Goal: Task Accomplishment & Management: Manage account settings

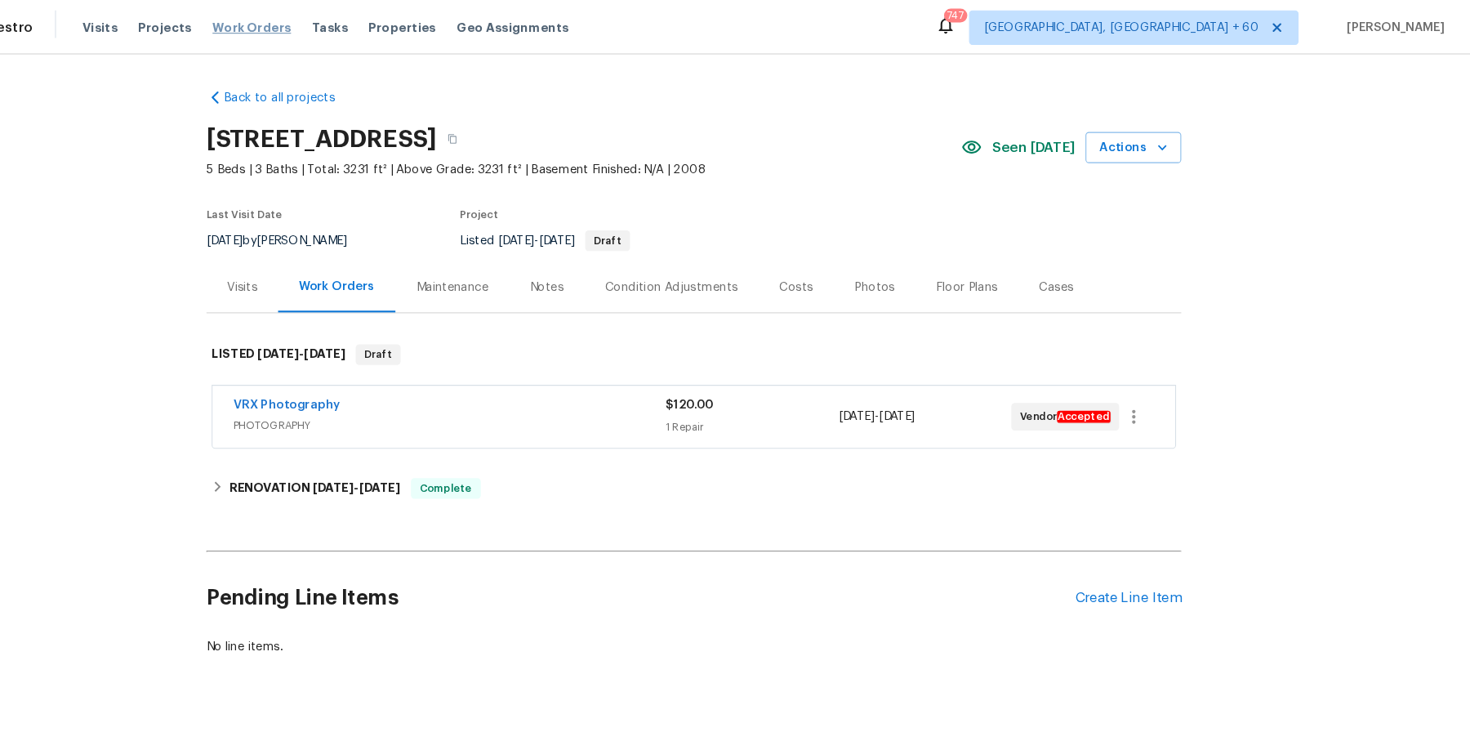
click at [305, 22] on span "Work Orders" at bounding box center [316, 26] width 74 height 16
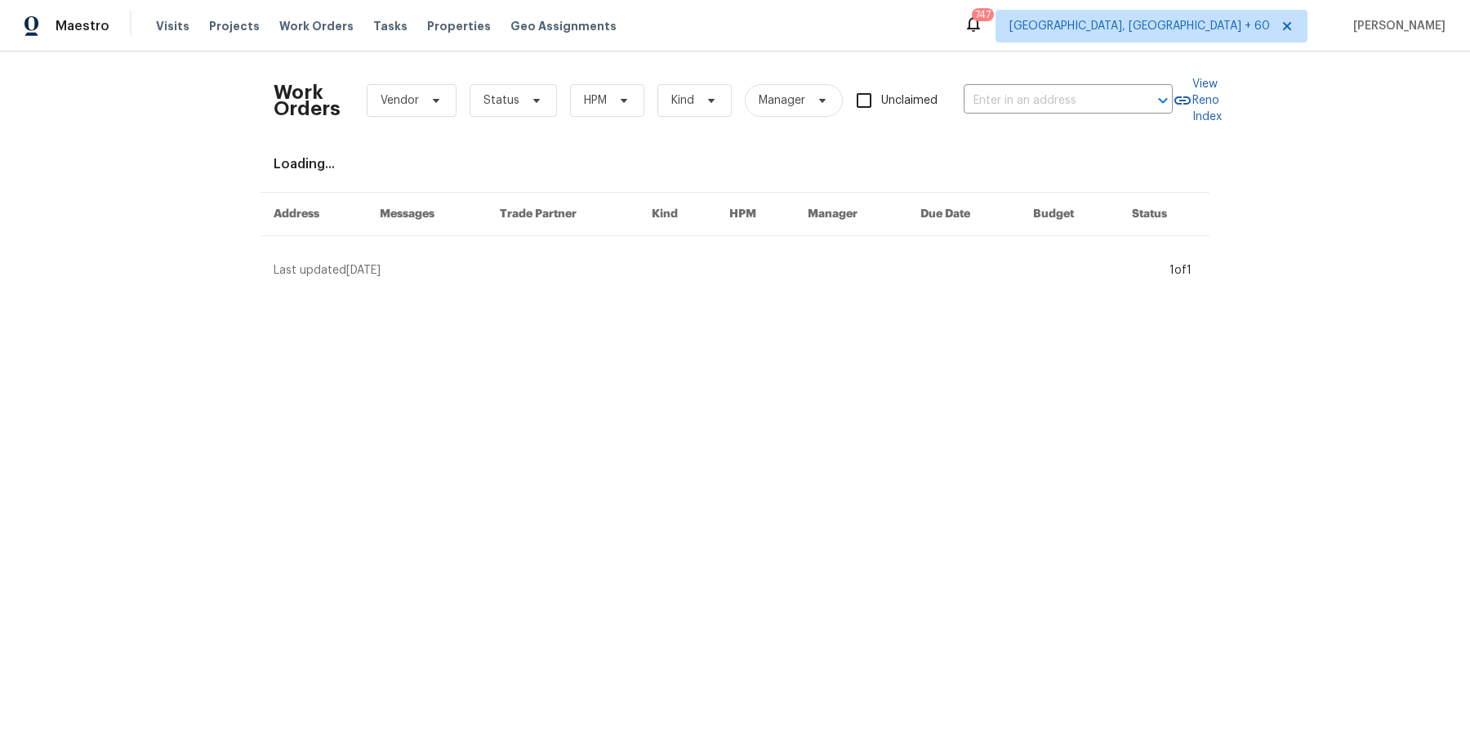
click at [1042, 120] on div "Work Orders Vendor Status HPM Kind Manager Unclaimed ​" at bounding box center [723, 101] width 899 height 72
click at [1042, 109] on input "text" at bounding box center [1045, 100] width 163 height 25
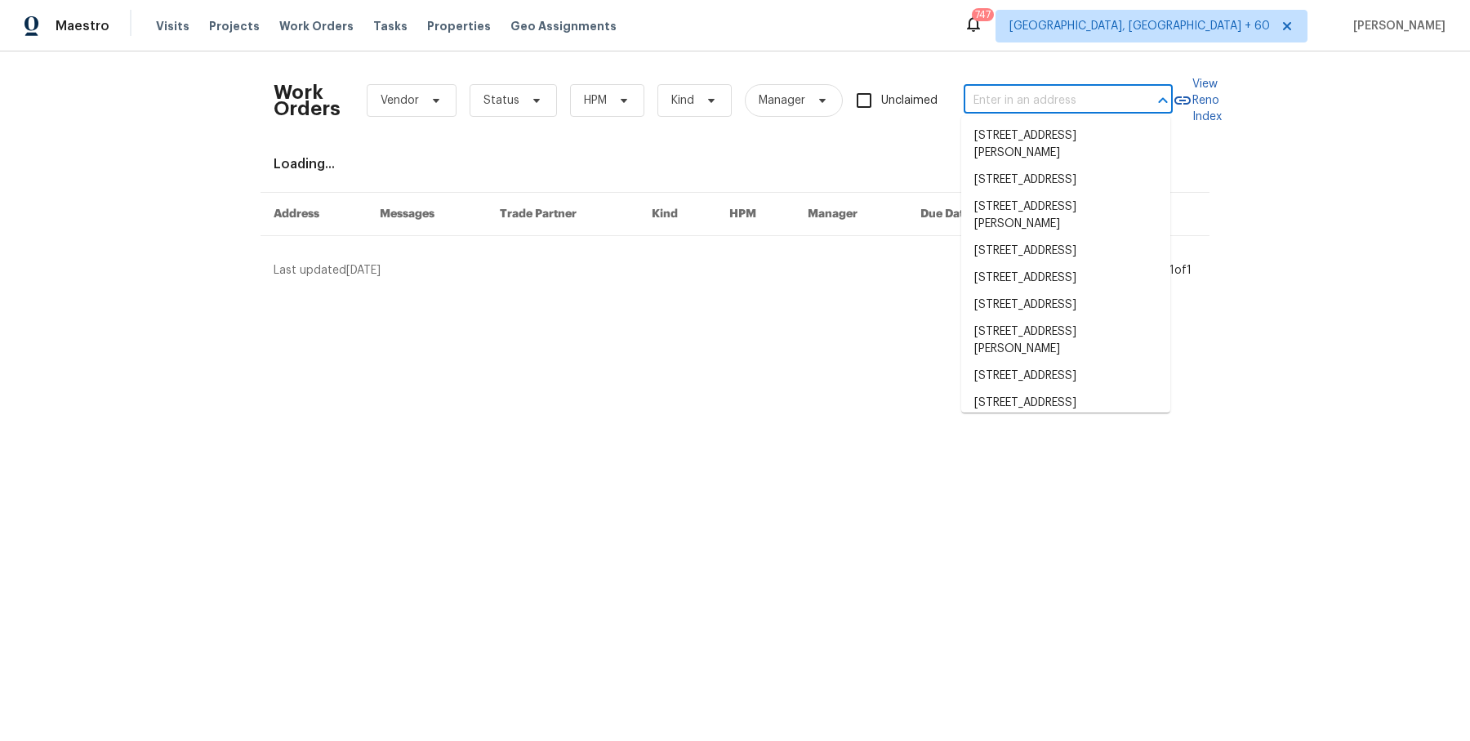
paste input "12036 Weathered Edge Dr Fishers, IN 46037"
type input "12036 Weathered Edge Dr Fishers, IN 46037"
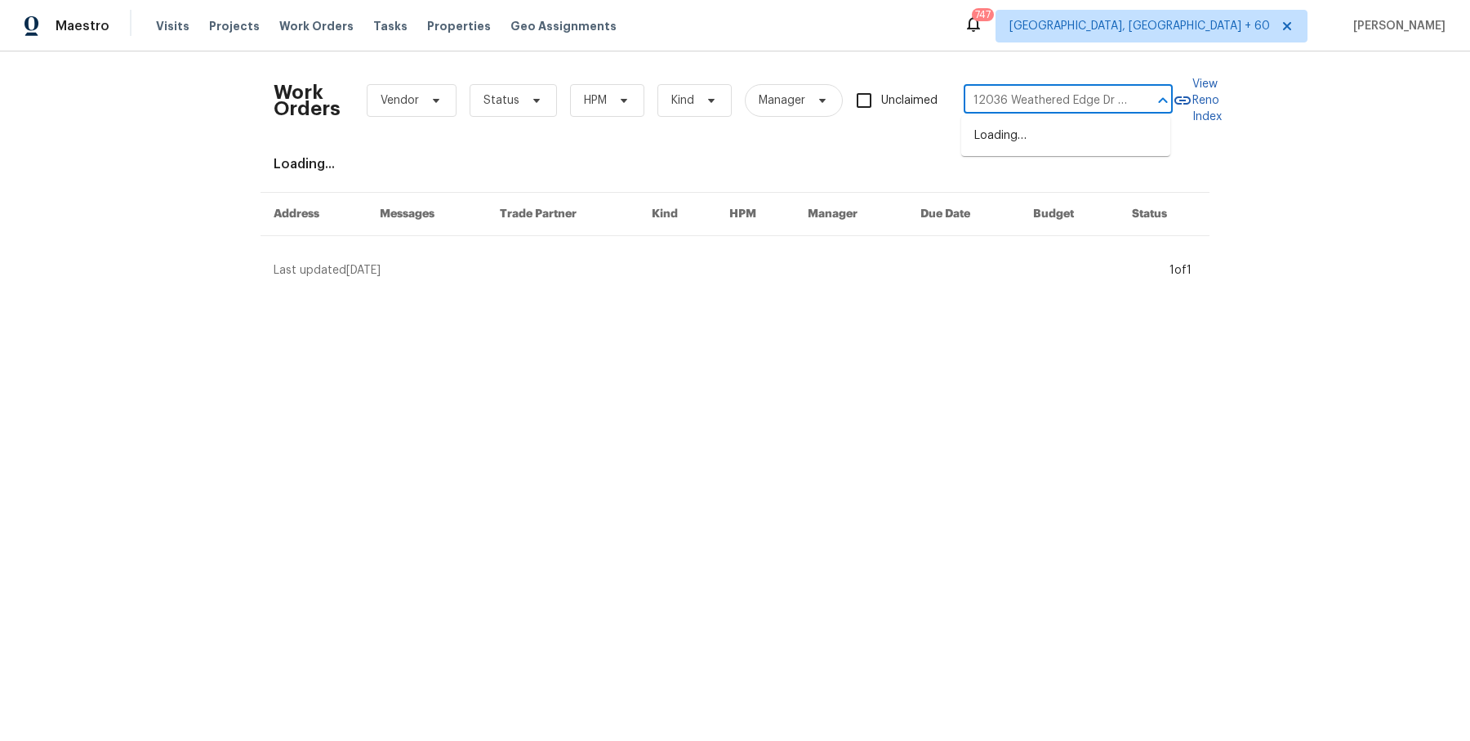
scroll to position [0, 81]
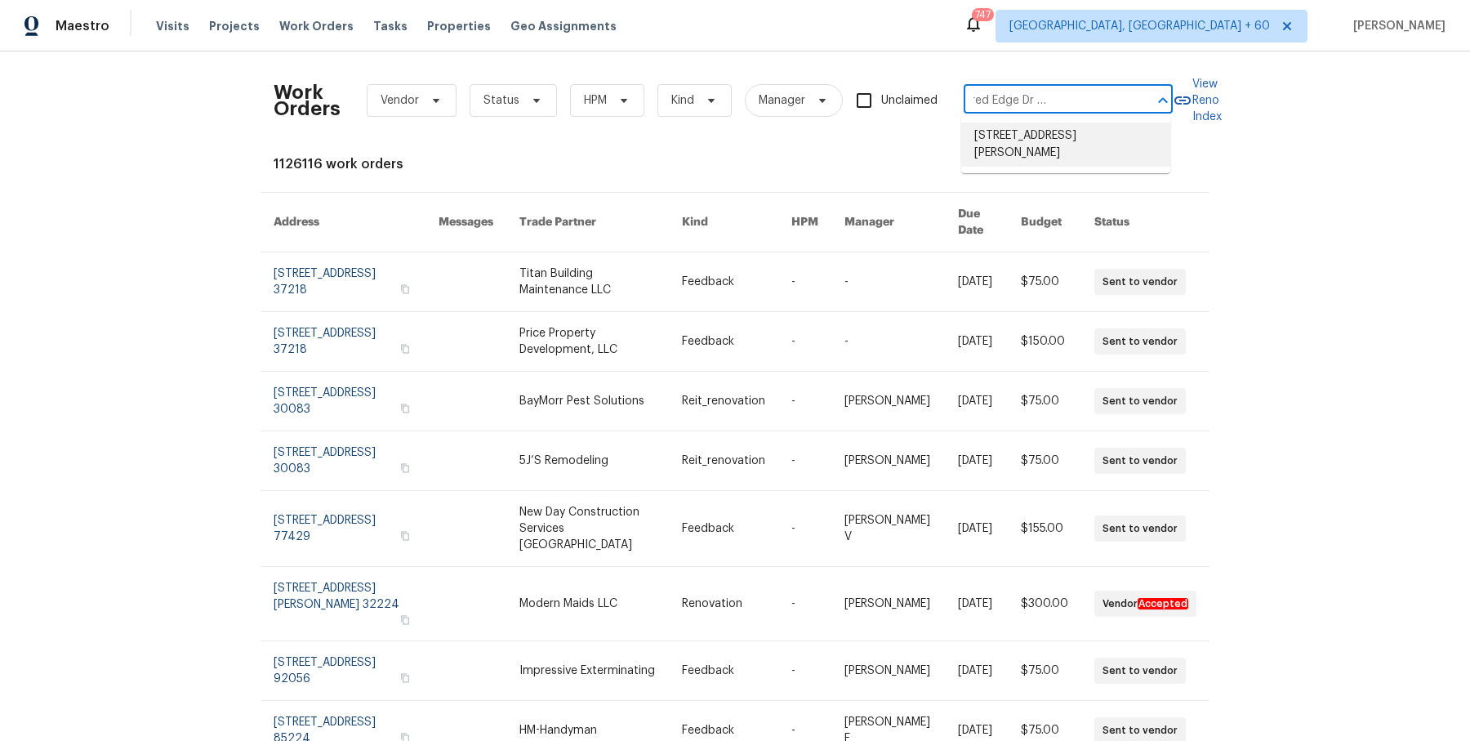
click at [1043, 133] on li "12036 Weathered Edge Dr, Fishers, IN 46037" at bounding box center [1065, 145] width 209 height 44
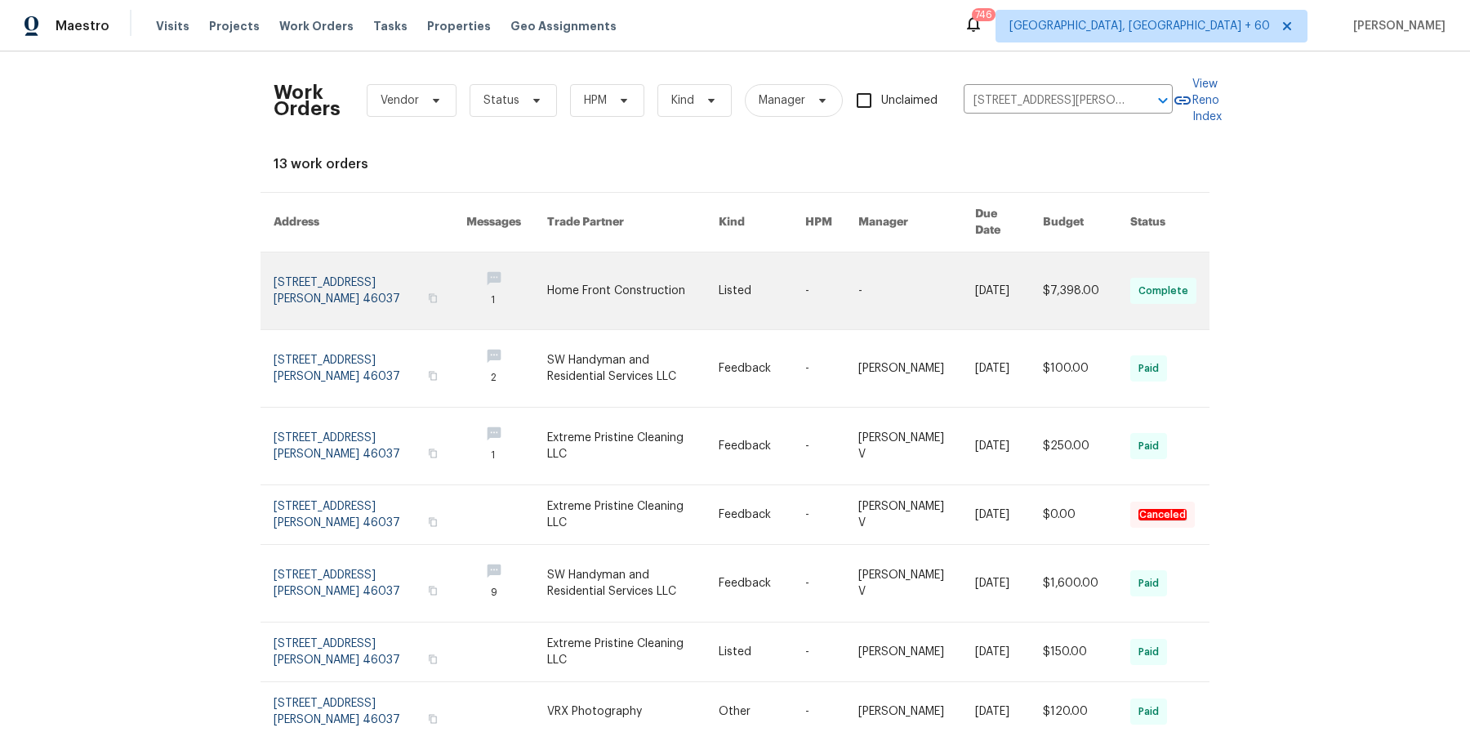
click at [898, 288] on link at bounding box center [917, 290] width 117 height 77
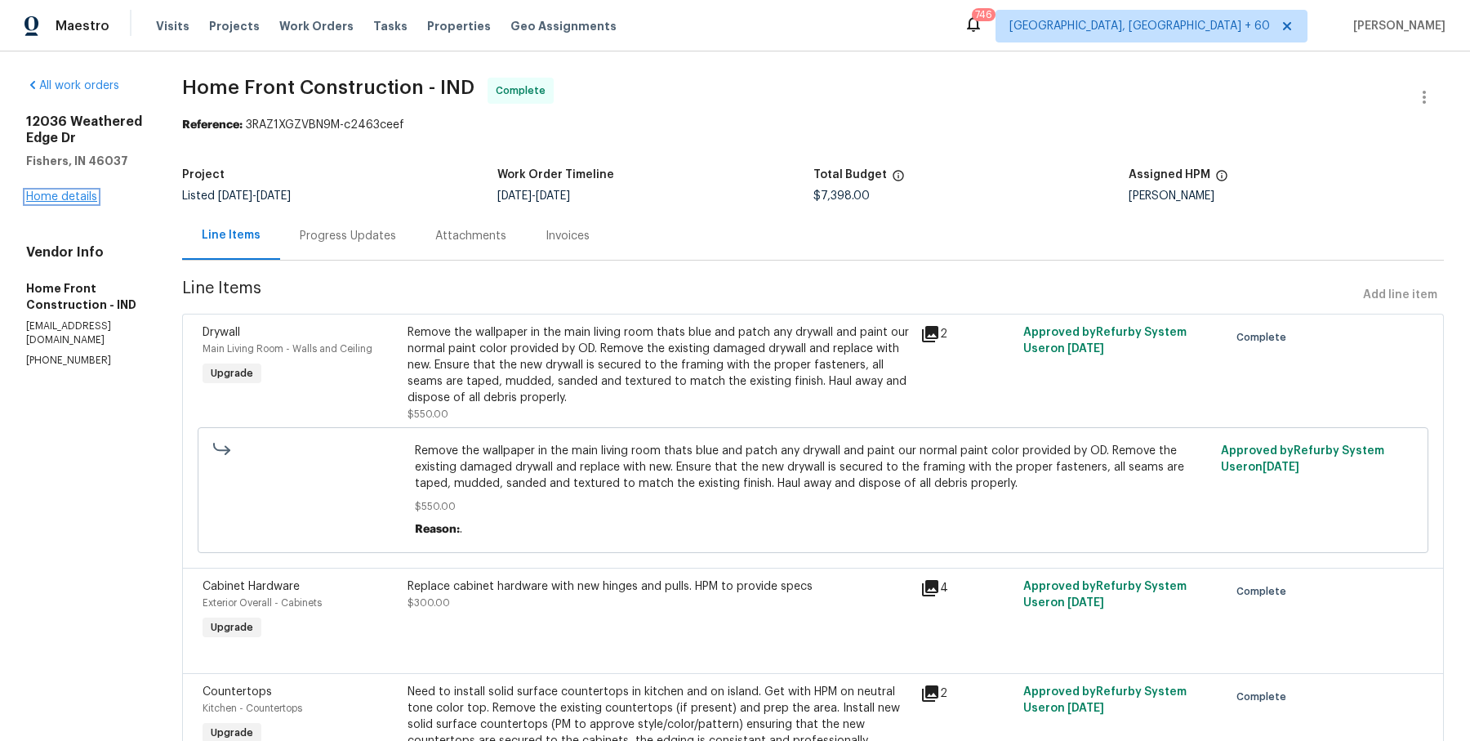
click at [87, 191] on link "Home details" at bounding box center [61, 196] width 71 height 11
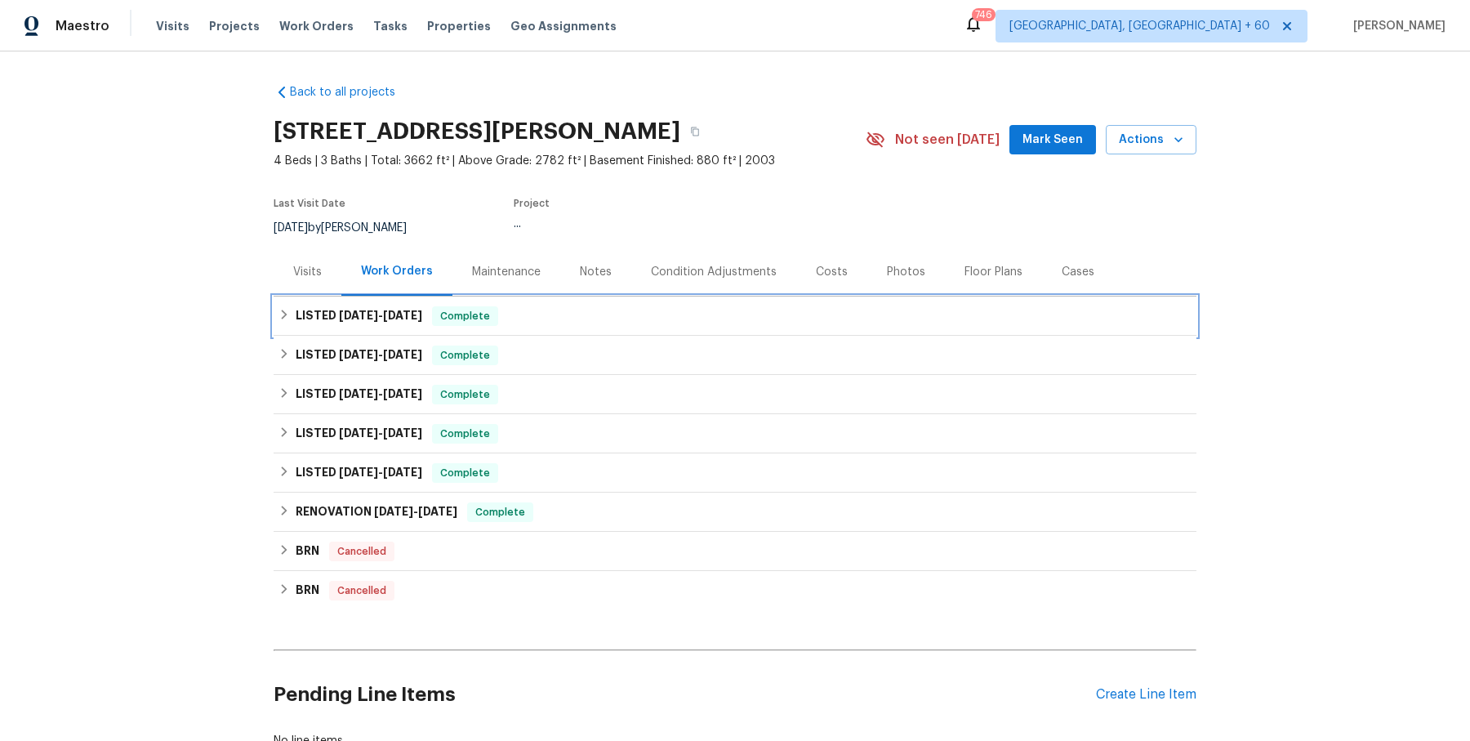
click at [464, 326] on div "LISTED 9/18/25 - 10/10/25 Complete" at bounding box center [735, 316] width 923 height 39
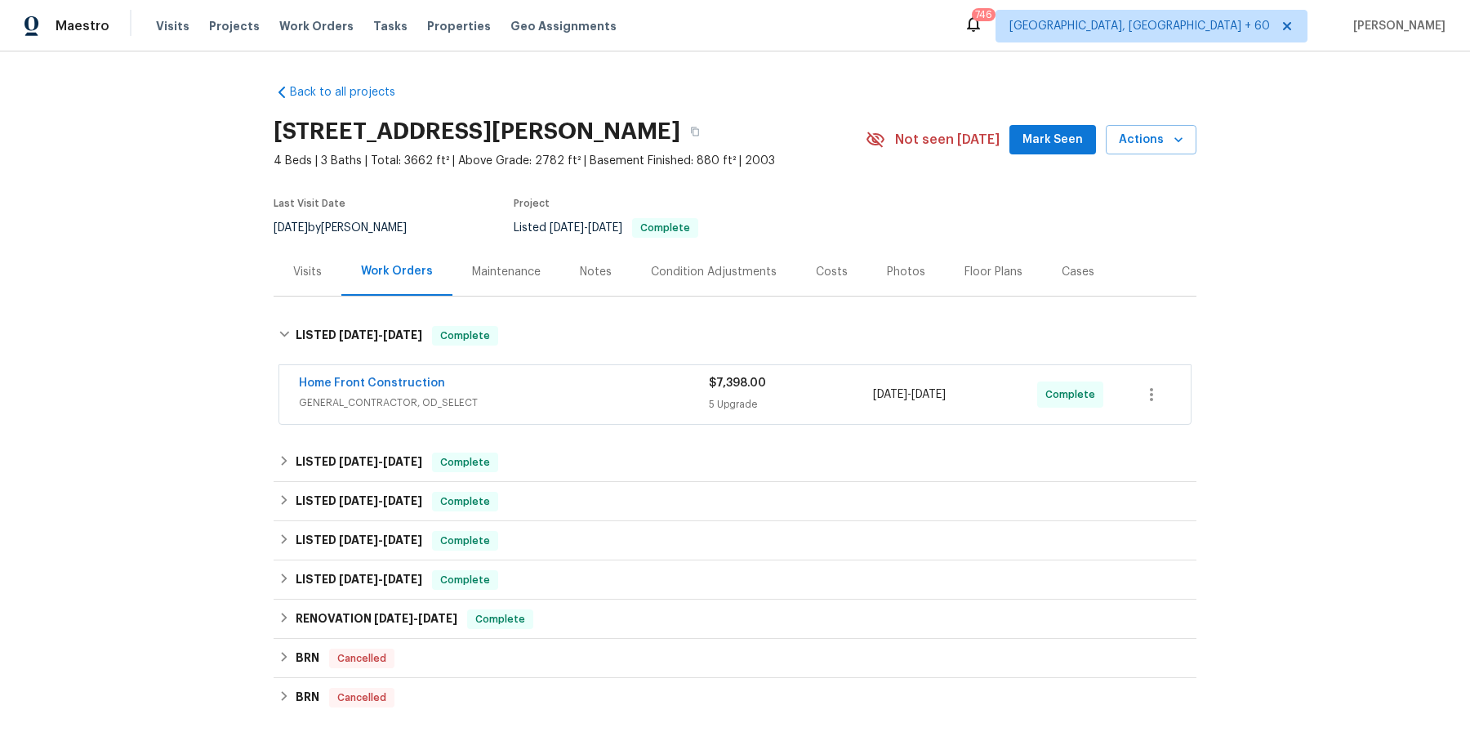
click at [507, 379] on div "Home Front Construction" at bounding box center [504, 385] width 410 height 20
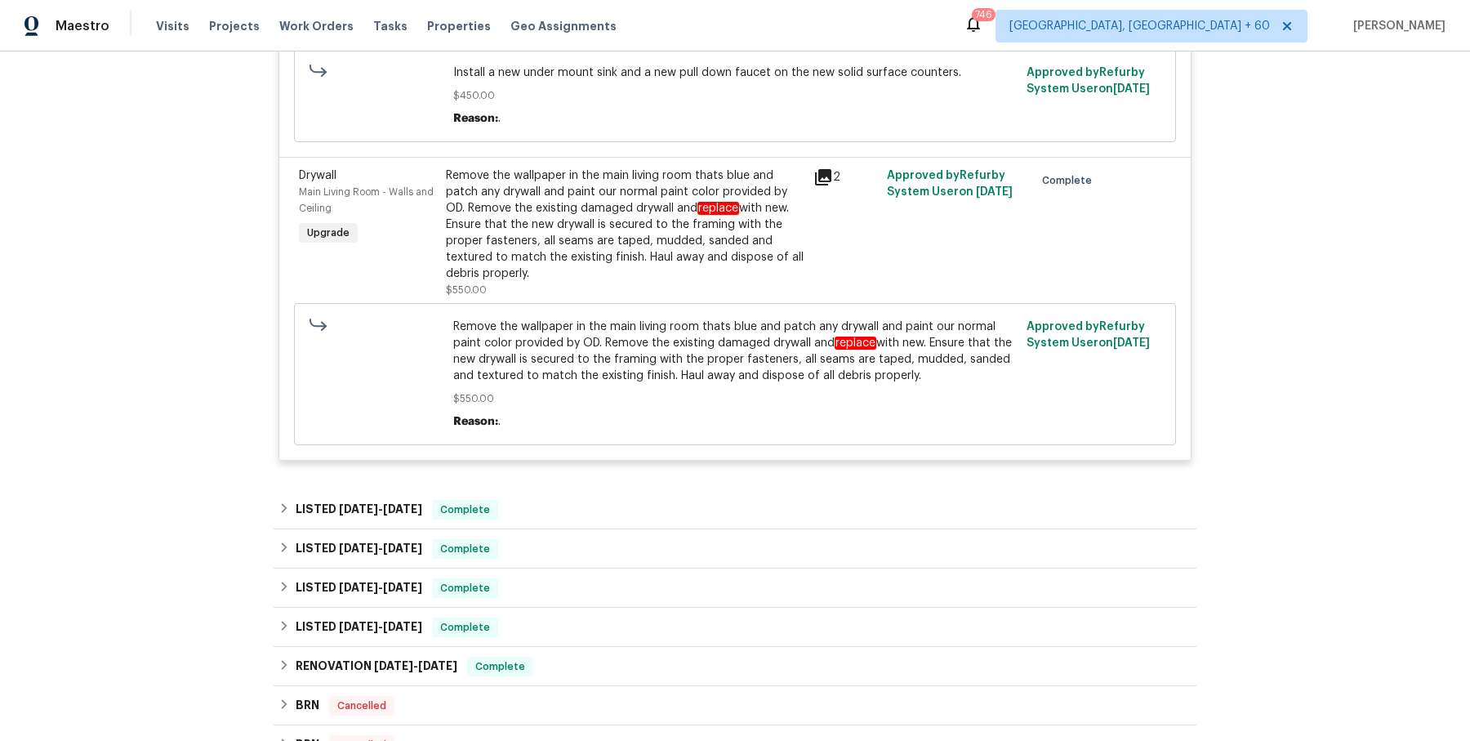
scroll to position [1552, 0]
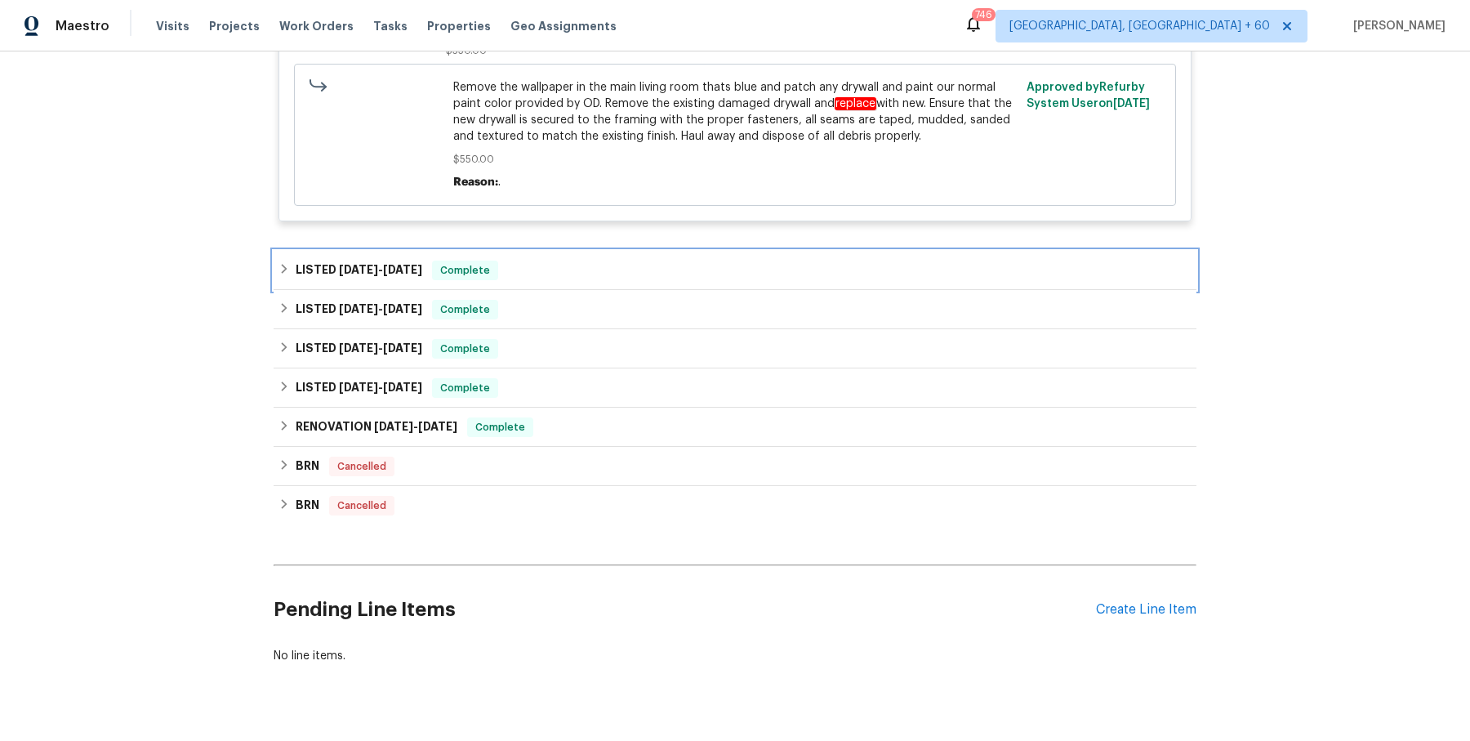
click at [526, 261] on div "LISTED 9/4/25 - 9/8/25 Complete" at bounding box center [735, 271] width 913 height 20
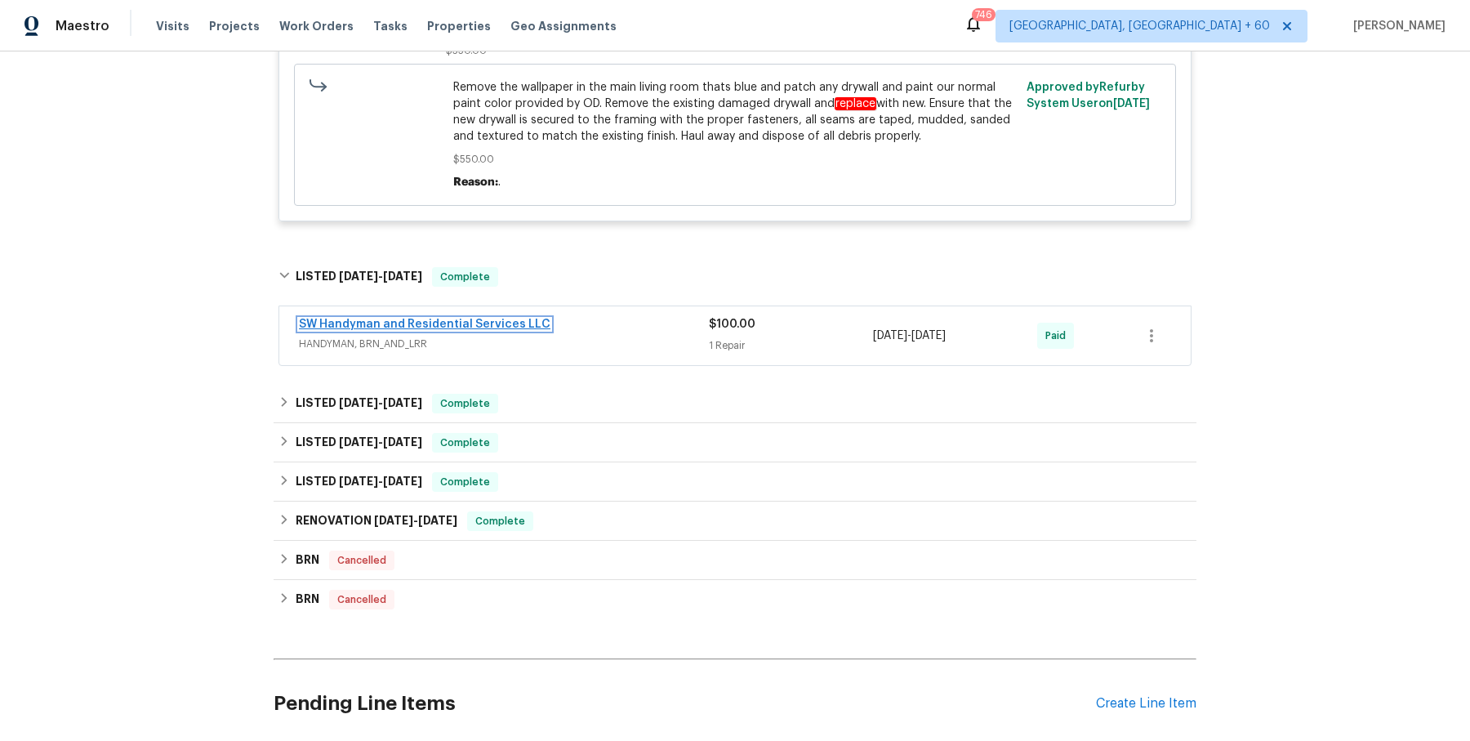
click at [537, 319] on link "SW Handyman and Residential Services LLC" at bounding box center [425, 324] width 252 height 11
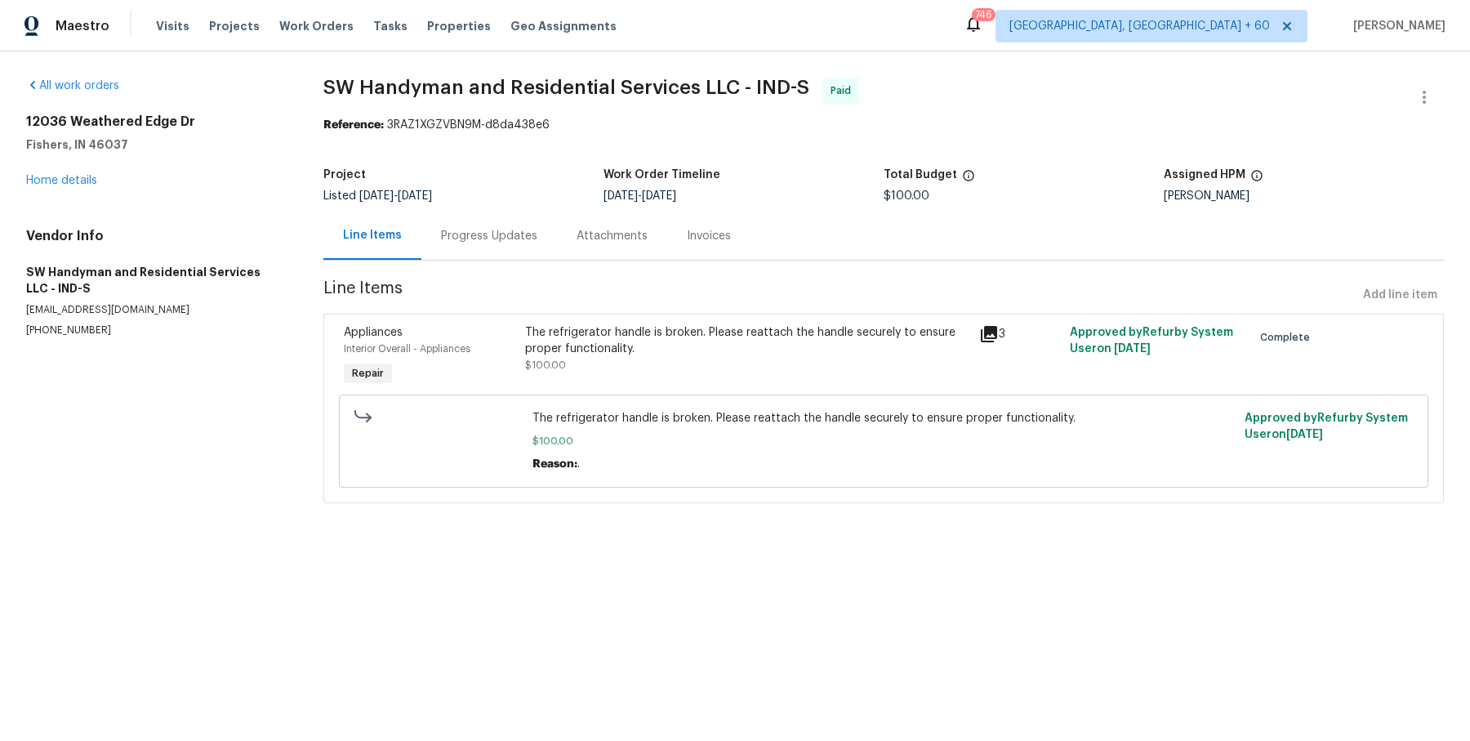
click at [76, 170] on div "12036 Weathered Edge Dr Fishers, IN 46037 Home details" at bounding box center [155, 151] width 258 height 75
click at [76, 176] on link "Home details" at bounding box center [61, 180] width 71 height 11
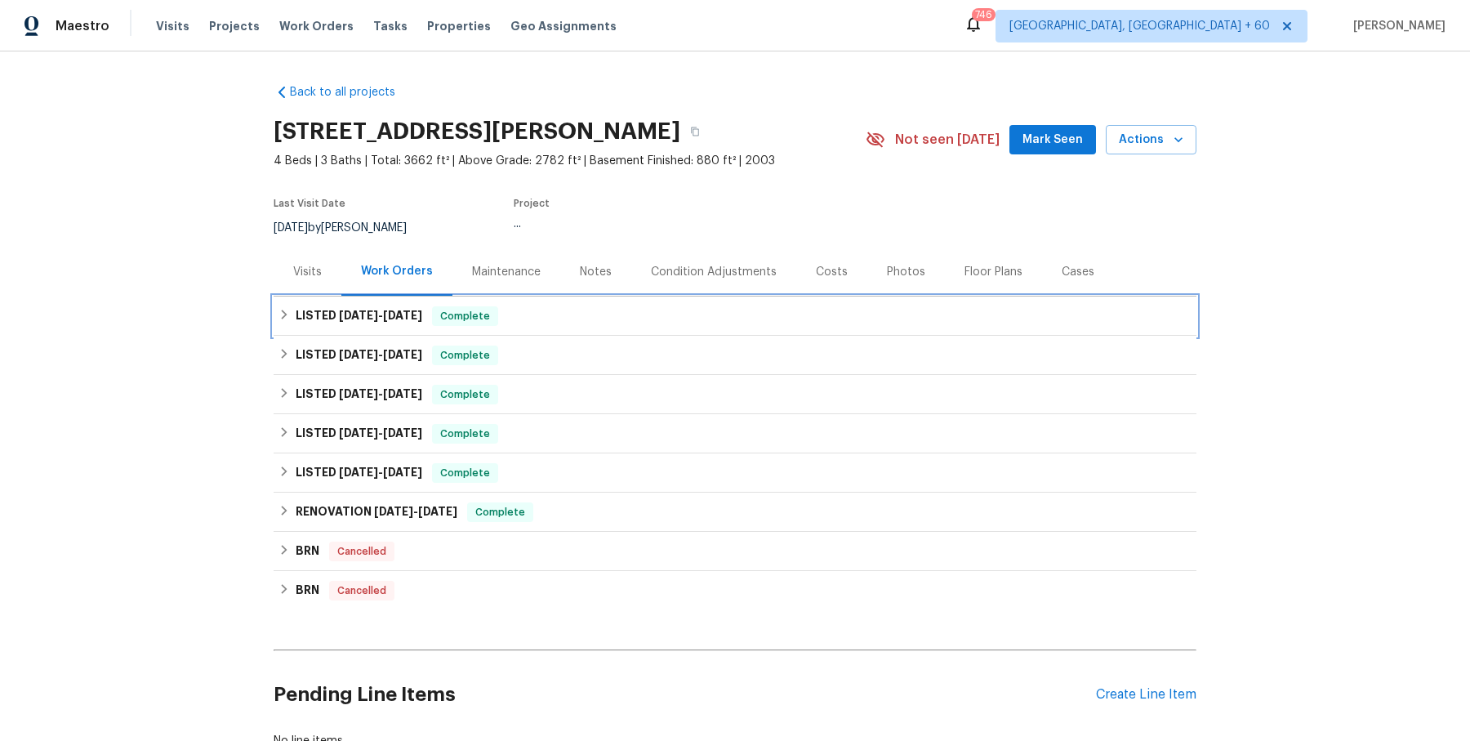
click at [547, 315] on div "LISTED 9/18/25 - 10/10/25 Complete" at bounding box center [735, 316] width 913 height 20
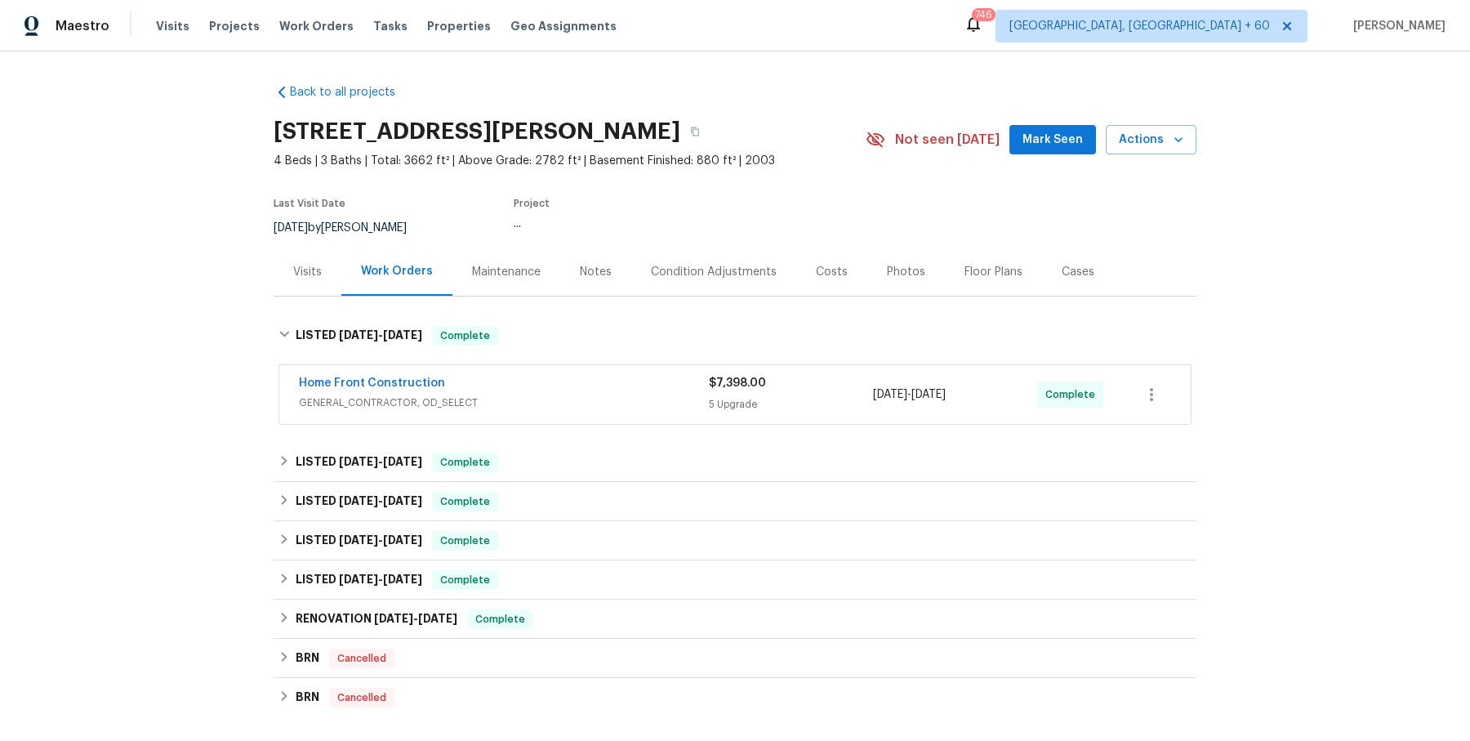
click at [560, 405] on span "GENERAL_CONTRACTOR, OD_SELECT" at bounding box center [504, 403] width 410 height 16
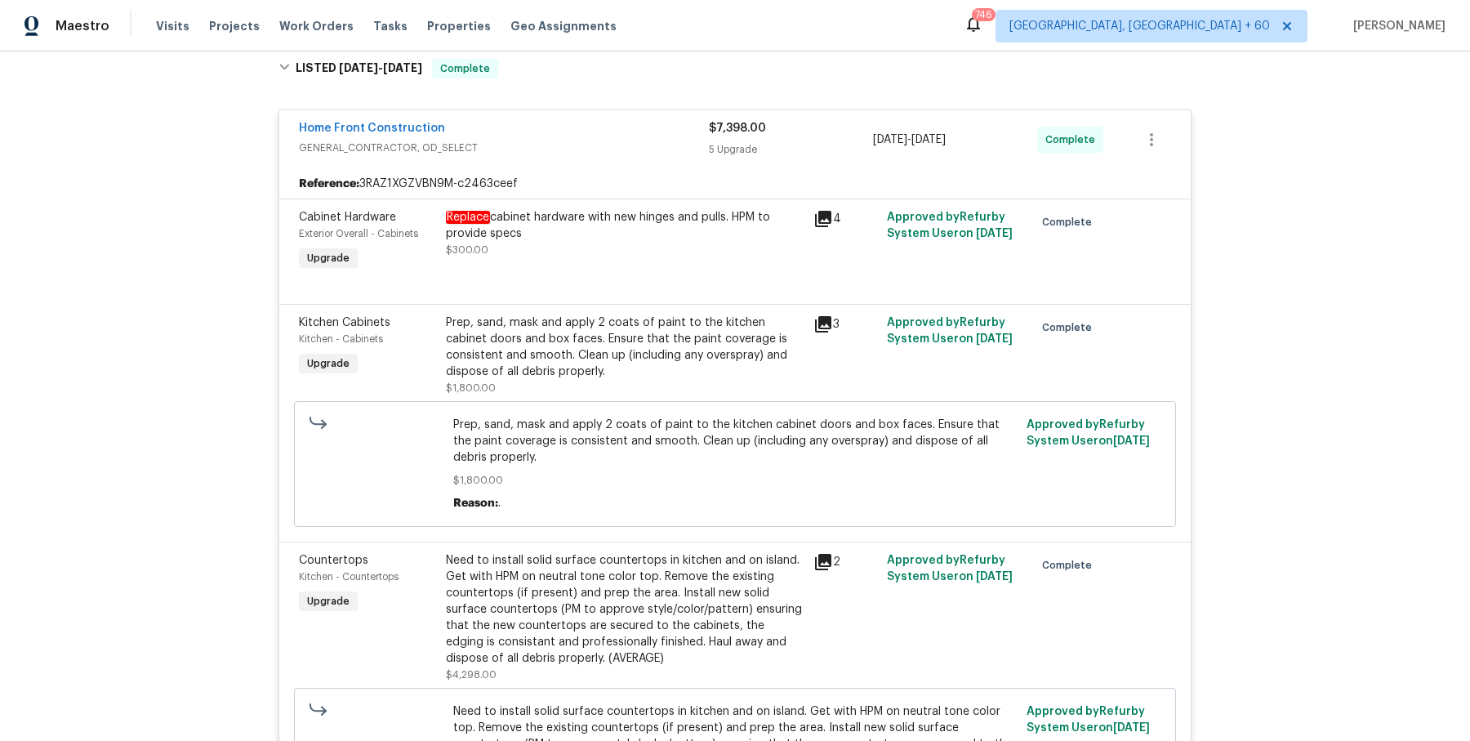
scroll to position [1552, 0]
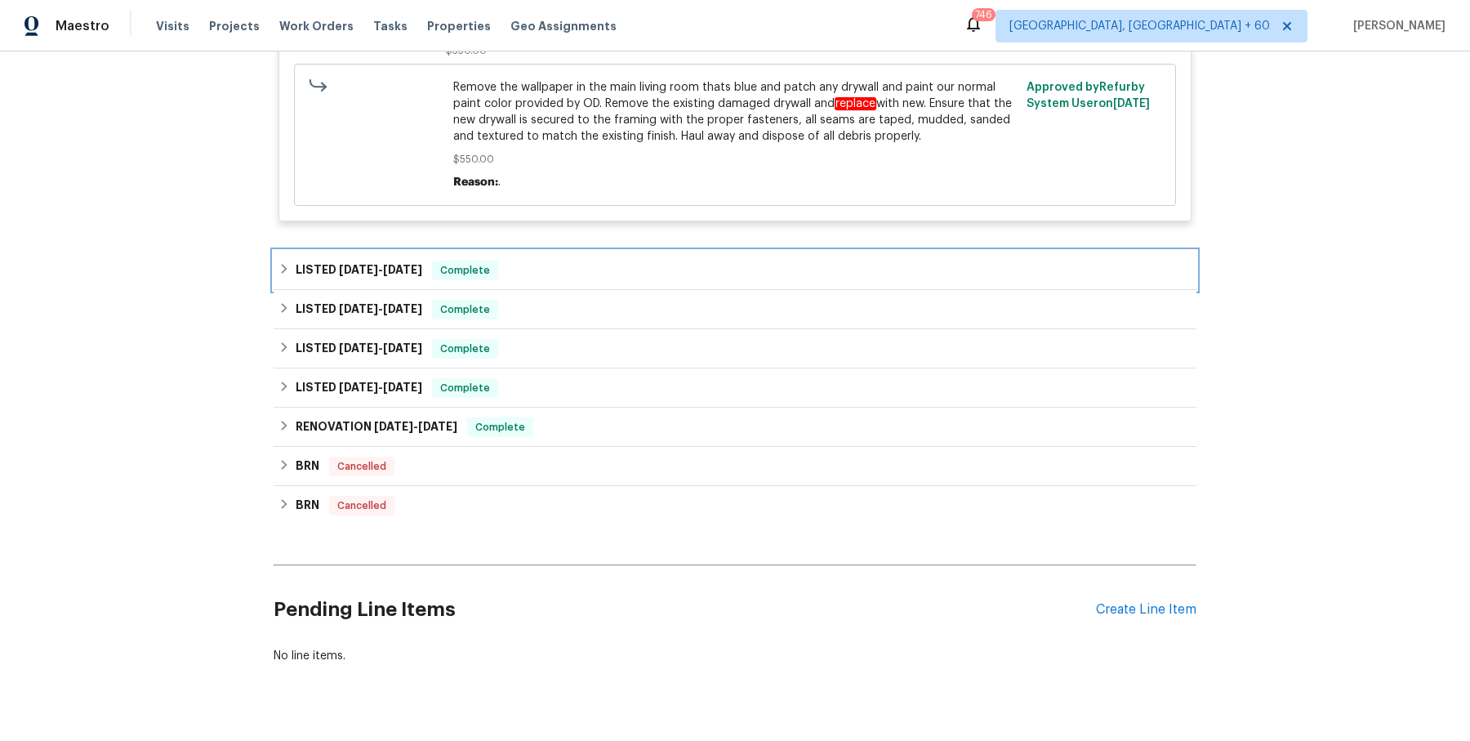
click at [575, 261] on div "LISTED 9/4/25 - 9/8/25 Complete" at bounding box center [735, 271] width 913 height 20
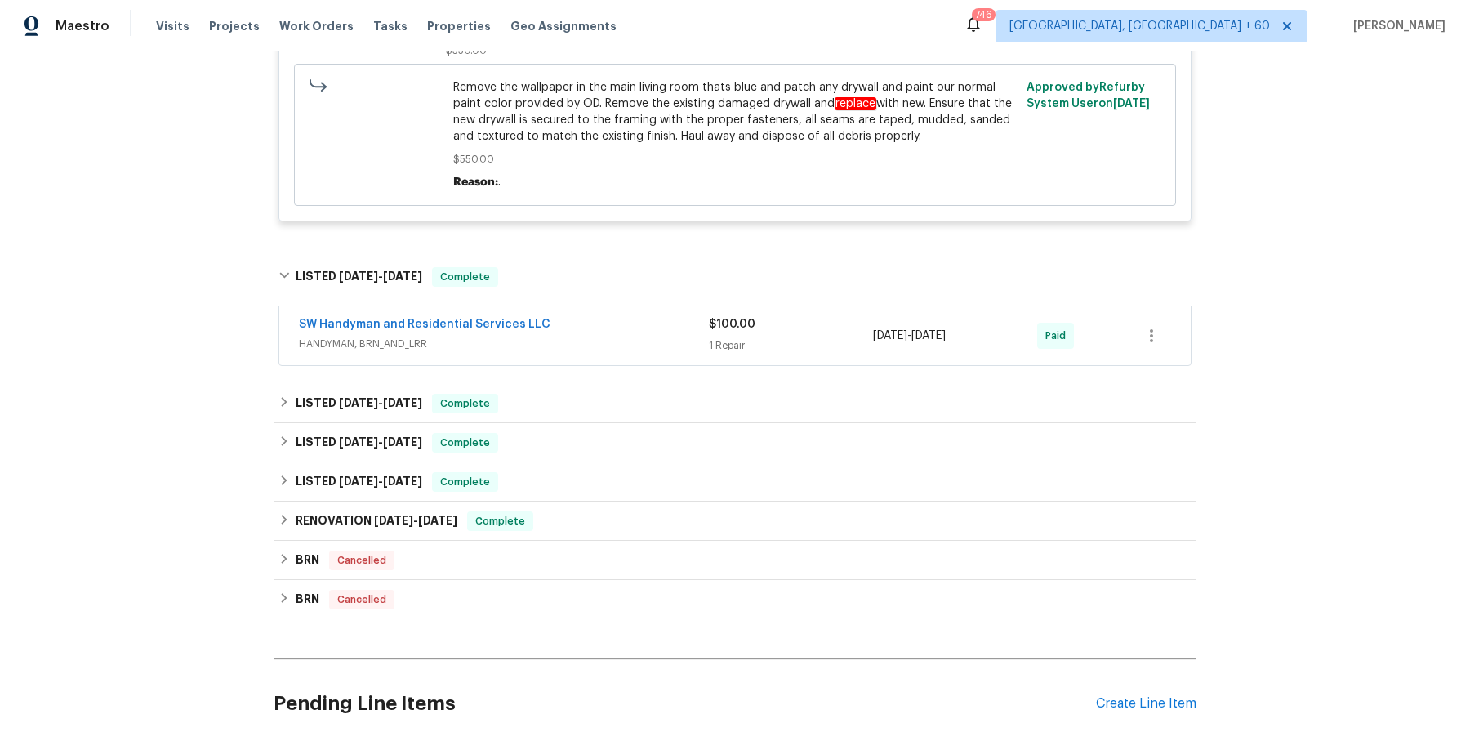
click at [587, 316] on div "SW Handyman and Residential Services LLC" at bounding box center [504, 326] width 410 height 20
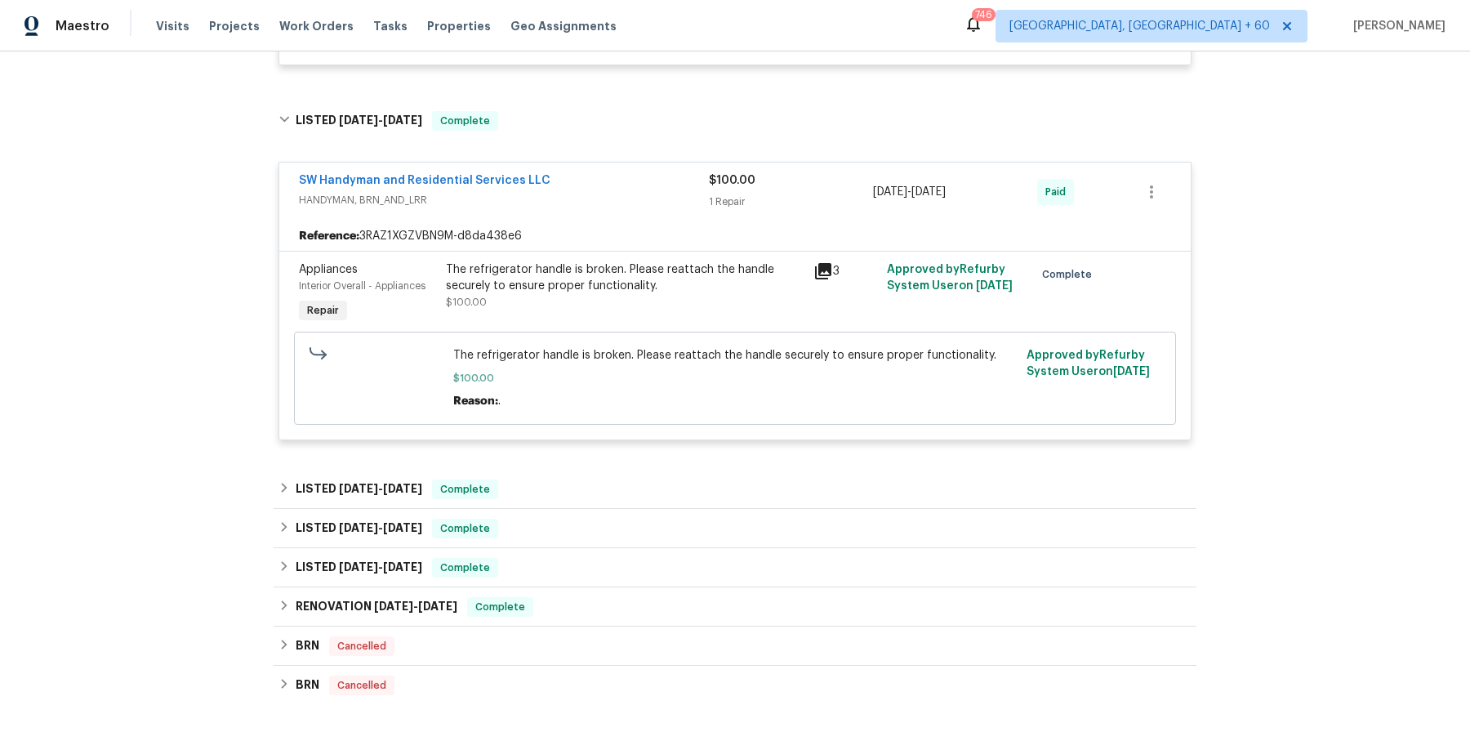
scroll to position [1710, 0]
click at [563, 478] on div "LISTED 6/30/25 - 7/2/25 Complete" at bounding box center [735, 488] width 913 height 20
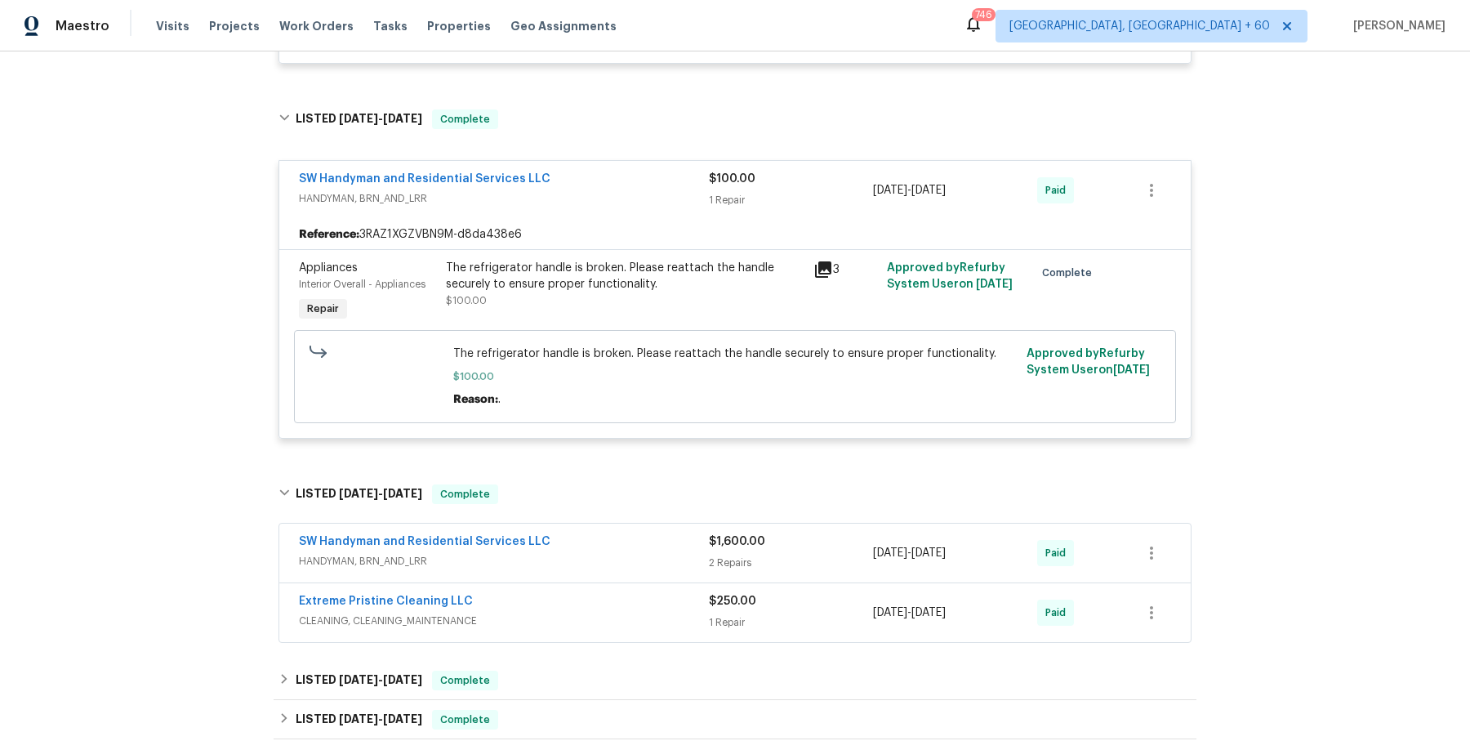
click at [552, 553] on span "HANDYMAN, BRN_AND_LRR" at bounding box center [504, 561] width 410 height 16
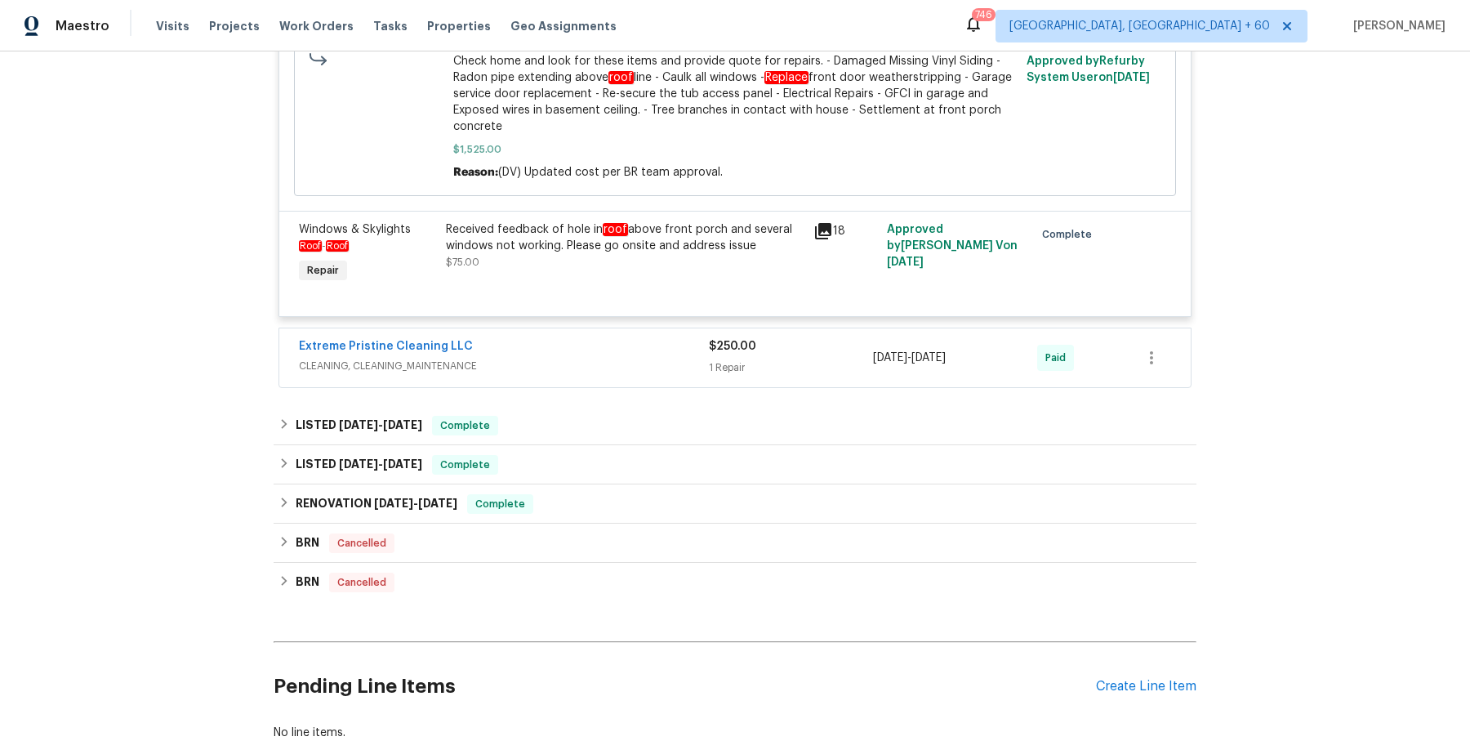
scroll to position [2517, 0]
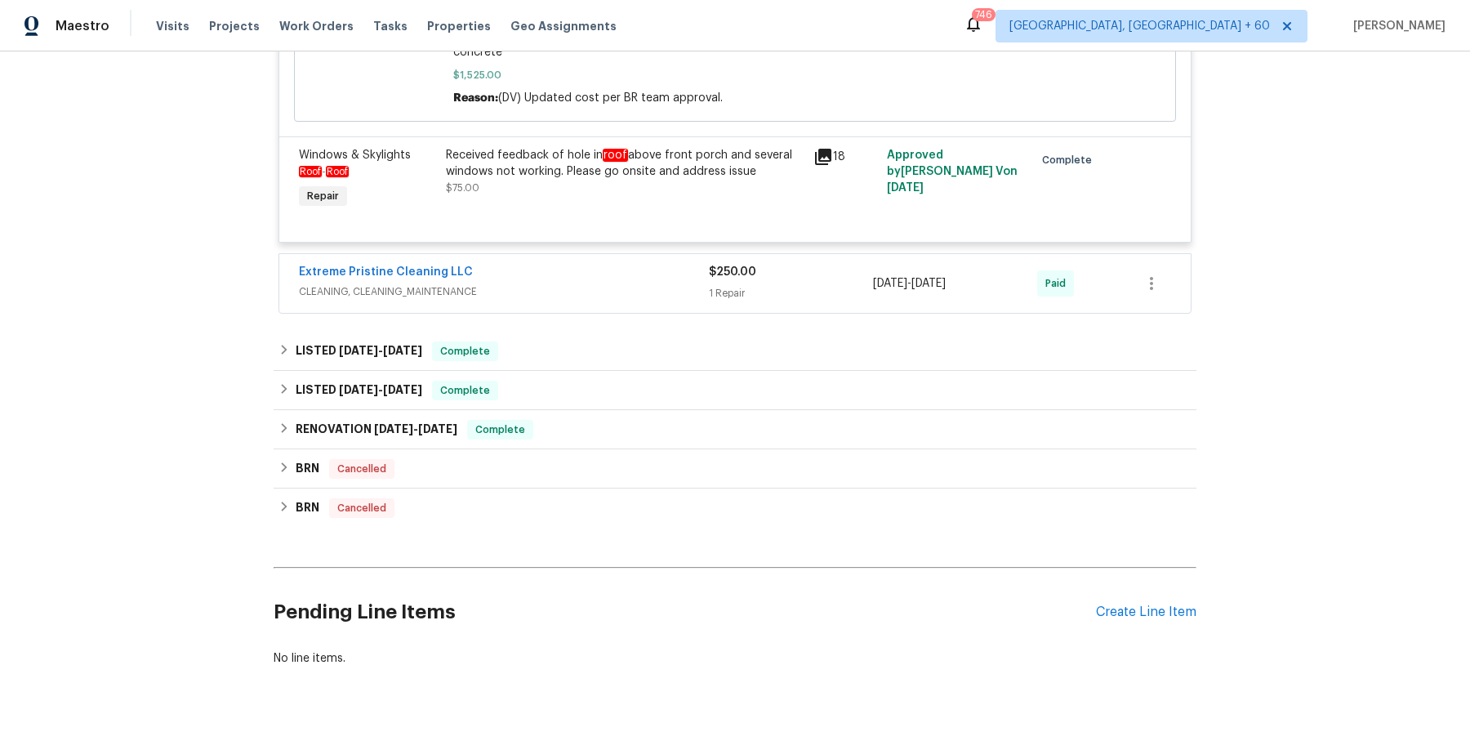
click at [630, 264] on div "Extreme Pristine Cleaning LLC" at bounding box center [504, 274] width 410 height 20
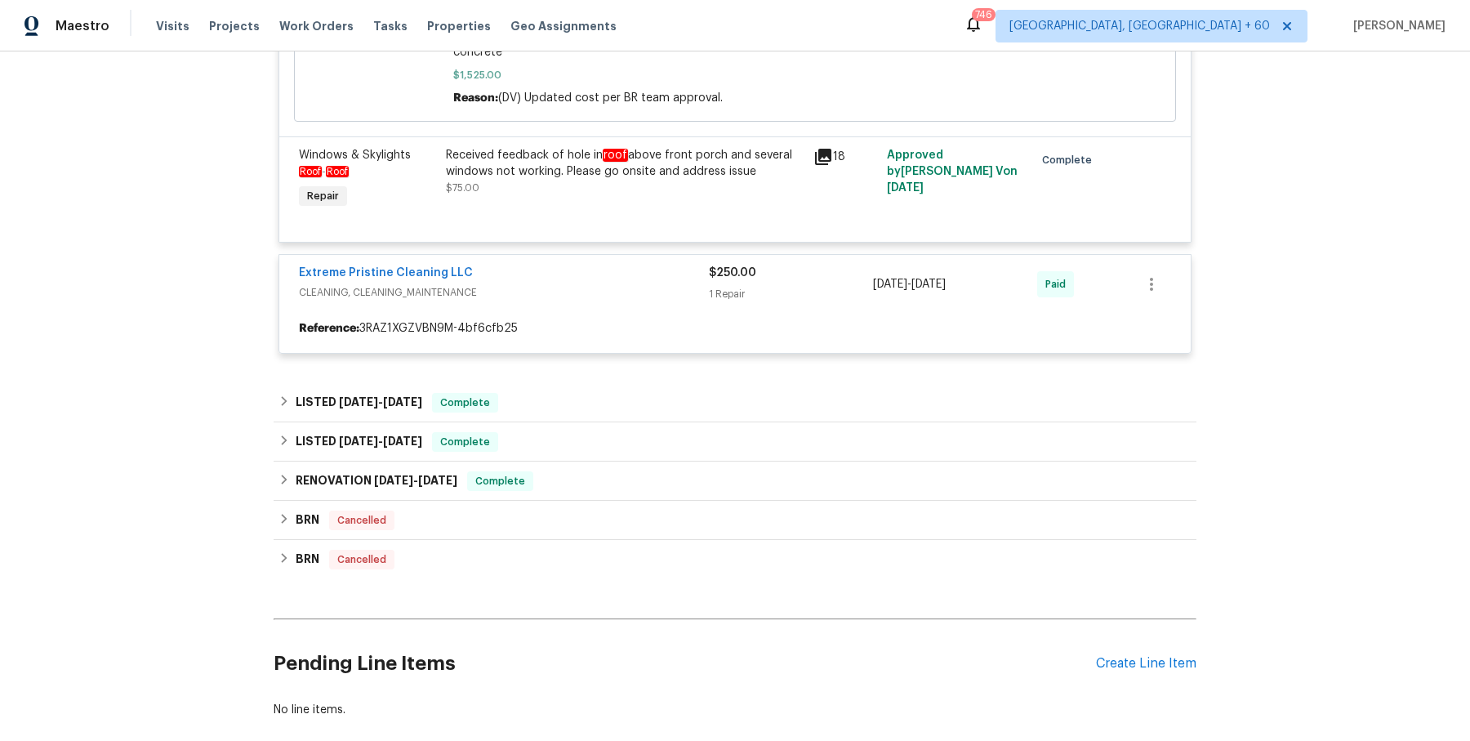
scroll to position [2569, 0]
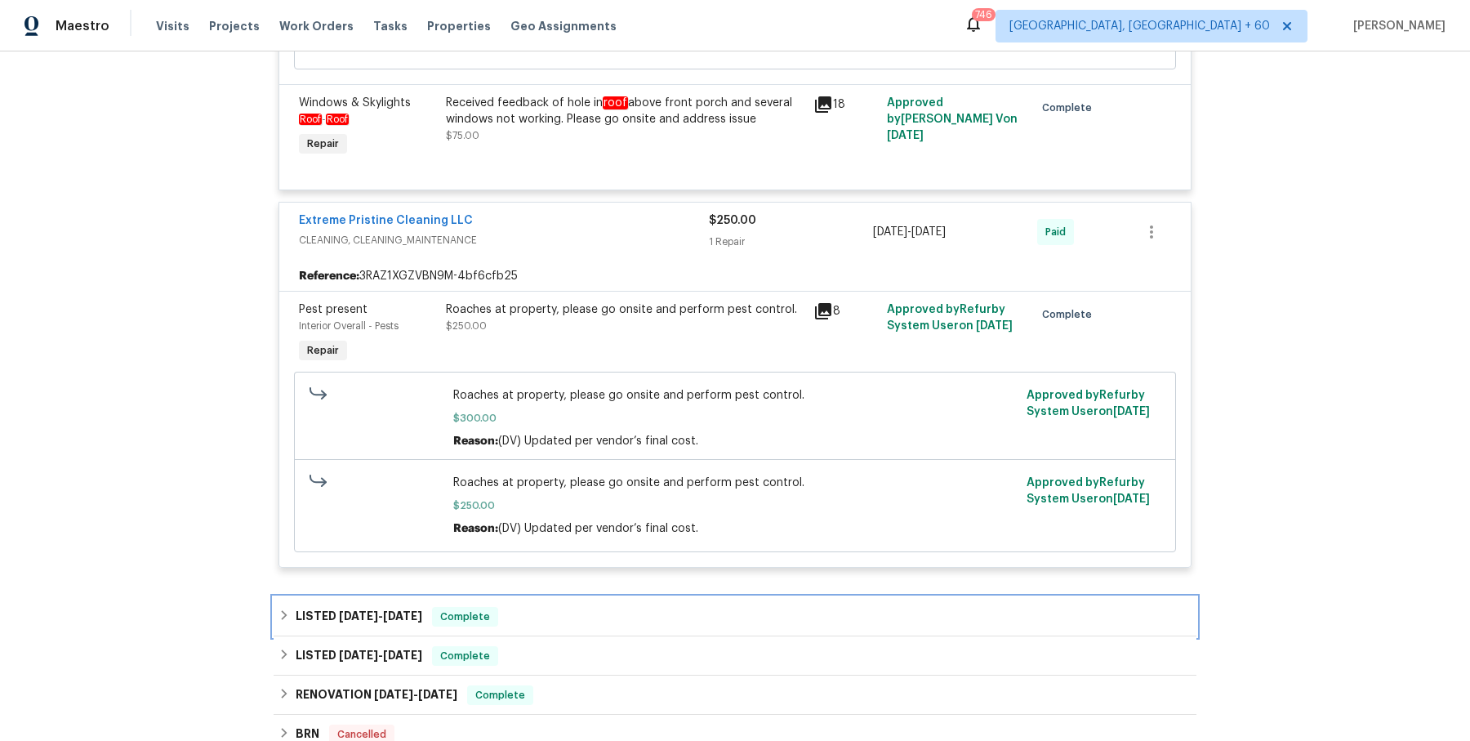
click at [573, 607] on div "LISTED 4/16/25 - 4/21/25 Complete" at bounding box center [735, 617] width 913 height 20
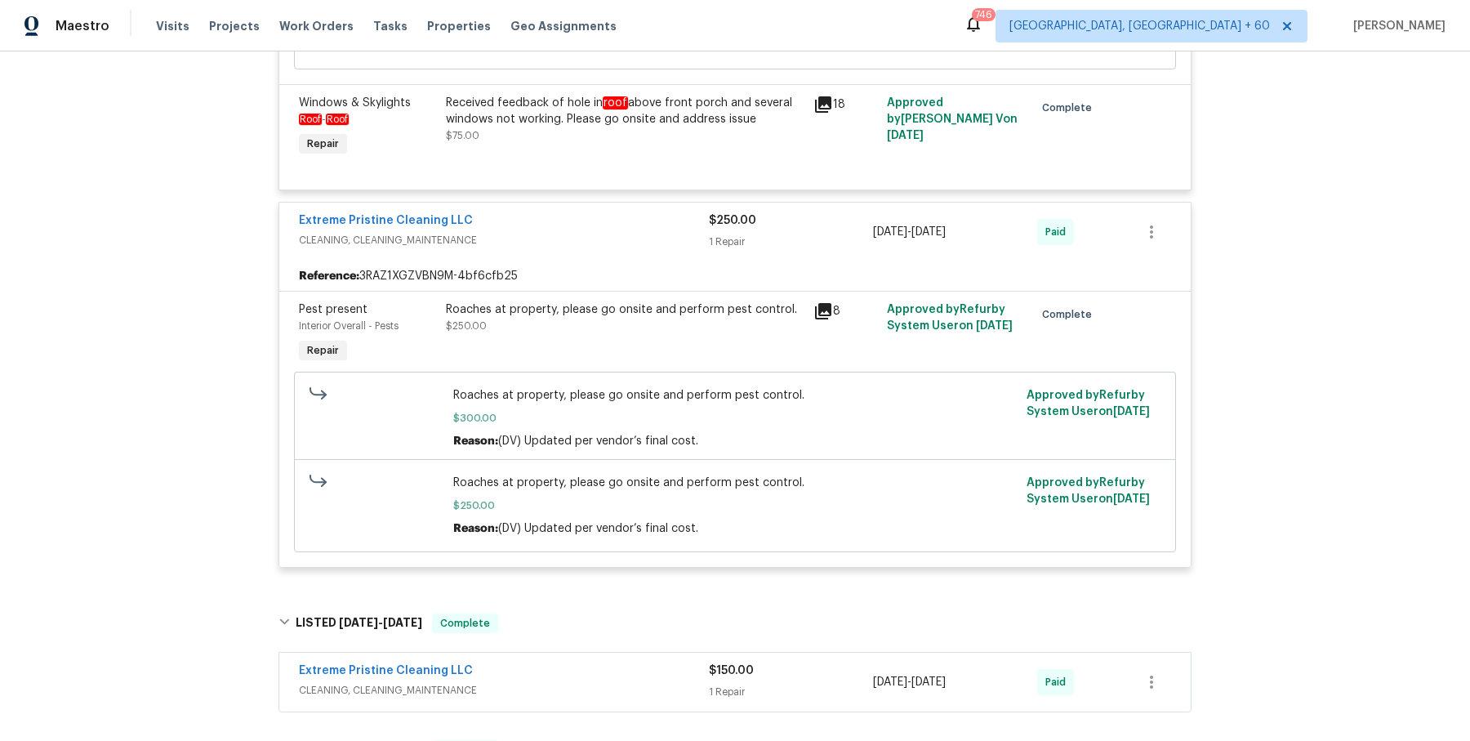
click at [573, 682] on span "CLEANING, CLEANING_MAINTENANCE" at bounding box center [504, 690] width 410 height 16
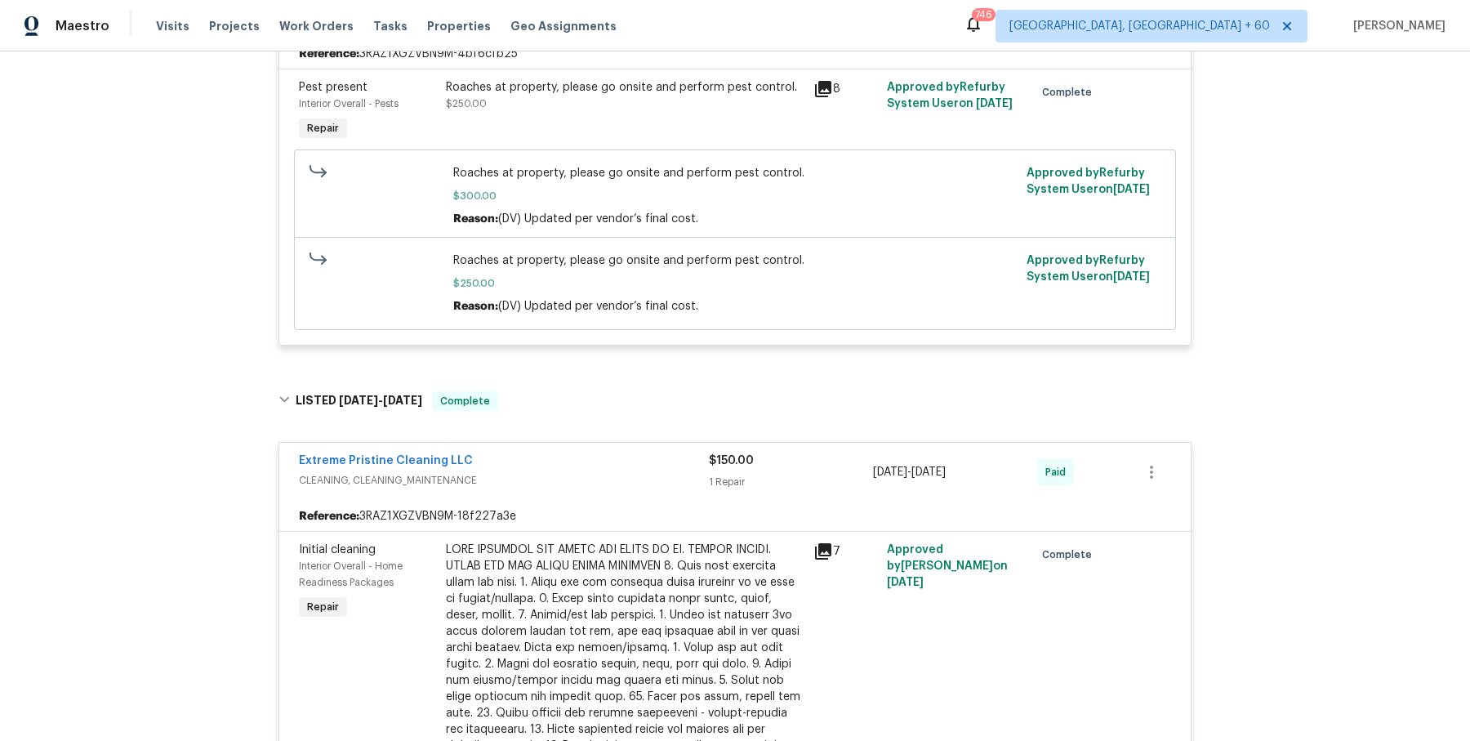
scroll to position [3414, 0]
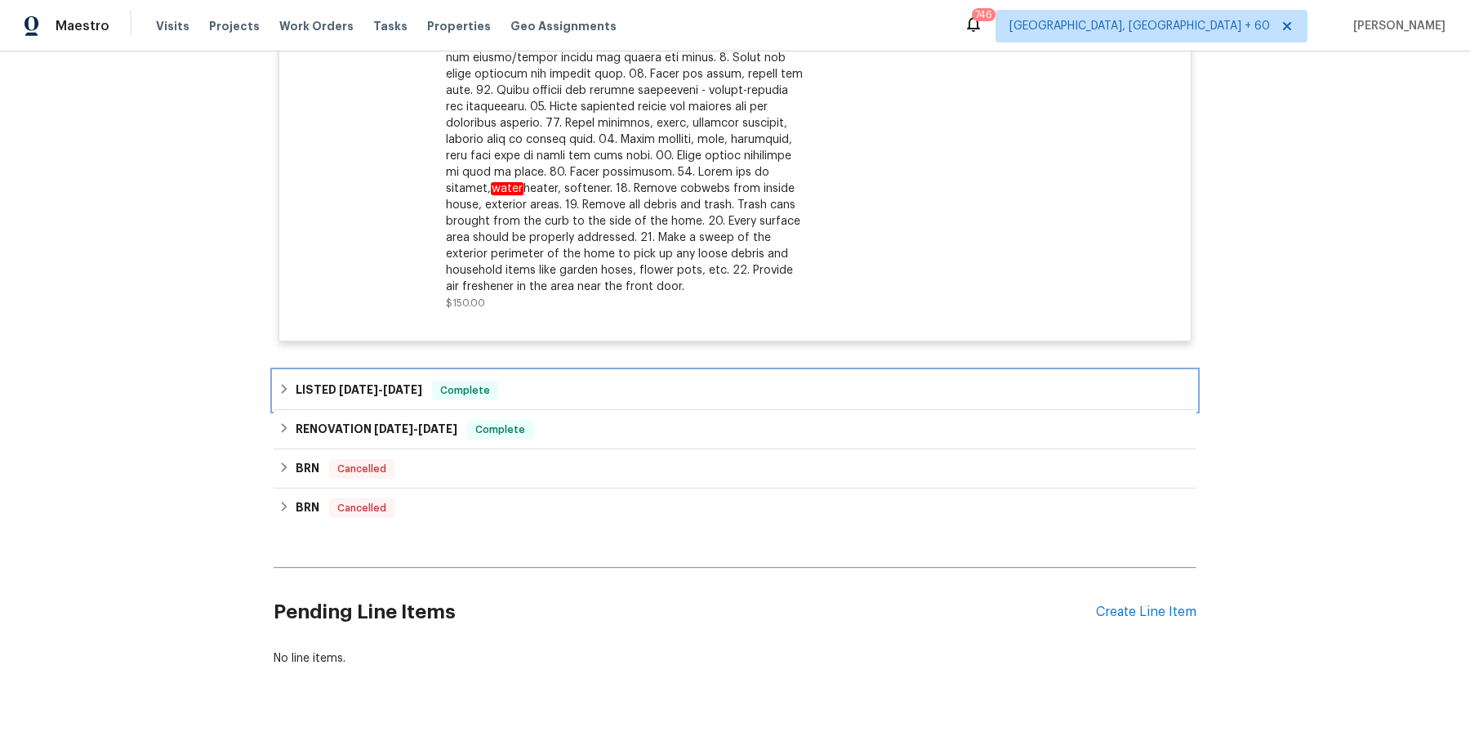
click at [566, 371] on div "LISTED 2/28/25 - 3/1/25 Complete" at bounding box center [735, 390] width 923 height 39
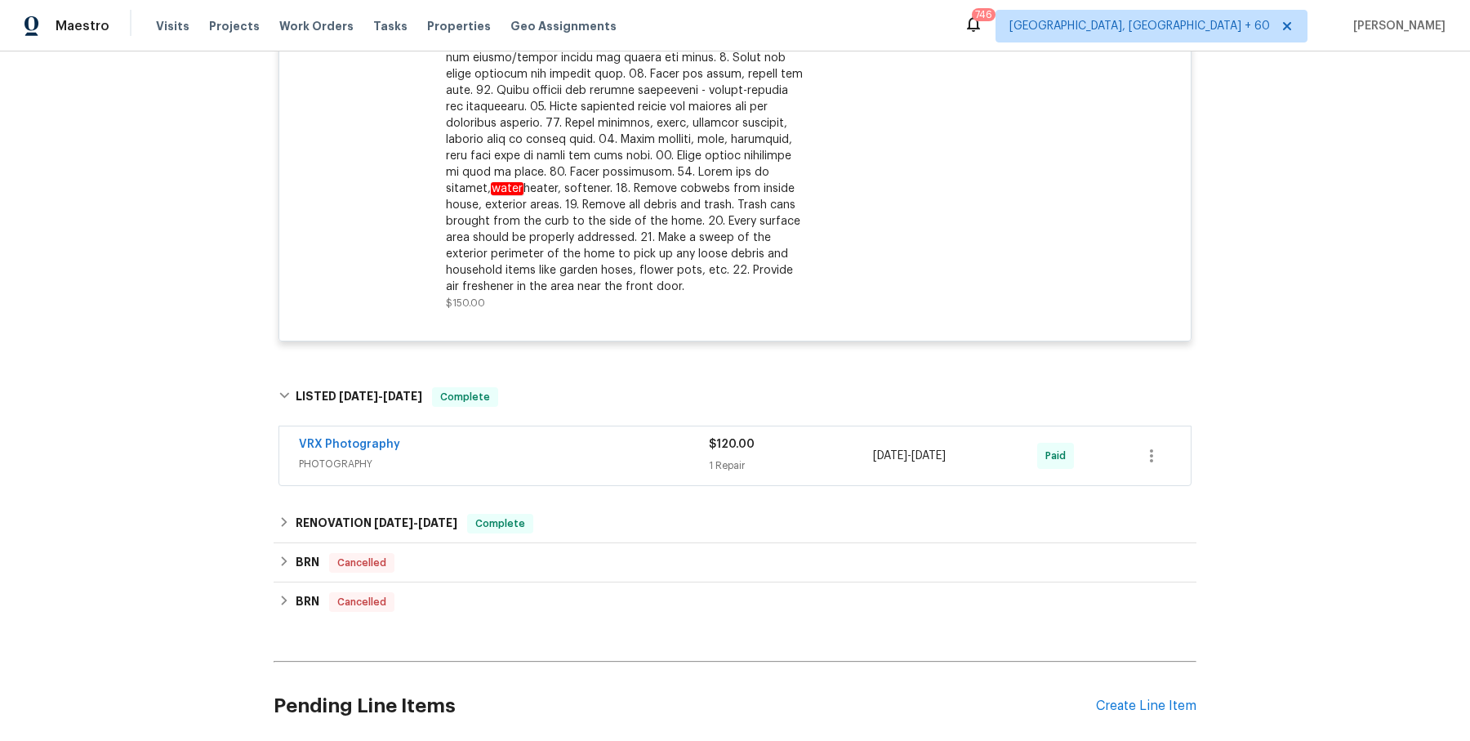
click at [551, 456] on span "PHOTOGRAPHY" at bounding box center [504, 464] width 410 height 16
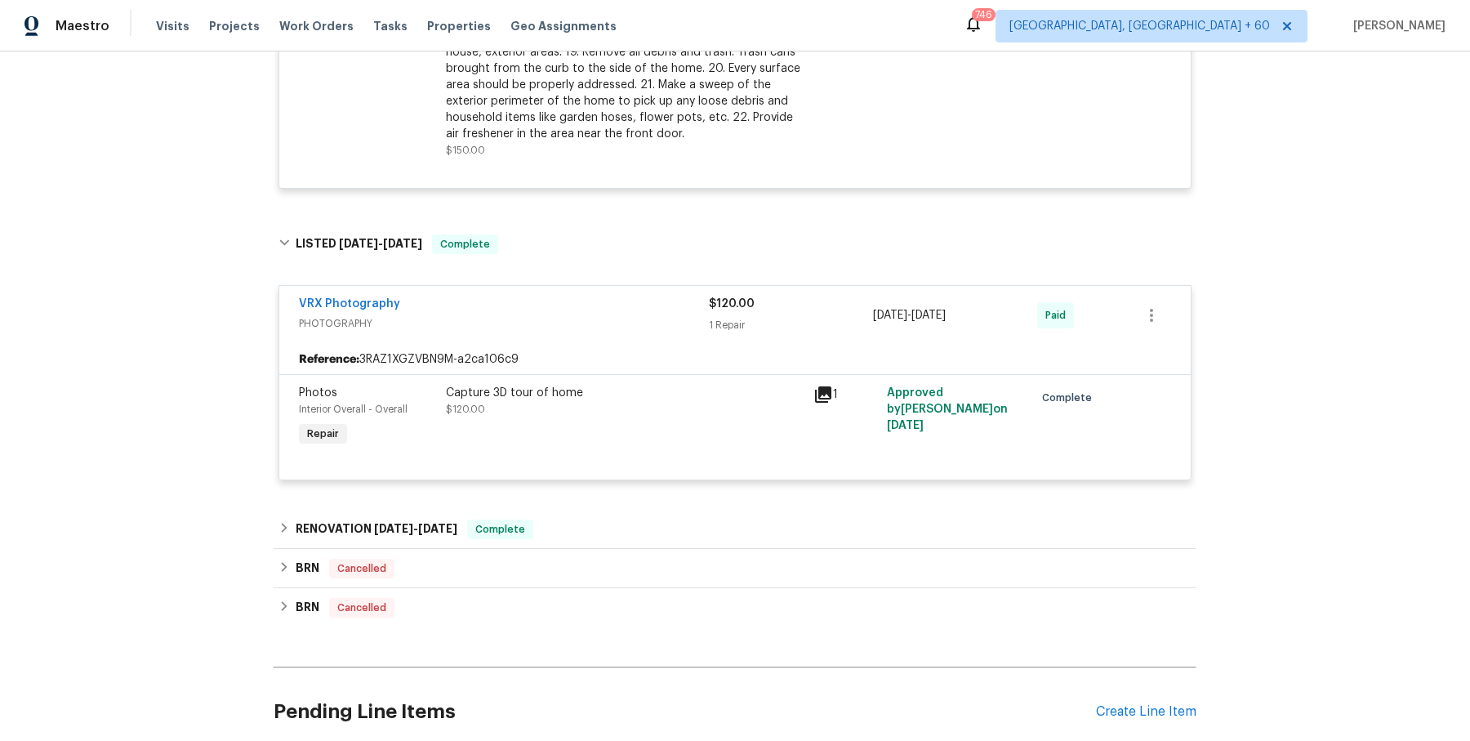
scroll to position [3666, 0]
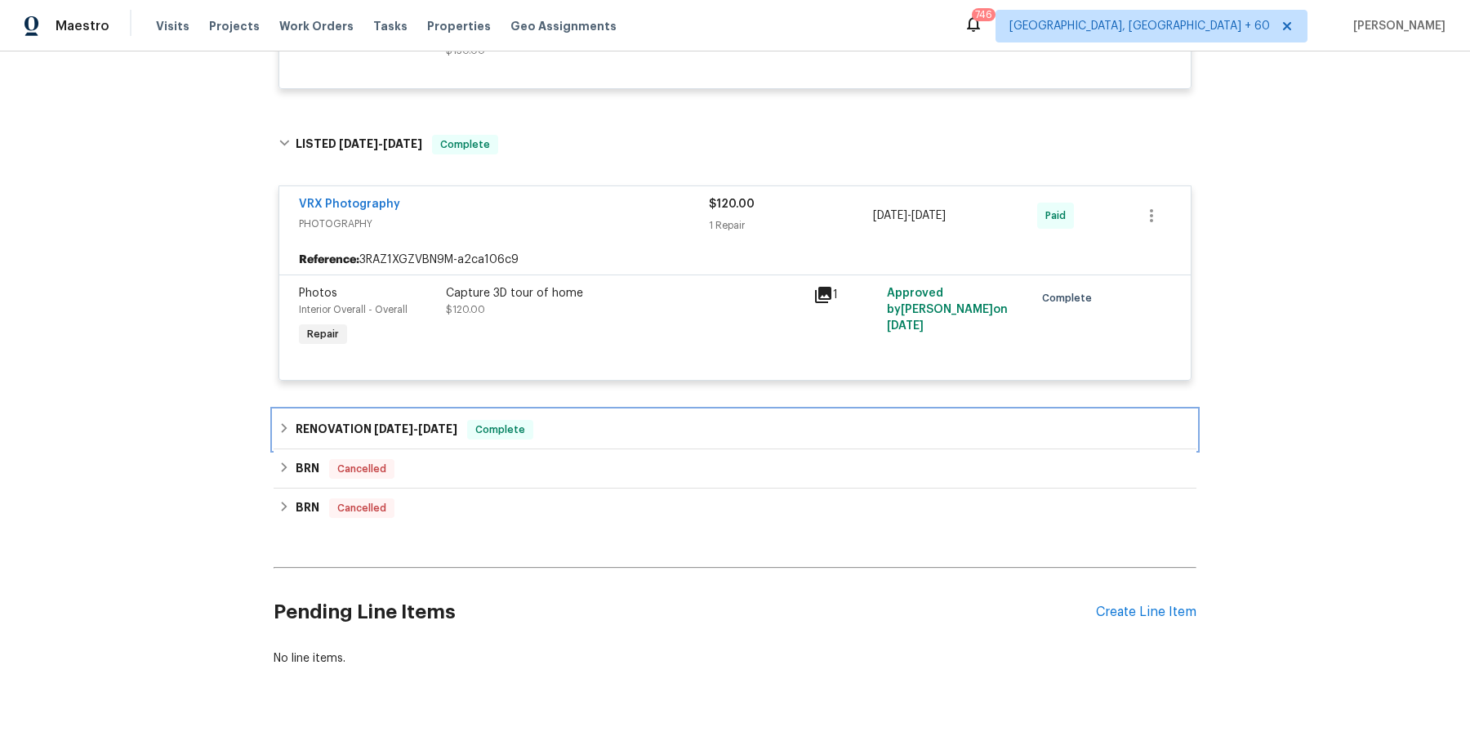
click at [555, 420] on div "RENOVATION 12/4/24 - 12/19/24 Complete" at bounding box center [735, 430] width 913 height 20
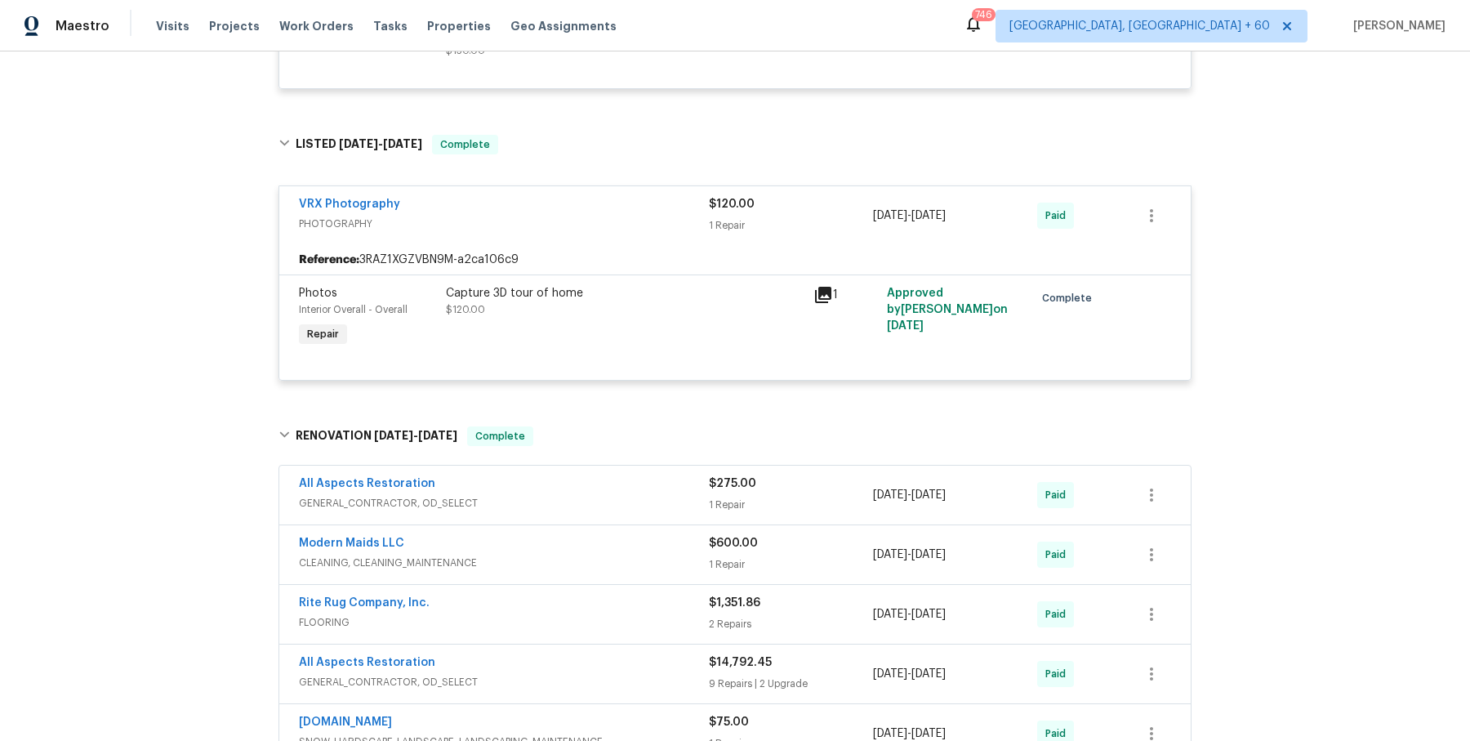
click at [592, 495] on span "GENERAL_CONTRACTOR, OD_SELECT" at bounding box center [504, 503] width 410 height 16
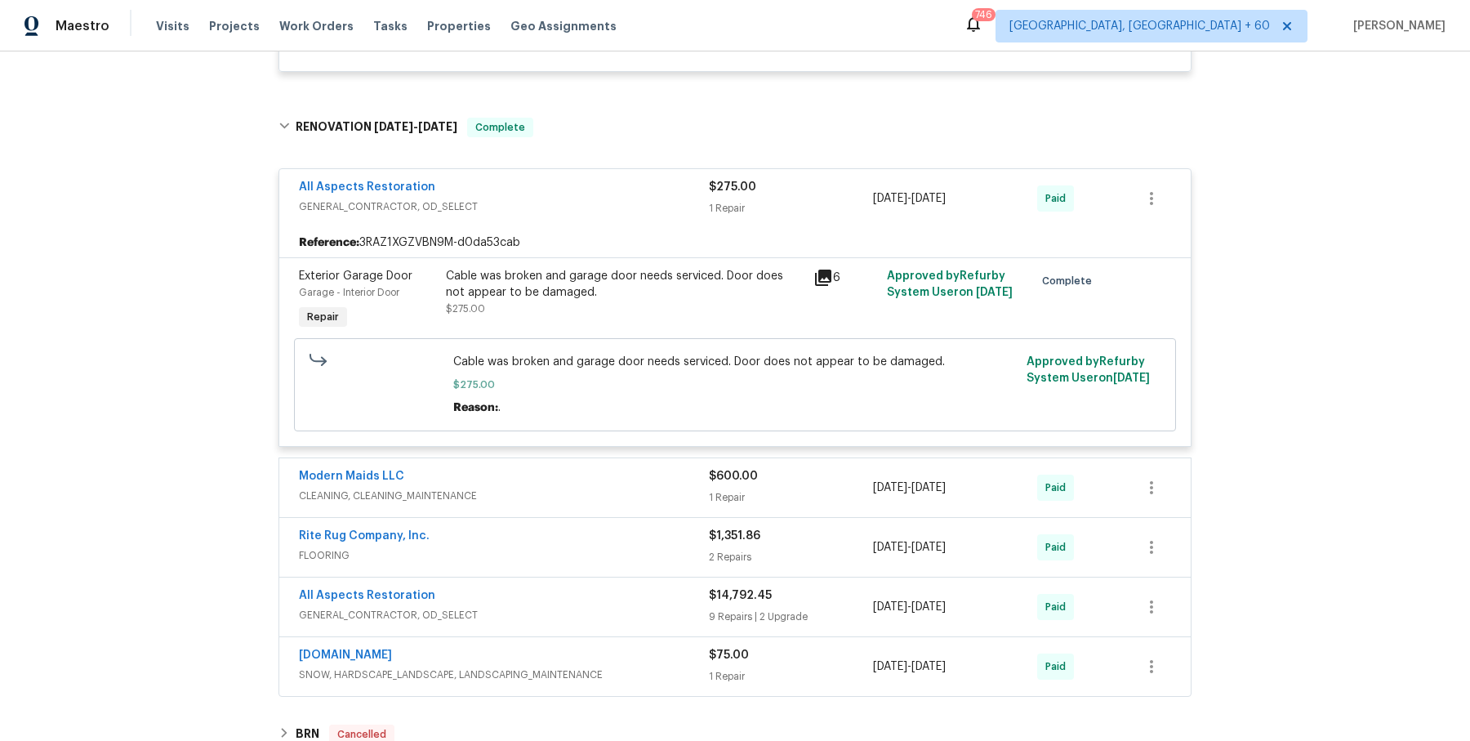
scroll to position [4236, 0]
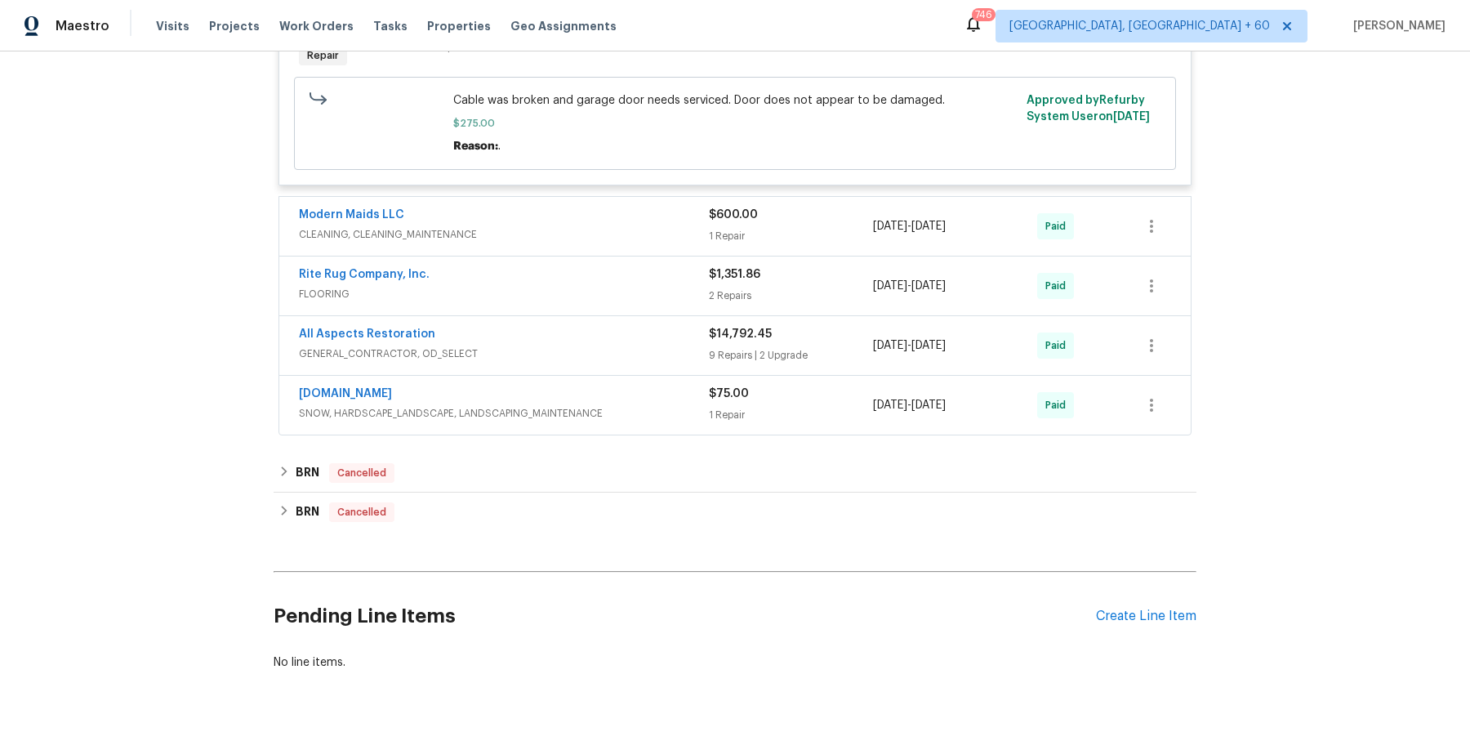
click at [636, 207] on div "Modern Maids LLC" at bounding box center [504, 217] width 410 height 20
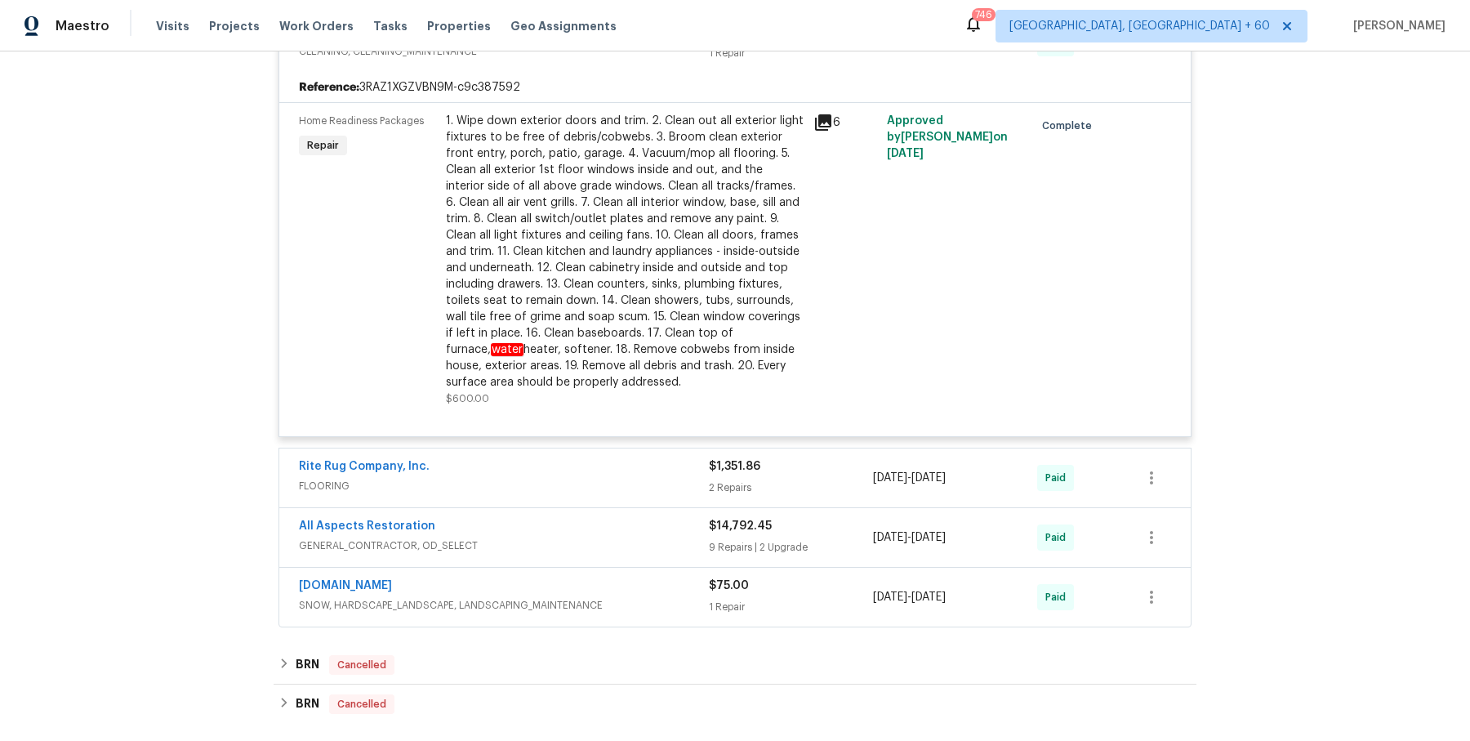
click at [627, 458] on div "Rite Rug Company, Inc." at bounding box center [504, 468] width 410 height 20
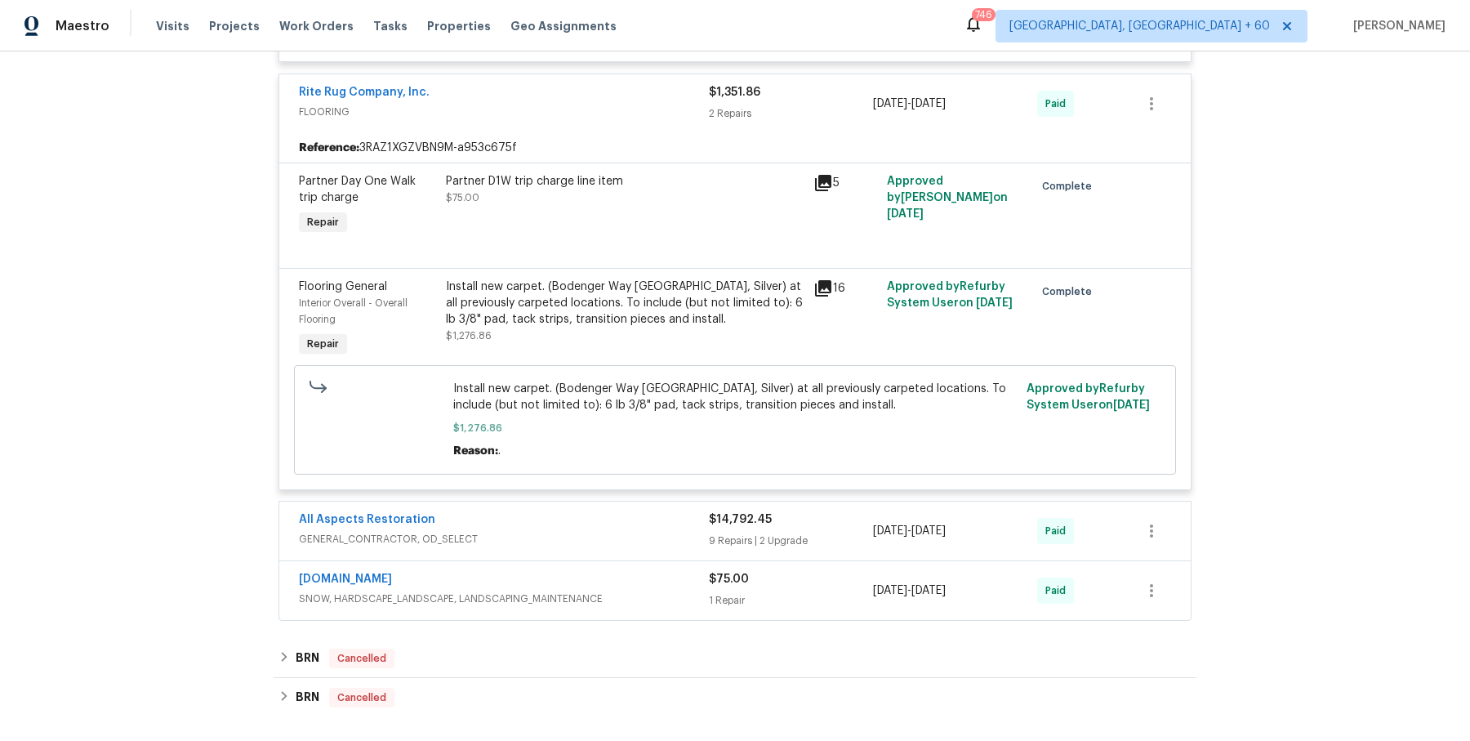
scroll to position [4821, 0]
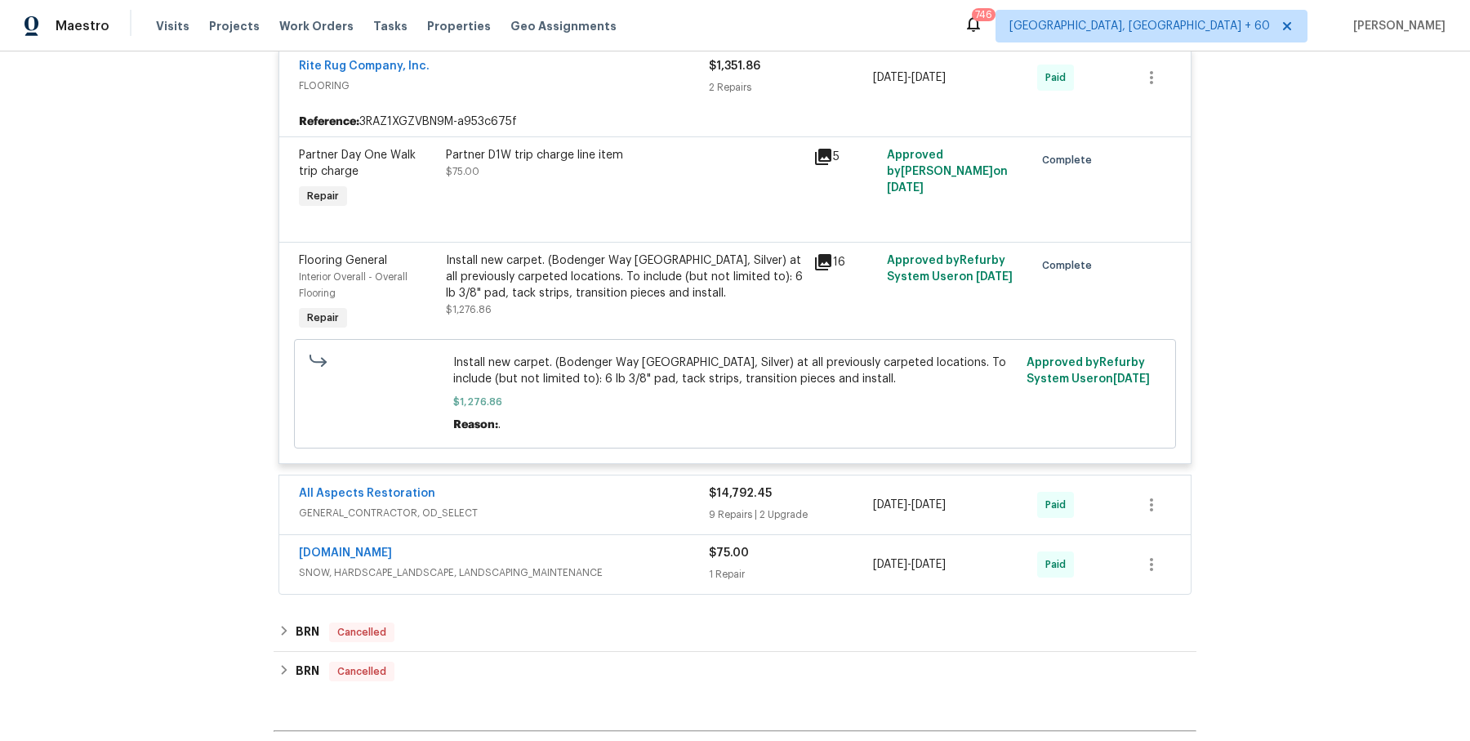
click at [635, 505] on span "GENERAL_CONTRACTOR, OD_SELECT" at bounding box center [504, 513] width 410 height 16
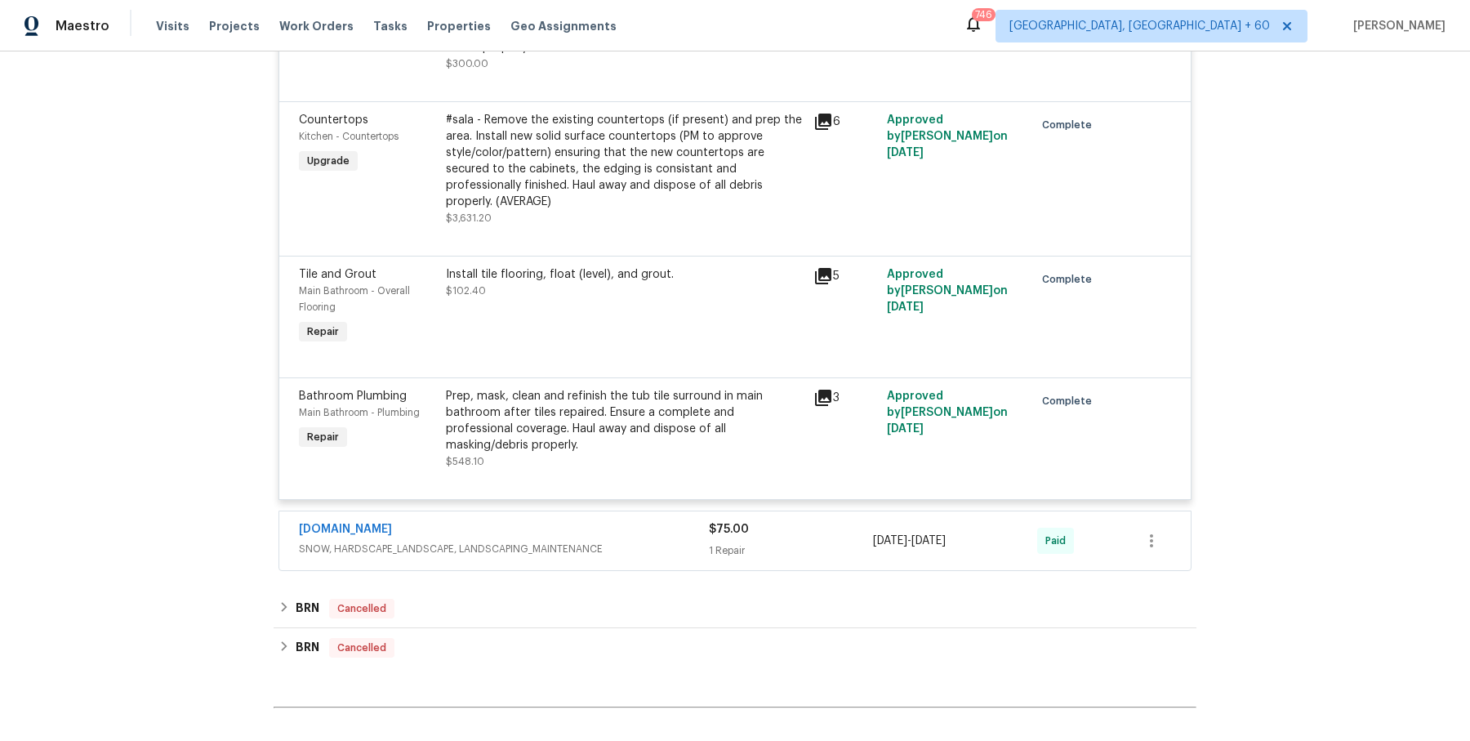
scroll to position [6954, 0]
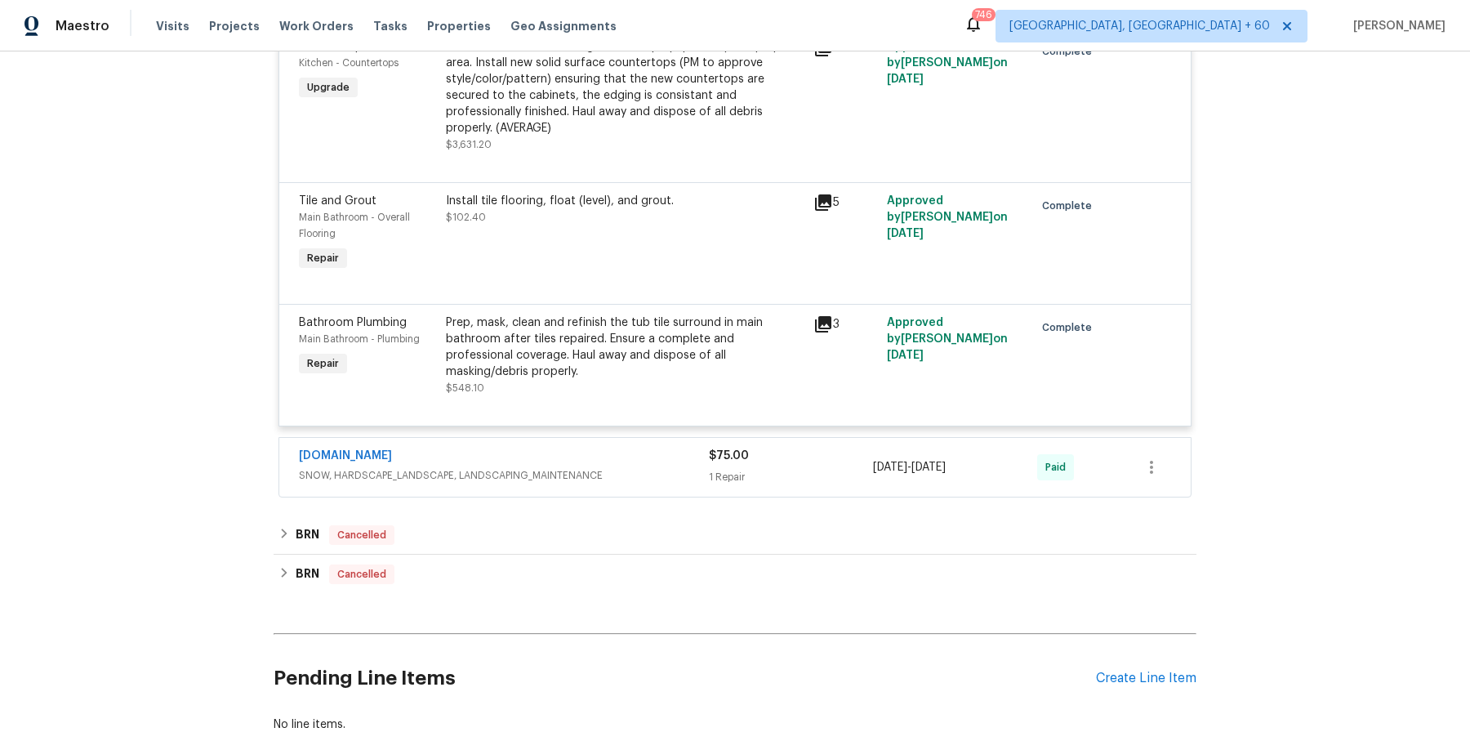
click at [665, 448] on div "Lawn.com" at bounding box center [504, 458] width 410 height 20
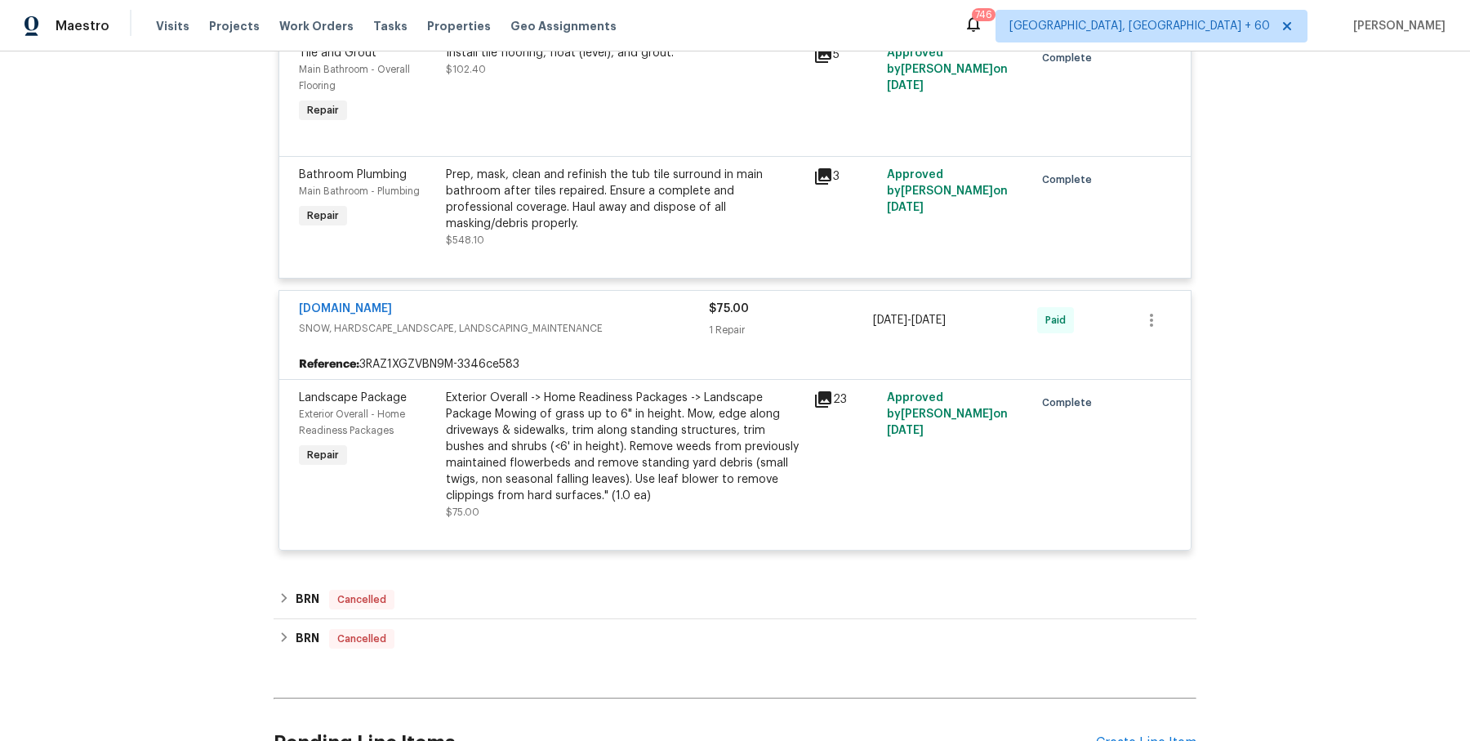
scroll to position [7118, 0]
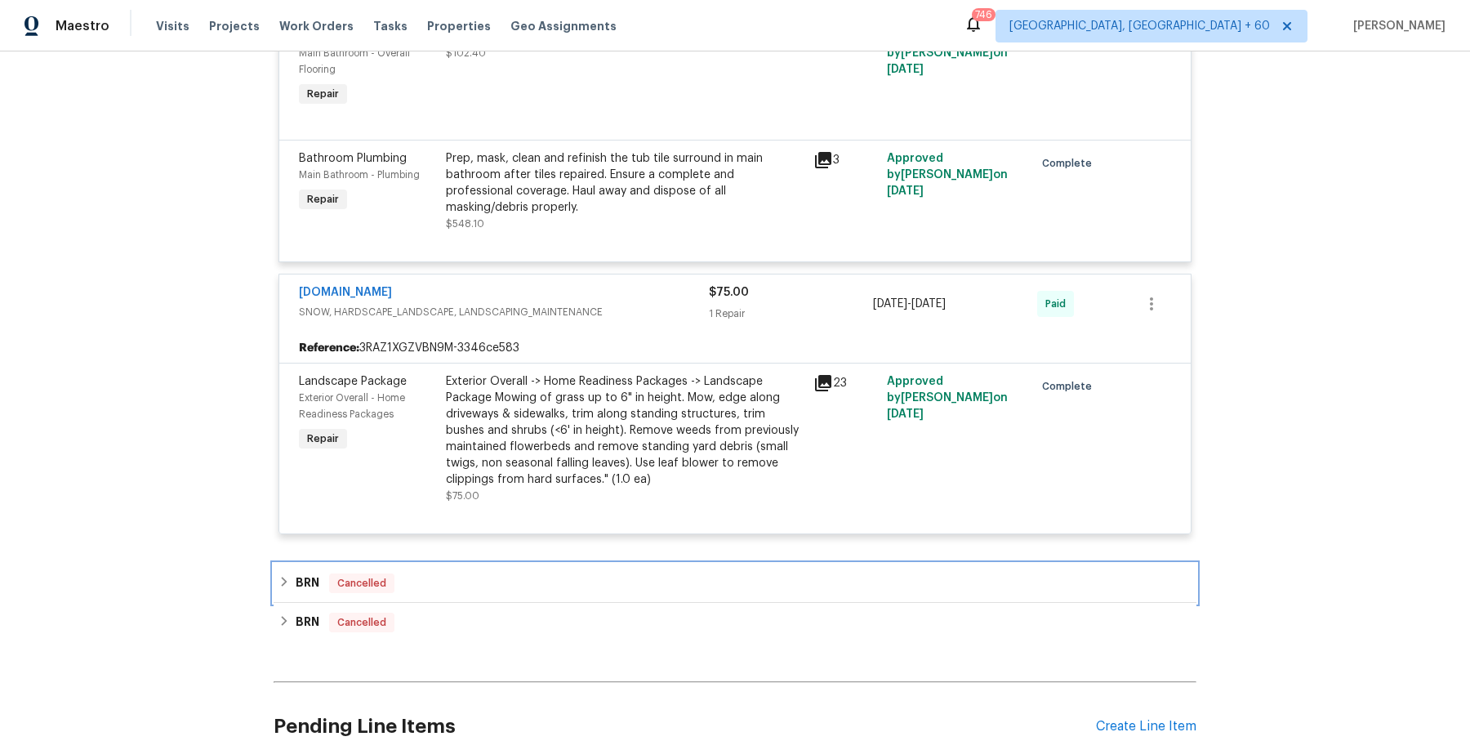
click at [533, 573] on div "BRN Cancelled" at bounding box center [735, 583] width 913 height 20
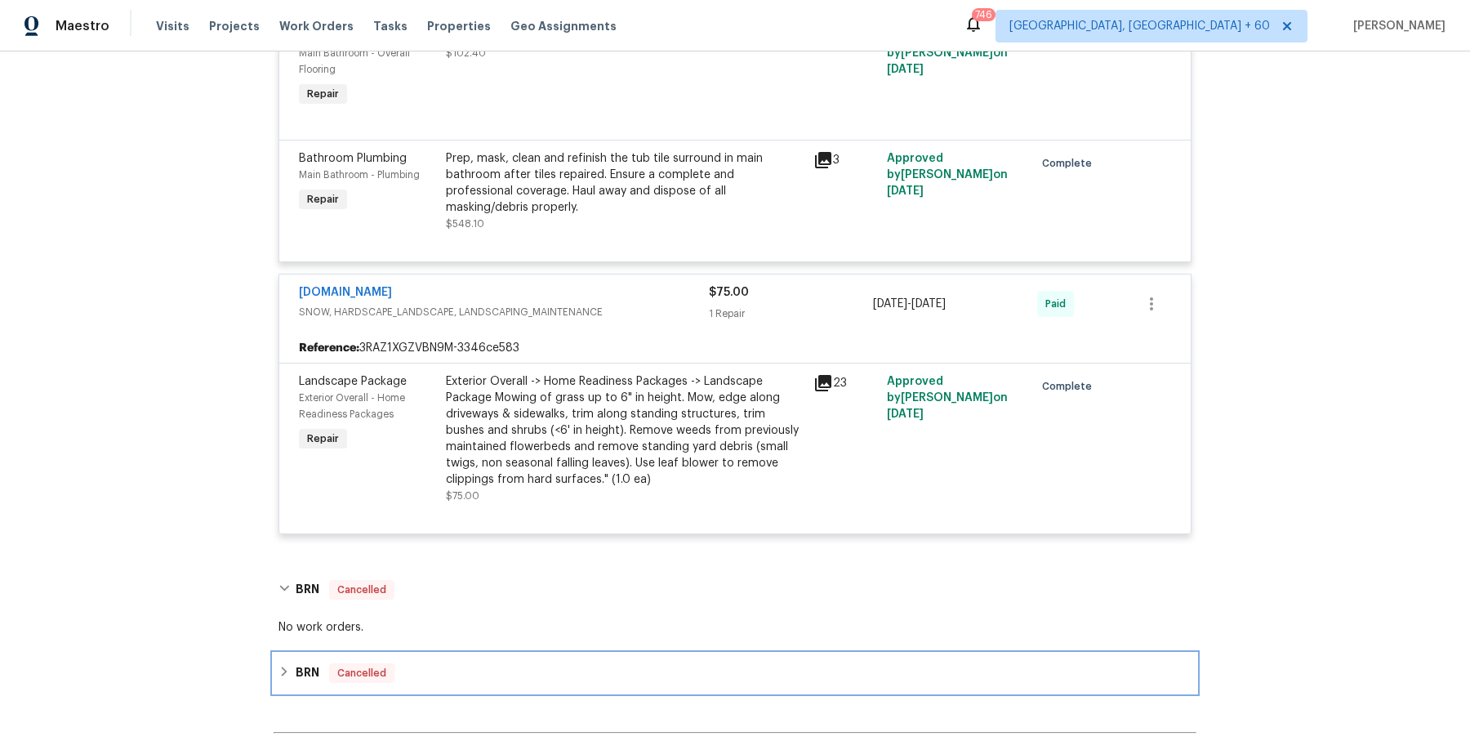
click at [497, 663] on div "BRN Cancelled" at bounding box center [735, 673] width 913 height 20
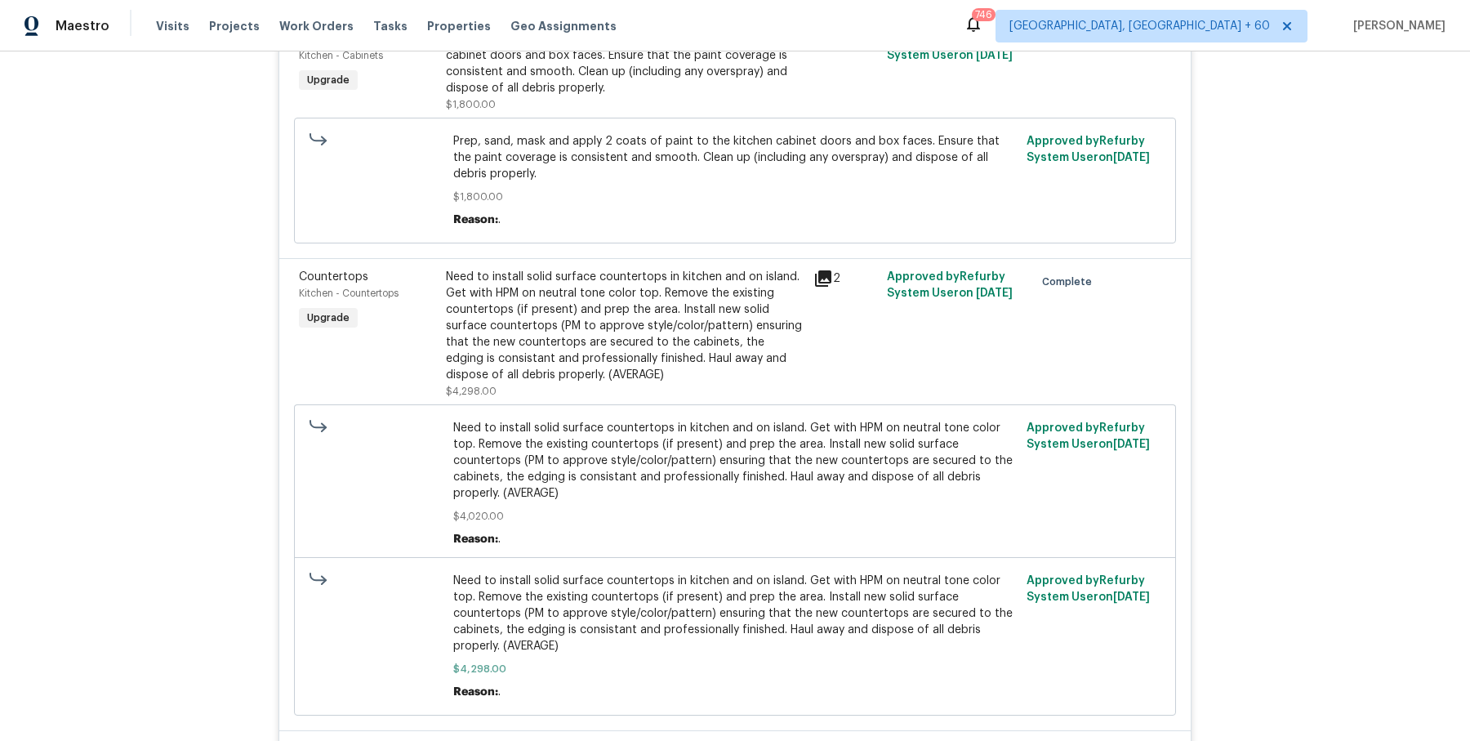
scroll to position [0, 0]
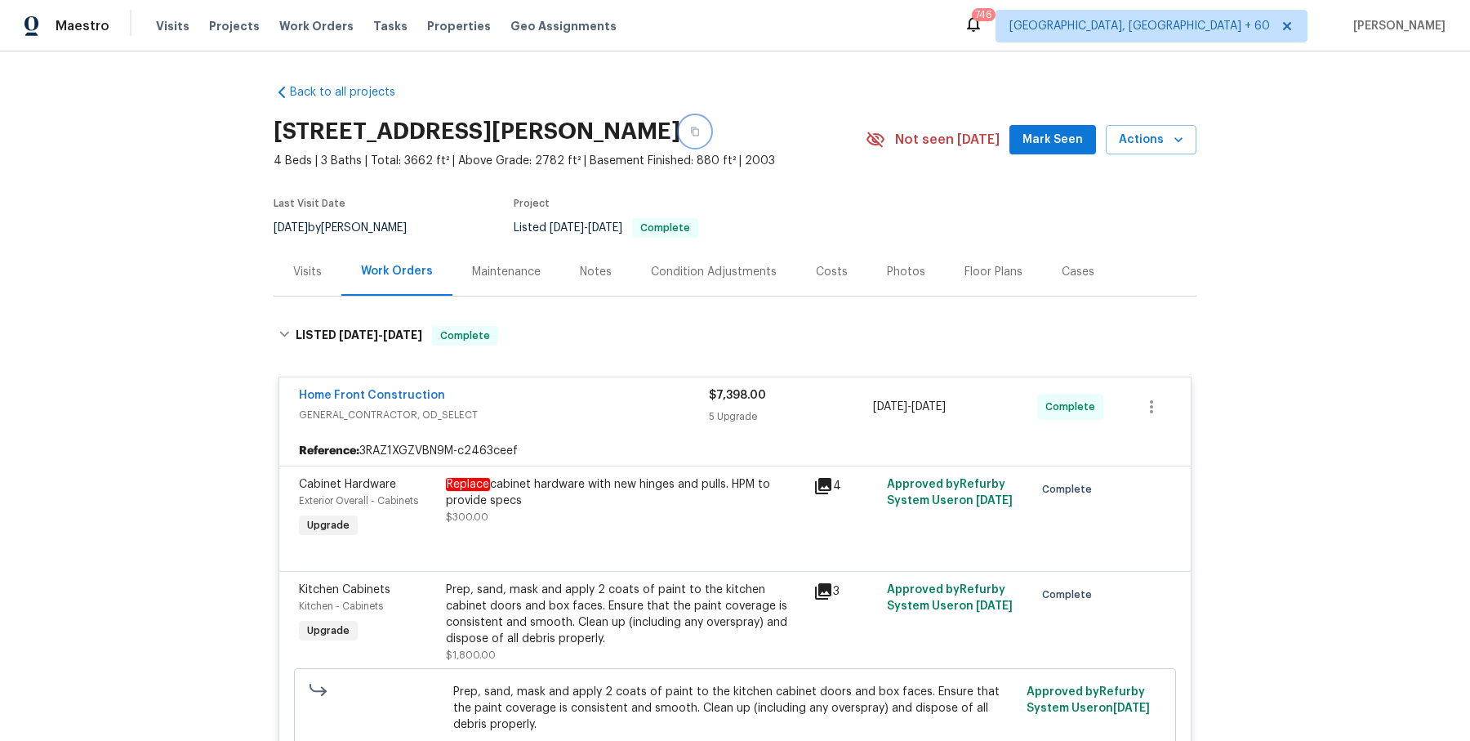
click at [700, 129] on icon "button" at bounding box center [695, 132] width 10 height 10
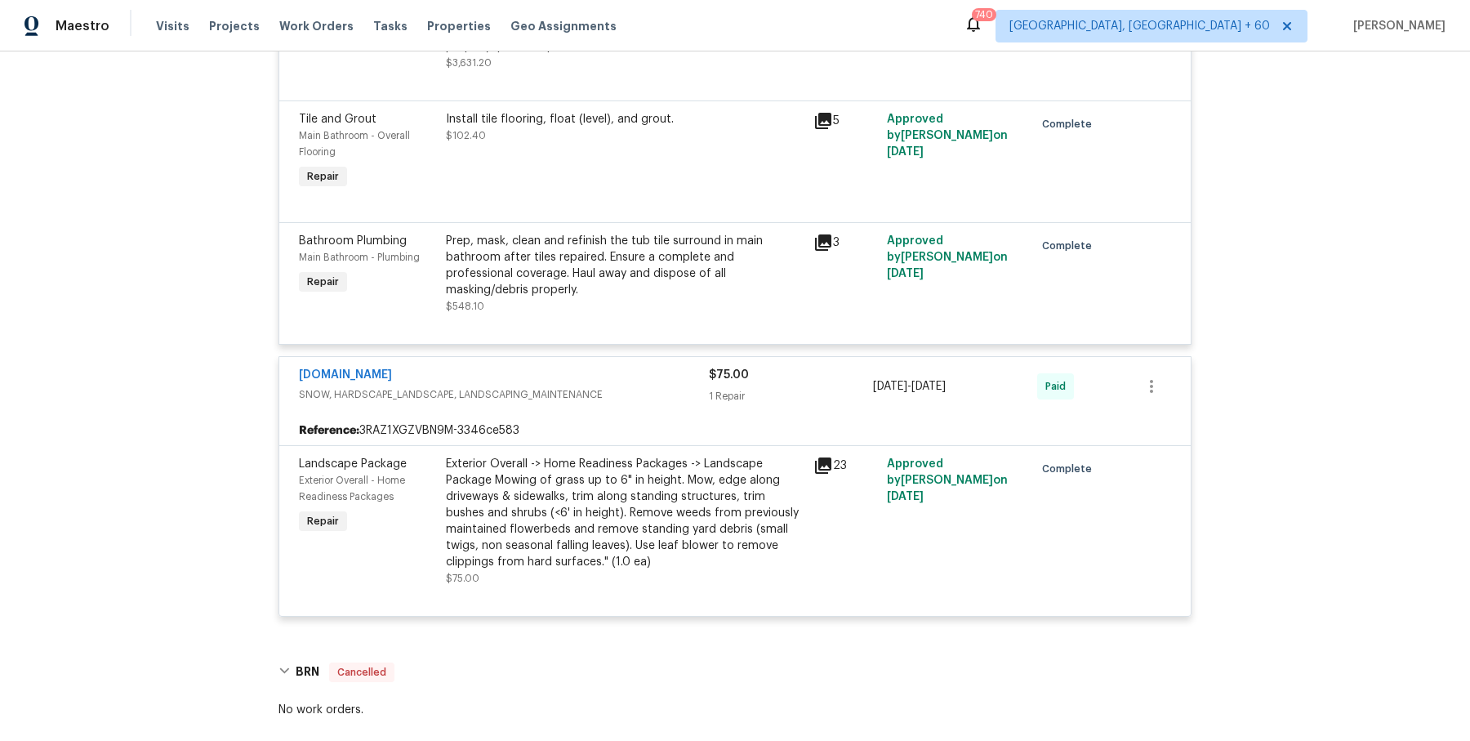
scroll to position [7255, 0]
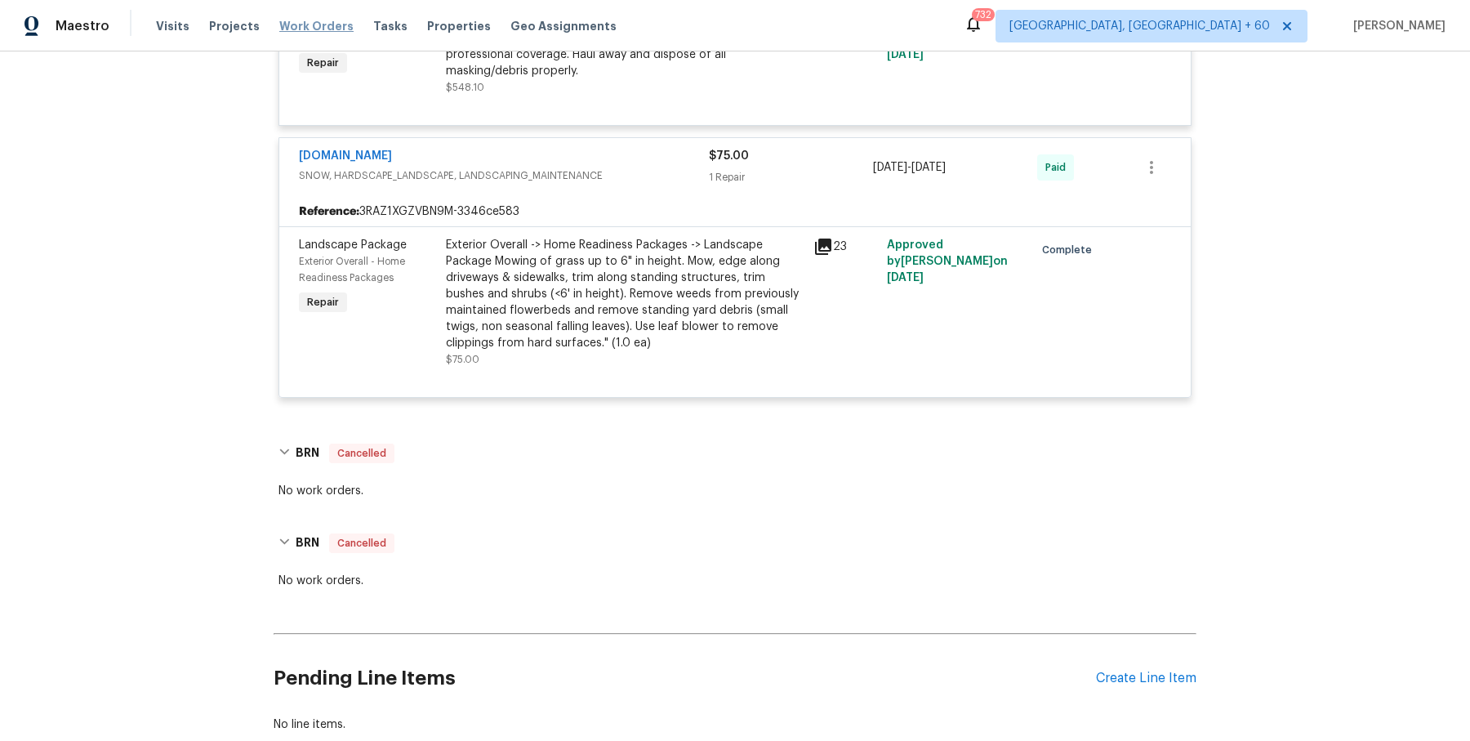
click at [331, 25] on span "Work Orders" at bounding box center [316, 26] width 74 height 16
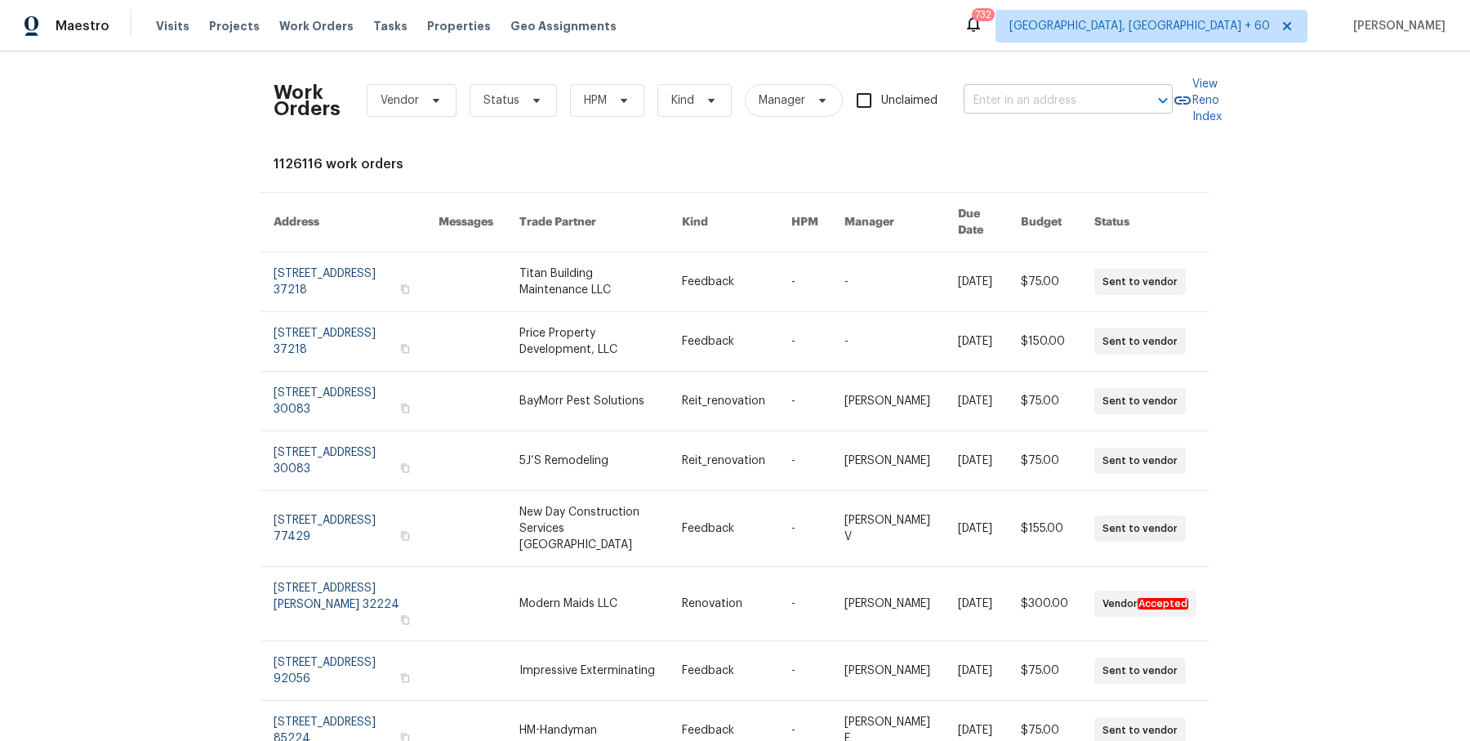
click at [1118, 90] on input "text" at bounding box center [1045, 100] width 163 height 25
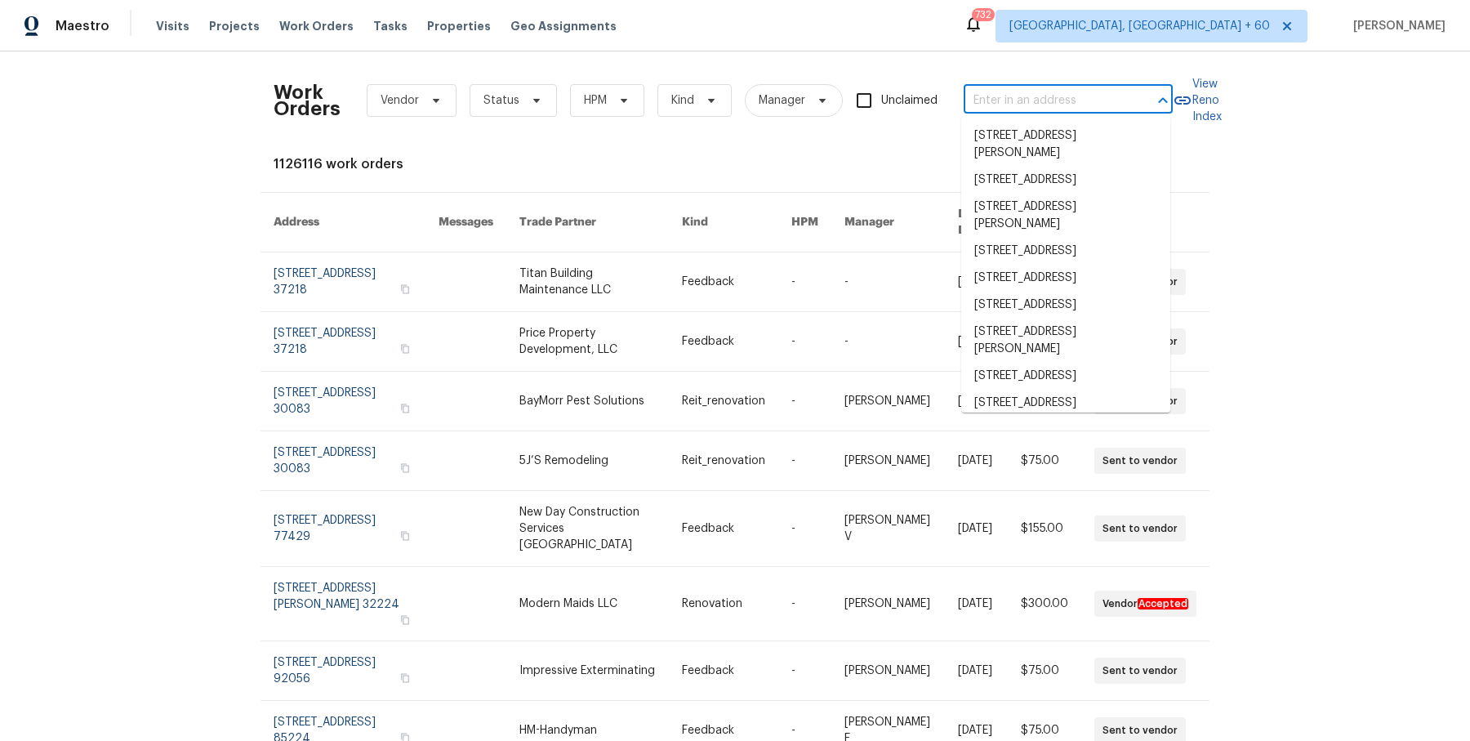
paste input "41 Bud Field Dr Palm Coast, FL 32137"
type input "41 Bud Field Dr Palm Coast, FL 32137"
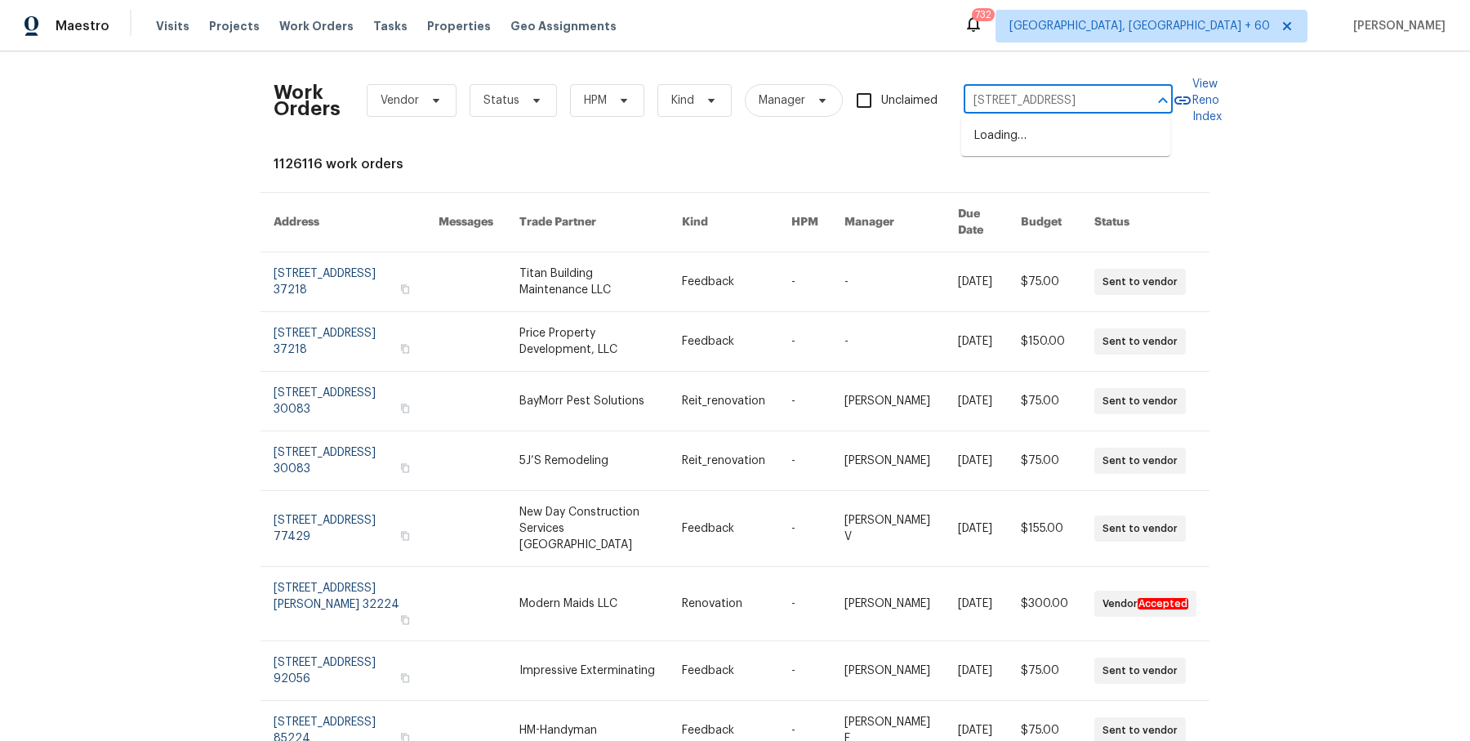
scroll to position [0, 41]
click at [1073, 131] on li "41 Bud Field Dr, Palm Coast, FL 32137" at bounding box center [1065, 136] width 209 height 27
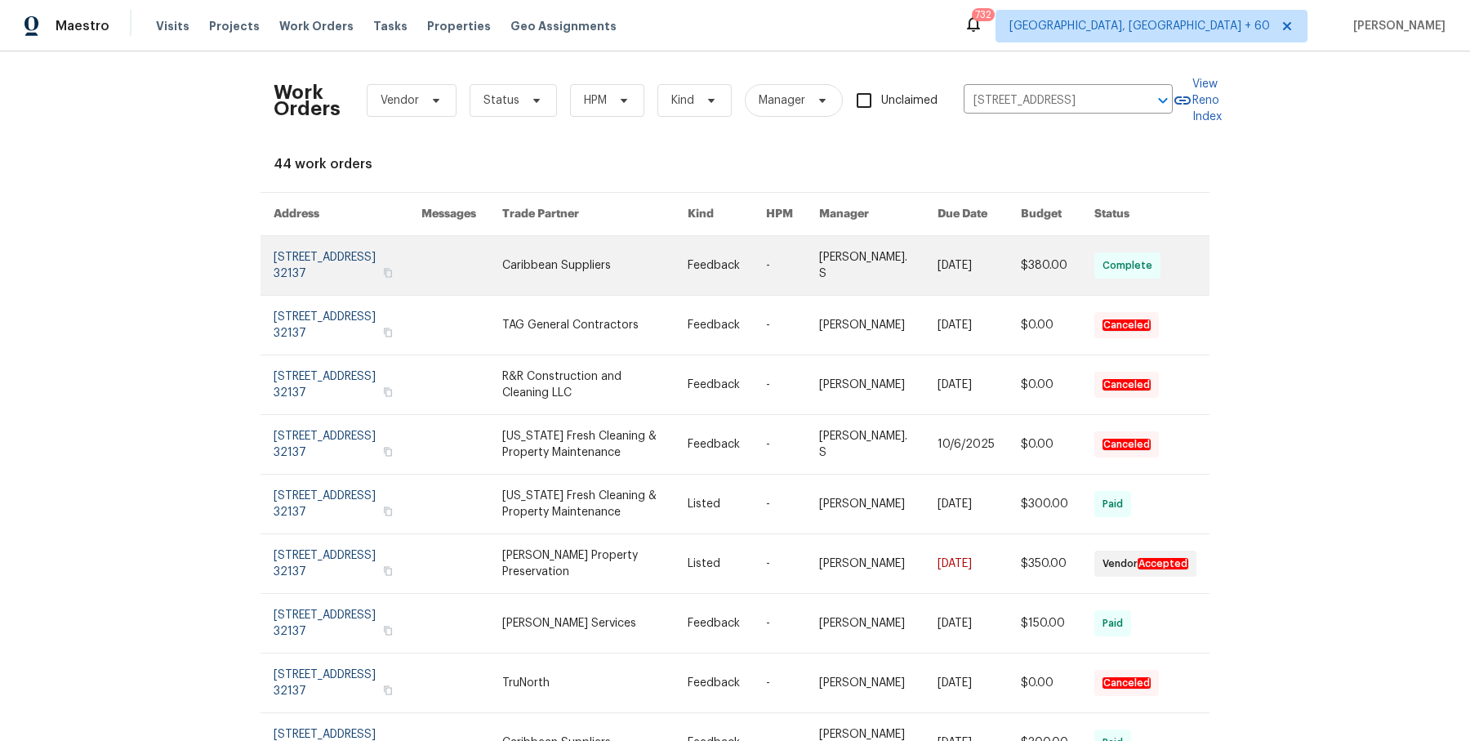
click at [832, 273] on td "[PERSON_NAME]. S" at bounding box center [865, 266] width 118 height 60
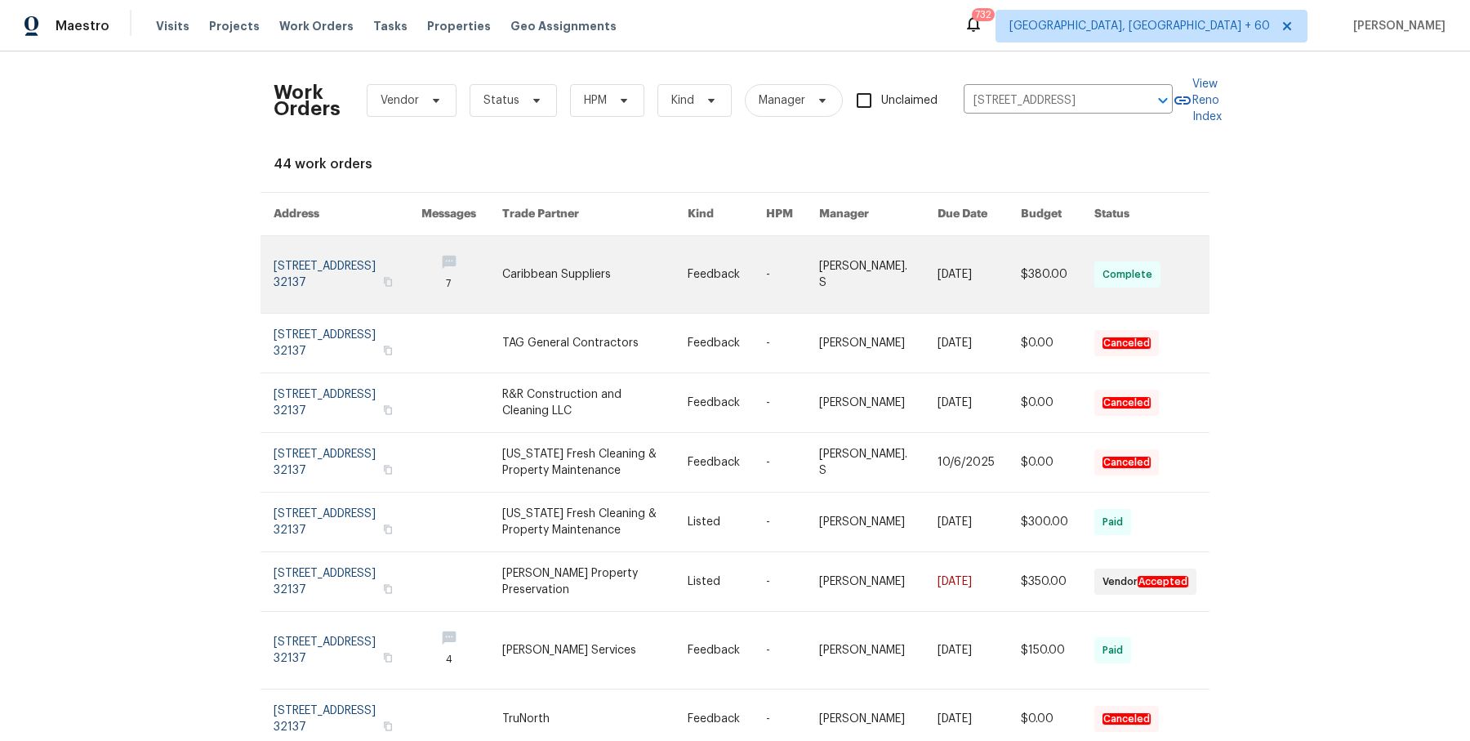
click at [832, 273] on td "[PERSON_NAME]. S" at bounding box center [865, 275] width 118 height 78
click at [774, 271] on td "-" at bounding box center [779, 275] width 53 height 78
click at [695, 281] on td "Feedback" at bounding box center [714, 275] width 78 height 78
click at [502, 267] on td "Caribbean Suppliers" at bounding box center [581, 275] width 185 height 78
click at [688, 270] on link at bounding box center [594, 274] width 185 height 77
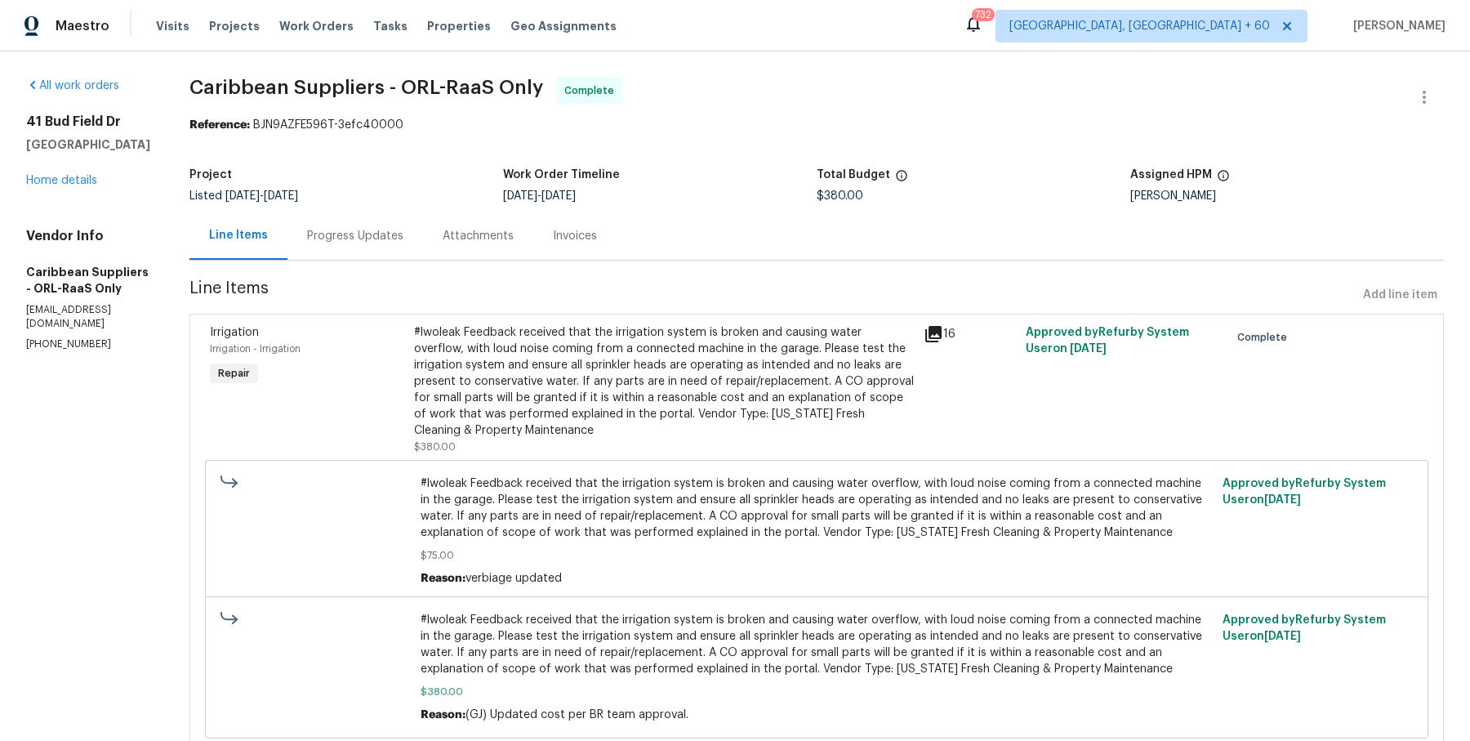
click at [87, 185] on div "41 Bud Field Dr Palm Coast, FL 32137 Home details" at bounding box center [88, 151] width 124 height 75
click at [81, 178] on link "Home details" at bounding box center [61, 180] width 71 height 11
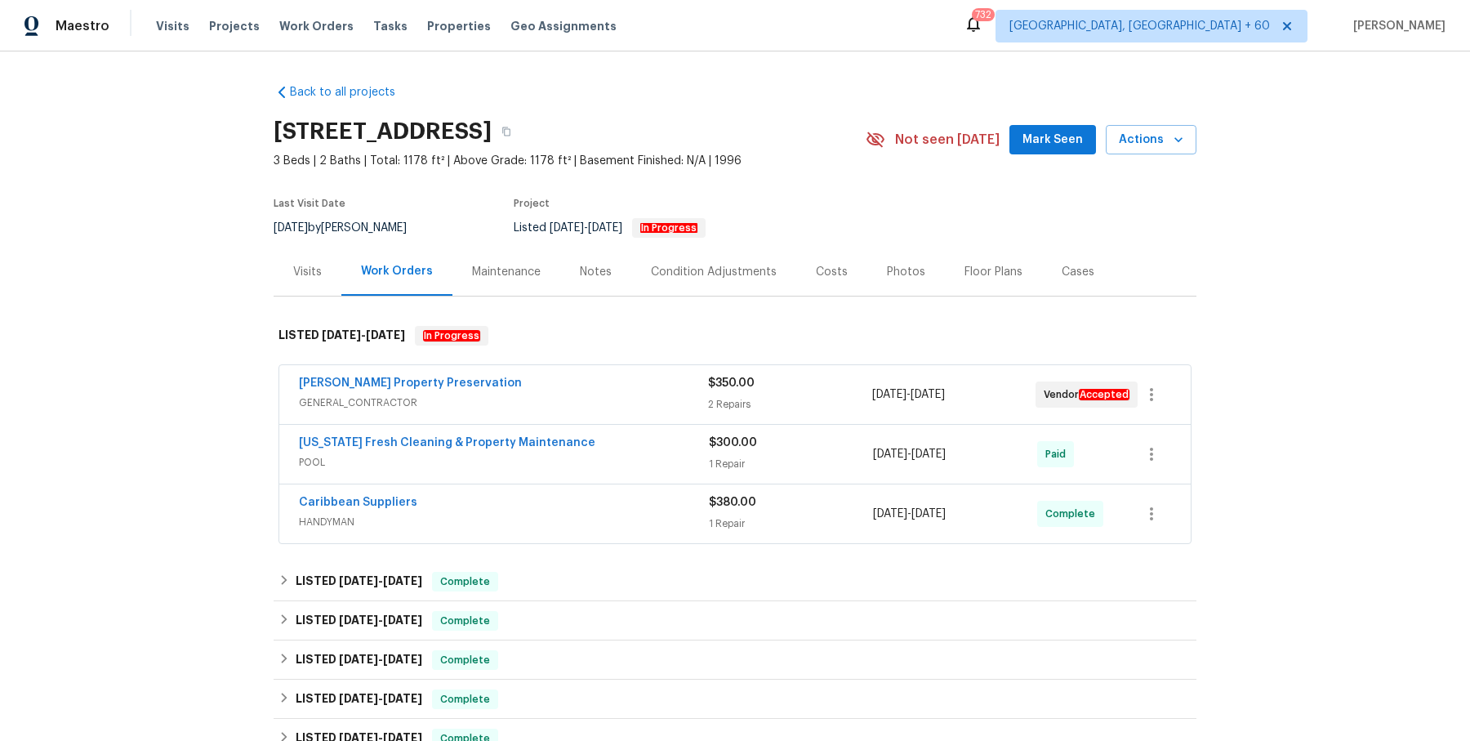
click at [618, 409] on span "GENERAL_CONTRACTOR" at bounding box center [503, 403] width 409 height 16
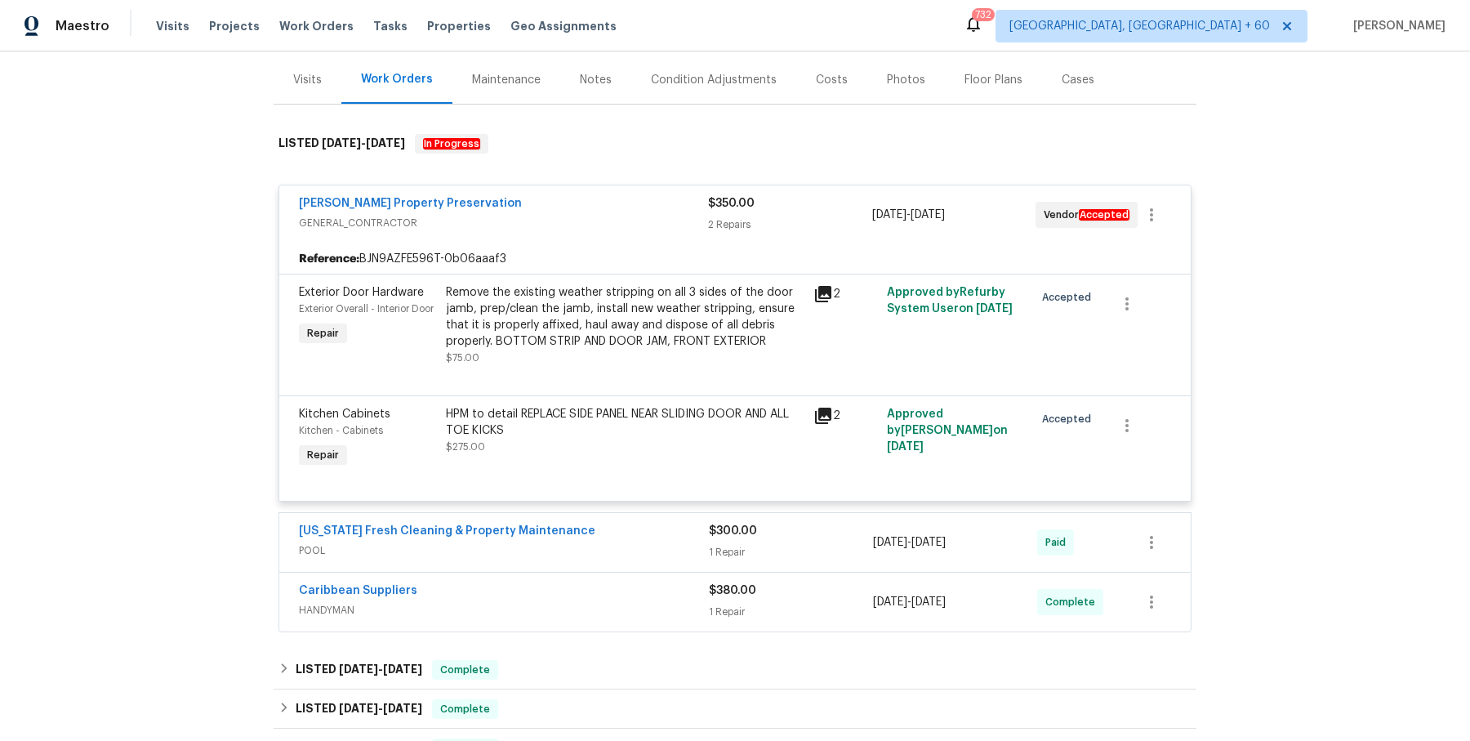
scroll to position [266, 0]
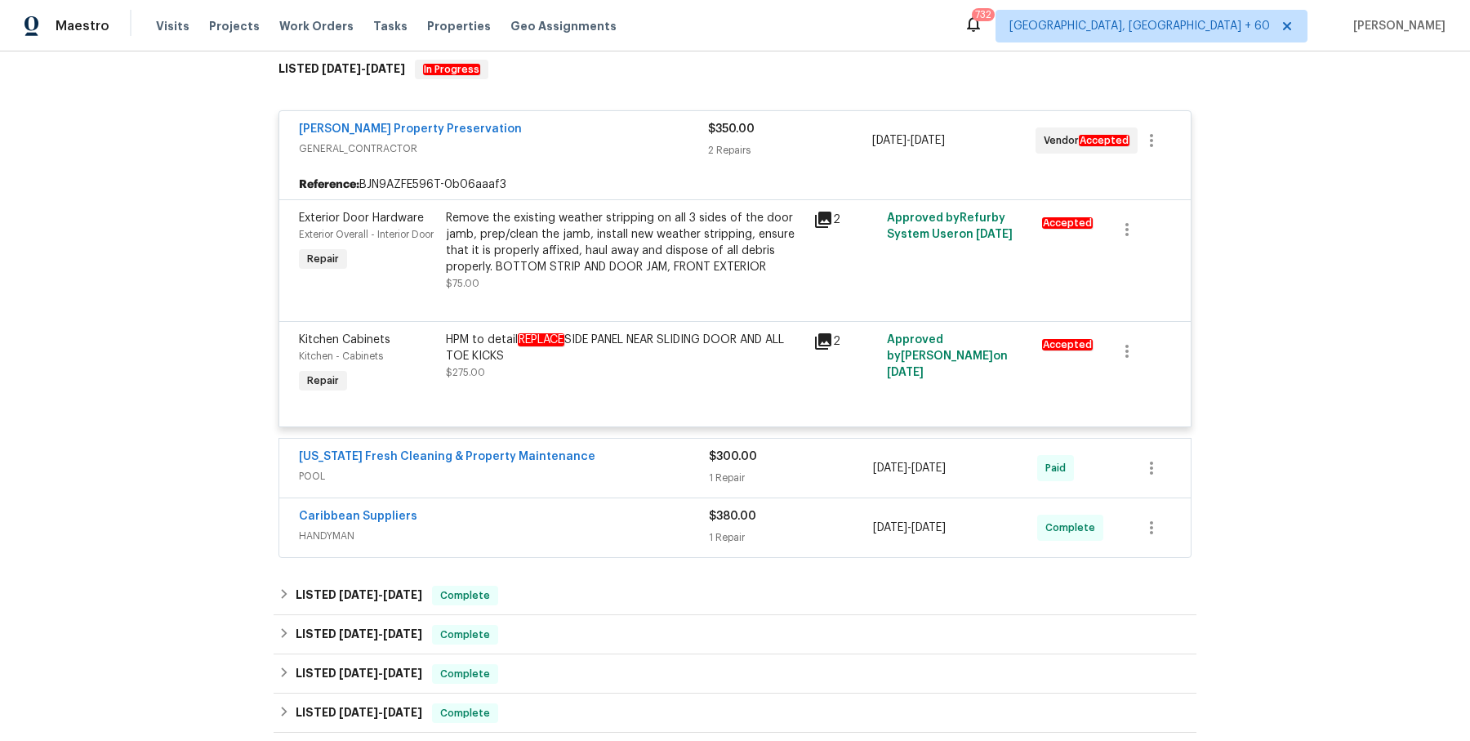
click at [620, 475] on span "POOL" at bounding box center [504, 476] width 410 height 16
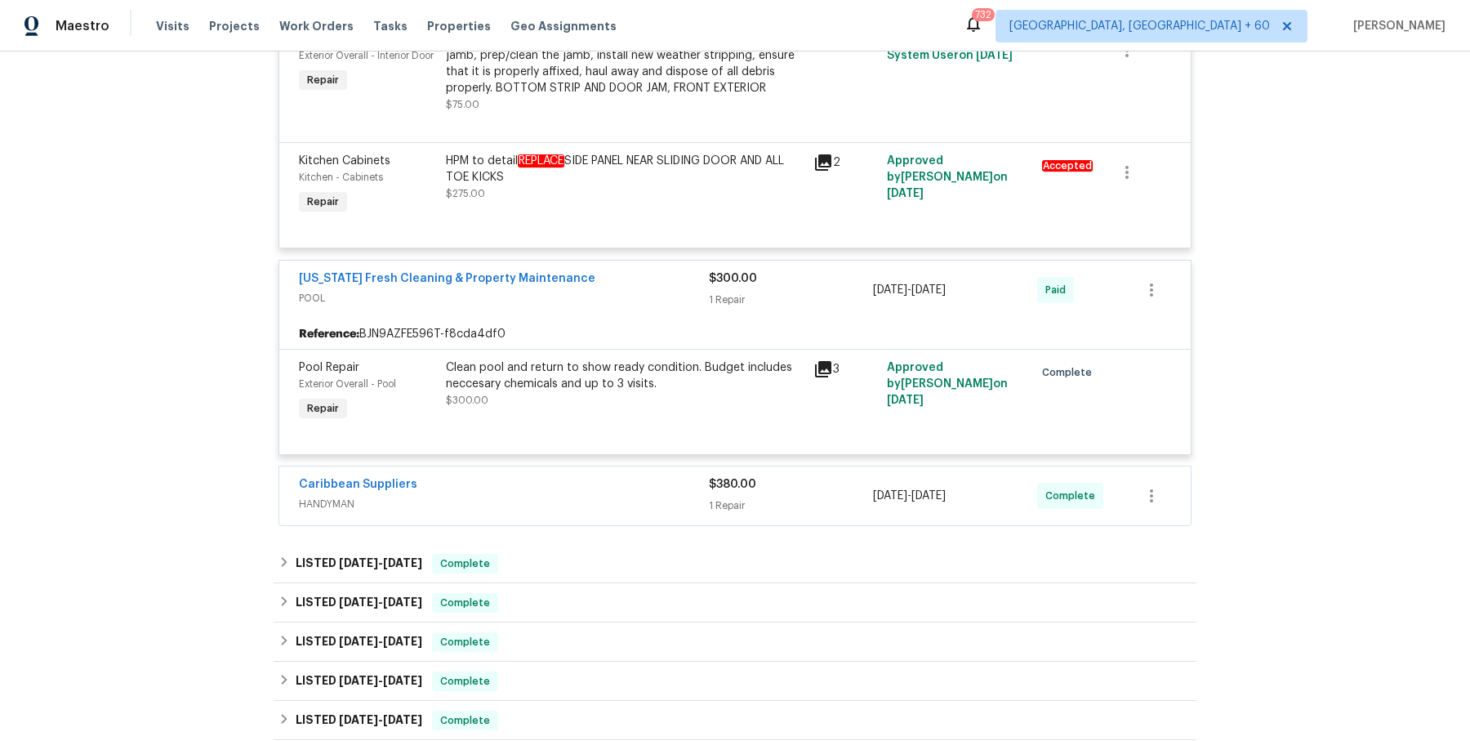
click at [609, 484] on div "Caribbean Suppliers" at bounding box center [504, 486] width 410 height 20
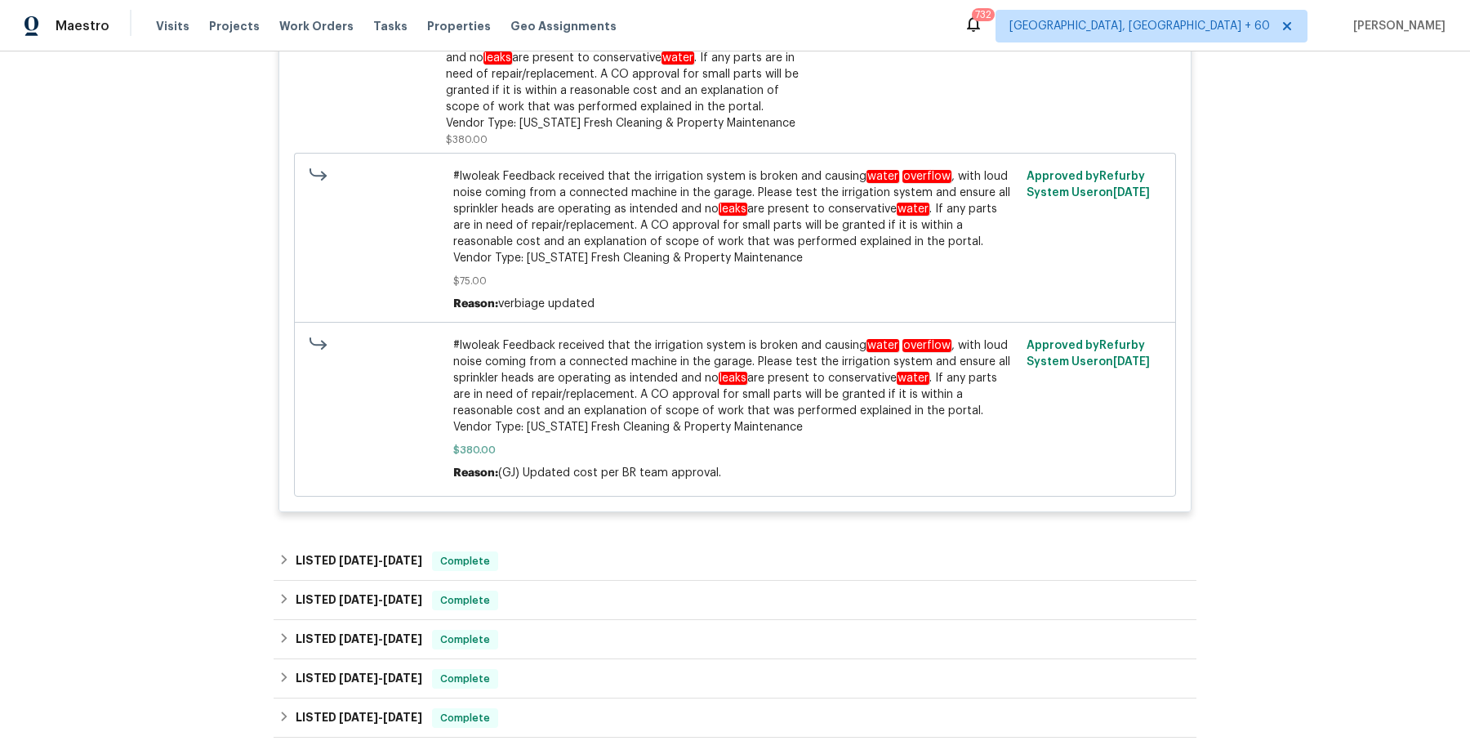
scroll to position [1047, 0]
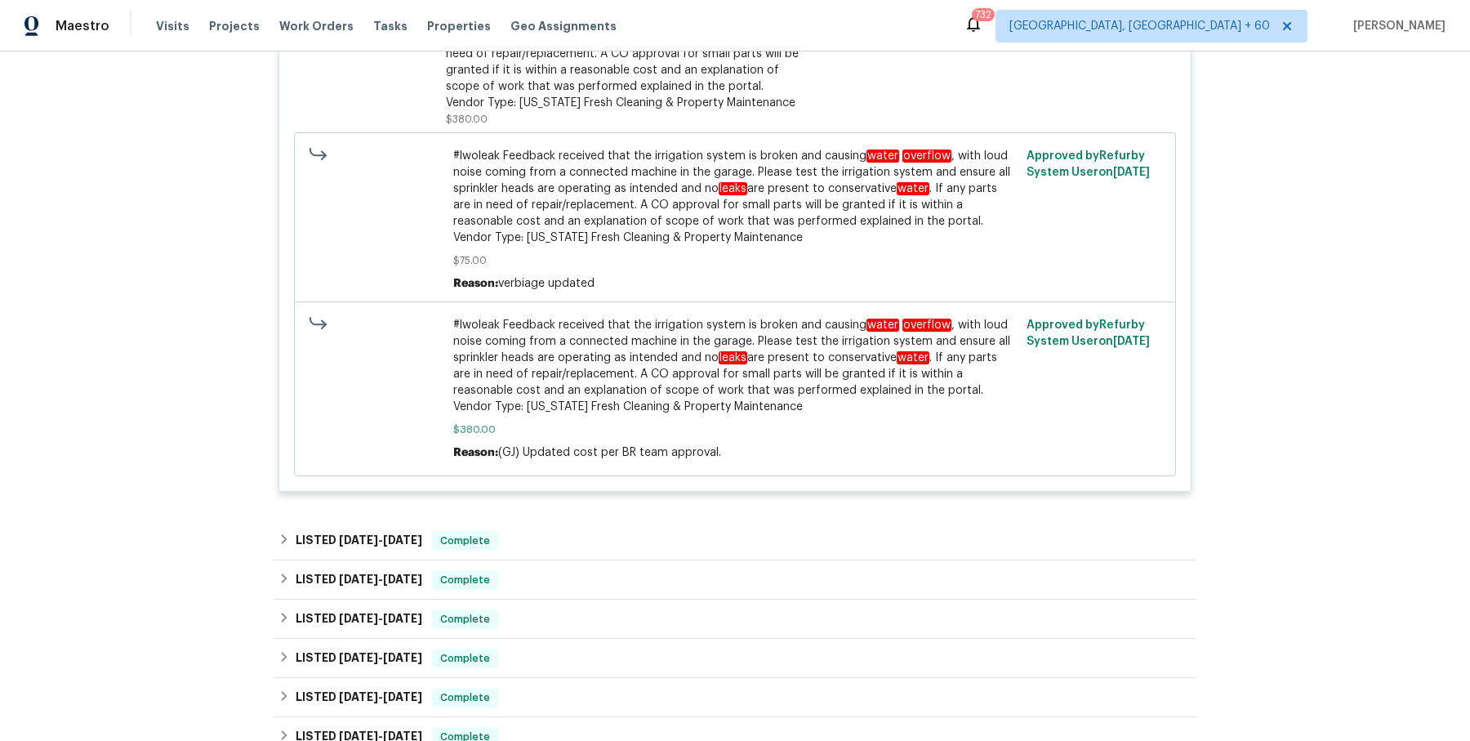
click at [600, 516] on div "Back to all projects 41 Bud Field Dr, Palm Coast, FL 32137 3 Beds | 2 Baths | T…" at bounding box center [735, 5] width 923 height 1963
click at [599, 542] on div "LISTED 7/10/25 - 7/31/25 Complete" at bounding box center [735, 541] width 913 height 20
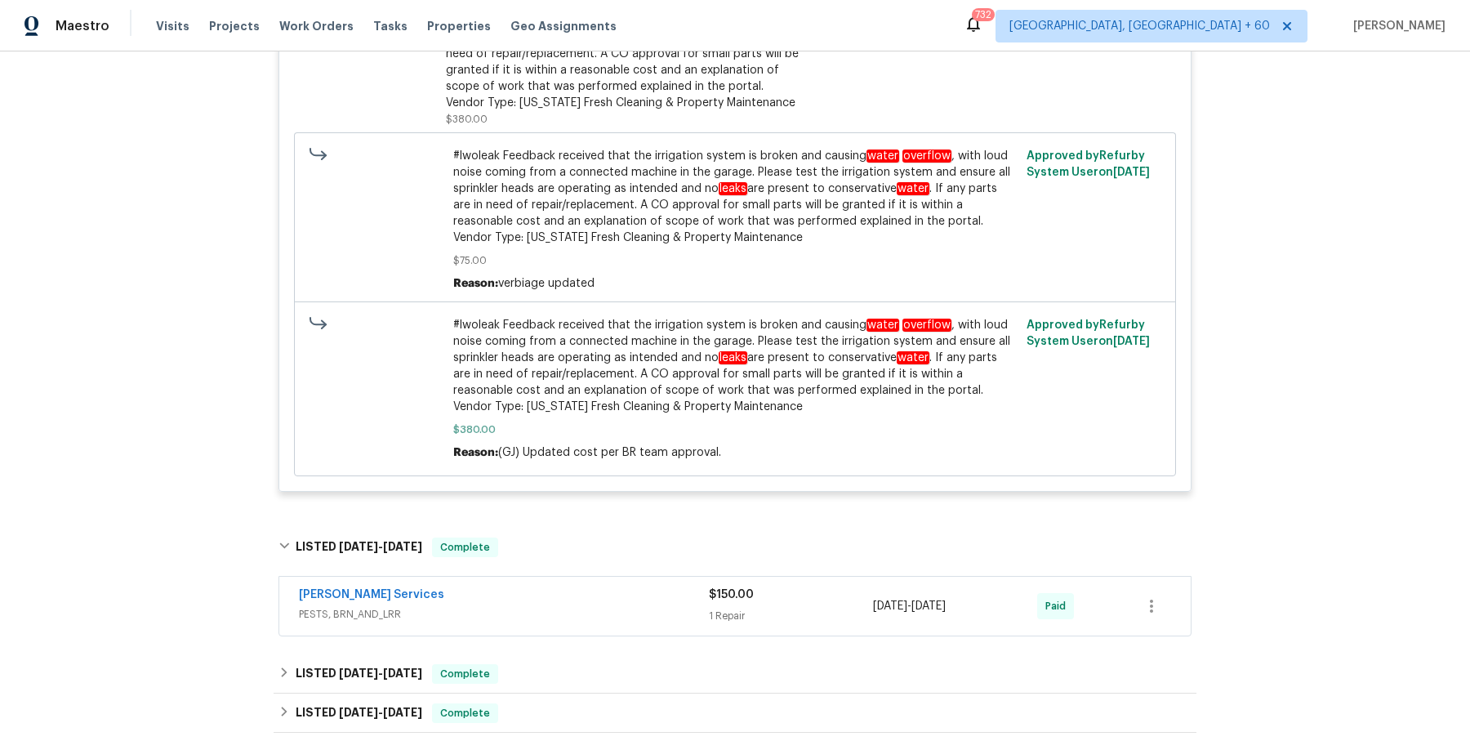
click at [596, 590] on div "Massey Services" at bounding box center [504, 597] width 410 height 20
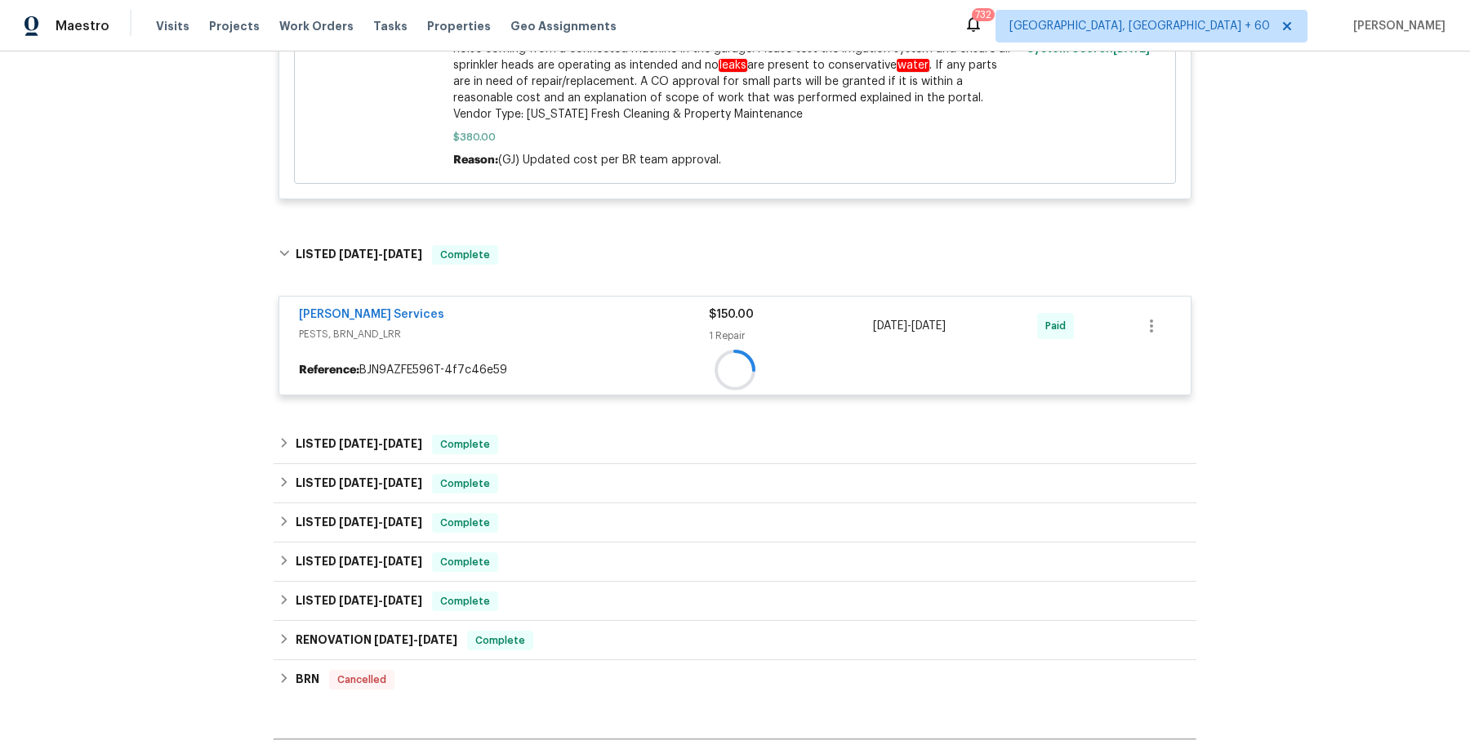
scroll to position [1379, 0]
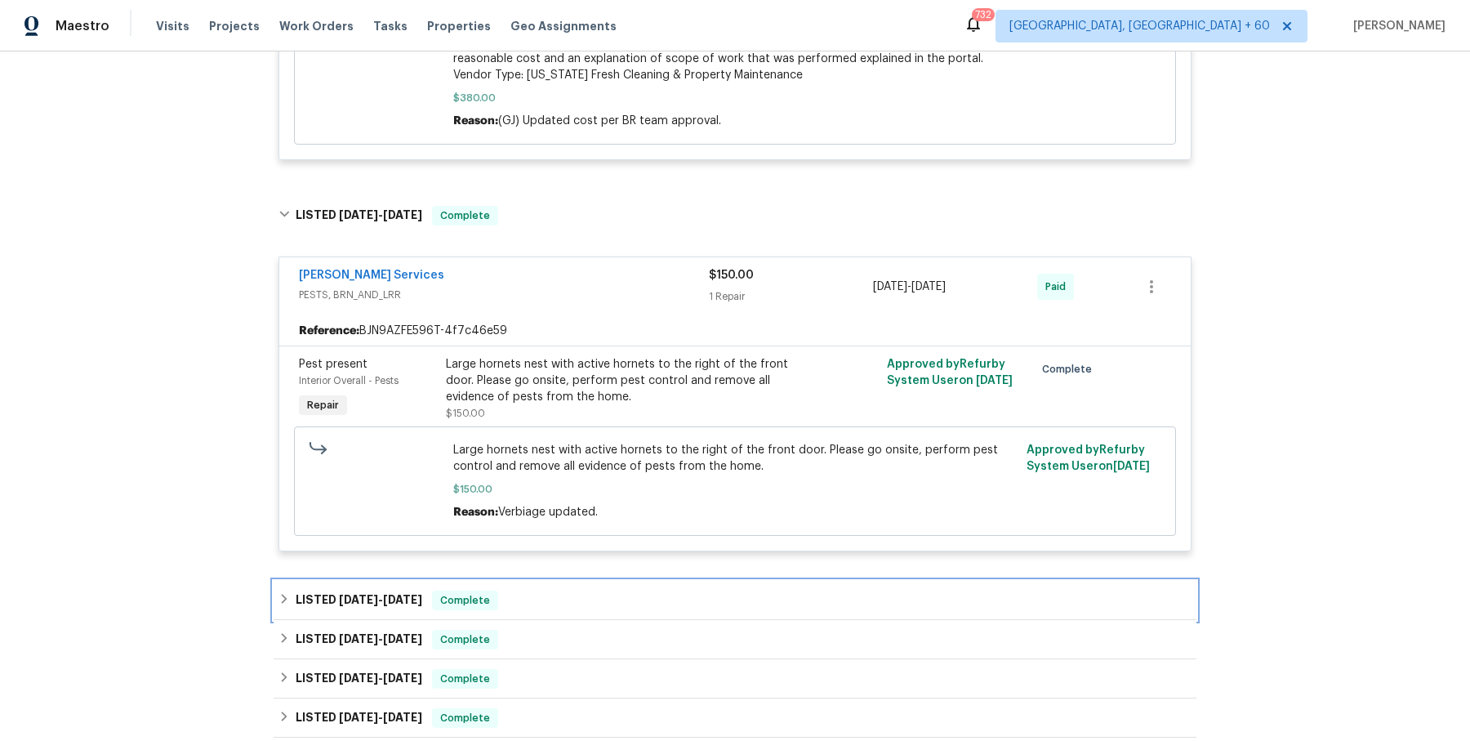
click at [536, 593] on div "LISTED 6/11/25 - 6/17/25 Complete" at bounding box center [735, 601] width 913 height 20
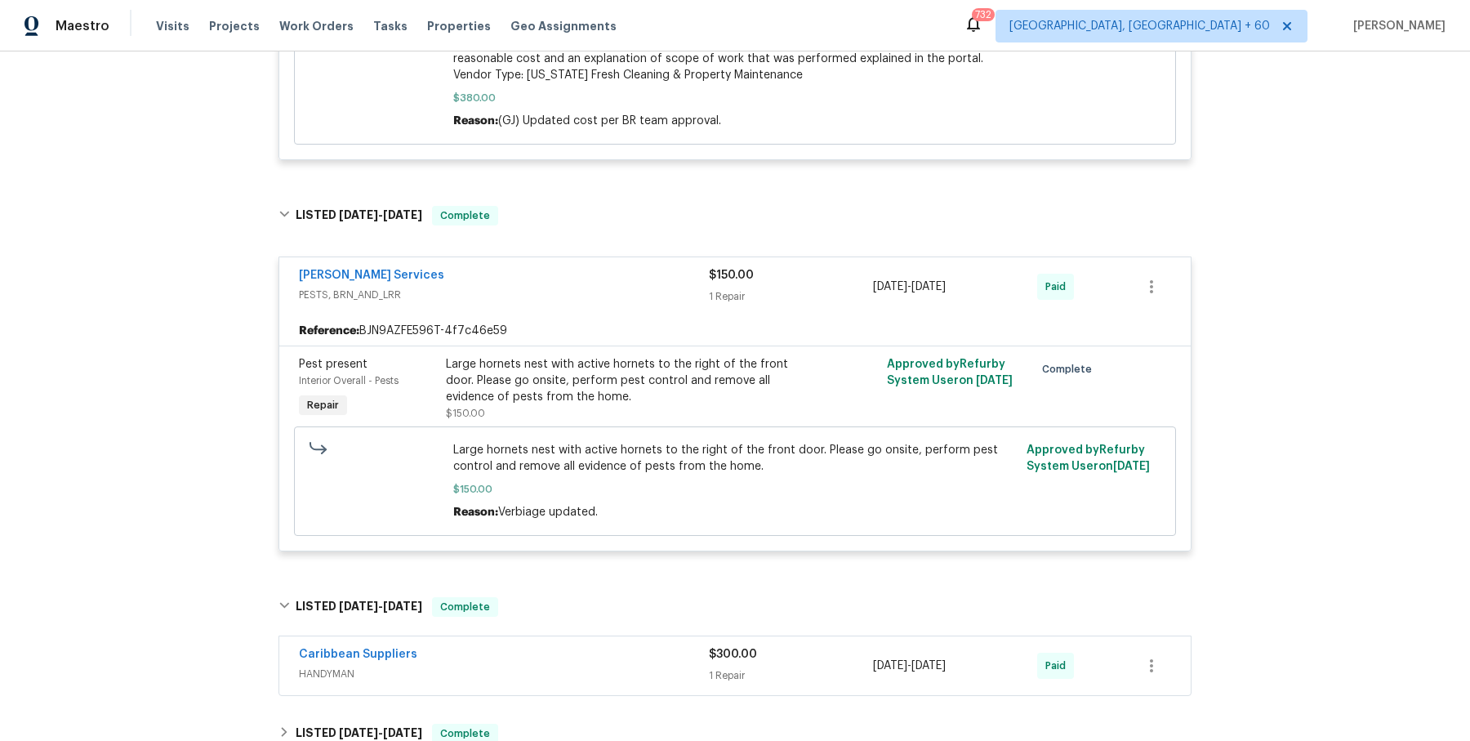
click at [564, 671] on span "HANDYMAN" at bounding box center [504, 674] width 410 height 16
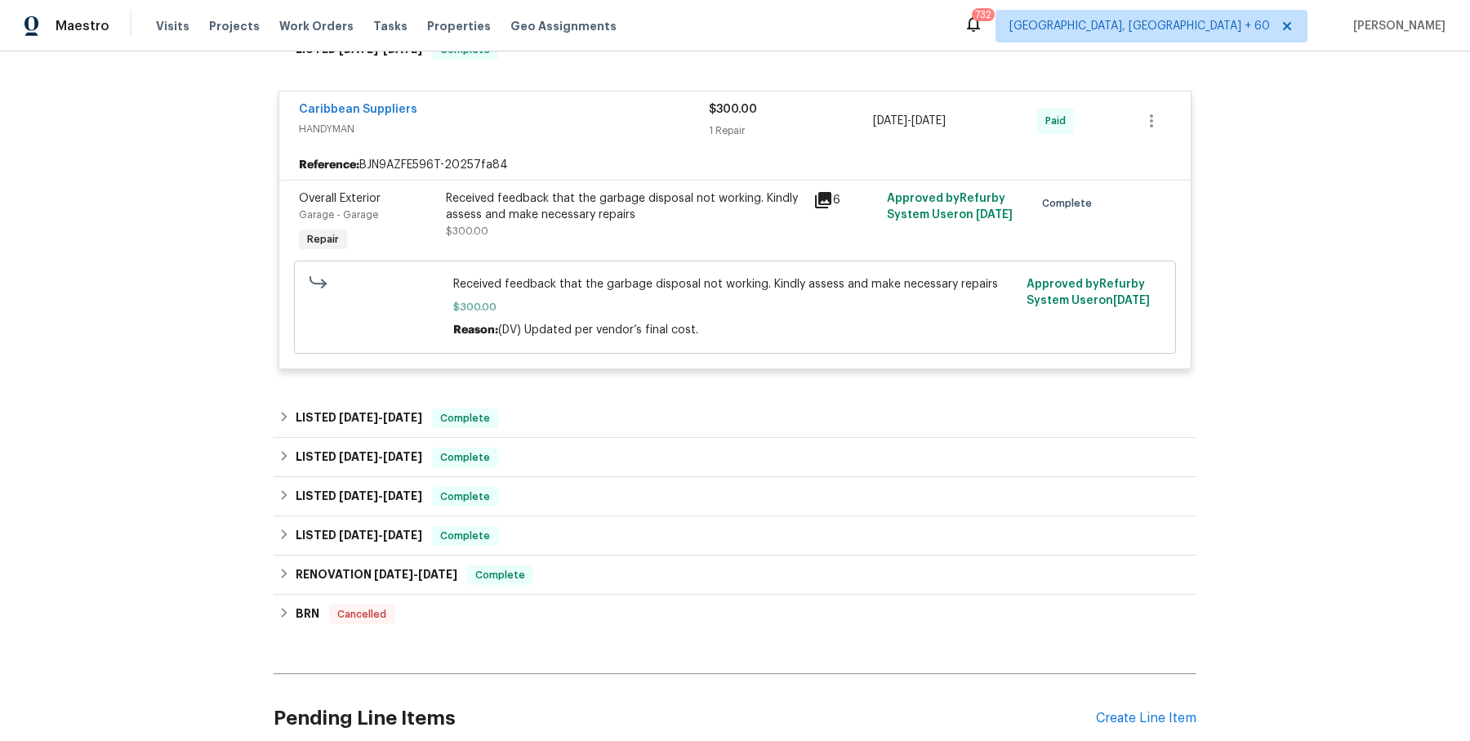
scroll to position [1952, 0]
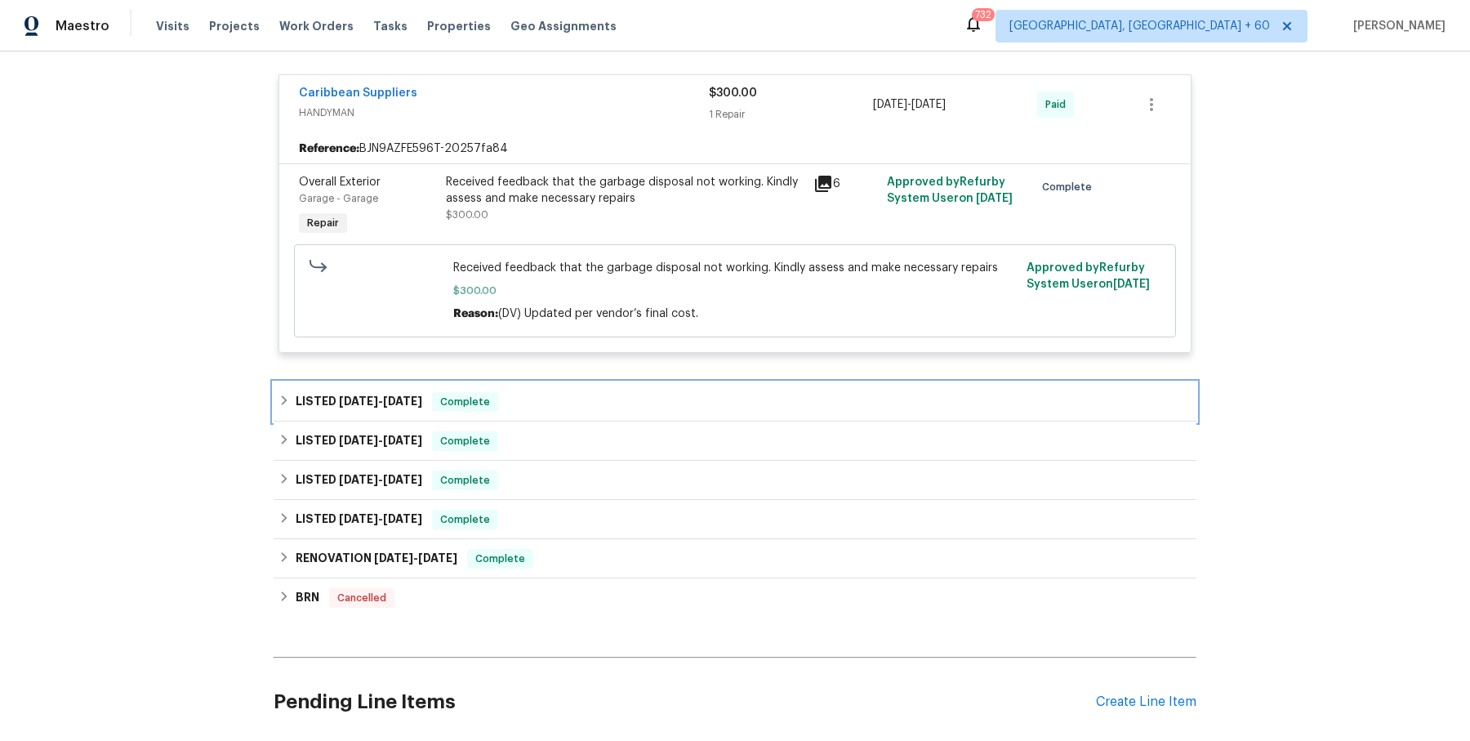
click at [604, 408] on div "LISTED 5/14/25 - 5/15/25 Complete" at bounding box center [735, 402] width 913 height 20
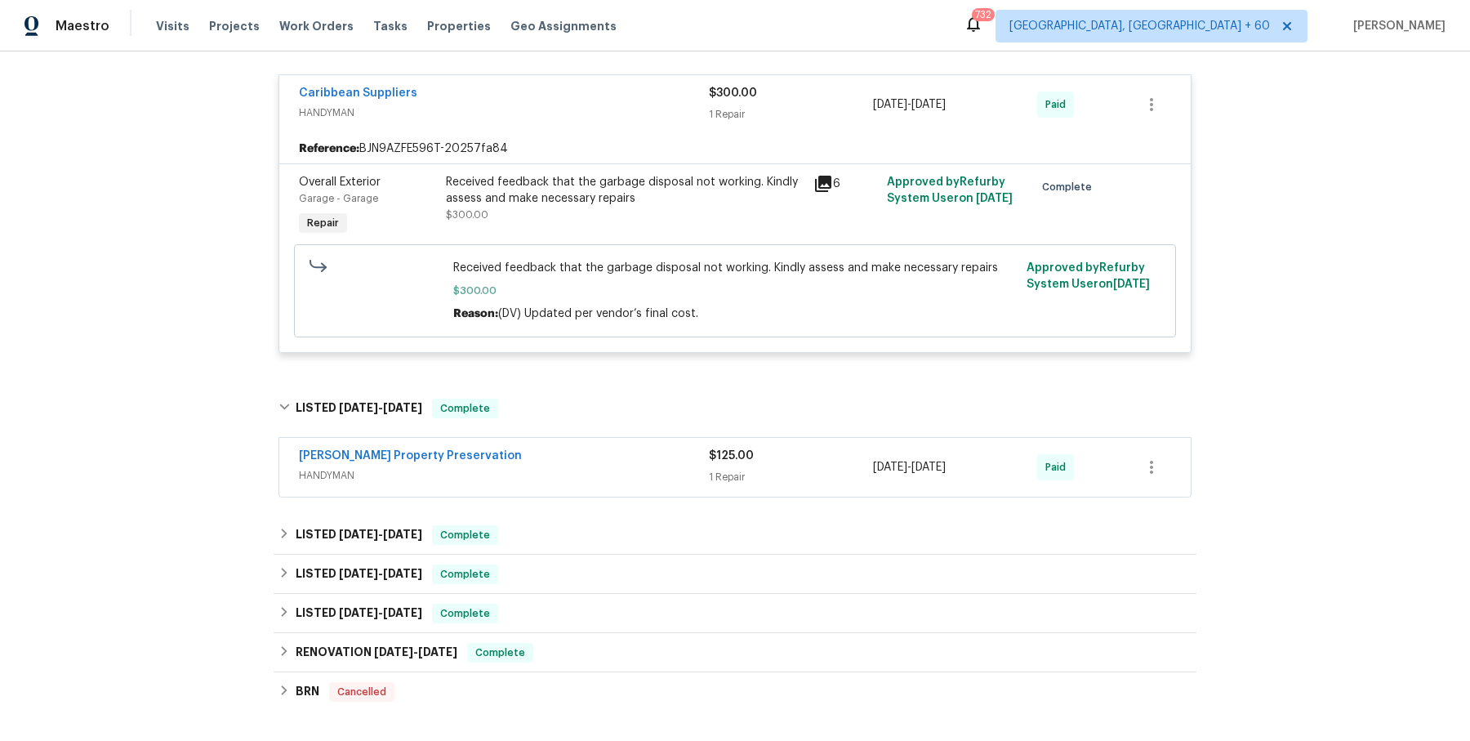
click at [605, 462] on div "Witt's Property Preservation" at bounding box center [504, 458] width 410 height 20
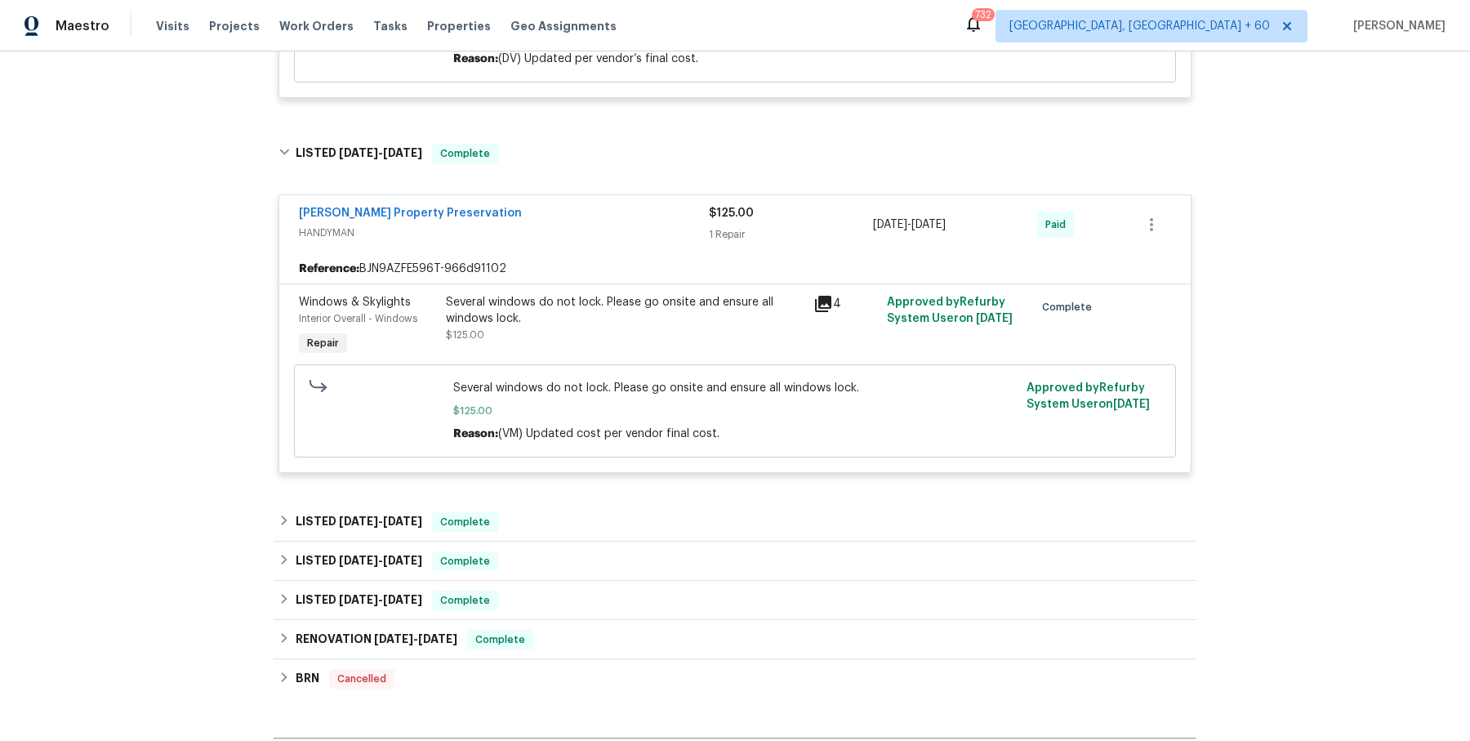
scroll to position [2358, 0]
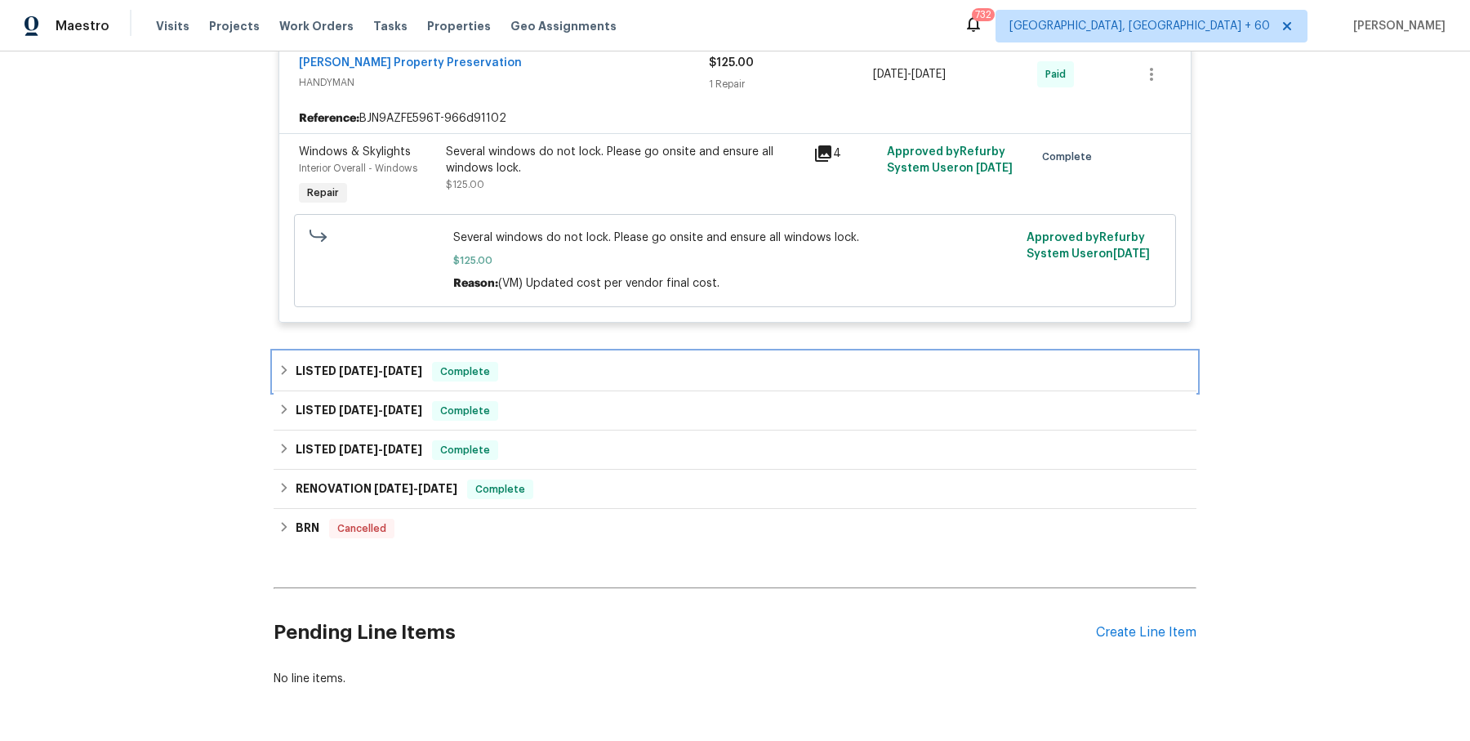
click at [619, 376] on div "LISTED 3/24/25 - 5/1/25 Complete" at bounding box center [735, 372] width 913 height 20
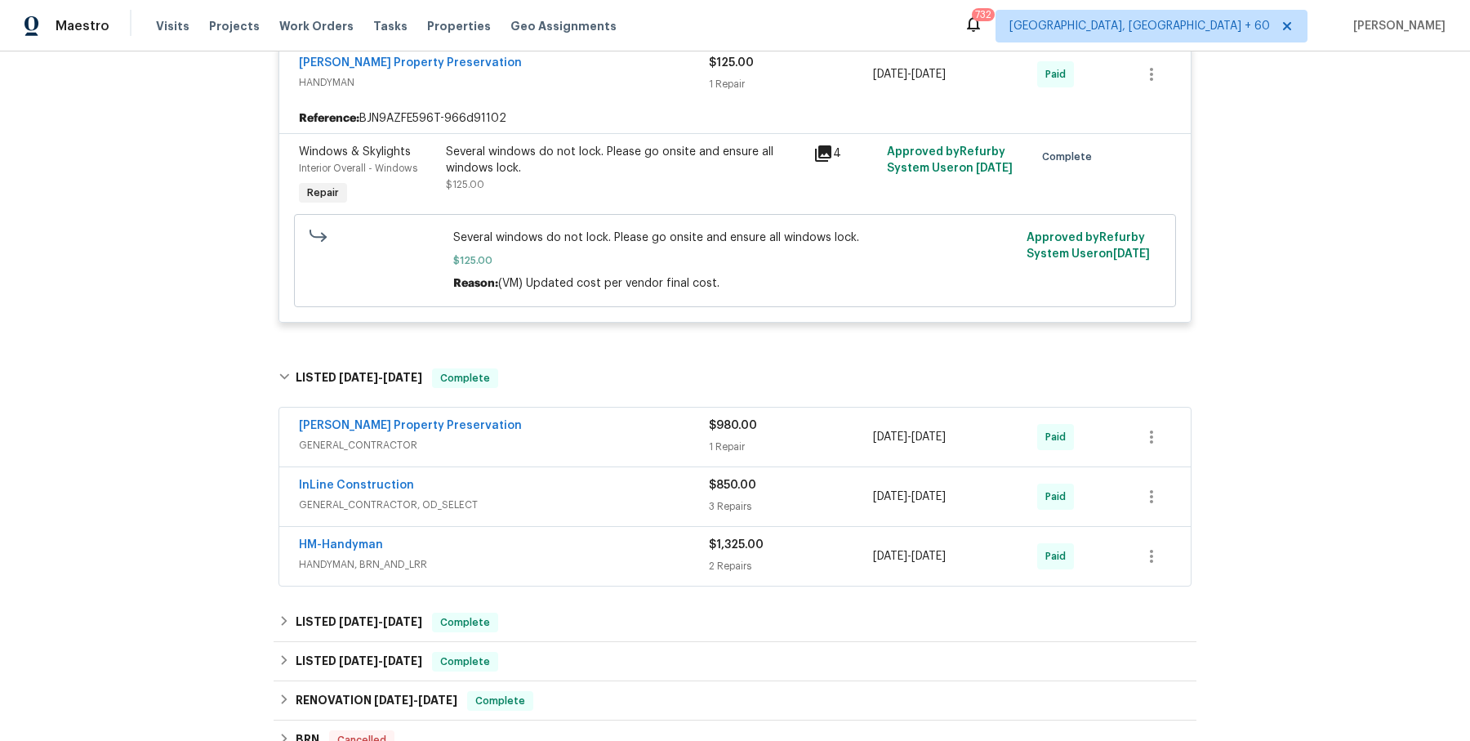
click at [600, 428] on div "Witt's Property Preservation" at bounding box center [504, 427] width 410 height 20
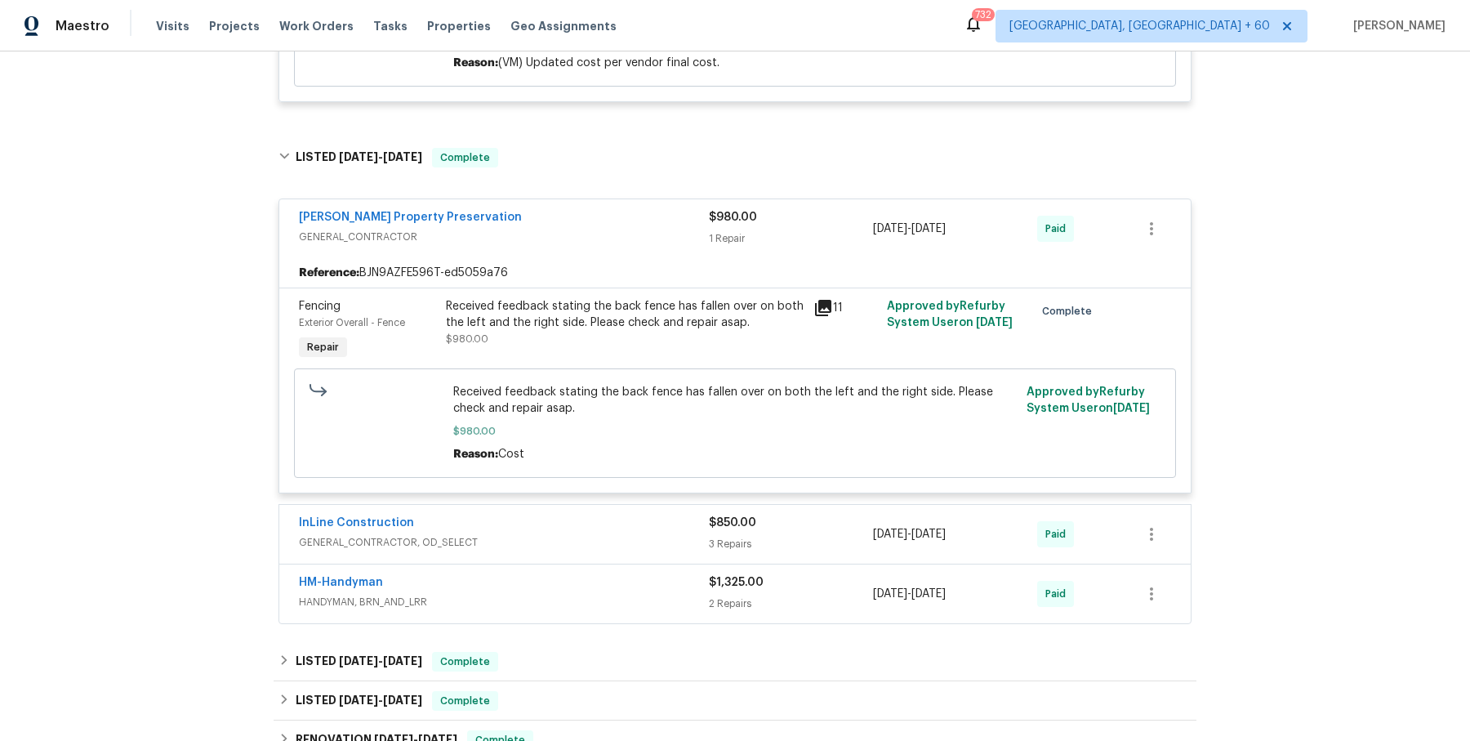
scroll to position [2724, 0]
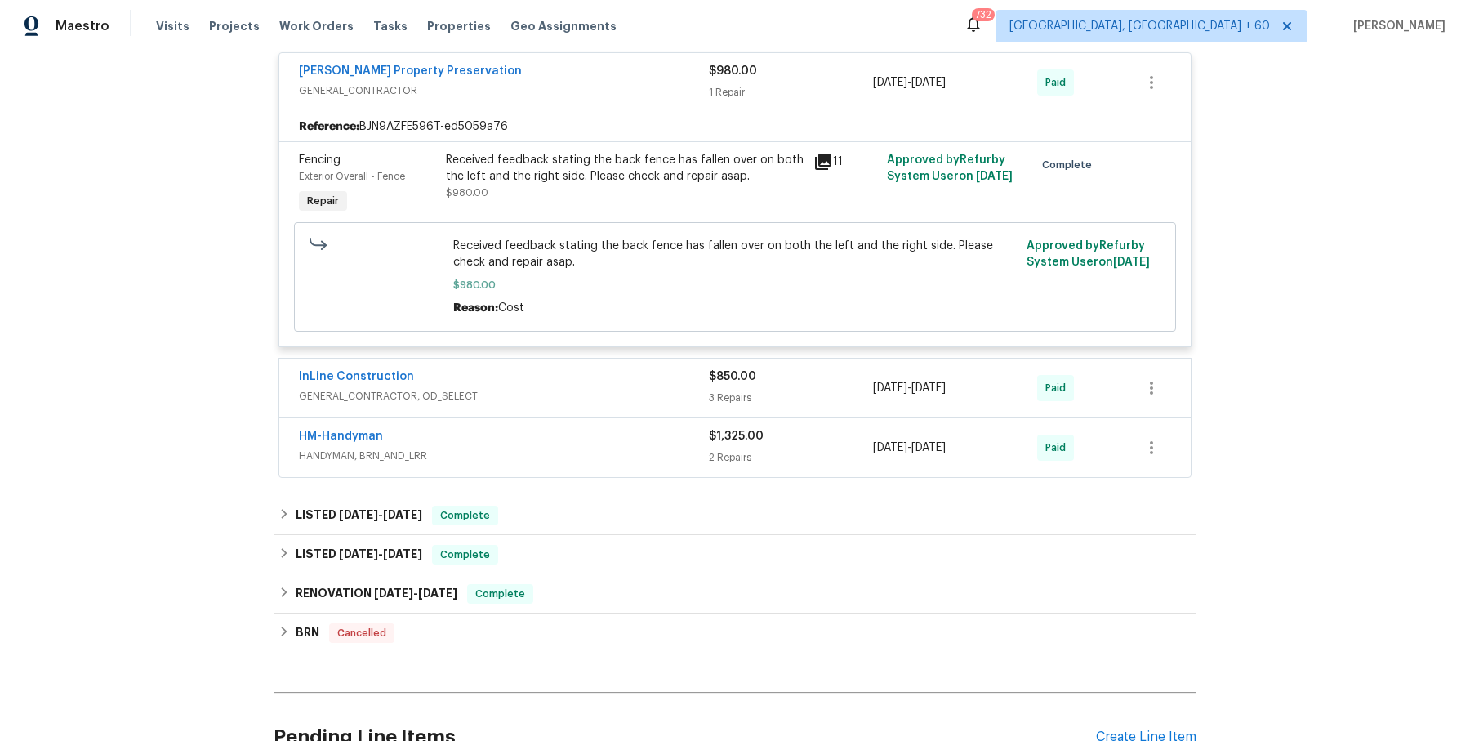
click at [617, 399] on span "GENERAL_CONTRACTOR, OD_SELECT" at bounding box center [504, 396] width 410 height 16
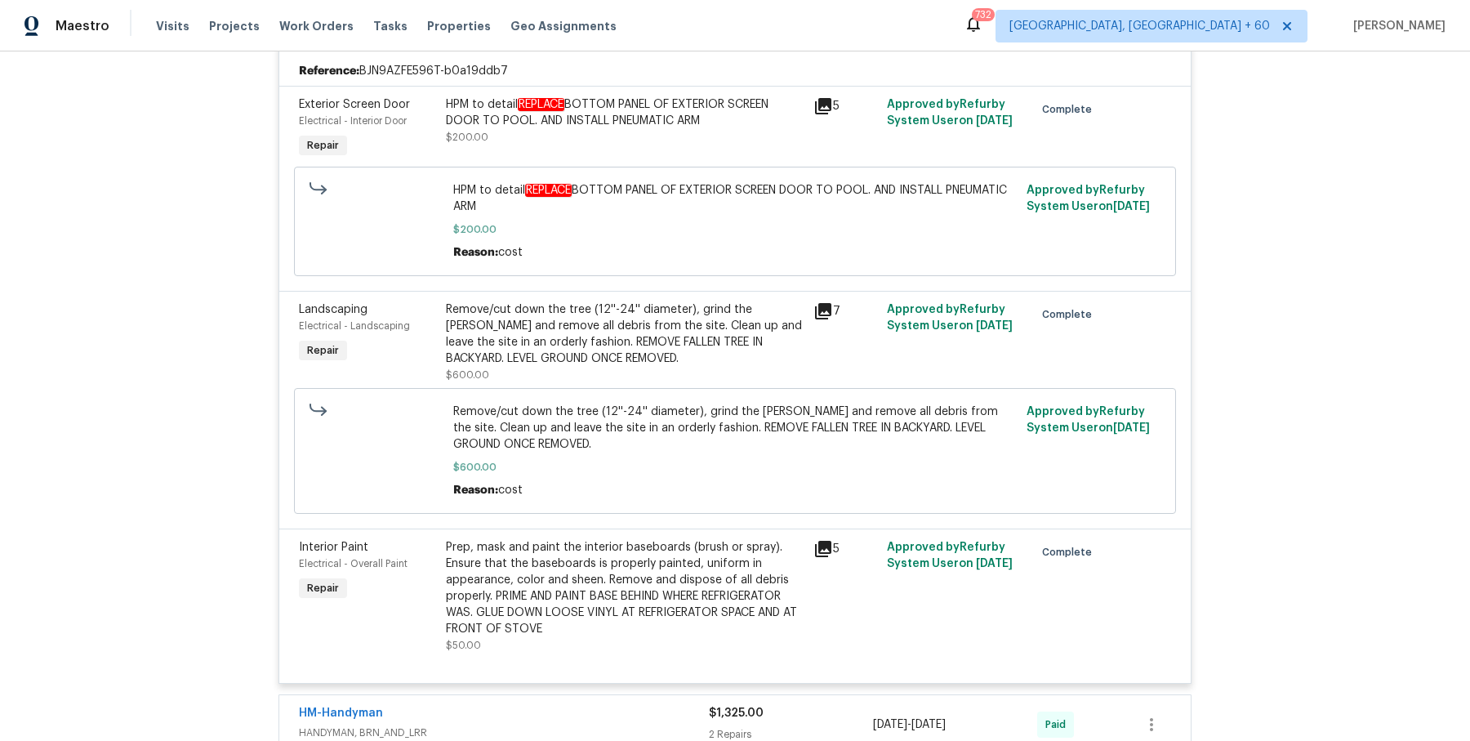
scroll to position [3519, 0]
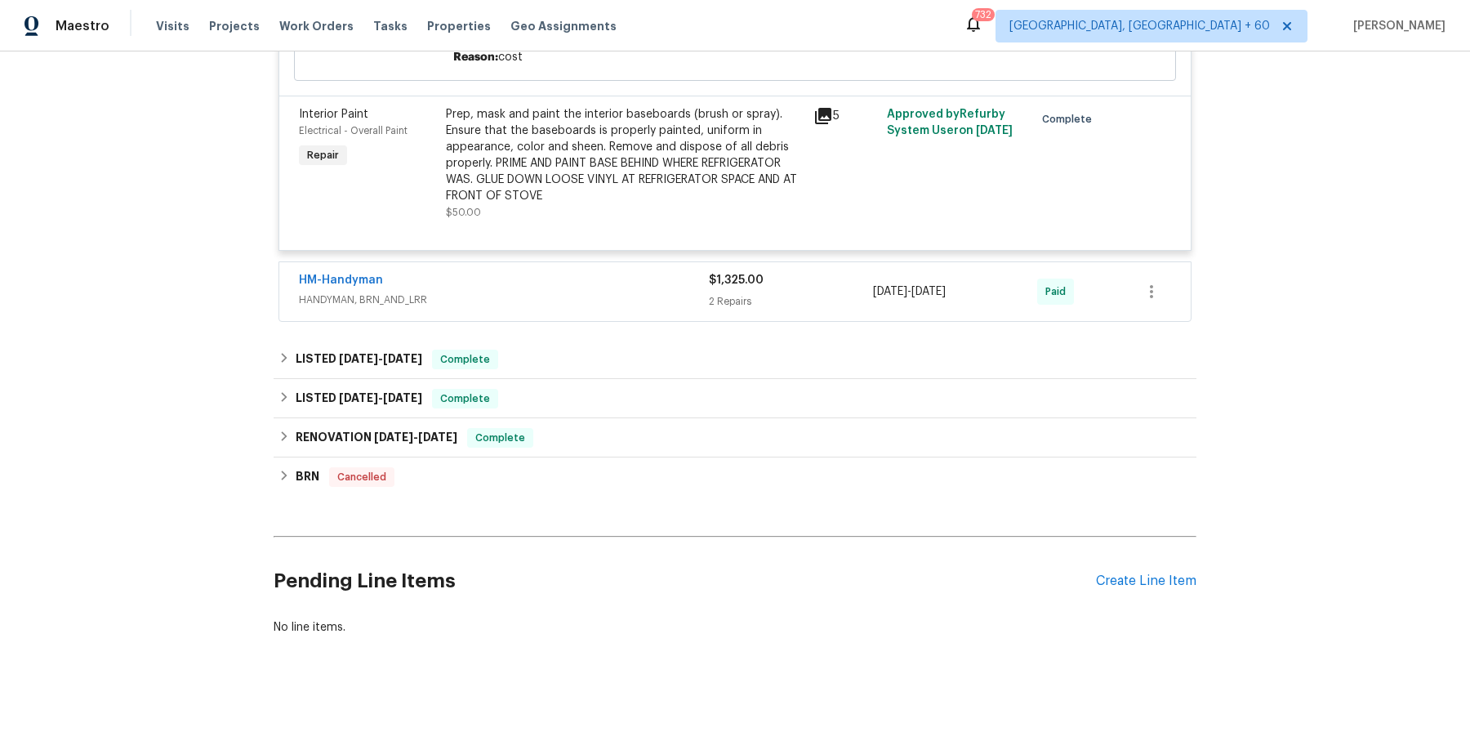
click at [663, 292] on span "HANDYMAN, BRN_AND_LRR" at bounding box center [504, 300] width 410 height 16
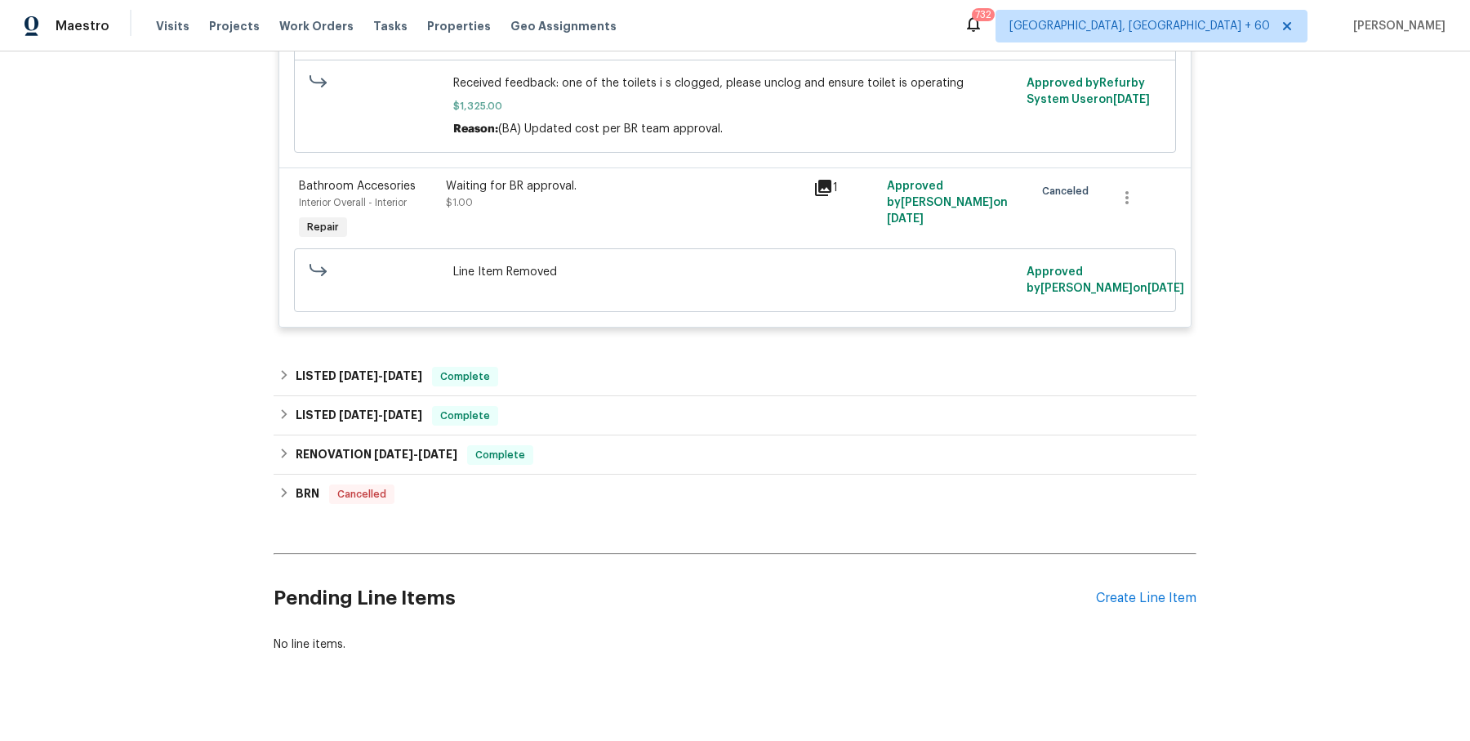
scroll to position [4012, 0]
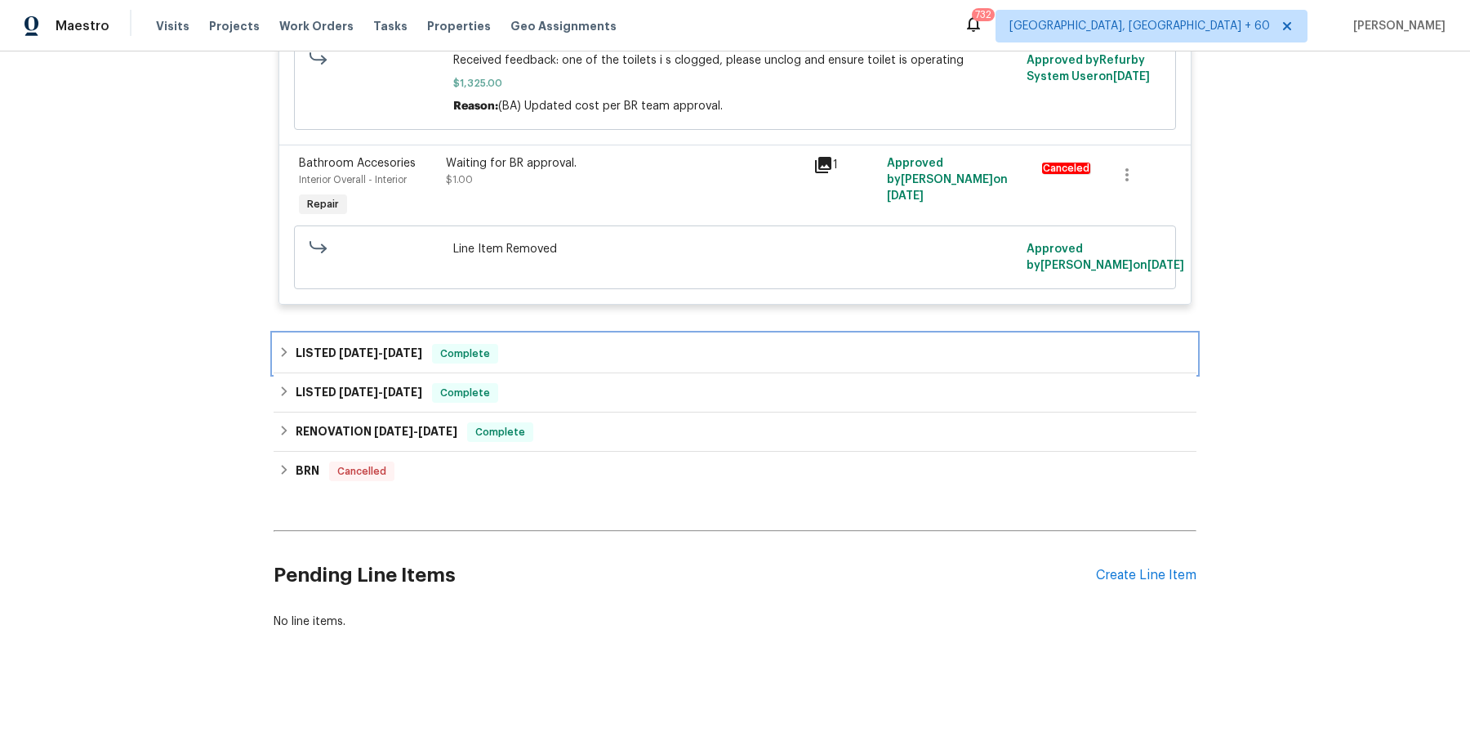
click at [642, 364] on div "LISTED 2/21/25 - 3/24/25 Complete" at bounding box center [735, 354] width 913 height 20
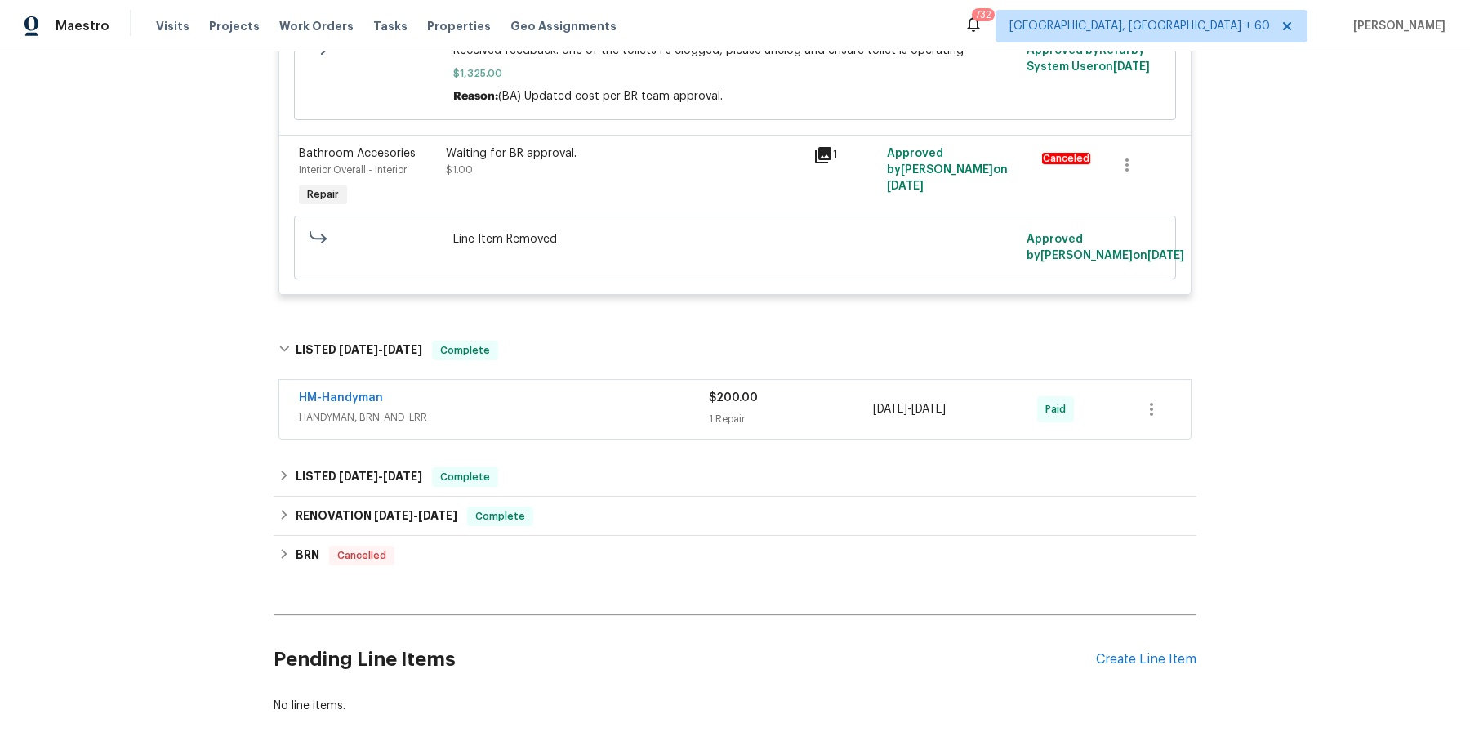
click at [560, 509] on div "RENOVATION 1/3/25 - 1/17/25 Complete" at bounding box center [735, 516] width 923 height 39
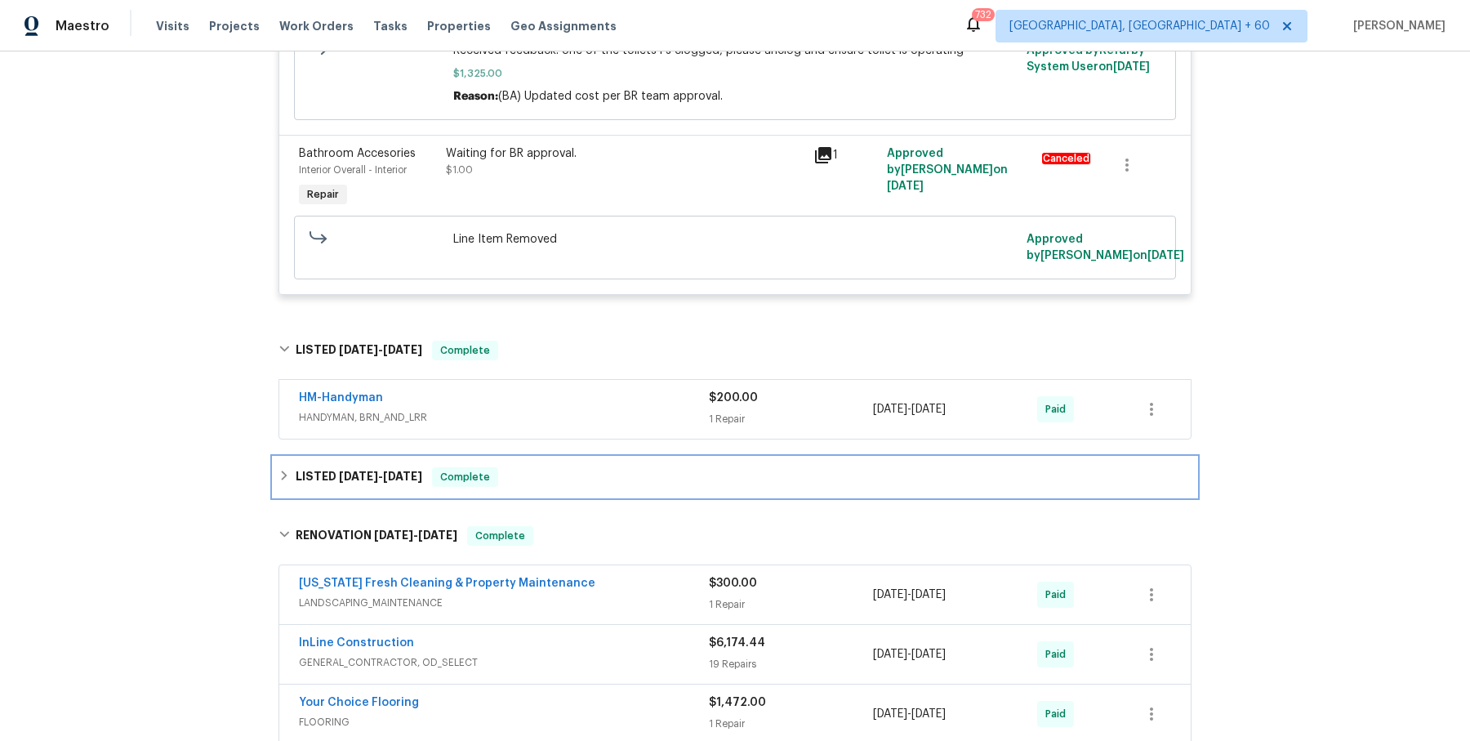
click at [574, 482] on div "LISTED 2/4/25 - 2/10/25 Complete" at bounding box center [735, 477] width 913 height 20
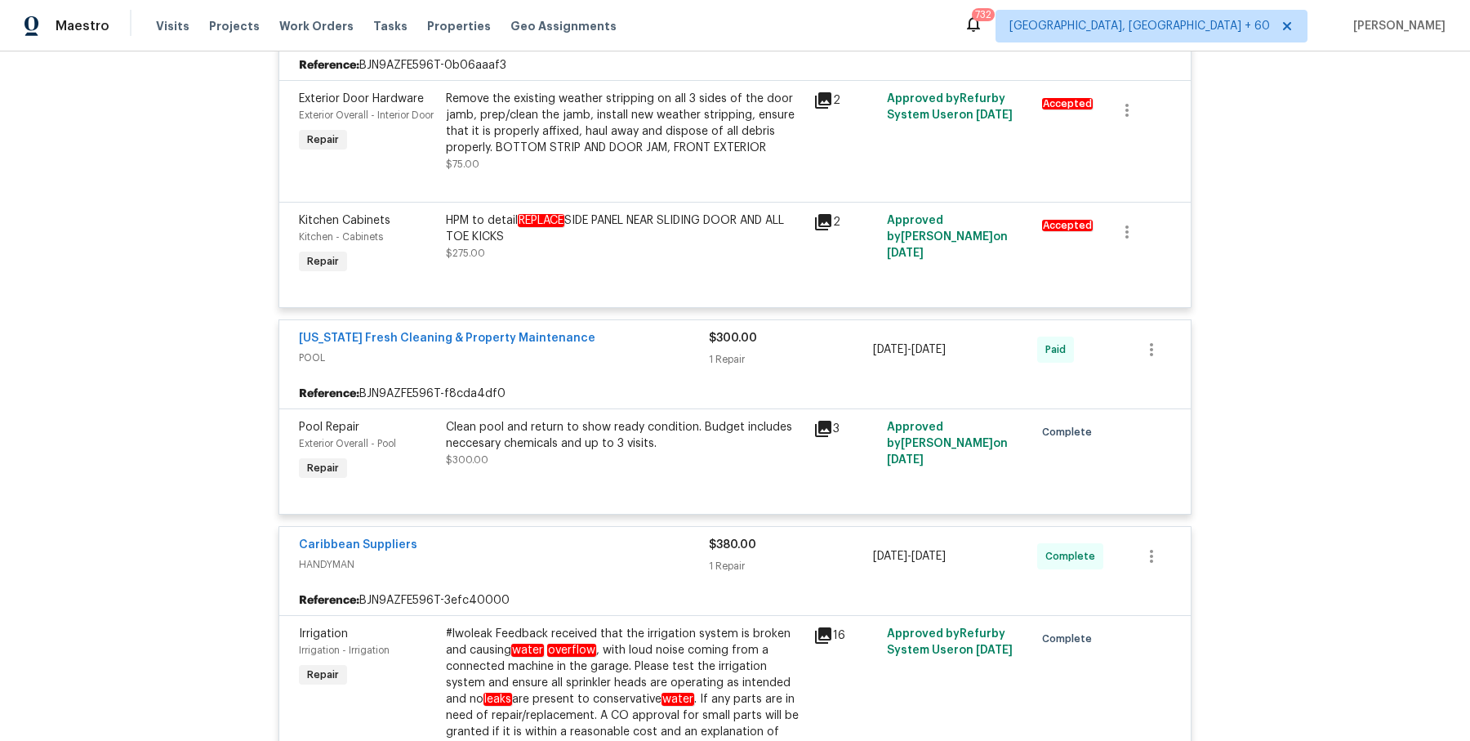
scroll to position [448, 0]
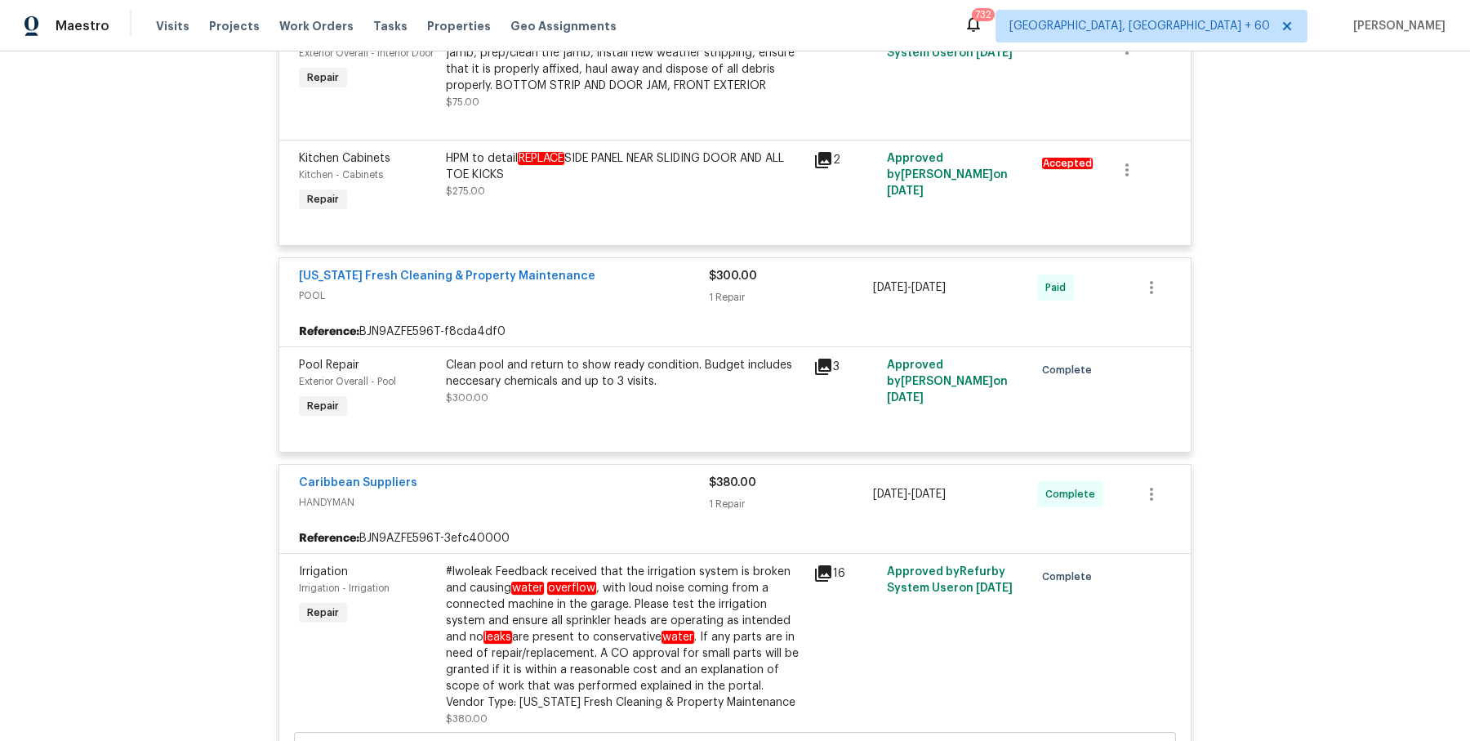
click at [726, 391] on div "Clean pool and return to show ready condition. Budget includes neccesary chemic…" at bounding box center [625, 381] width 358 height 49
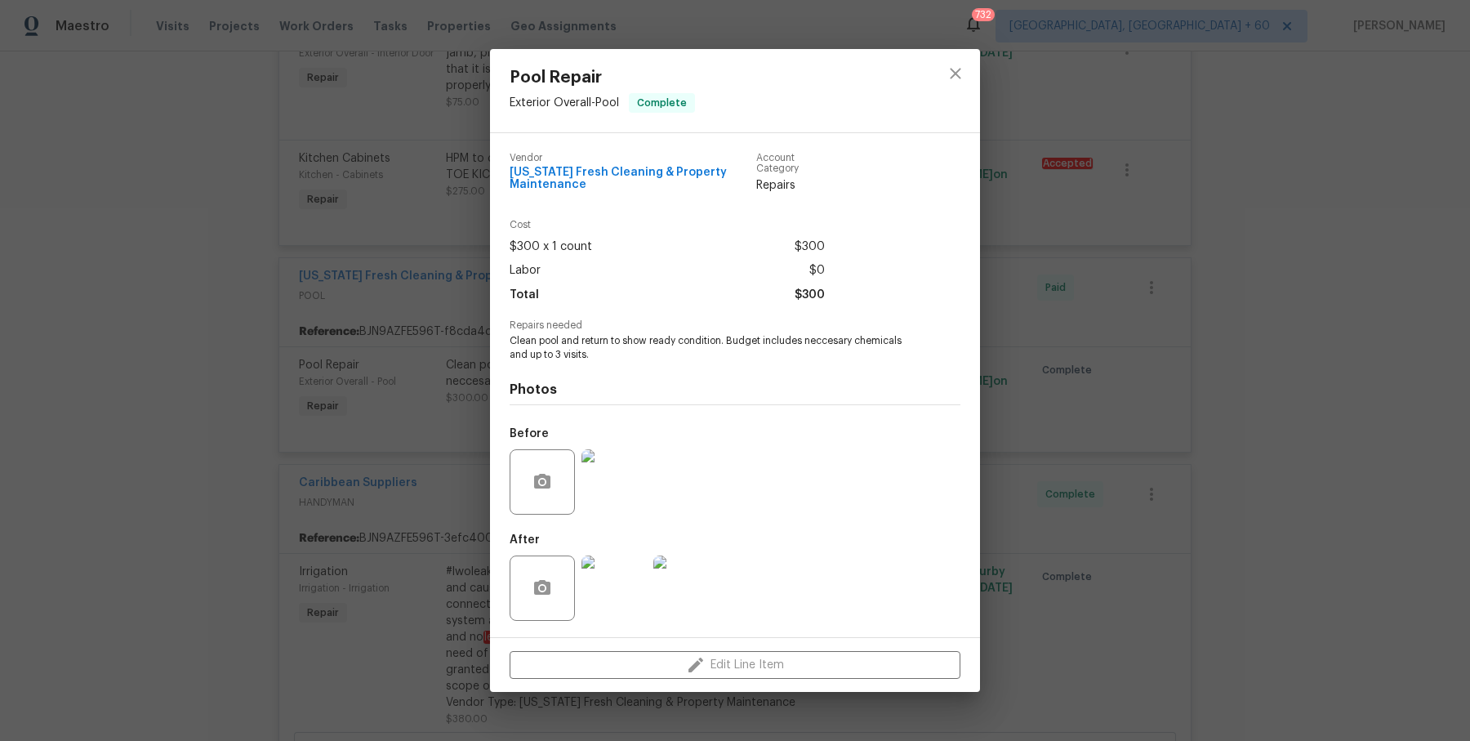
click at [587, 480] on img at bounding box center [614, 481] width 65 height 65
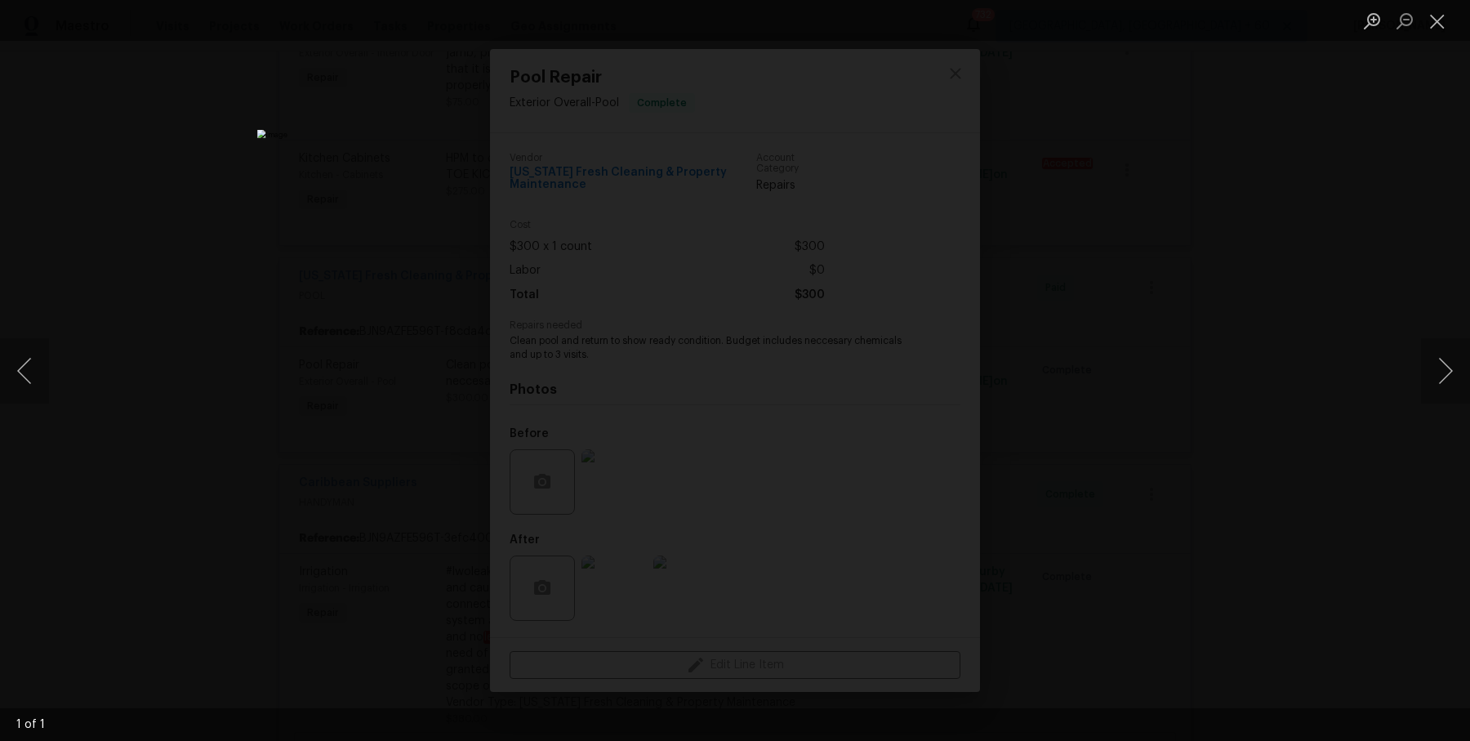
click at [1334, 242] on div "Lightbox" at bounding box center [735, 370] width 1470 height 741
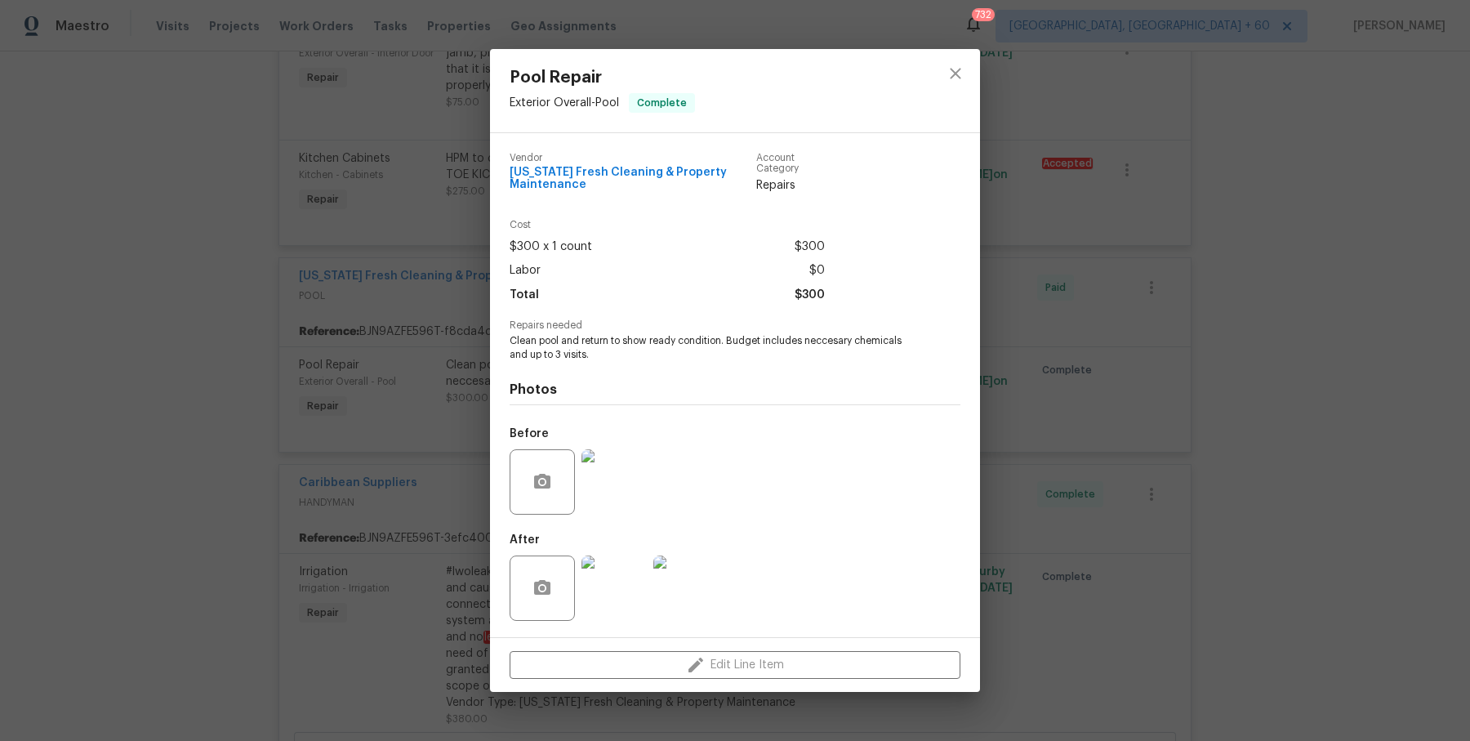
click at [1334, 245] on div "Pool Repair Exterior Overall - Pool Complete Vendor Florida Fresh Cleaning & Pr…" at bounding box center [735, 370] width 1470 height 741
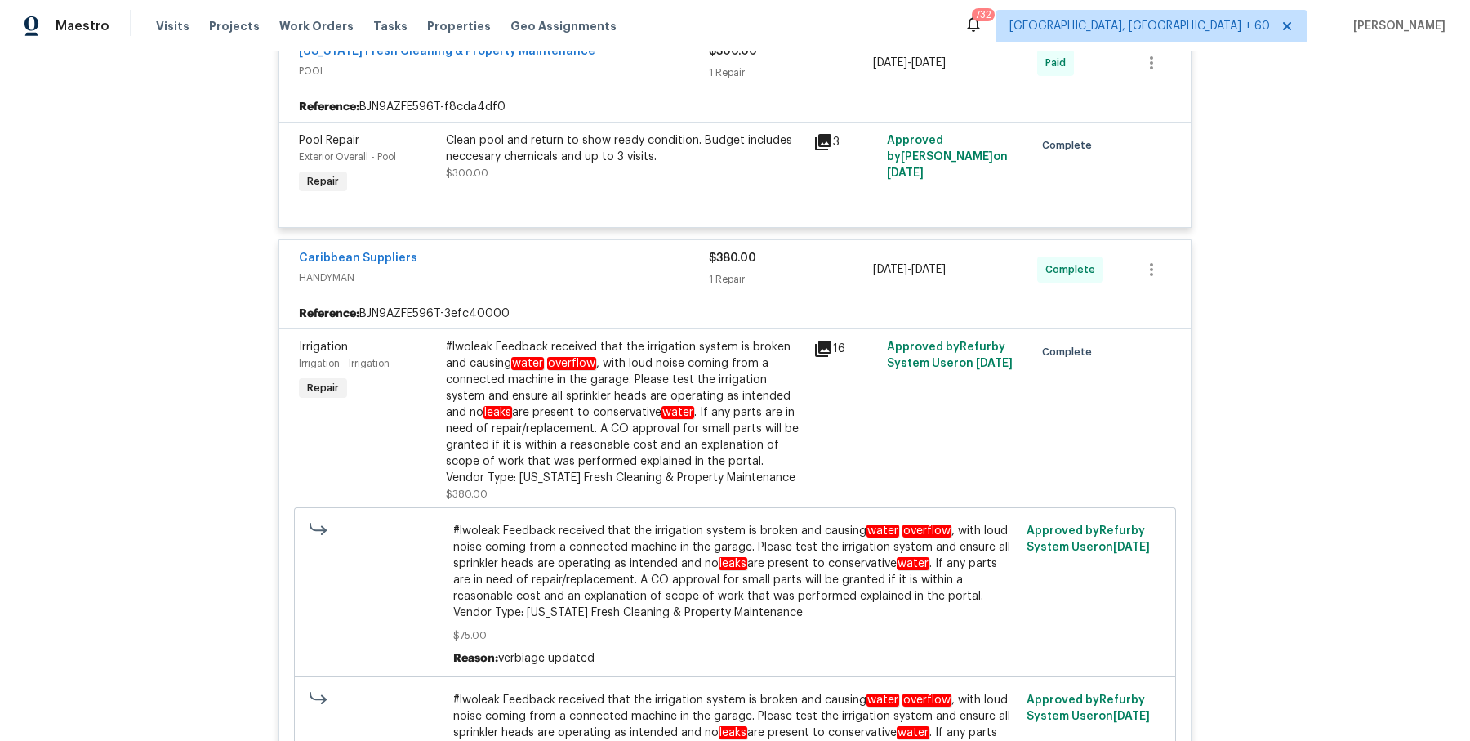
scroll to position [671, 0]
click at [646, 424] on div "#lwoleak Feedback received that the irrigation system is broken and causing wat…" at bounding box center [625, 413] width 358 height 147
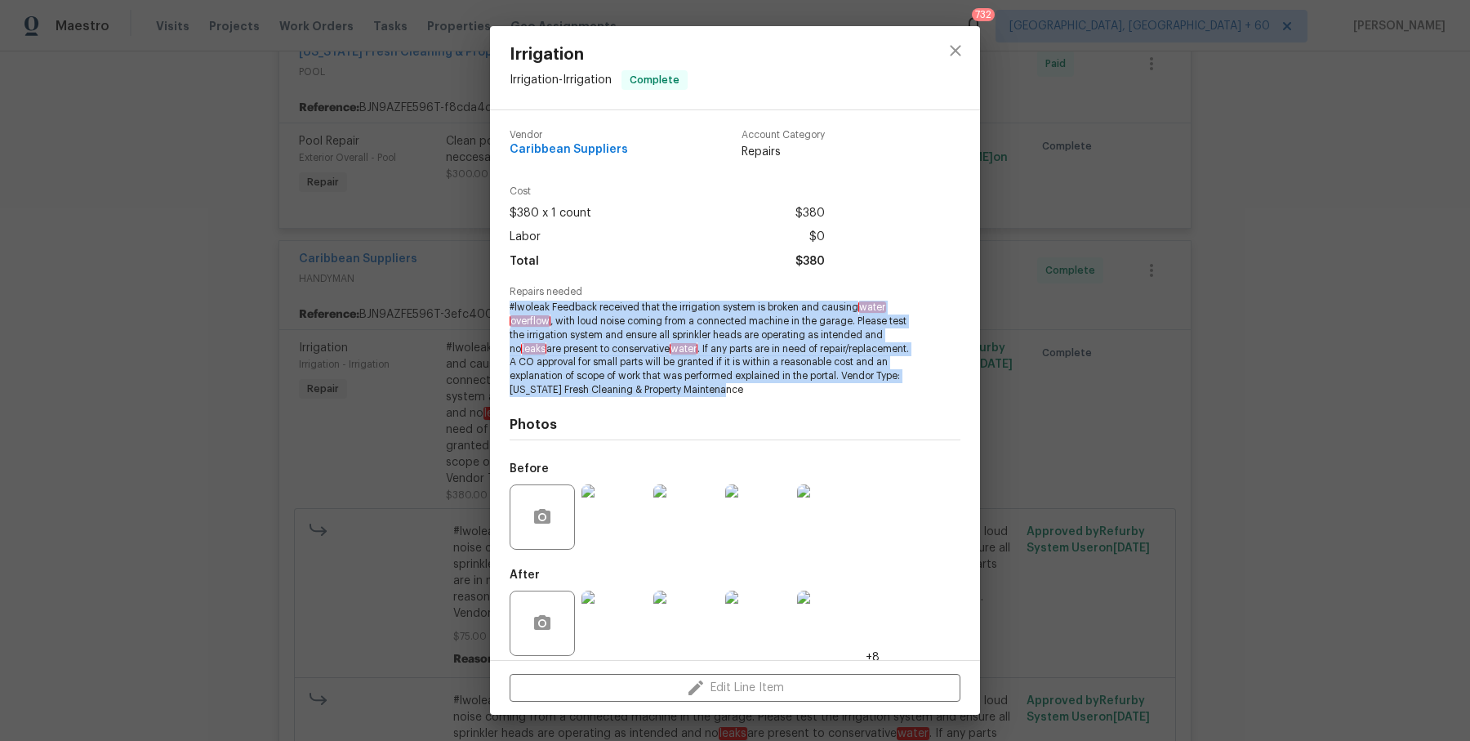
drag, startPoint x: 511, startPoint y: 311, endPoint x: 770, endPoint y: 386, distance: 269.4
click at [770, 386] on span "#lwoleak Feedback received that the irrigation system is broken and causing wat…" at bounding box center [713, 349] width 406 height 96
copy span "#lwoleak Feedback received that the irrigation system is broken and causing wat…"
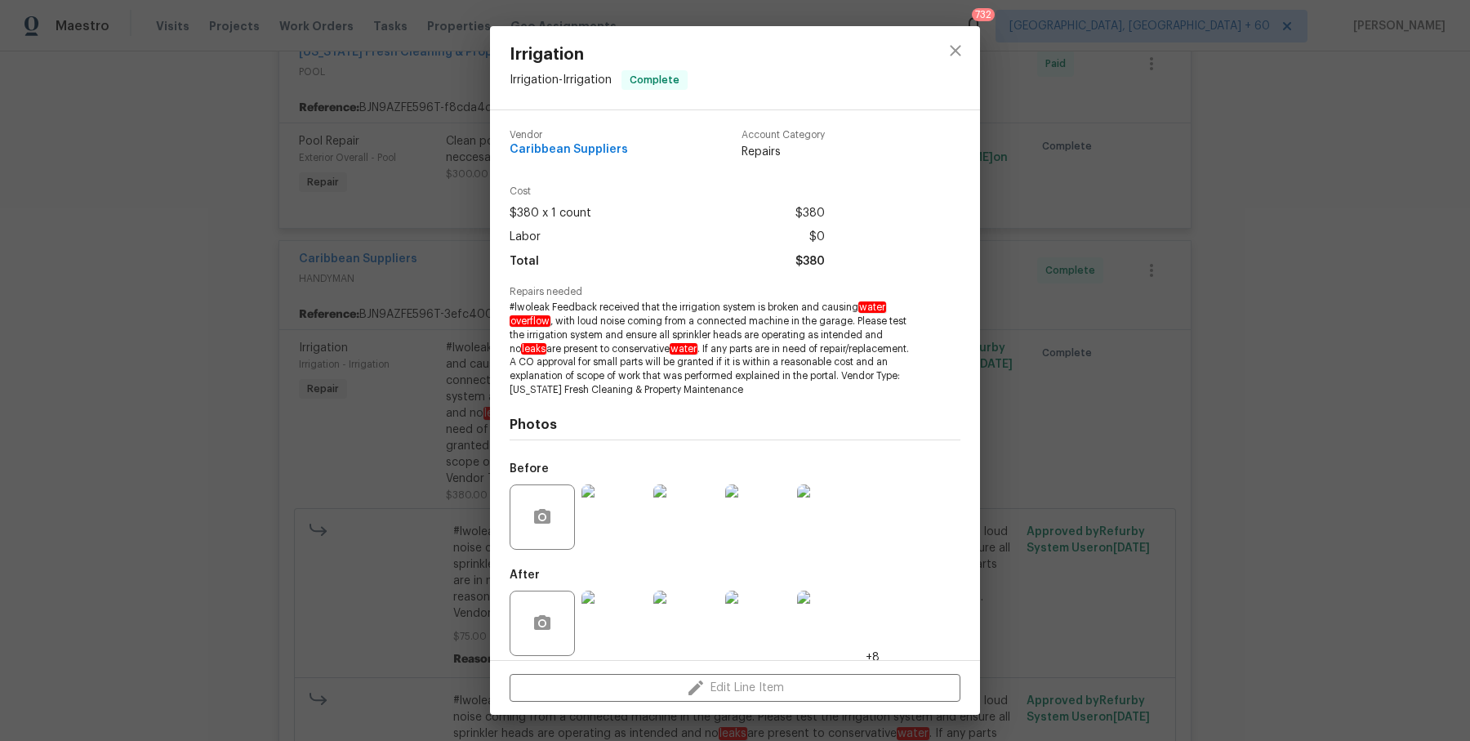
click at [1019, 403] on div "Irrigation Irrigation - Irrigation Complete Vendor Caribbean Suppliers Account …" at bounding box center [735, 370] width 1470 height 741
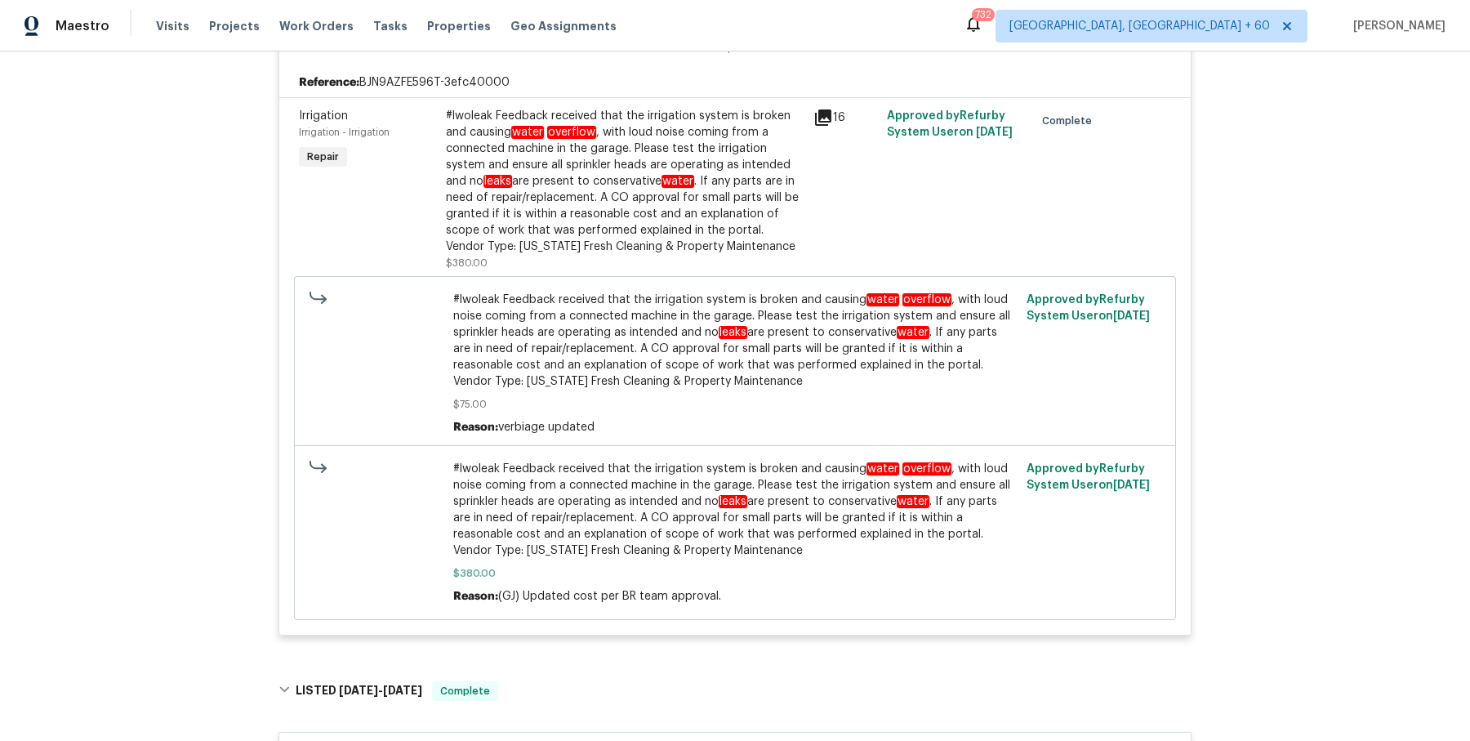
scroll to position [901, 0]
click at [741, 207] on div "#lwoleak Feedback received that the irrigation system is broken and causing wat…" at bounding box center [625, 183] width 358 height 147
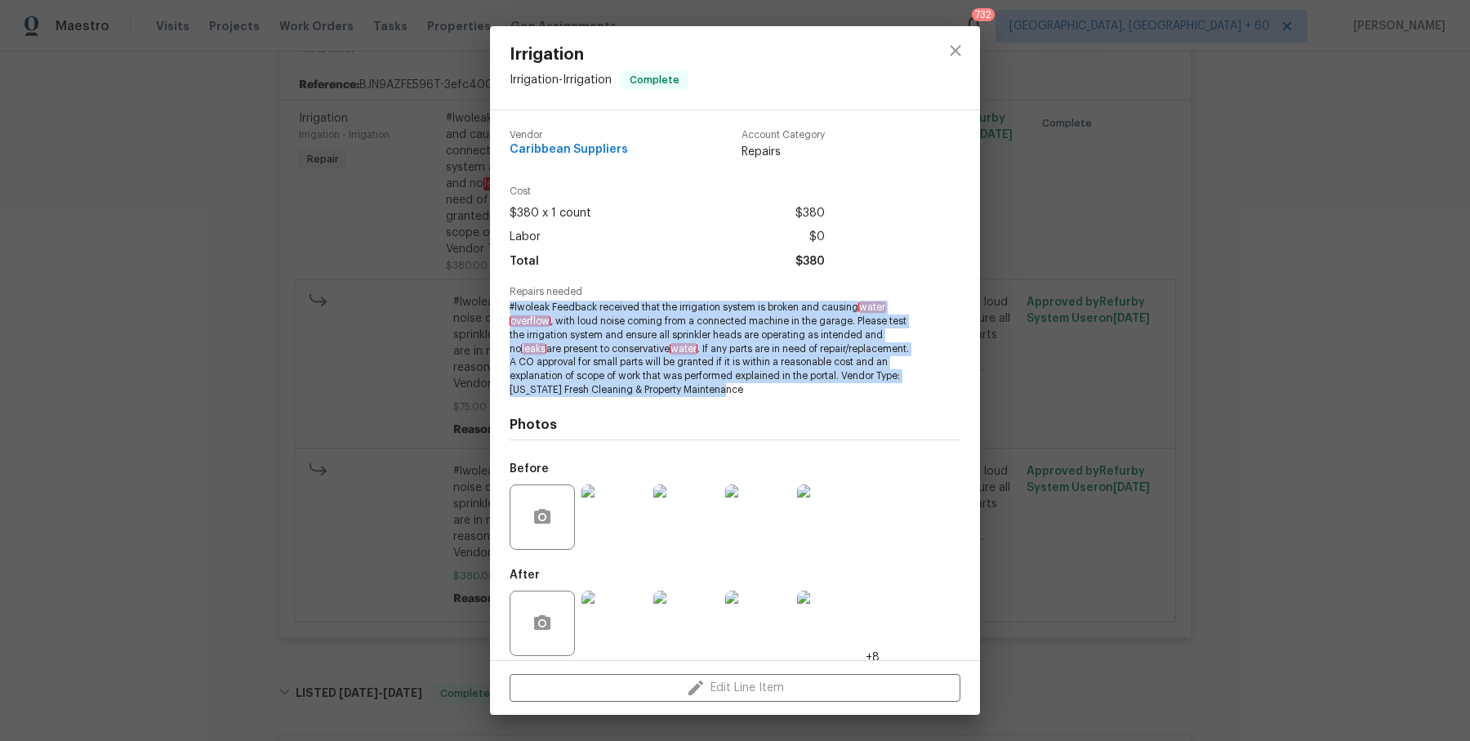
drag, startPoint x: 506, startPoint y: 304, endPoint x: 765, endPoint y: 386, distance: 271.0
click at [765, 386] on div "Vendor Caribbean Suppliers Account Category Repairs Cost $380 x 1 count $380 La…" at bounding box center [735, 385] width 490 height 550
copy span "#lwoleak Feedback received that the irrigation system is broken and causing wat…"
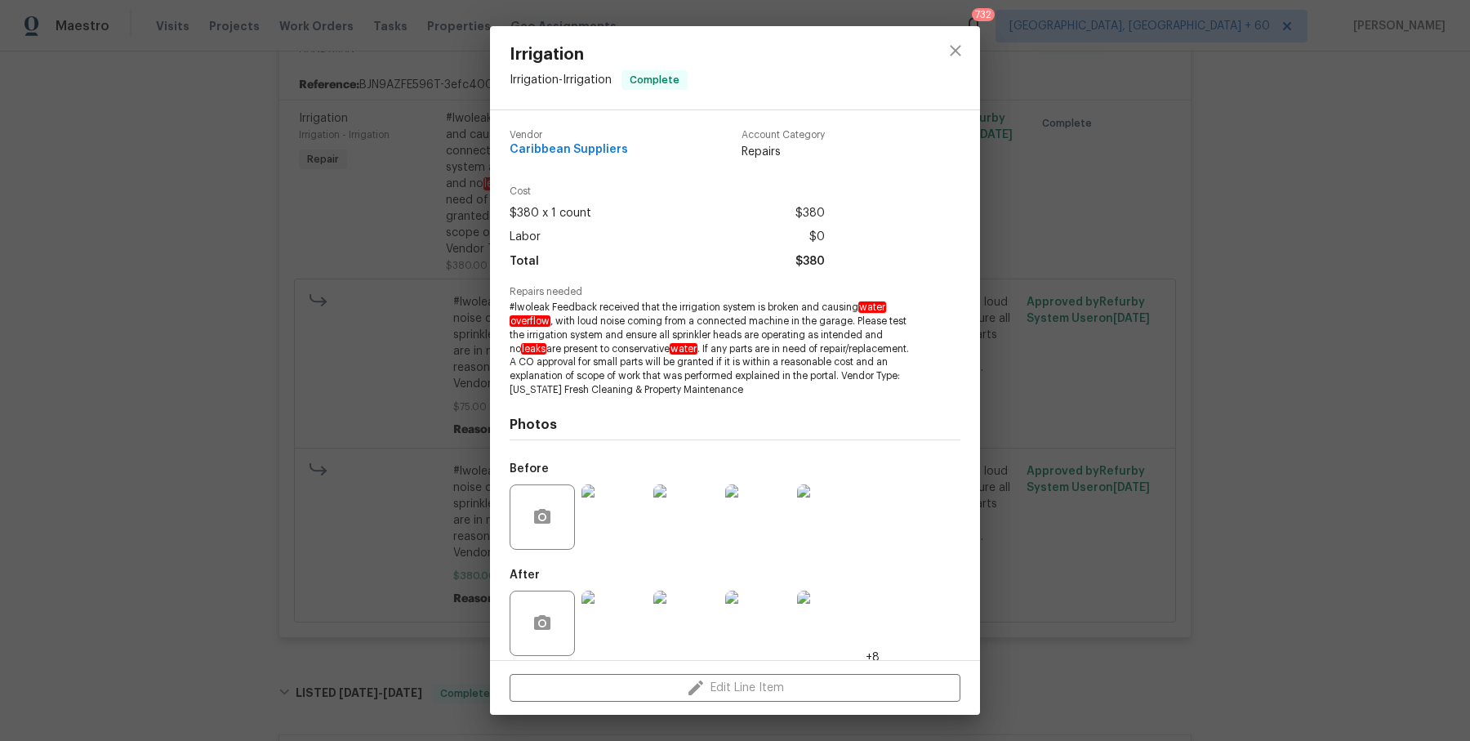
click at [528, 200] on div "Cost $380 x 1 count $380 Labor $0 Total $380" at bounding box center [667, 229] width 315 height 87
click at [357, 219] on div "Irrigation Irrigation - Irrigation Complete Vendor Caribbean Suppliers Account …" at bounding box center [735, 370] width 1470 height 741
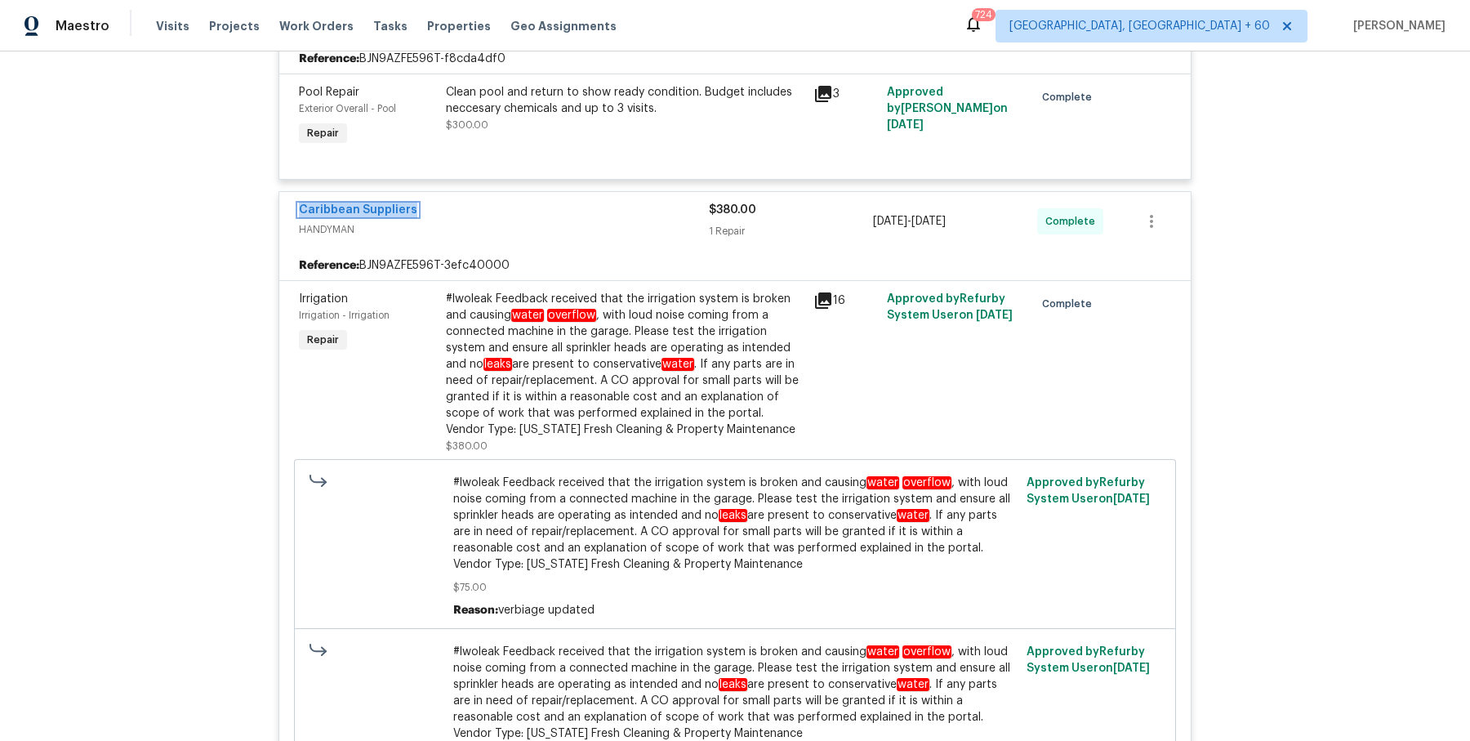
scroll to position [0, 0]
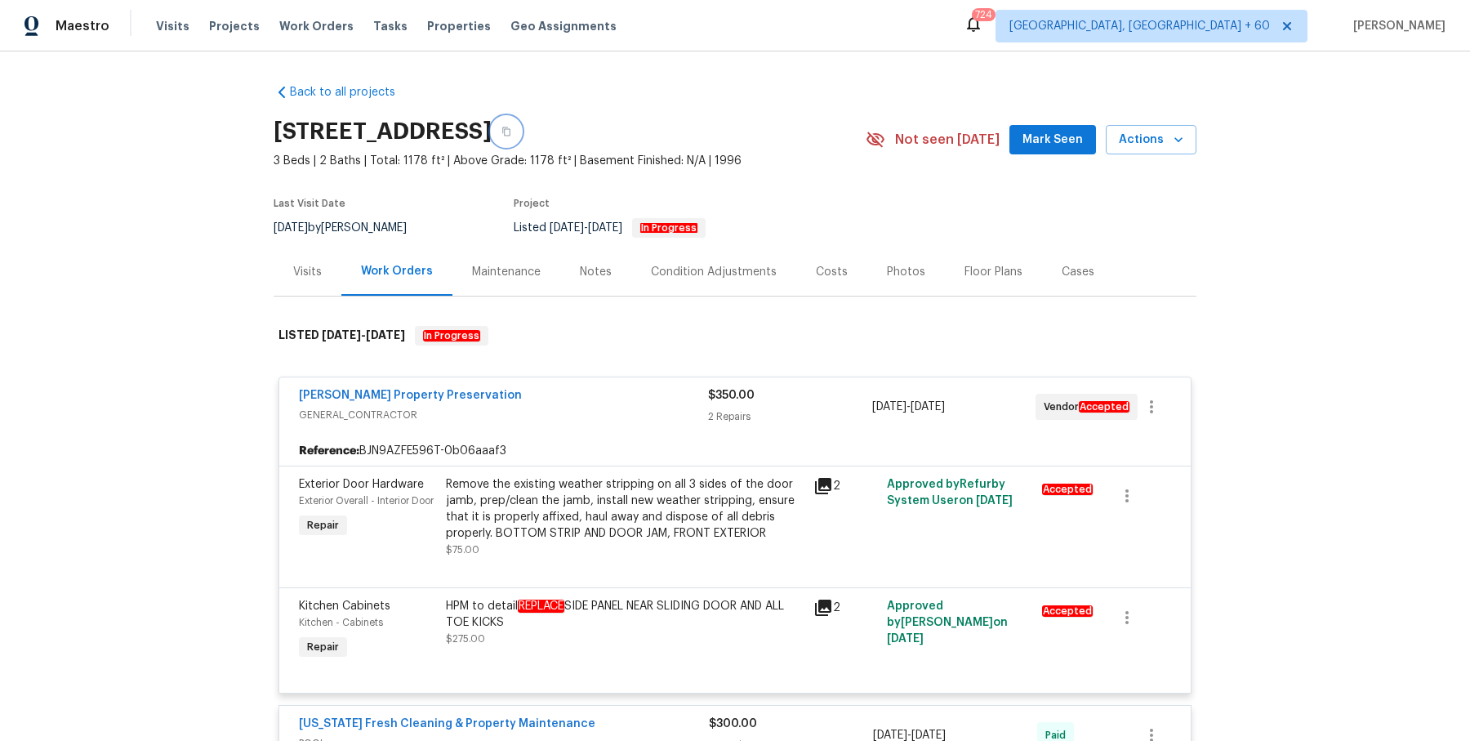
click at [511, 128] on icon "button" at bounding box center [506, 131] width 8 height 9
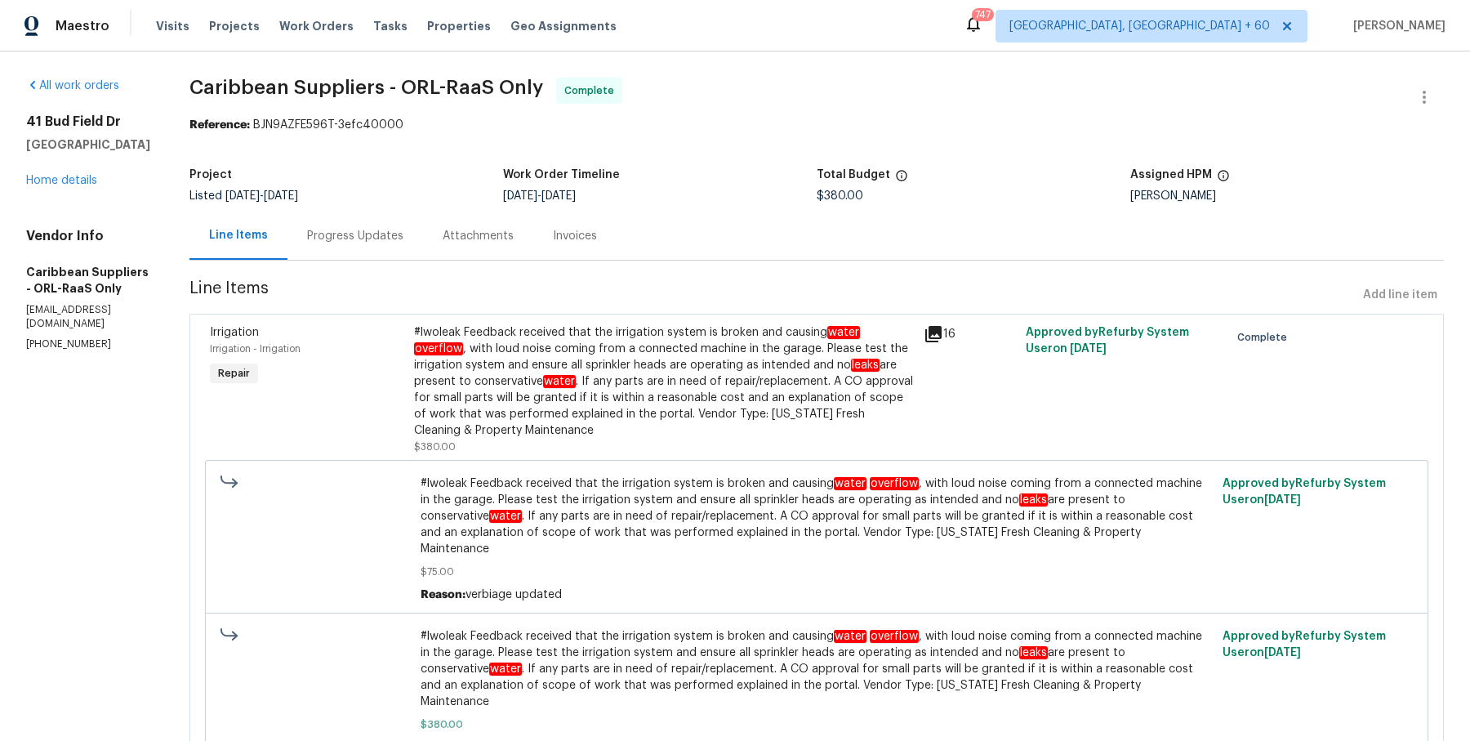
click at [404, 230] on div "Progress Updates" at bounding box center [355, 236] width 96 height 16
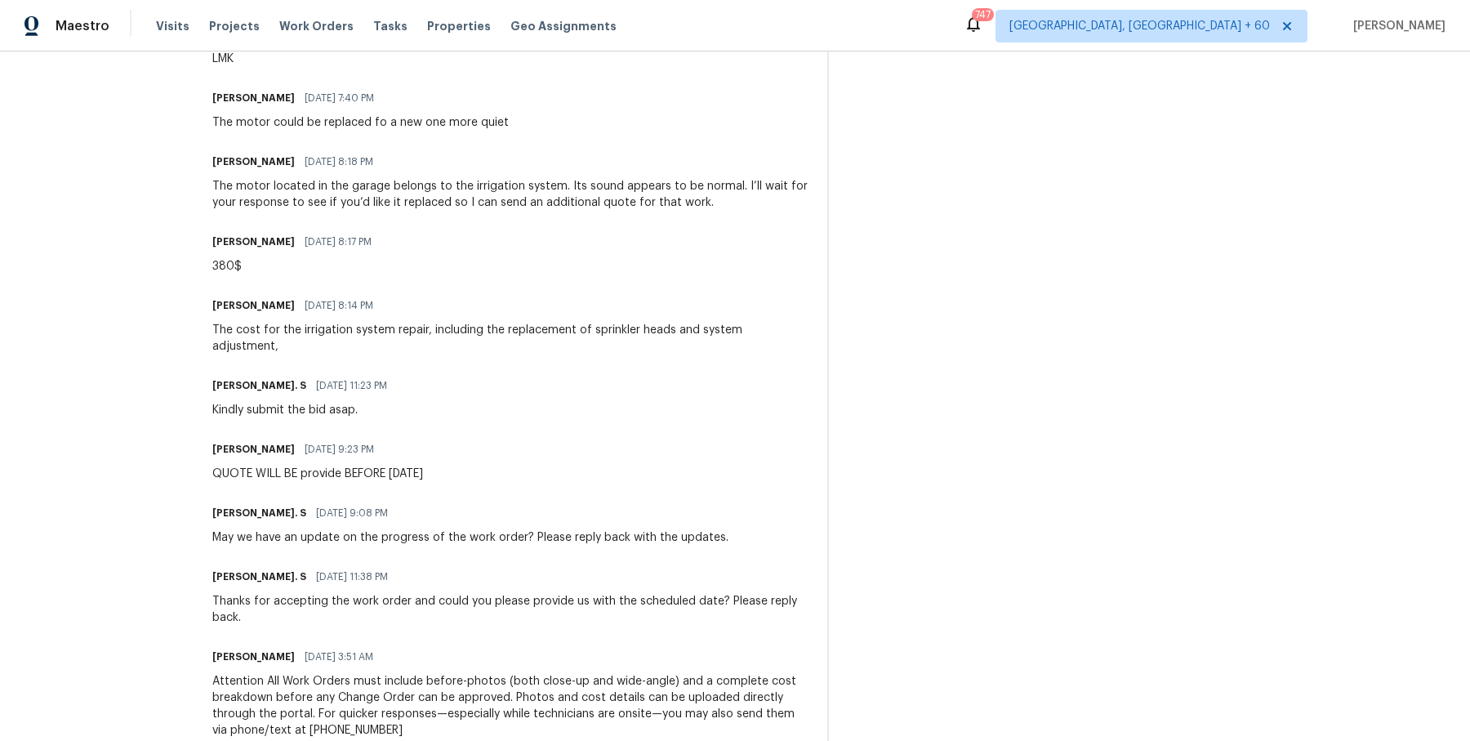
scroll to position [1128, 0]
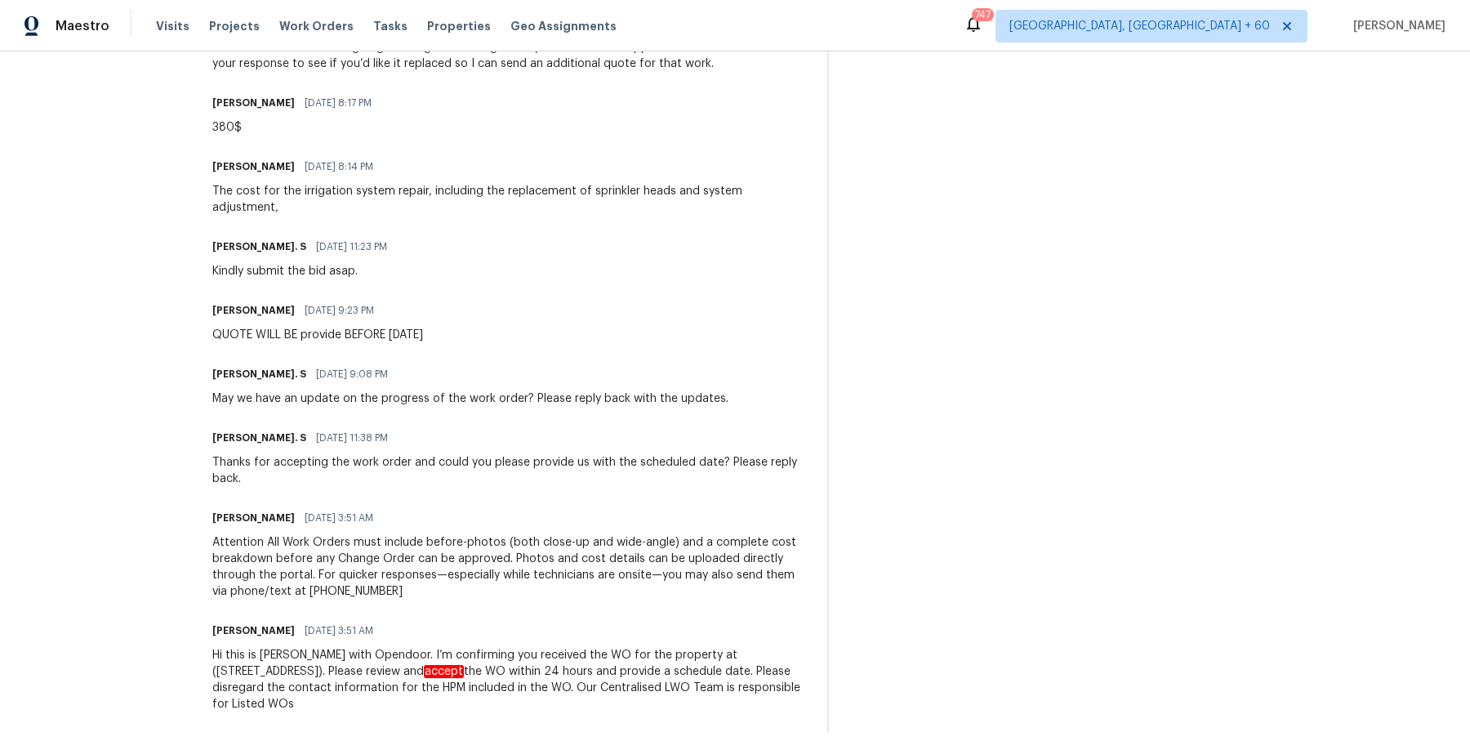
drag, startPoint x: 226, startPoint y: 516, endPoint x: 529, endPoint y: 803, distance: 416.6
click at [529, 740] on html "Maestro Visits Projects Work Orders Tasks Properties Geo Assignments [GEOGRAPHI…" at bounding box center [735, 370] width 1470 height 741
copy div "[PERSON_NAME]. S [DATE] 11:20 PM Thanks for completing the work. The work order…"
click at [542, 315] on div "[PERSON_NAME] [DATE] 9:23 PM QUOTE WILL BE provide BEFORE [DATE]" at bounding box center [510, 321] width 596 height 44
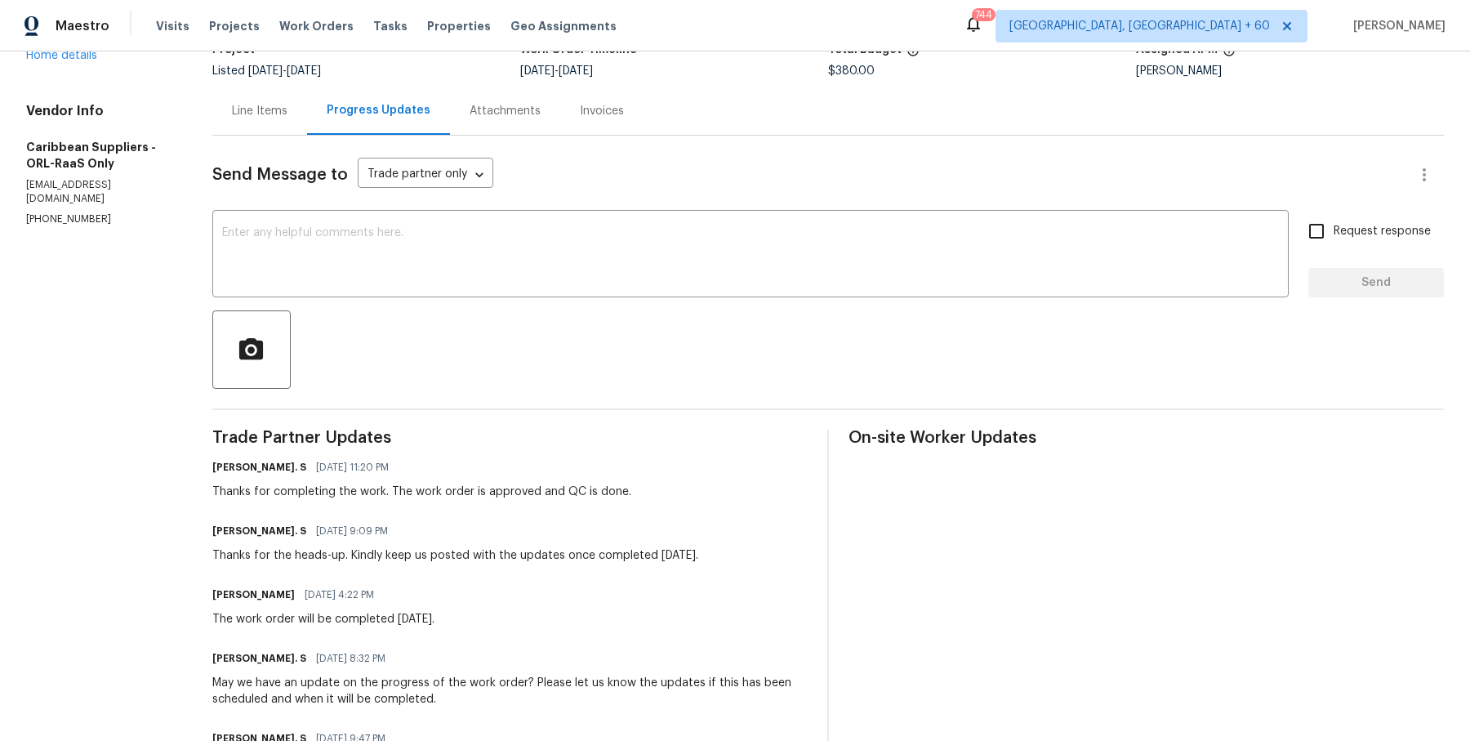
scroll to position [0, 0]
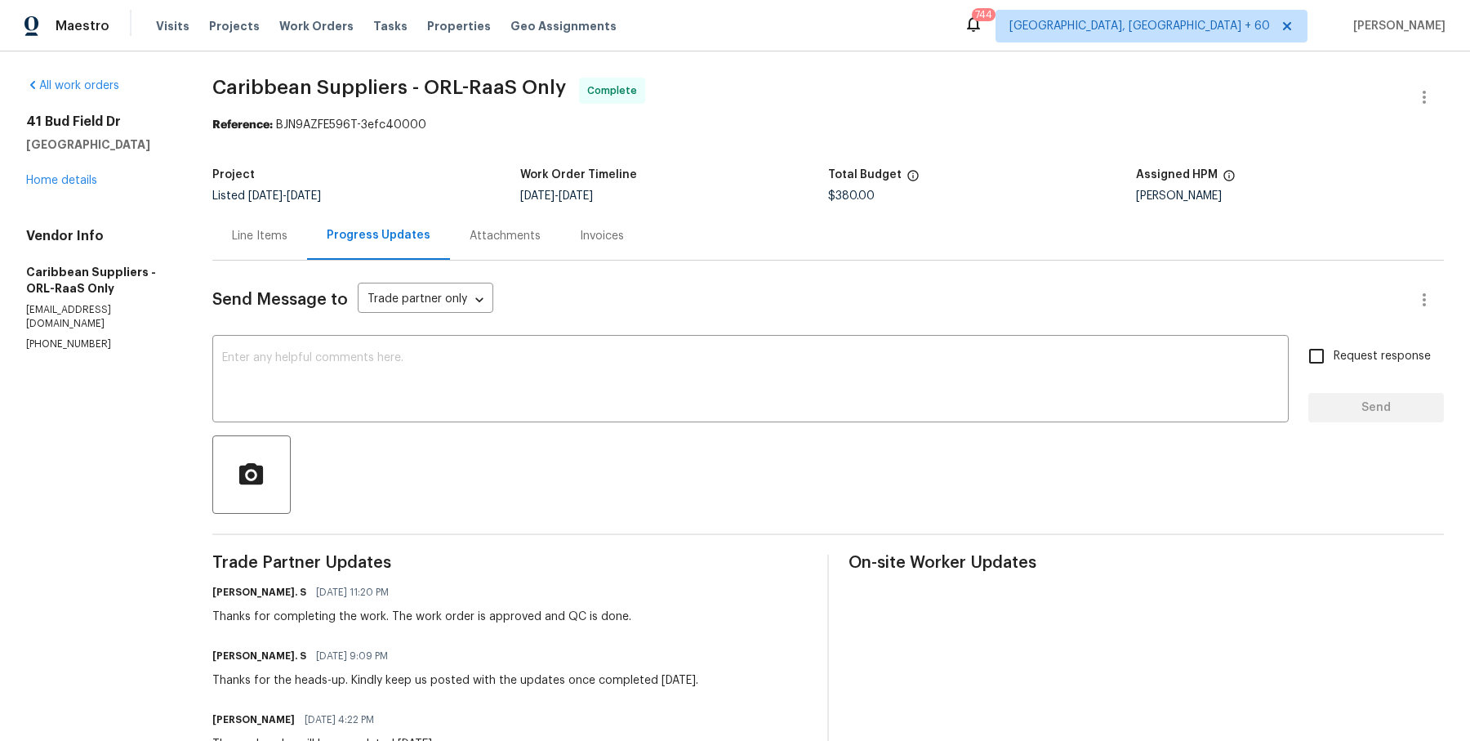
click at [268, 208] on div "Project Listed [DATE] - [DATE] Work Order Timeline [DATE] - [DATE] Total Budget…" at bounding box center [828, 185] width 1232 height 52
click at [269, 225] on div "Line Items" at bounding box center [259, 236] width 95 height 48
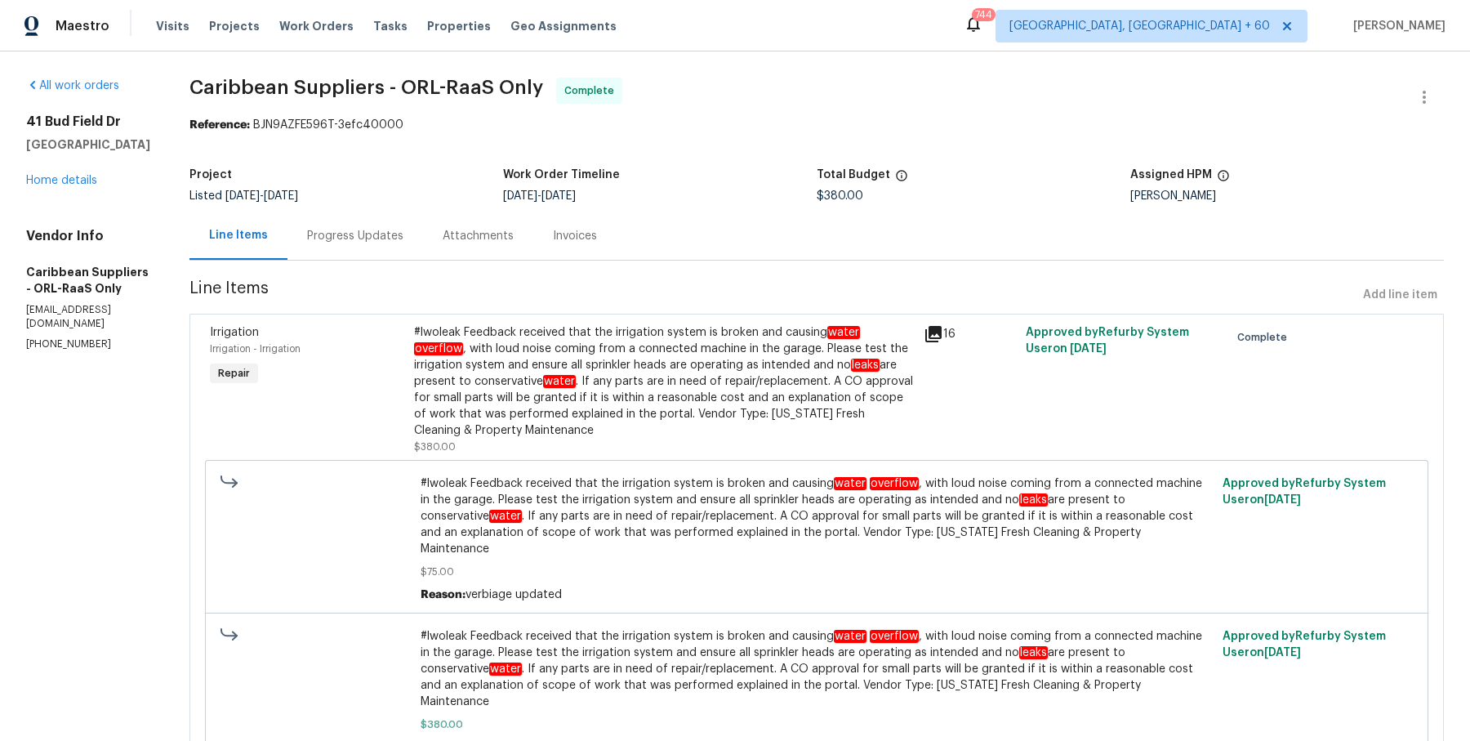
click at [644, 375] on div "#lwoleak Feedback received that the irrigation system is broken and causing wat…" at bounding box center [664, 381] width 500 height 114
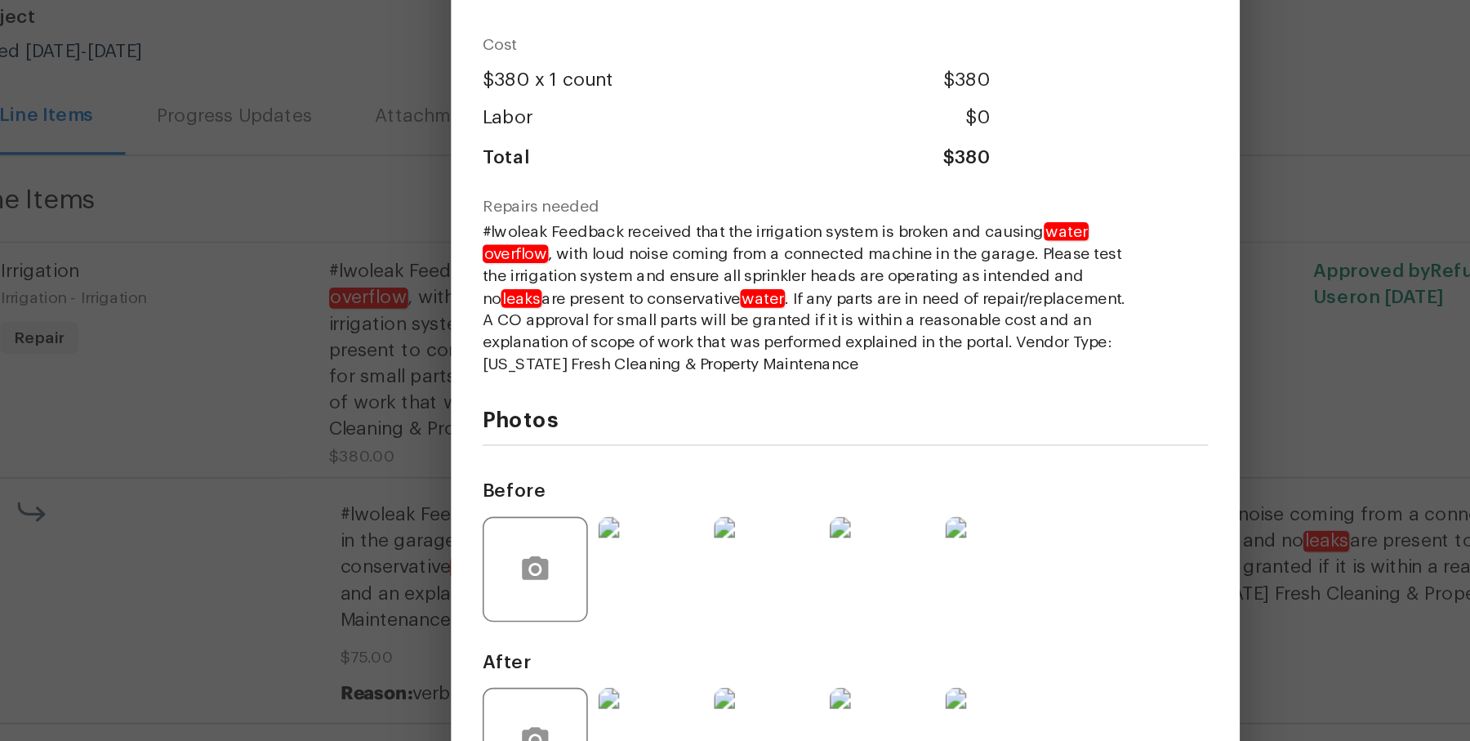
click at [401, 365] on div "Irrigation Irrigation - Irrigation Complete Vendor Caribbean Suppliers Account …" at bounding box center [735, 370] width 1470 height 741
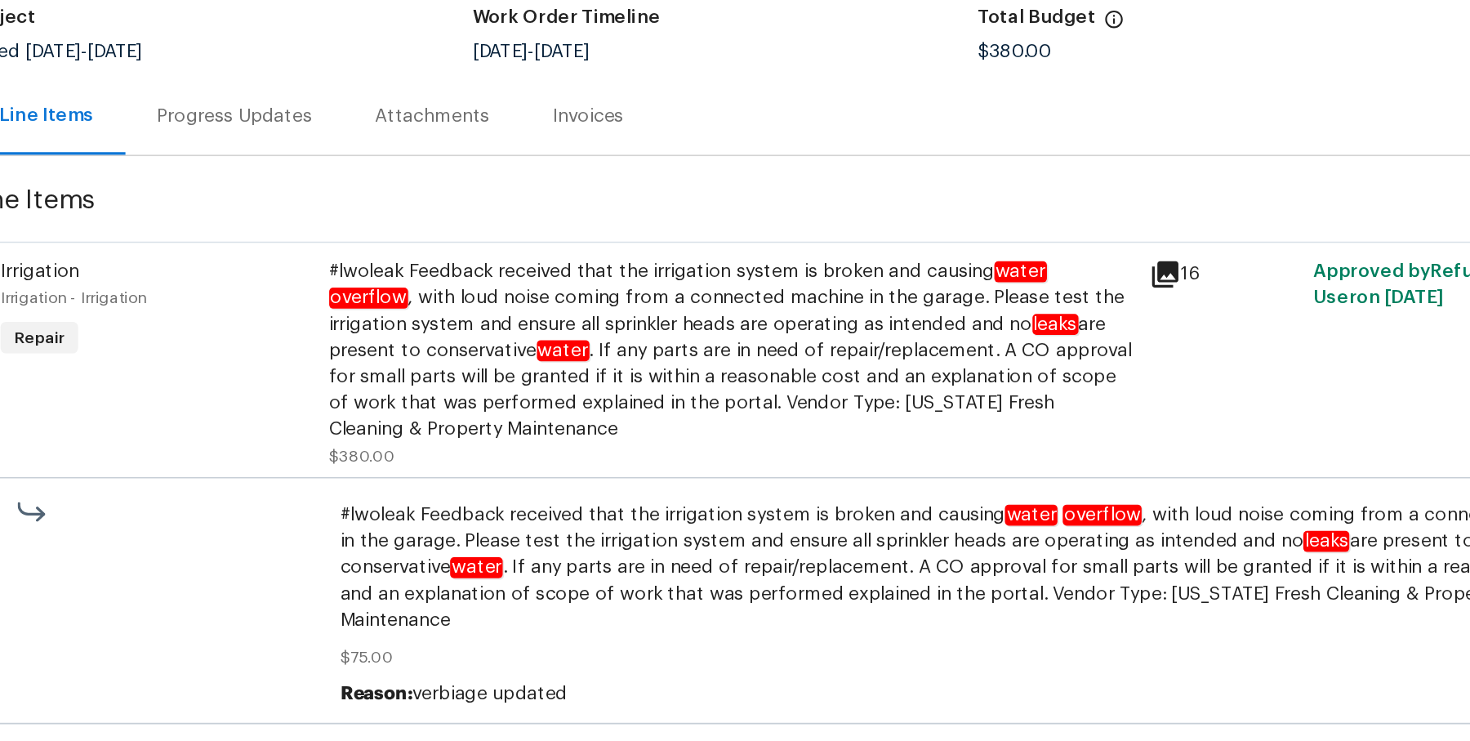
click at [395, 254] on div "Progress Updates" at bounding box center [356, 236] width 136 height 48
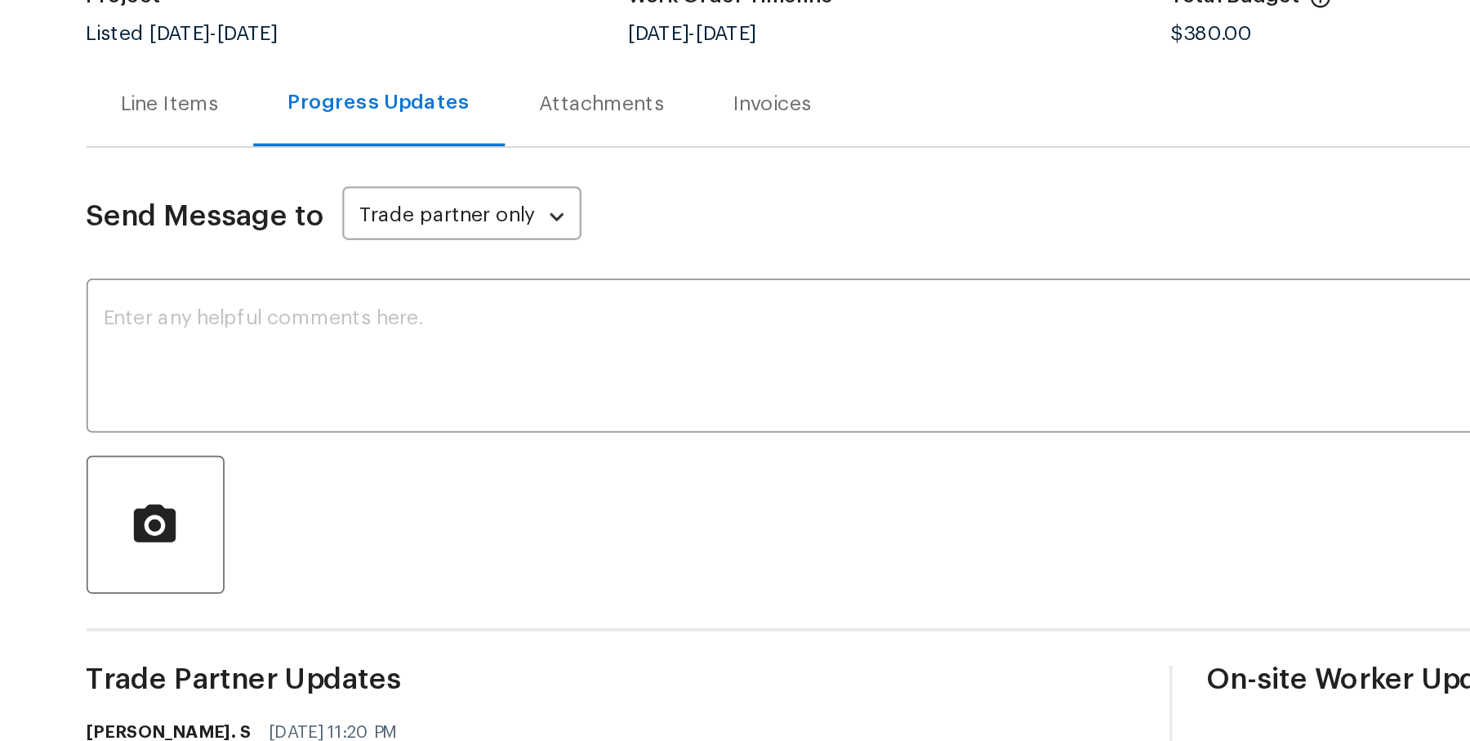
click at [511, 233] on div "Attachments" at bounding box center [505, 236] width 71 height 16
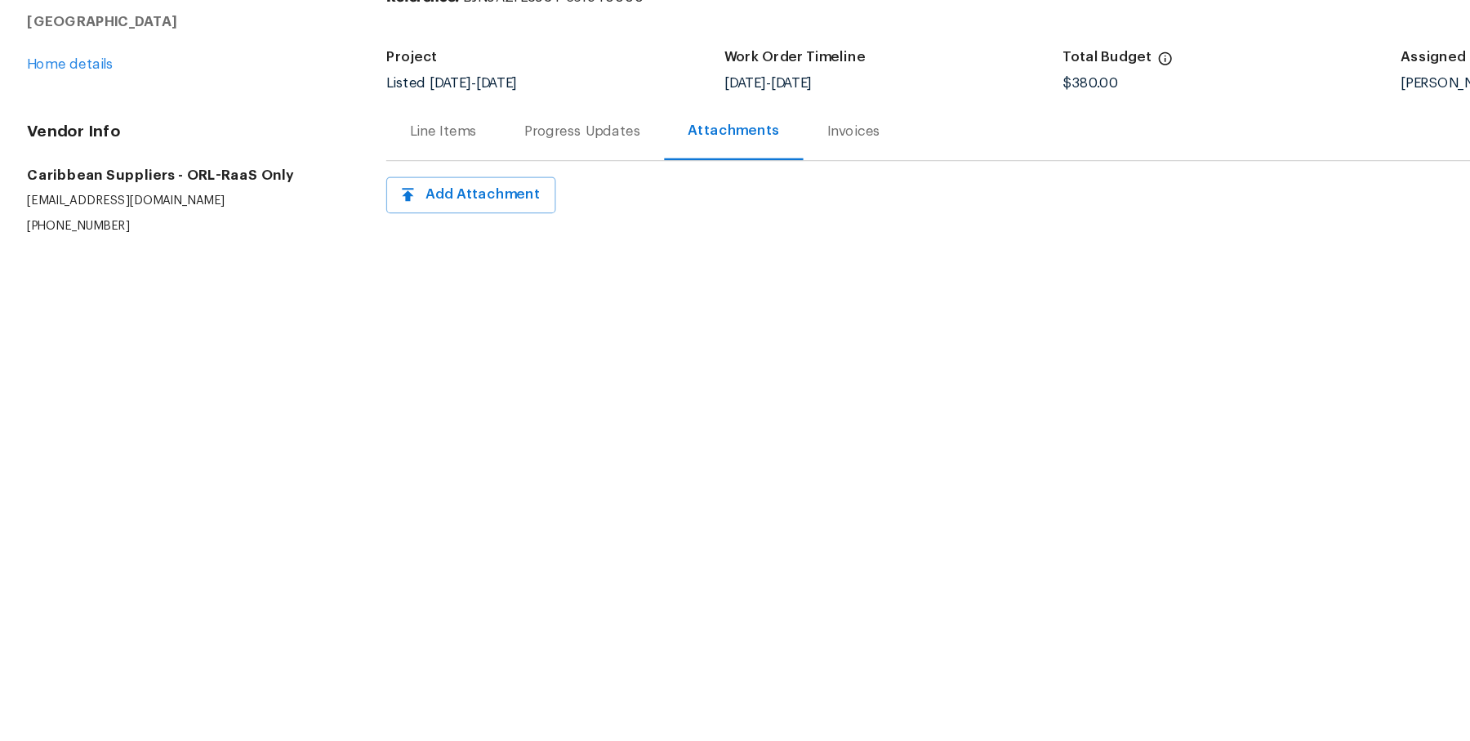
click at [716, 240] on div "Invoices" at bounding box center [711, 236] width 44 height 16
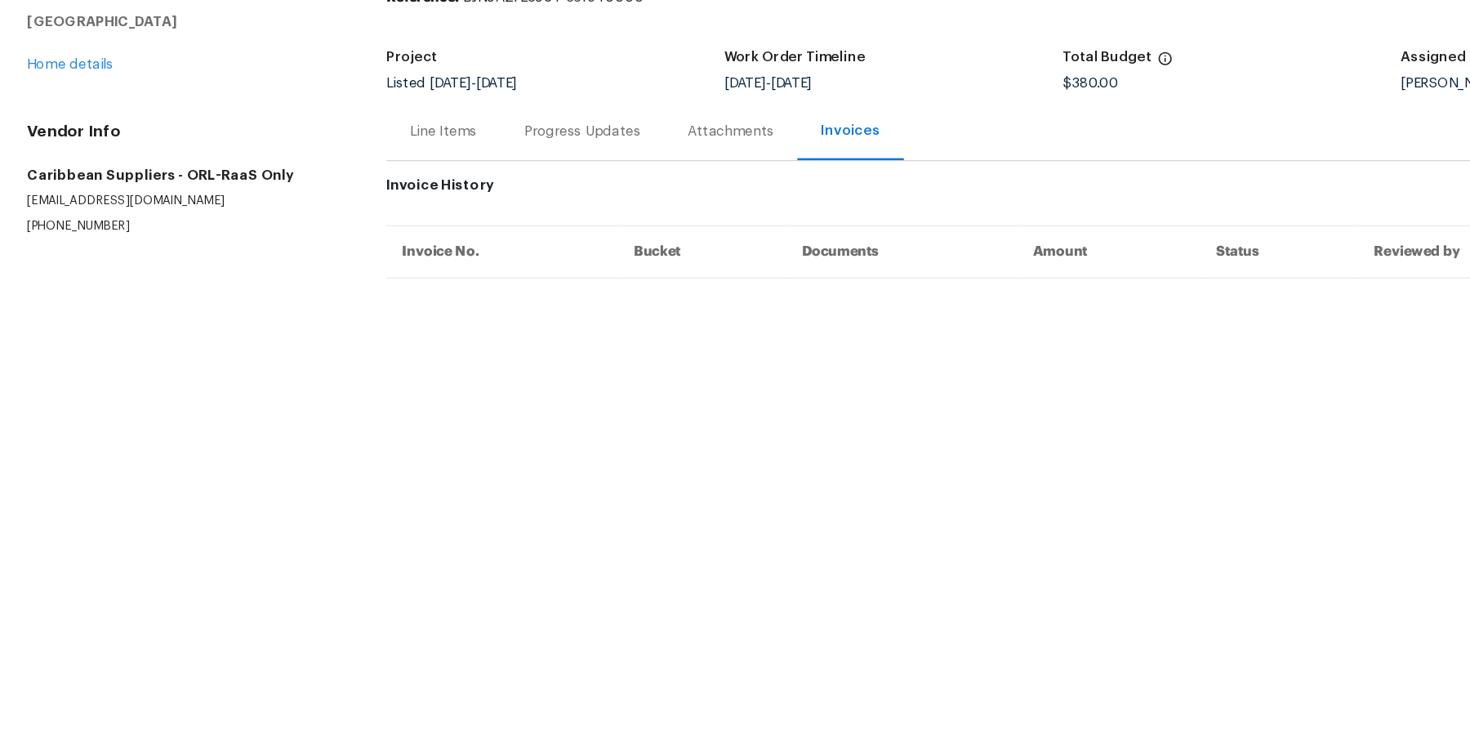
click at [388, 242] on div "Line Items" at bounding box center [371, 236] width 56 height 16
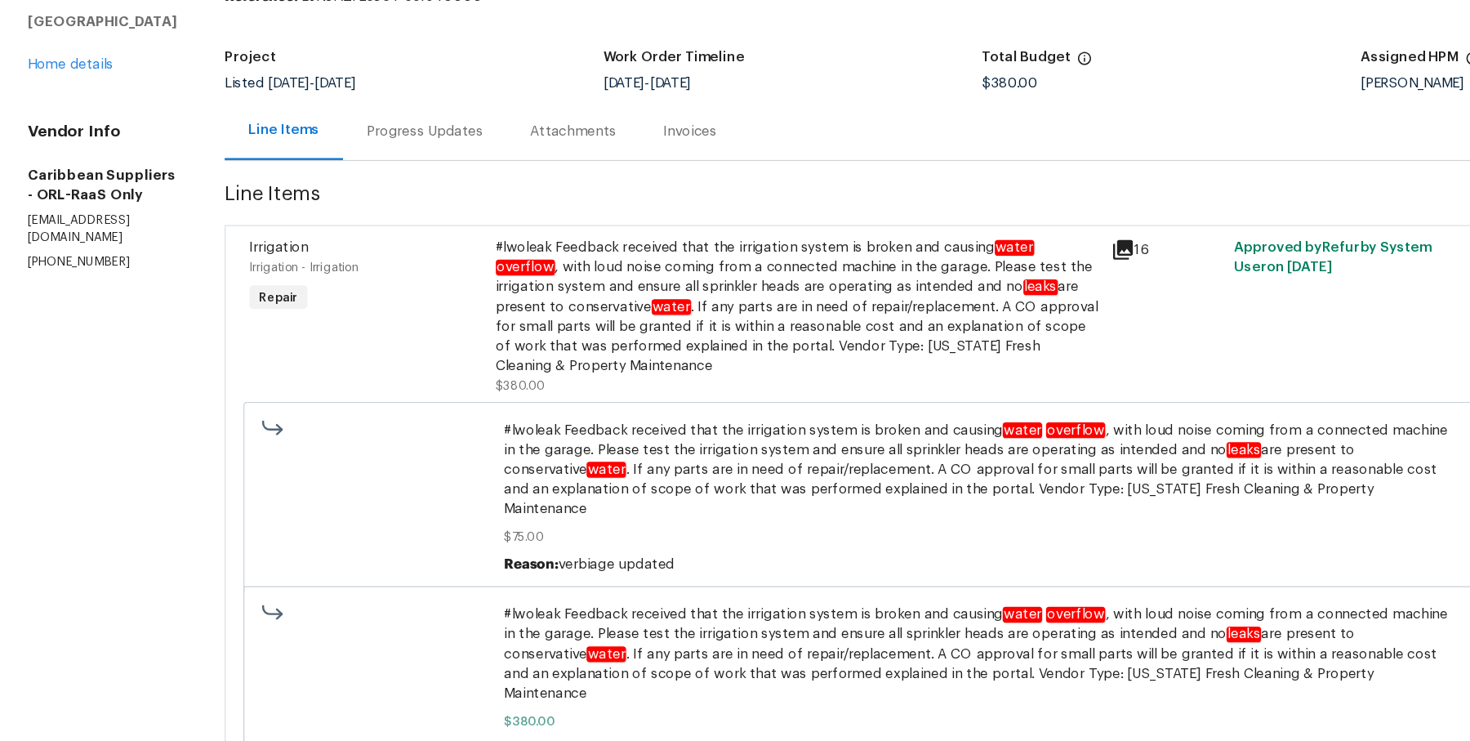
click at [594, 412] on div "#lwoleak Feedback received that the irrigation system is broken and causing wat…" at bounding box center [664, 381] width 500 height 114
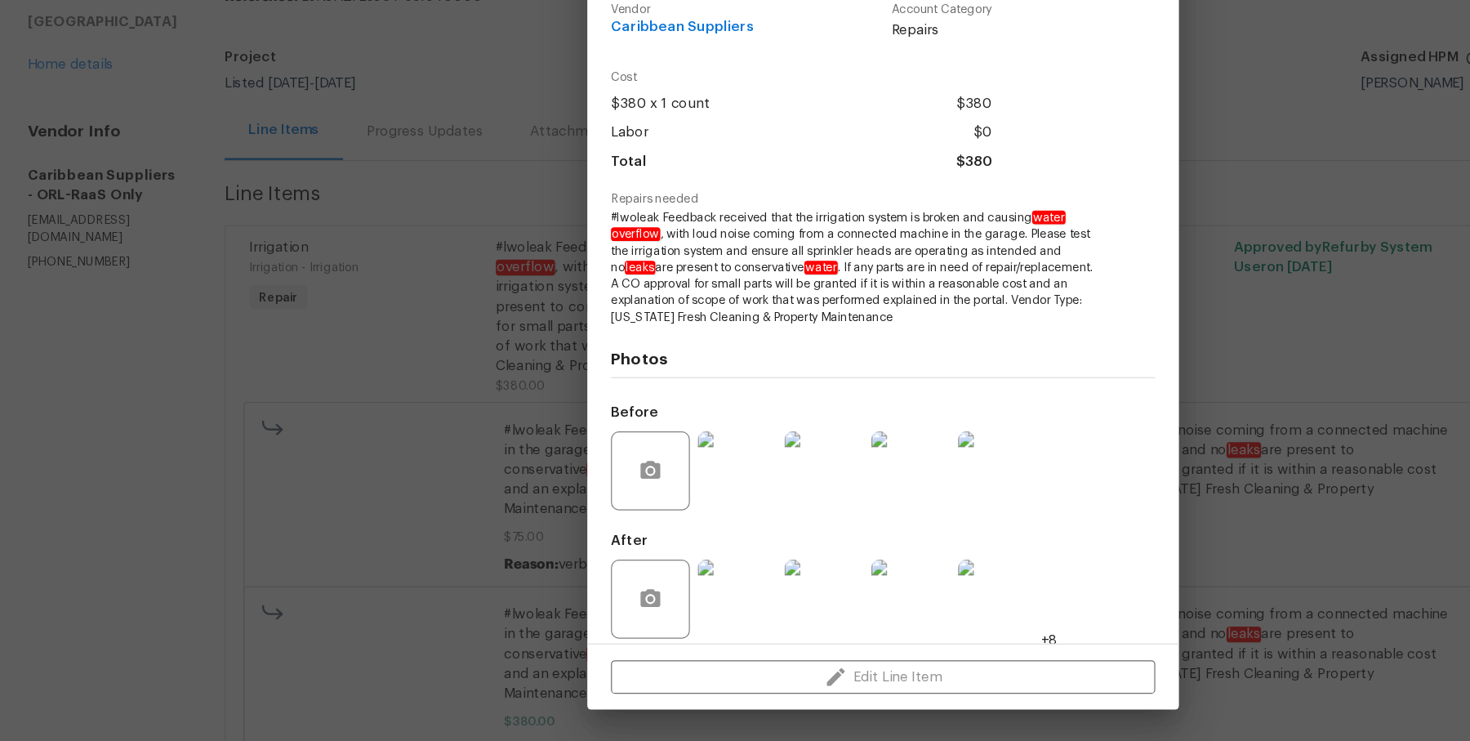
click at [632, 524] on img at bounding box center [614, 516] width 65 height 65
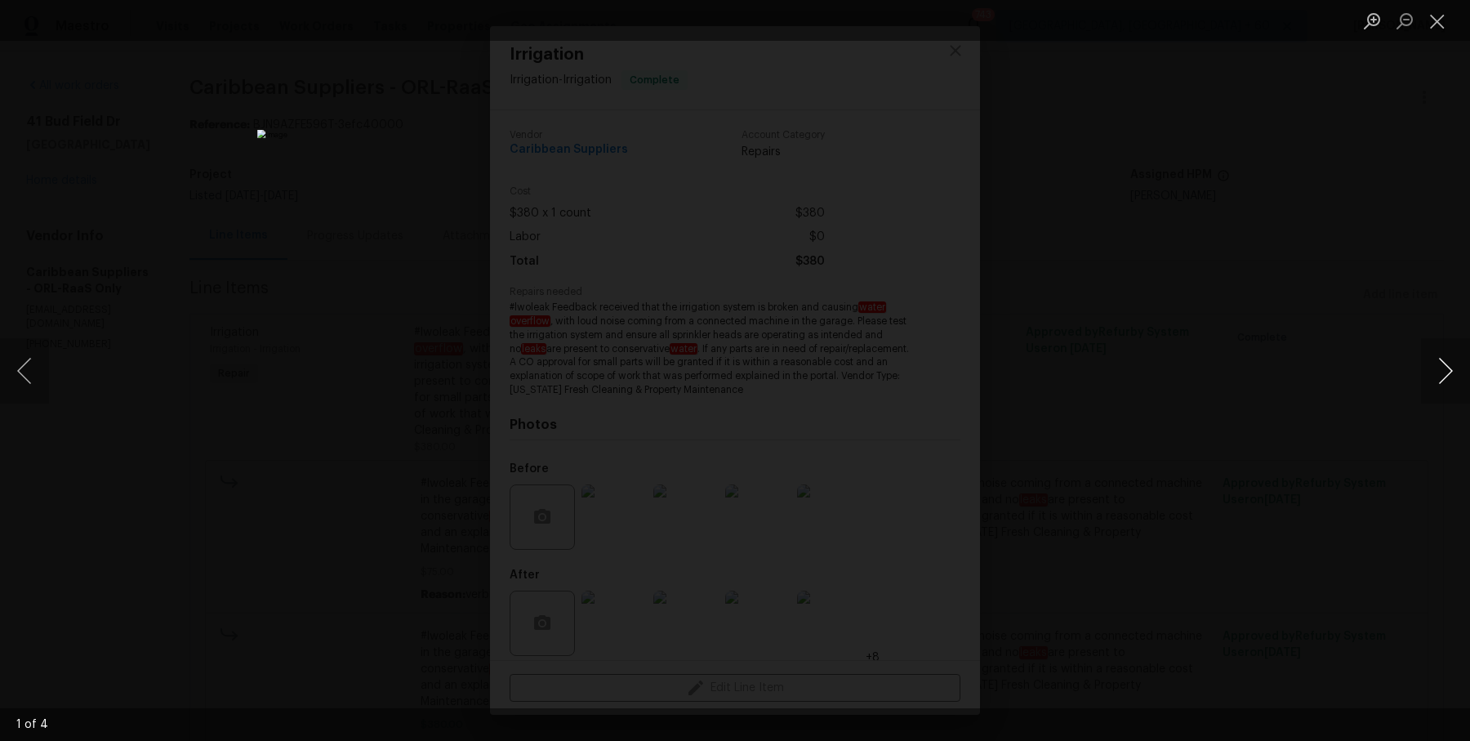
click at [1447, 377] on button "Next image" at bounding box center [1445, 370] width 49 height 65
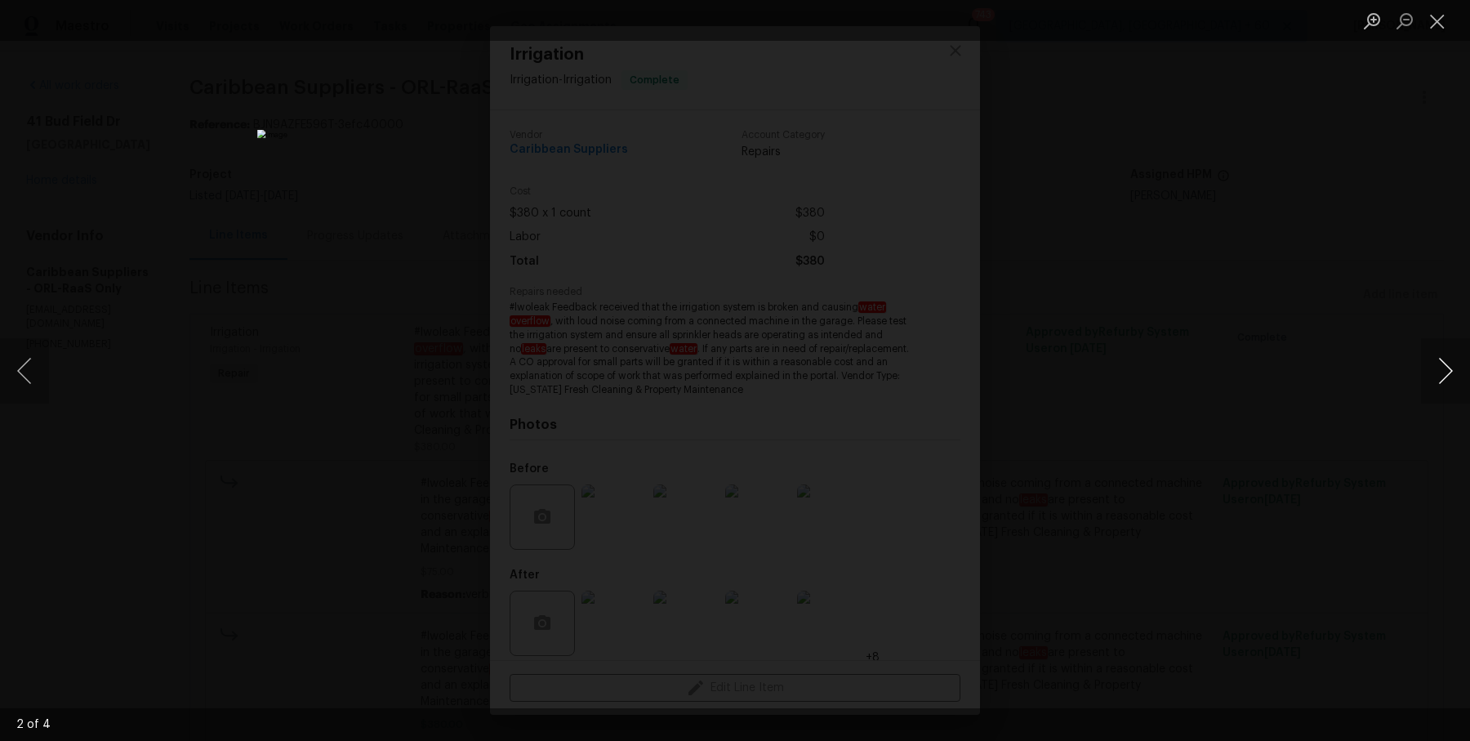
click at [1447, 377] on button "Next image" at bounding box center [1445, 370] width 49 height 65
click at [1350, 264] on div "Lightbox" at bounding box center [735, 370] width 1470 height 741
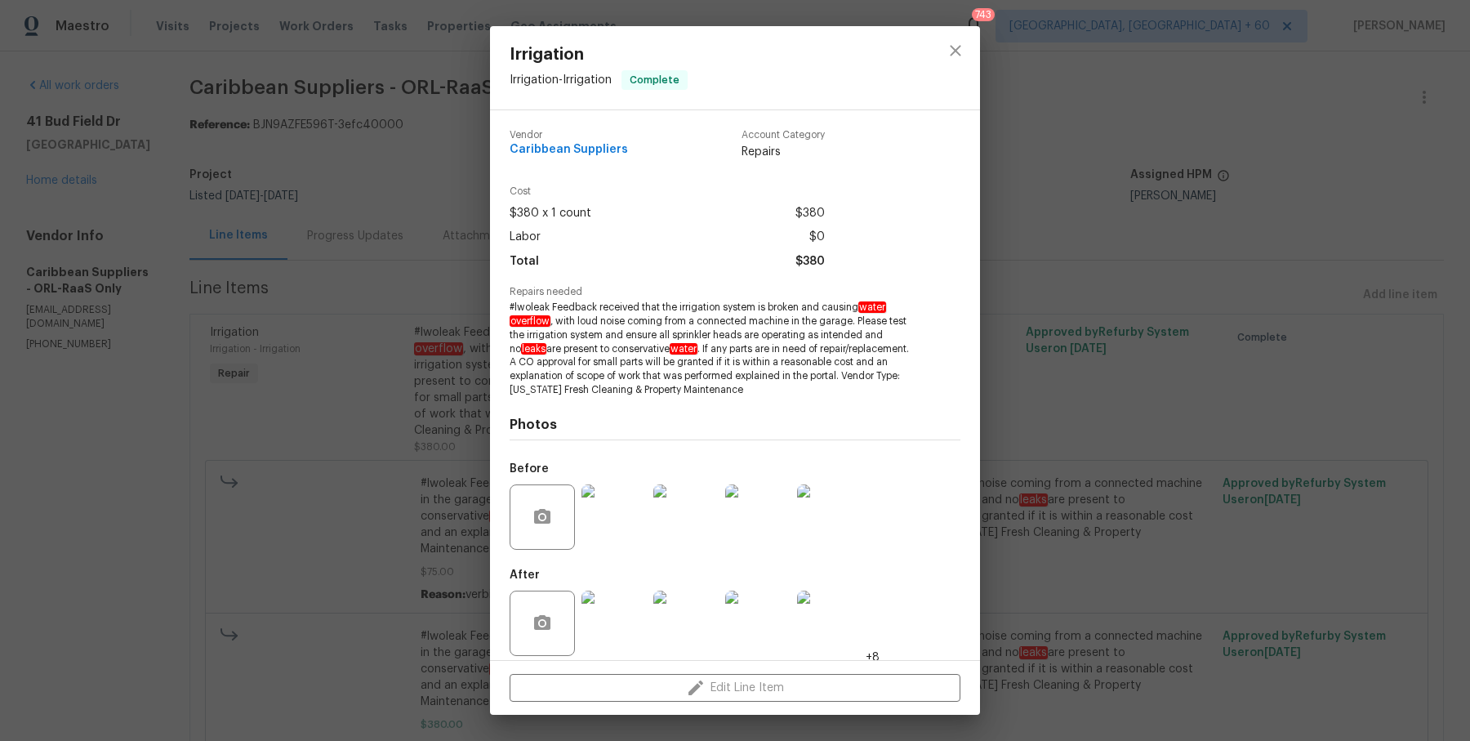
click at [1232, 366] on div "Irrigation Irrigation - Irrigation Complete Vendor Caribbean Suppliers Account …" at bounding box center [735, 370] width 1470 height 741
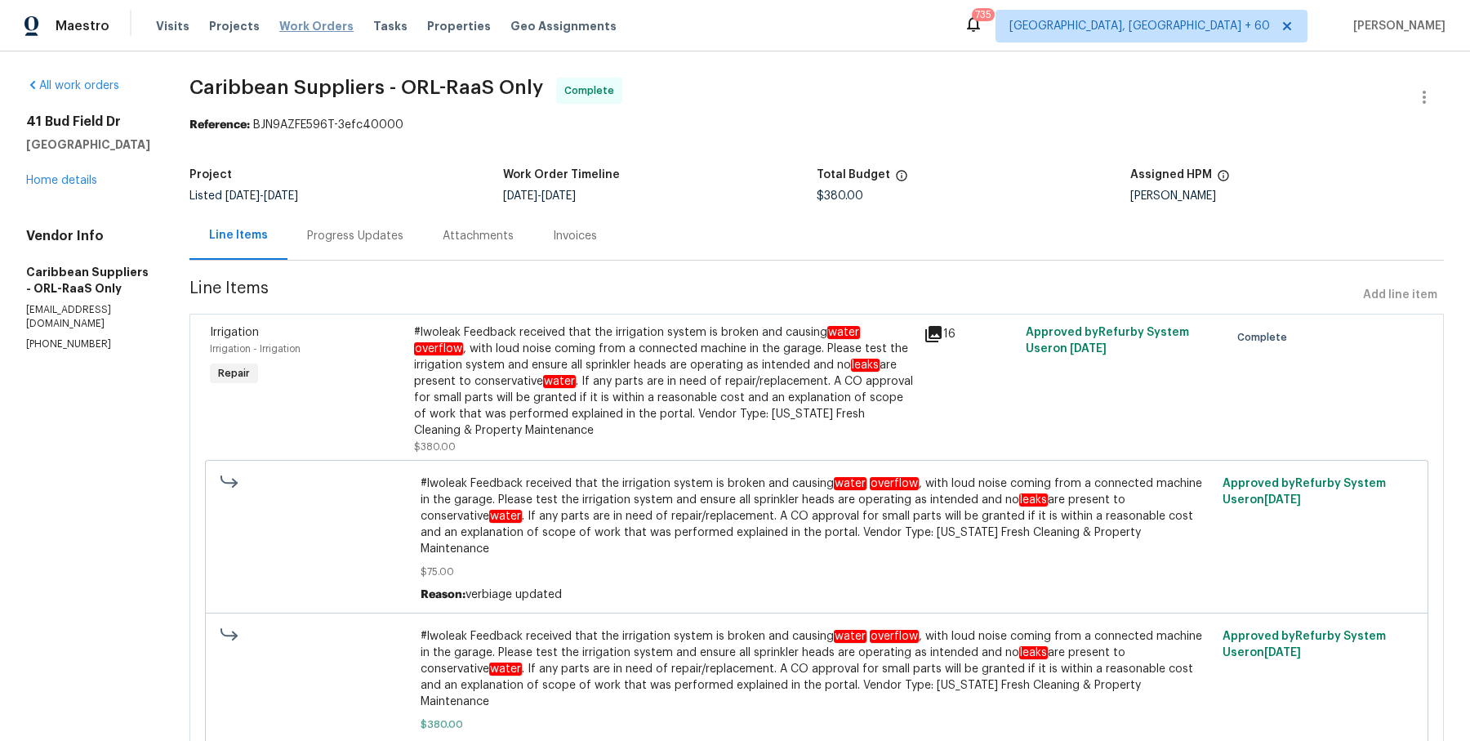
click at [310, 29] on span "Work Orders" at bounding box center [316, 26] width 74 height 16
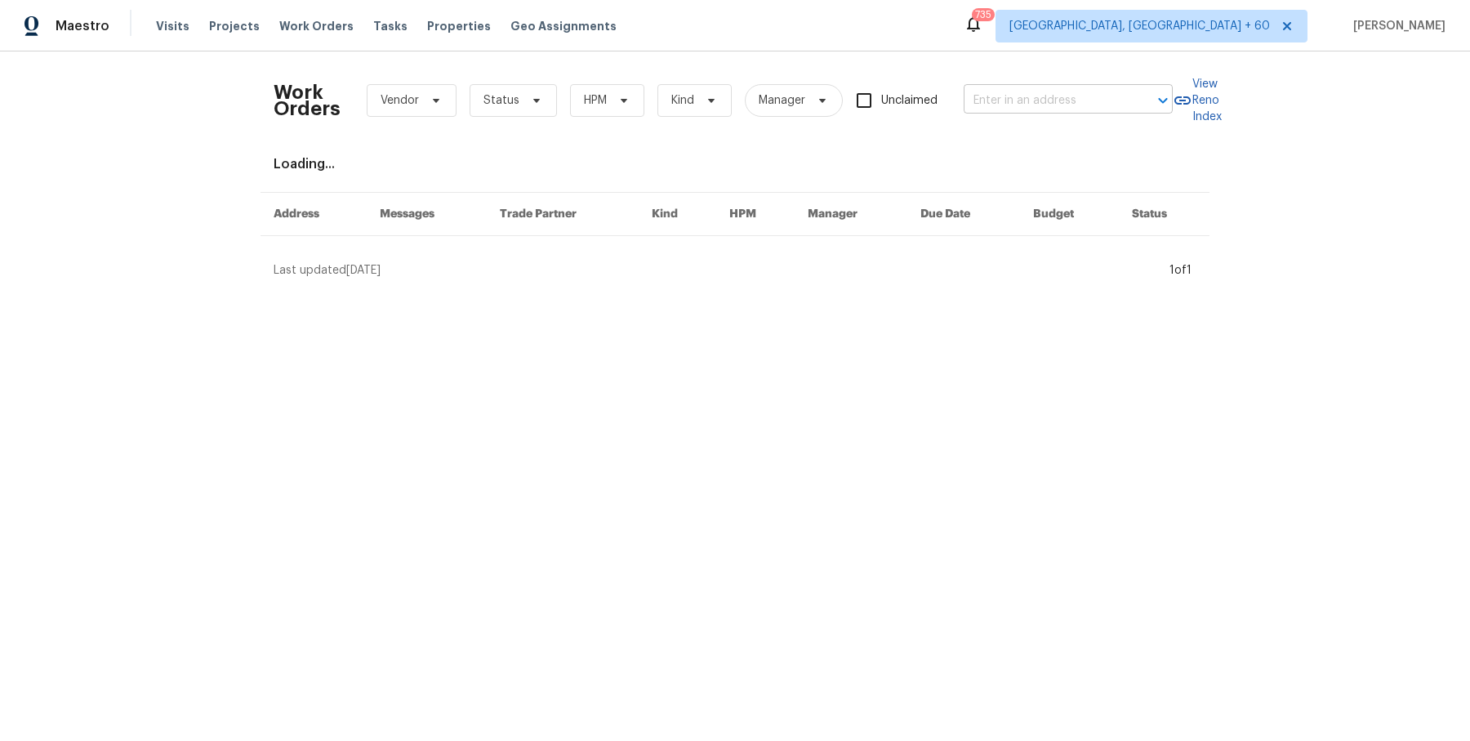
click at [1094, 103] on input "text" at bounding box center [1045, 100] width 163 height 25
paste input "[STREET_ADDRESS]"
type input "[STREET_ADDRESS]"
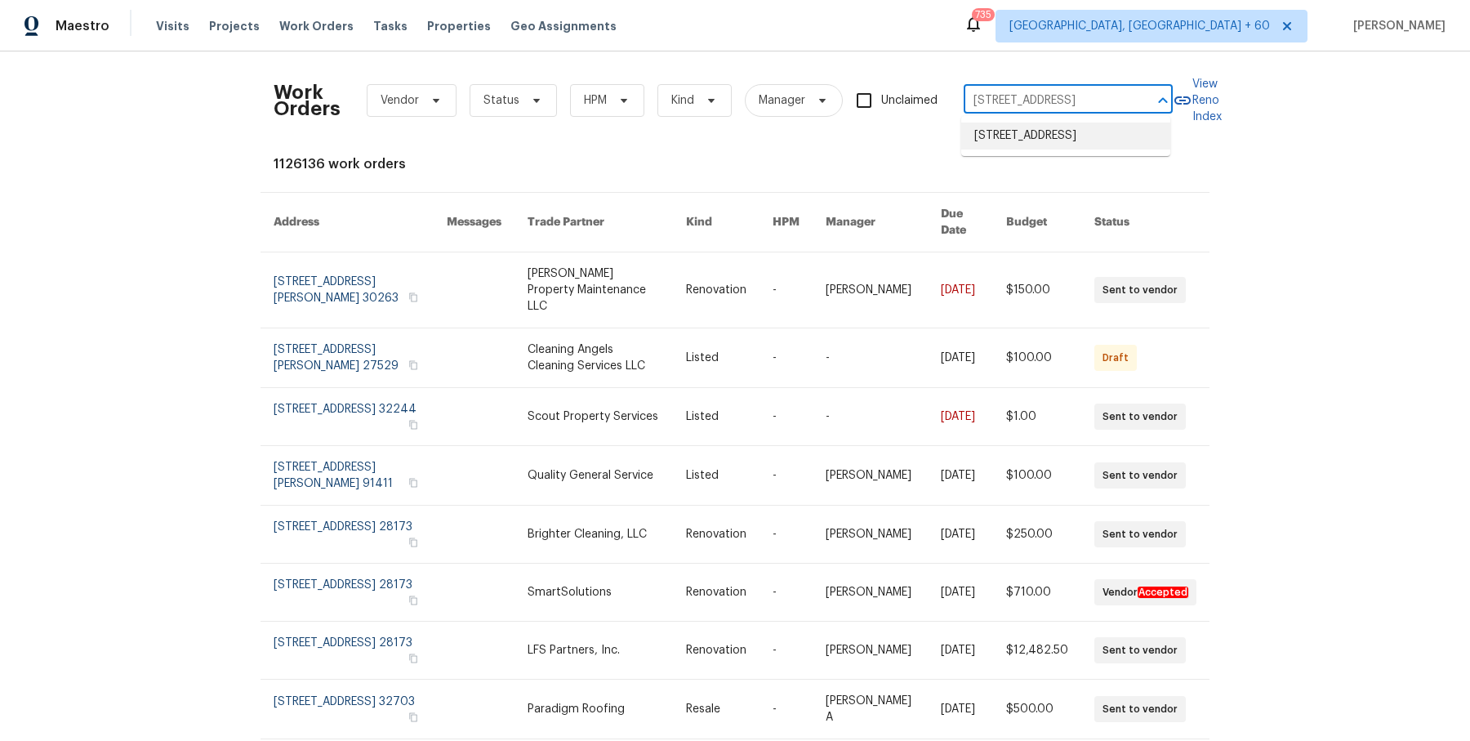
click at [1074, 135] on li "[STREET_ADDRESS]" at bounding box center [1065, 136] width 209 height 27
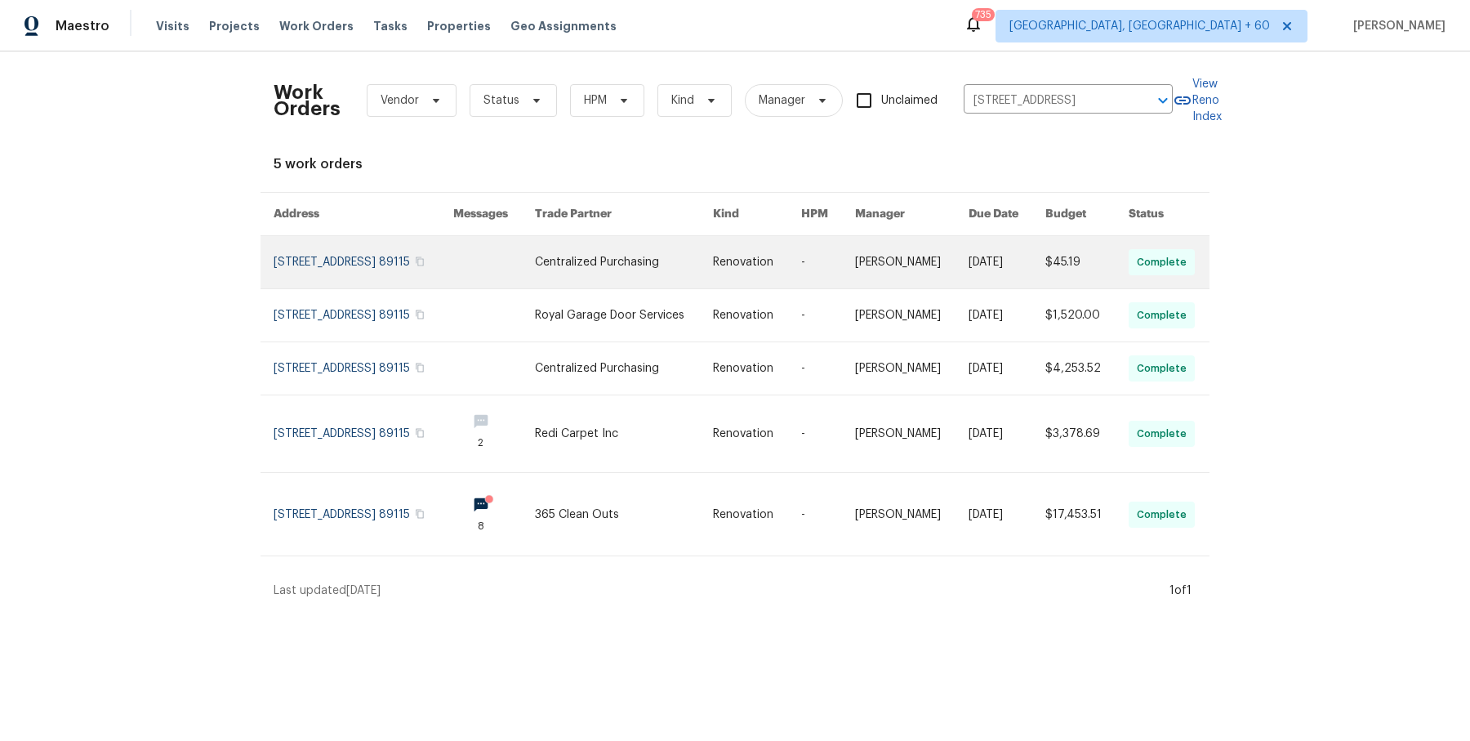
click at [1015, 264] on link at bounding box center [1007, 262] width 77 height 52
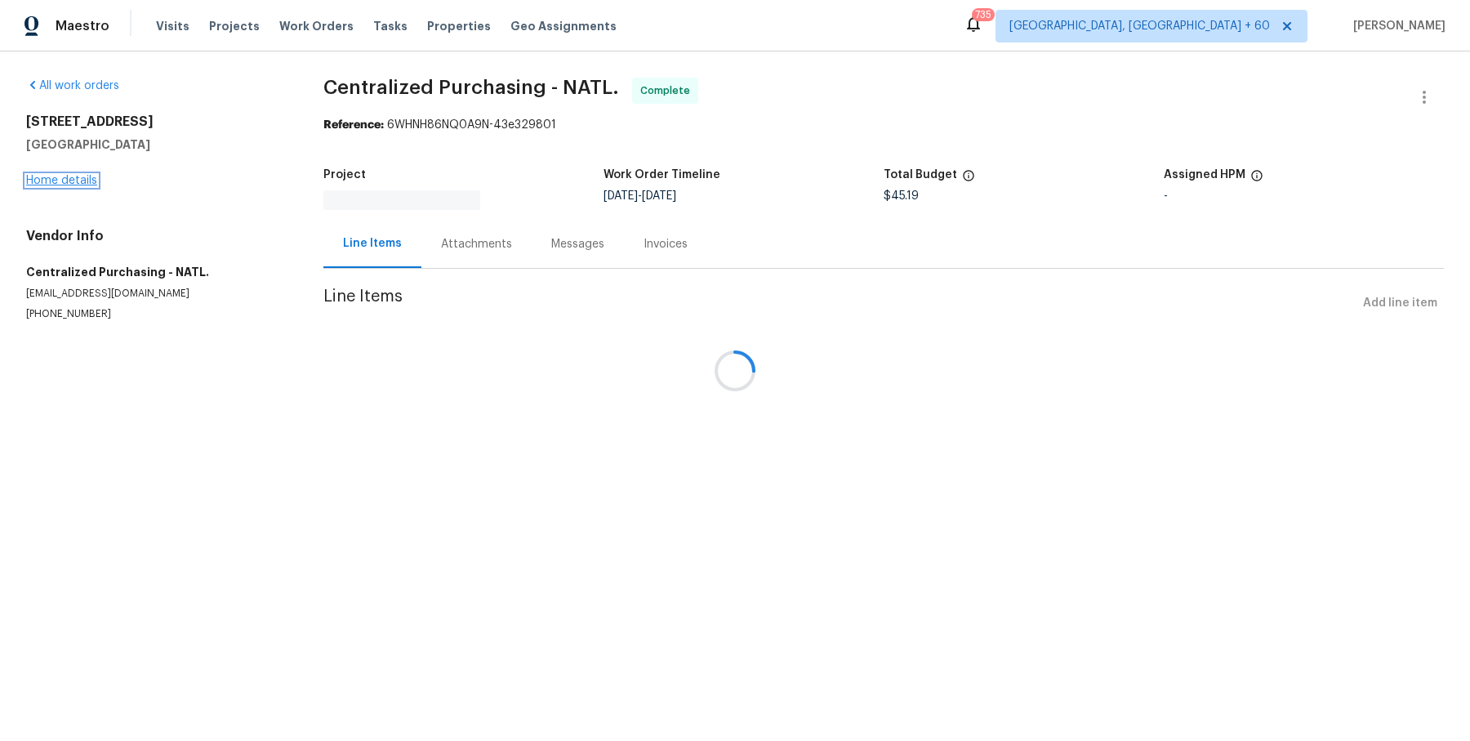
click at [75, 182] on link "Home details" at bounding box center [61, 180] width 71 height 11
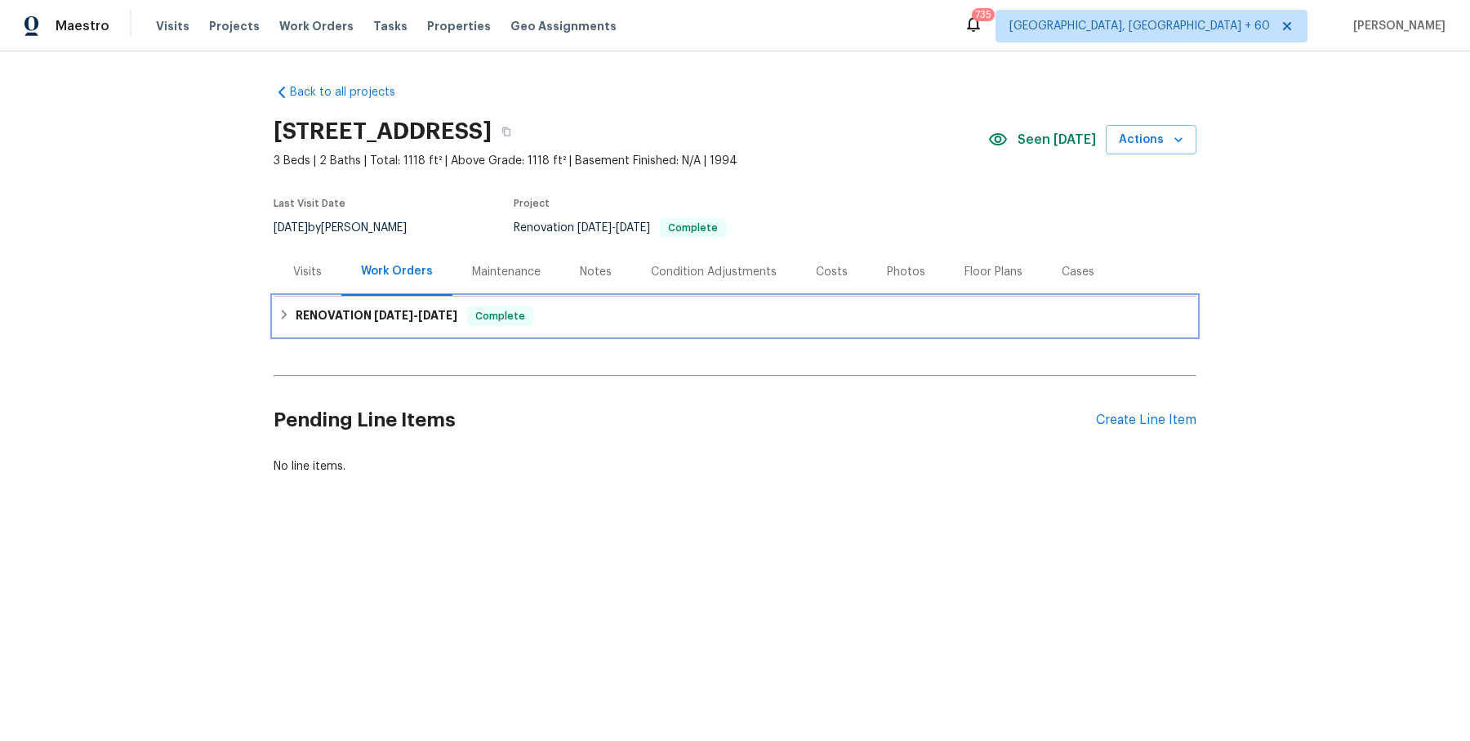
click at [520, 322] on span "Complete" at bounding box center [500, 316] width 63 height 16
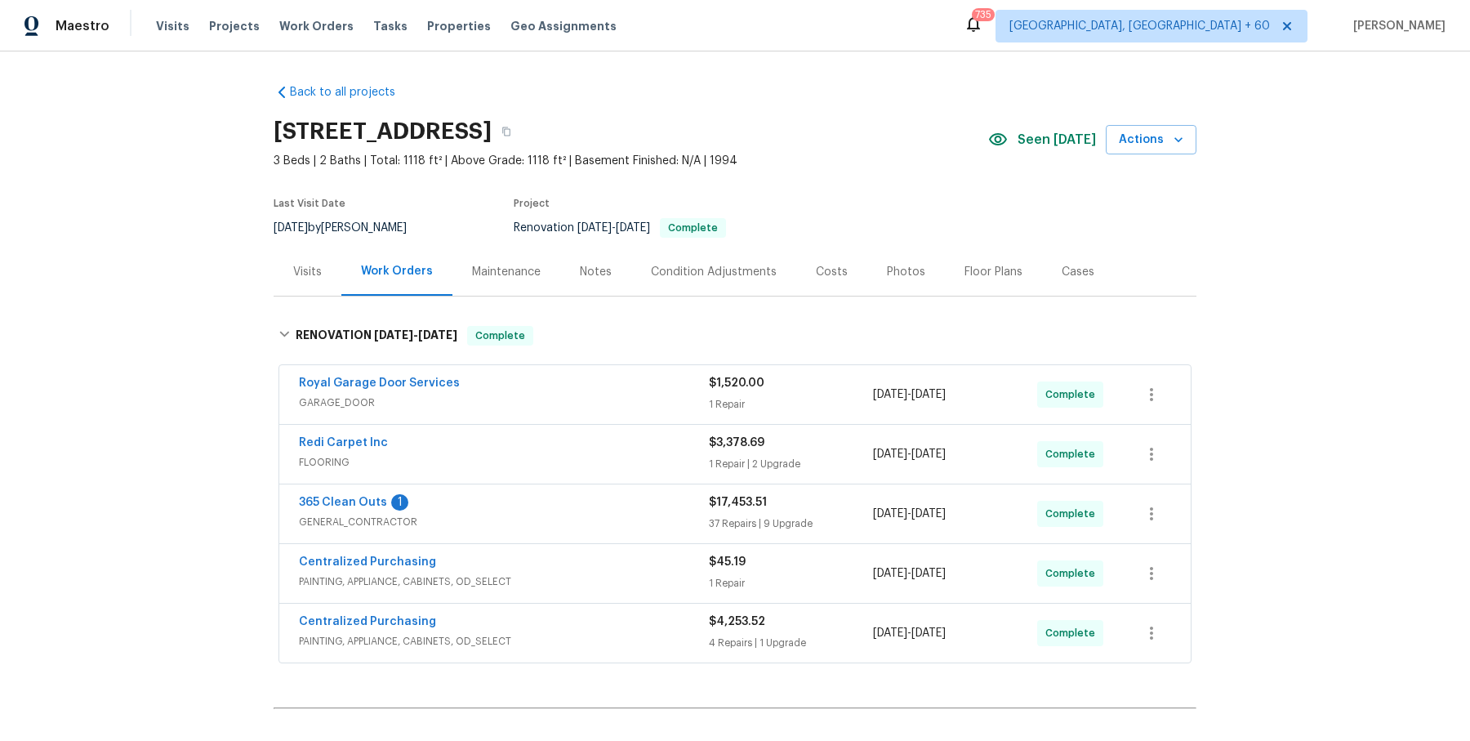
click at [634, 406] on span "GARAGE_DOOR" at bounding box center [504, 403] width 410 height 16
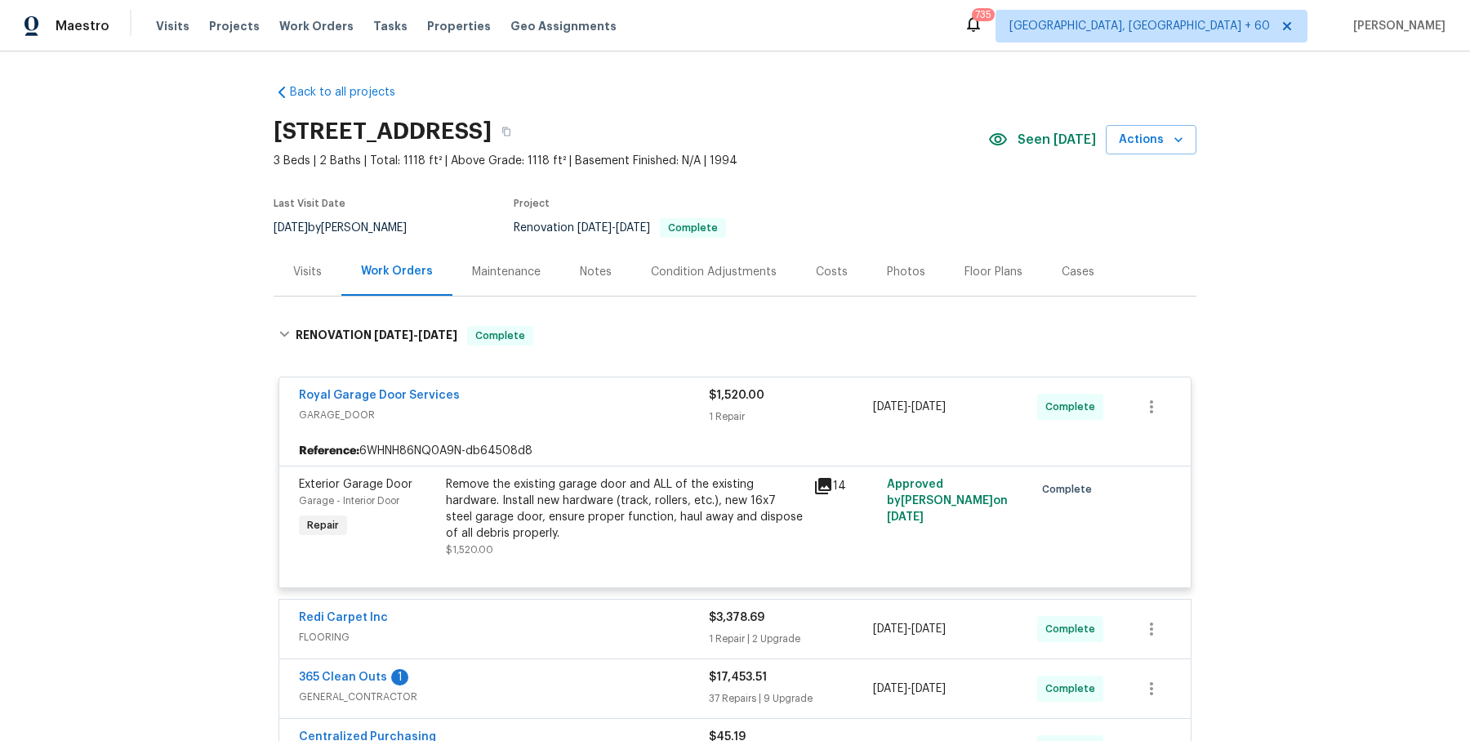
scroll to position [347, 0]
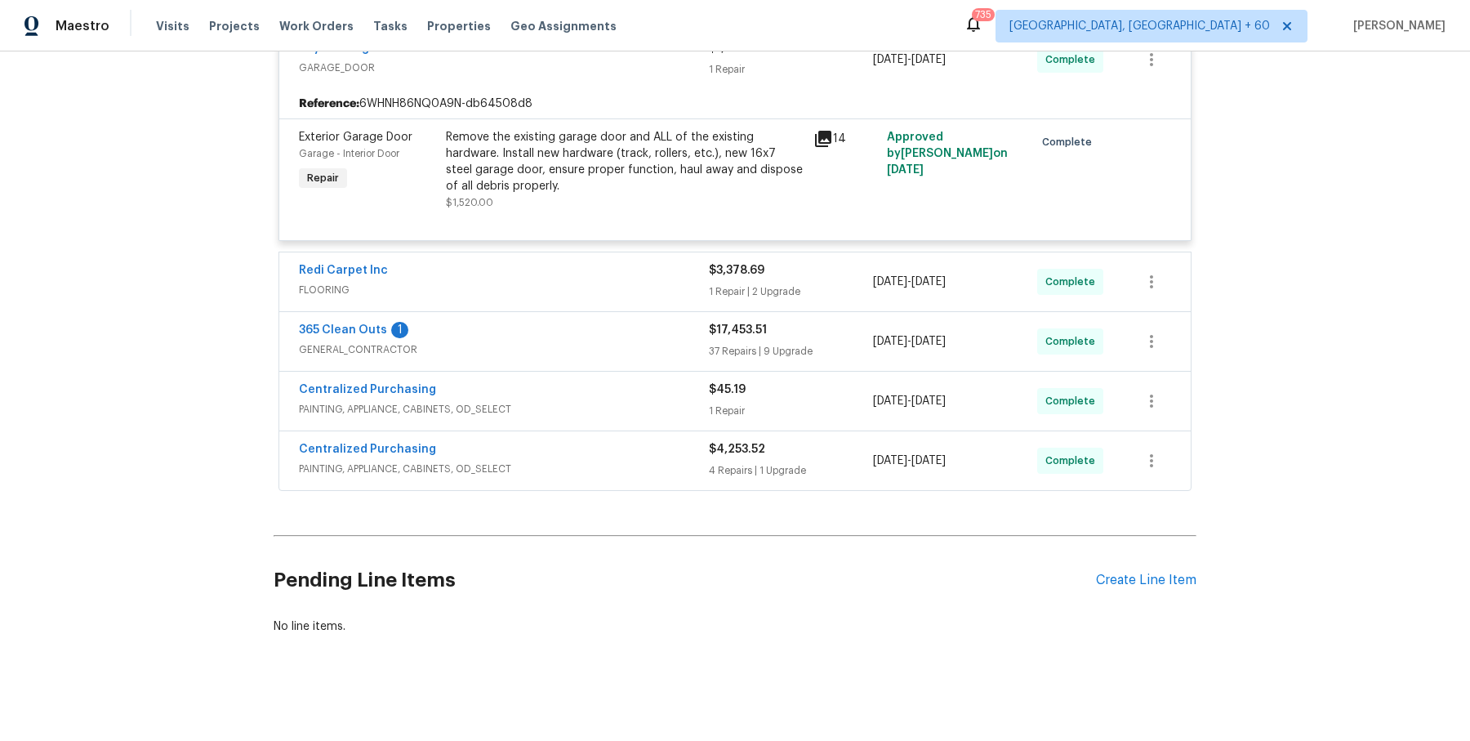
click at [653, 274] on div "Redi Carpet Inc" at bounding box center [504, 272] width 410 height 20
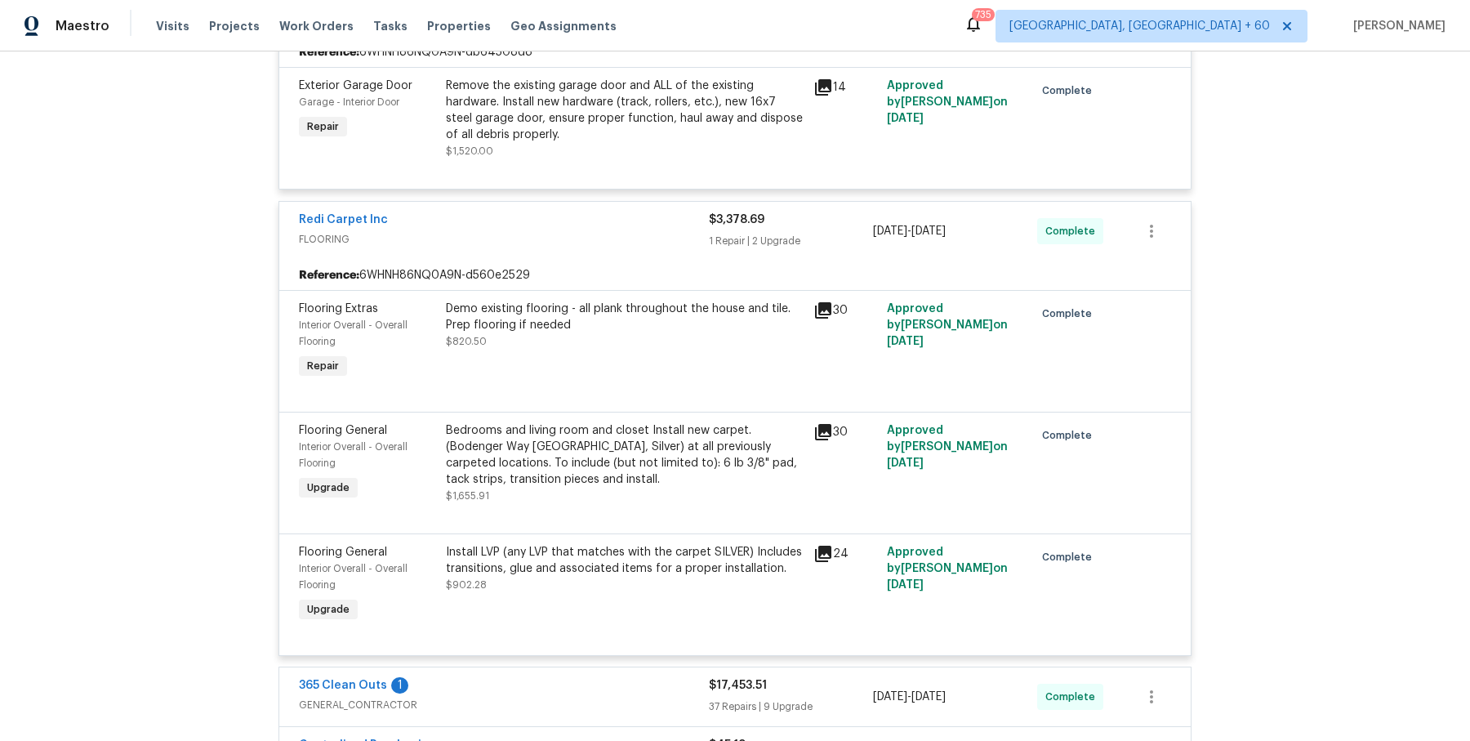
scroll to position [756, 0]
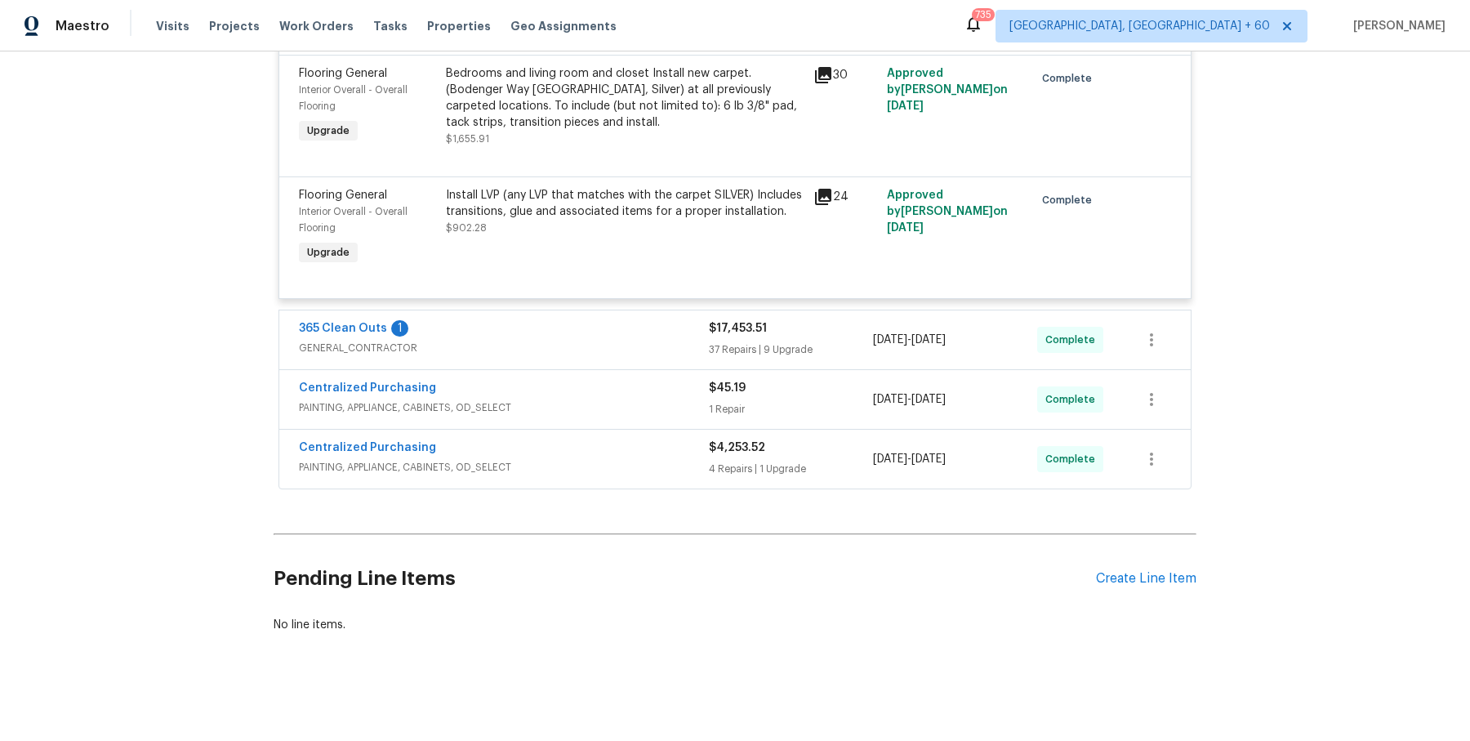
click at [683, 314] on div "365 Clean Outs 1 GENERAL_CONTRACTOR $17,453.51 37 Repairs | 9 Upgrade [DATE] - …" at bounding box center [735, 339] width 912 height 59
click at [679, 351] on span "GENERAL_CONTRACTOR" at bounding box center [504, 348] width 410 height 16
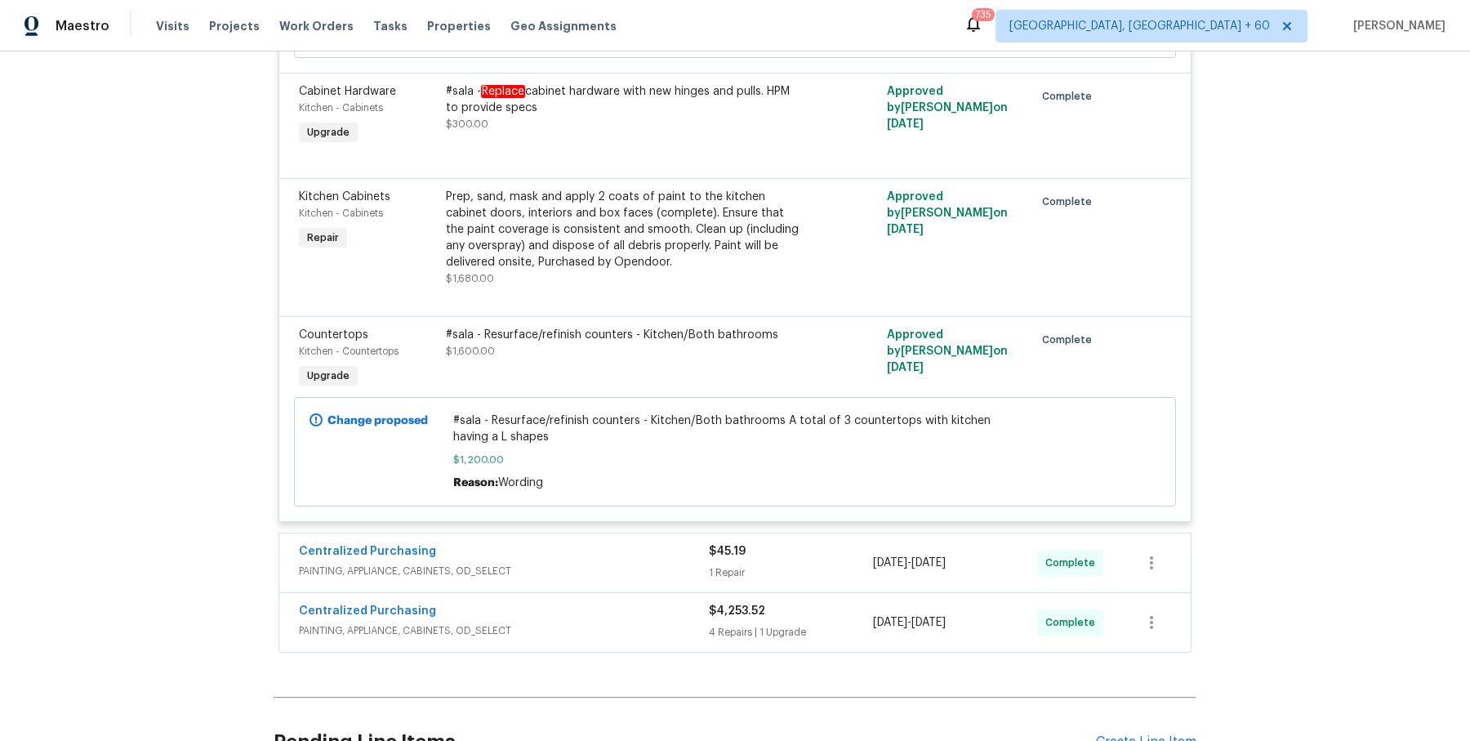
scroll to position [7454, 0]
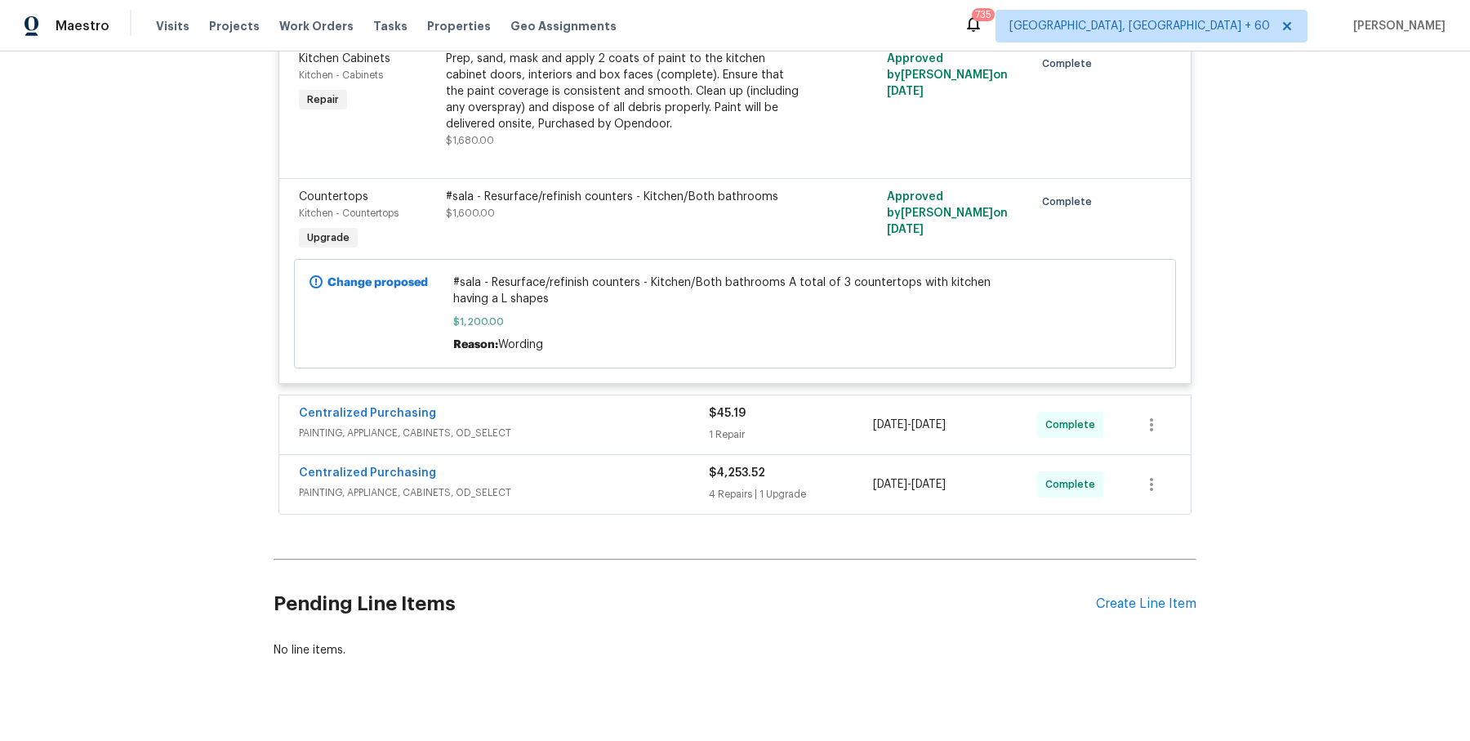
click at [696, 423] on div "Centralized Purchasing PAINTING, APPLIANCE, CABINETS, OD_SELECT $45.19 1 Repair…" at bounding box center [735, 424] width 912 height 59
click at [696, 425] on span "PAINTING, APPLIANCE, CABINETS, OD_SELECT" at bounding box center [504, 433] width 410 height 16
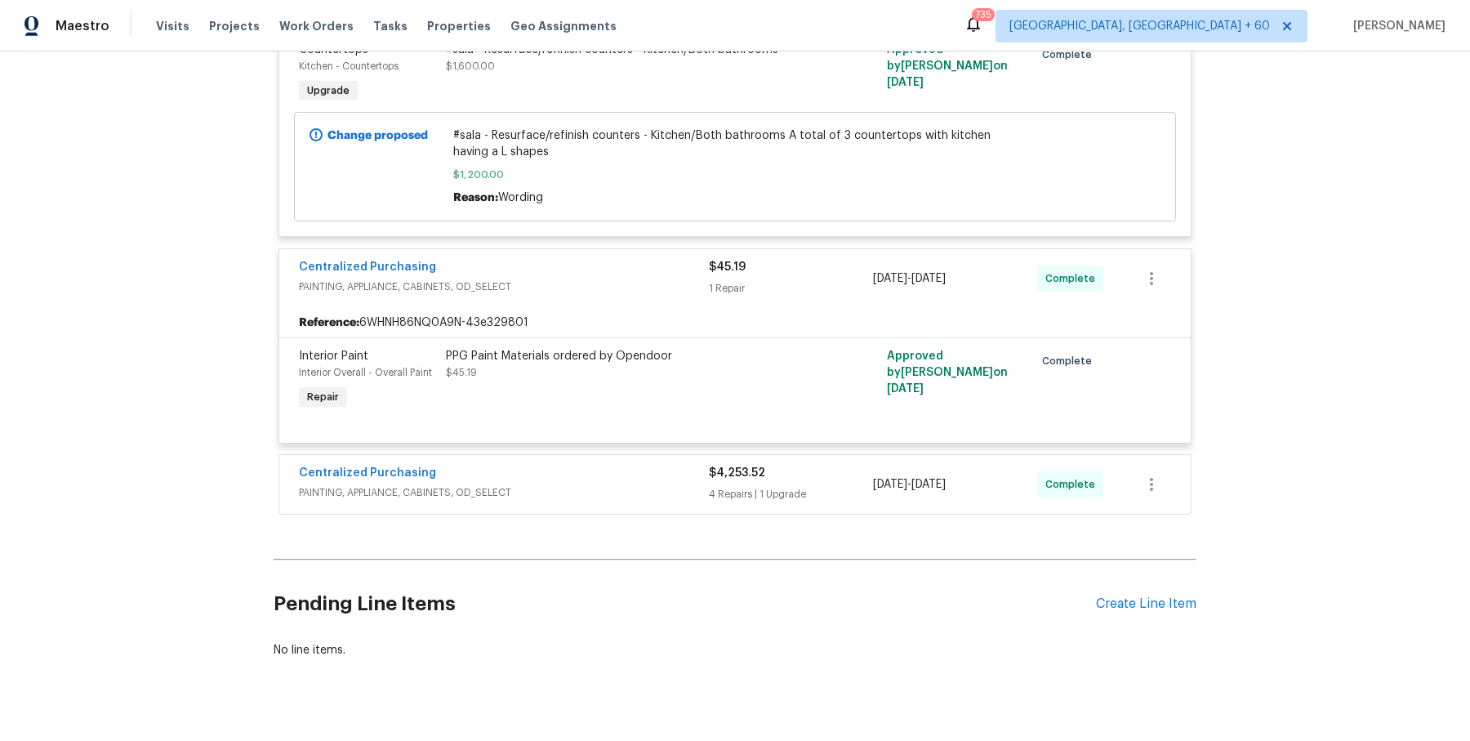
click at [671, 484] on span "PAINTING, APPLIANCE, CABINETS, OD_SELECT" at bounding box center [504, 492] width 410 height 16
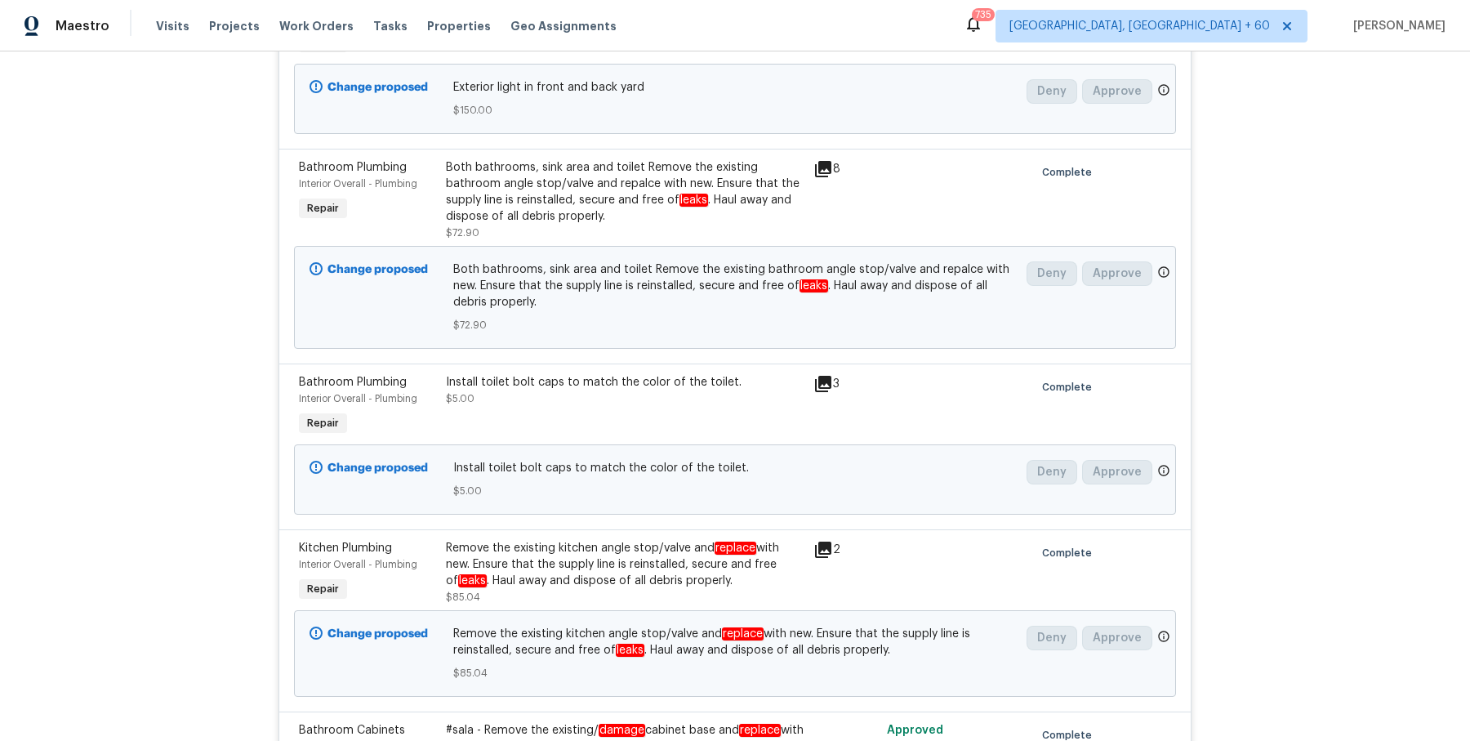
scroll to position [0, 0]
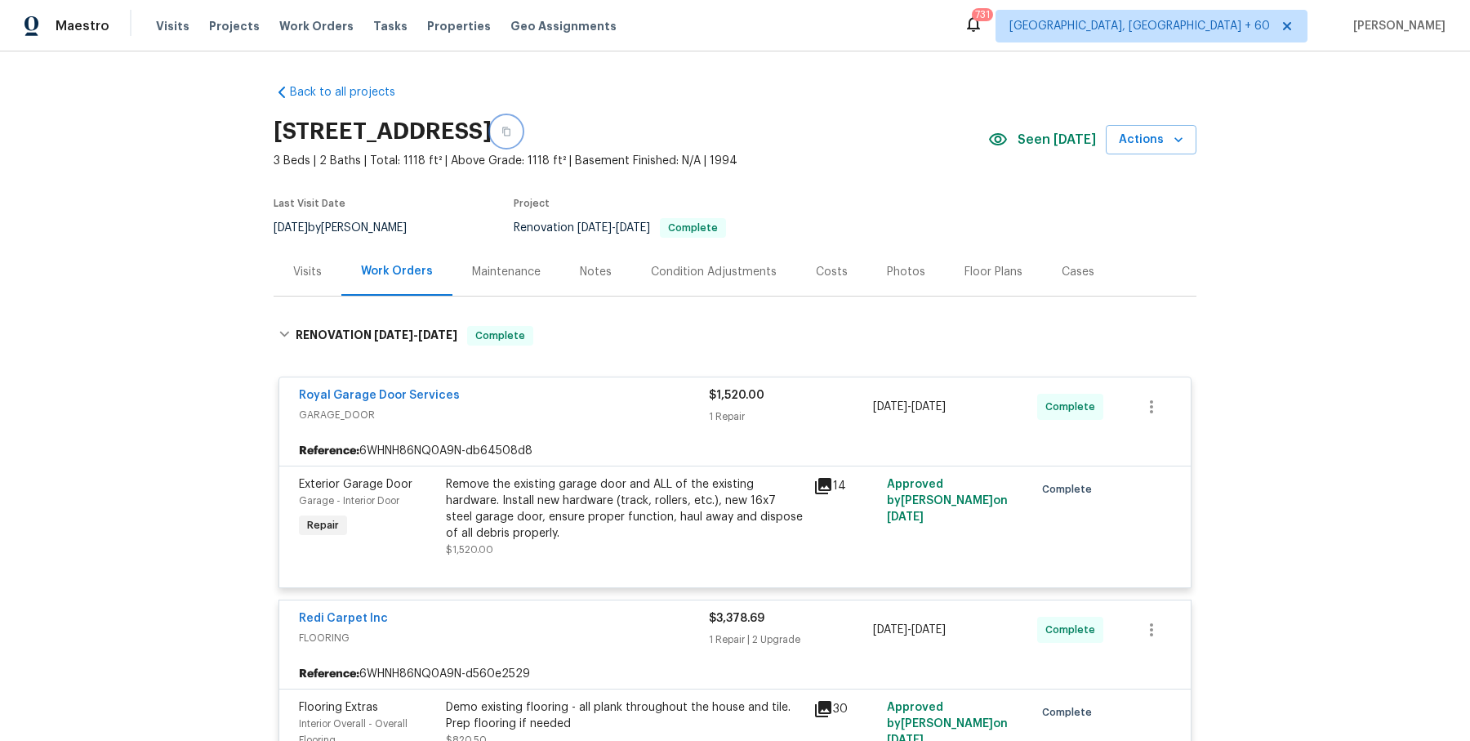
click at [521, 131] on button "button" at bounding box center [506, 131] width 29 height 29
click at [521, 123] on button "button" at bounding box center [506, 131] width 29 height 29
click at [511, 135] on icon "button" at bounding box center [506, 131] width 8 height 9
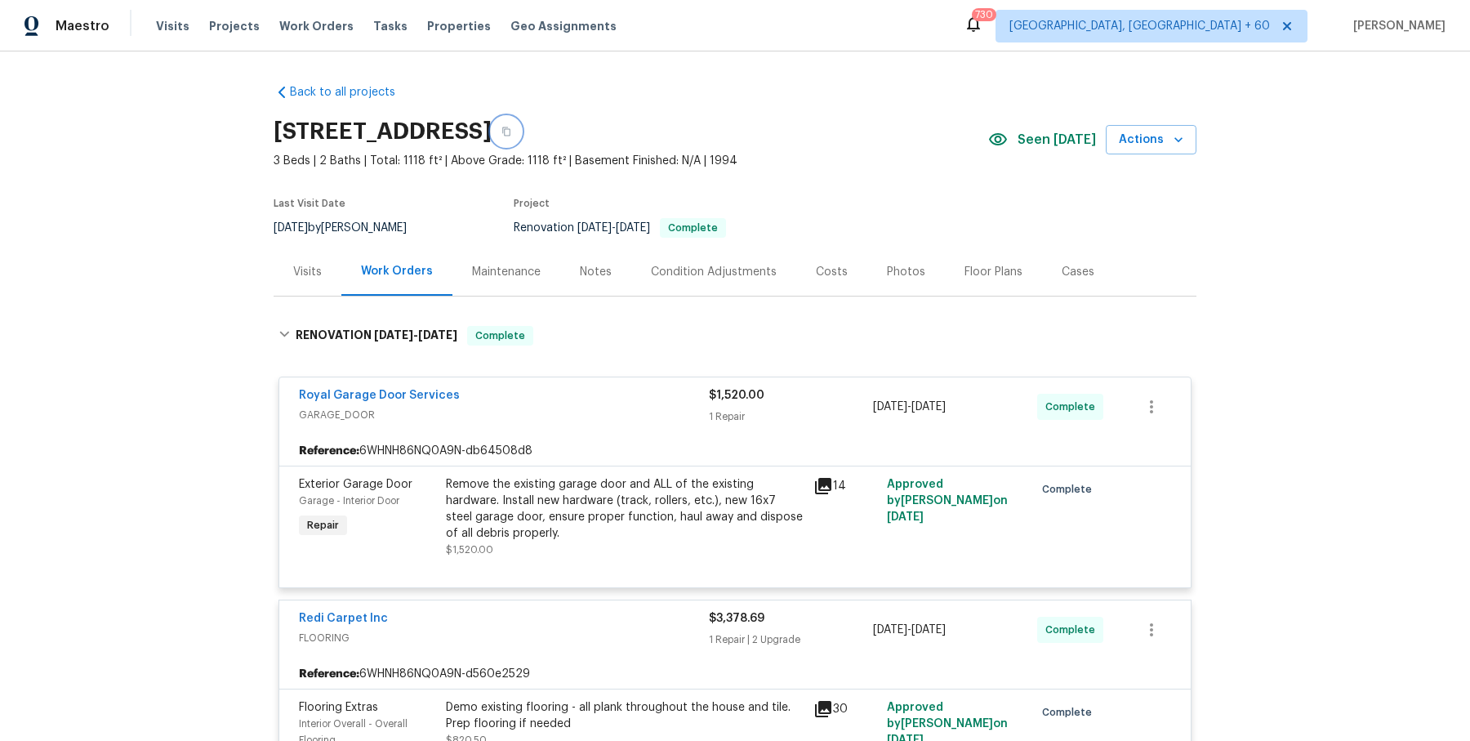
click at [511, 135] on icon "button" at bounding box center [506, 131] width 8 height 9
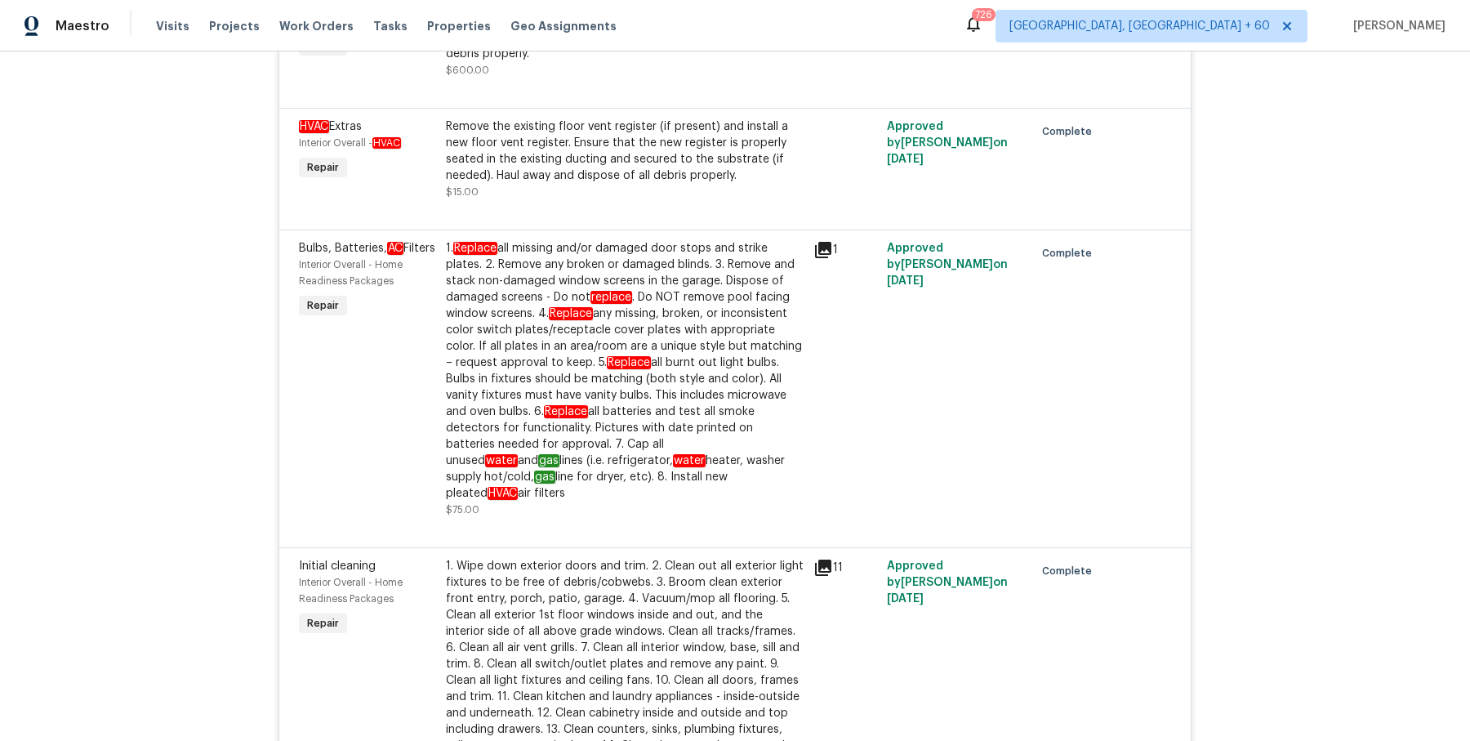
scroll to position [6583, 0]
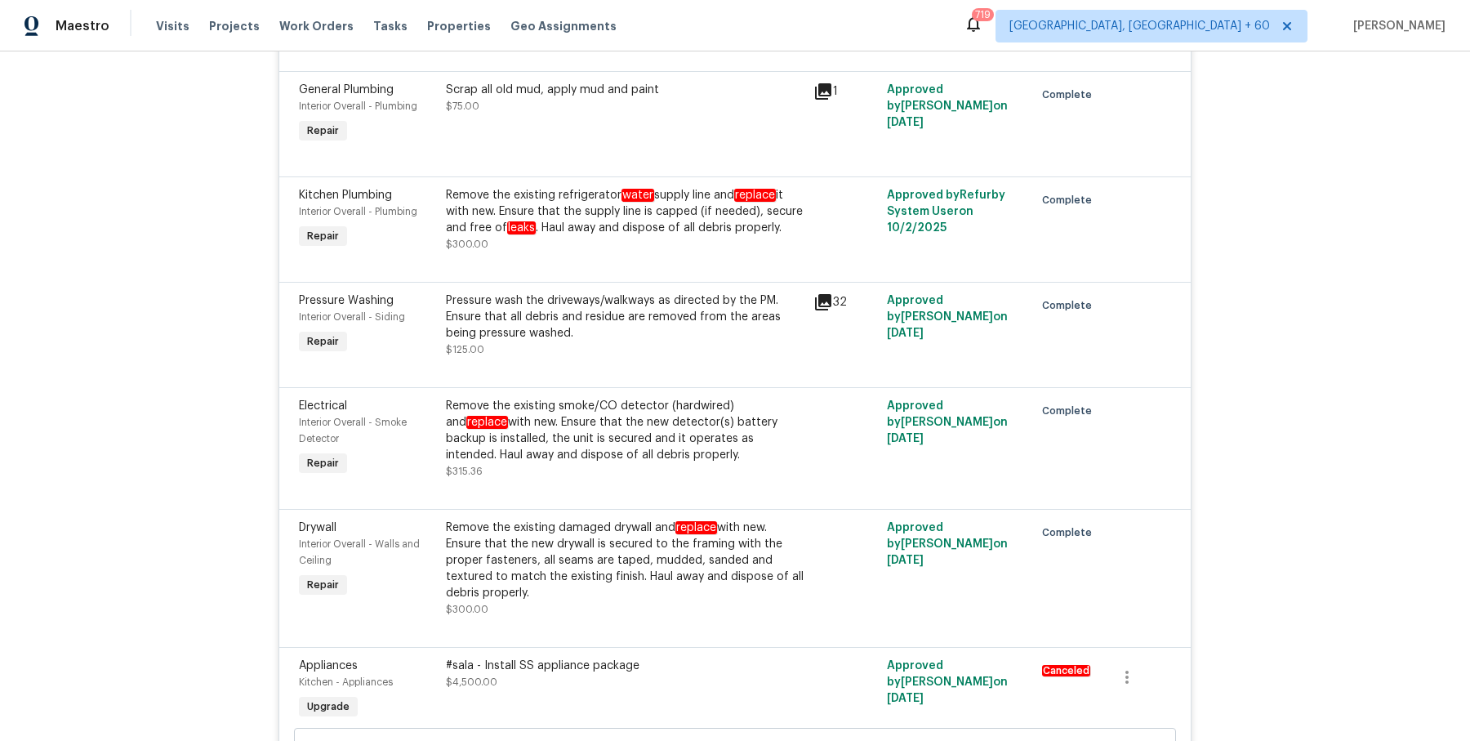
click at [1278, 564] on div "Back to all projects [STREET_ADDRESS] 3 Beds | 2 Baths | Total: 1118 ft² | Abov…" at bounding box center [735, 395] width 1470 height 689
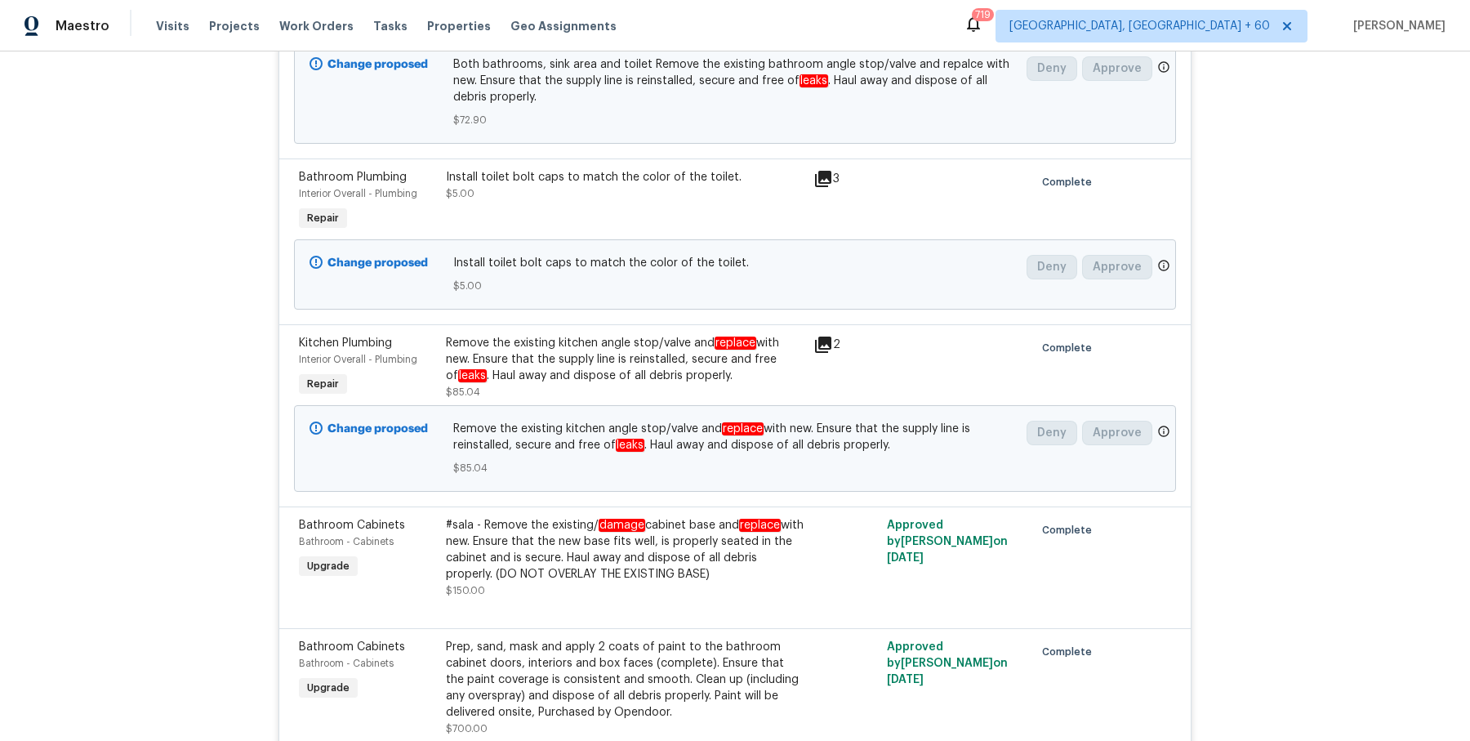
scroll to position [0, 0]
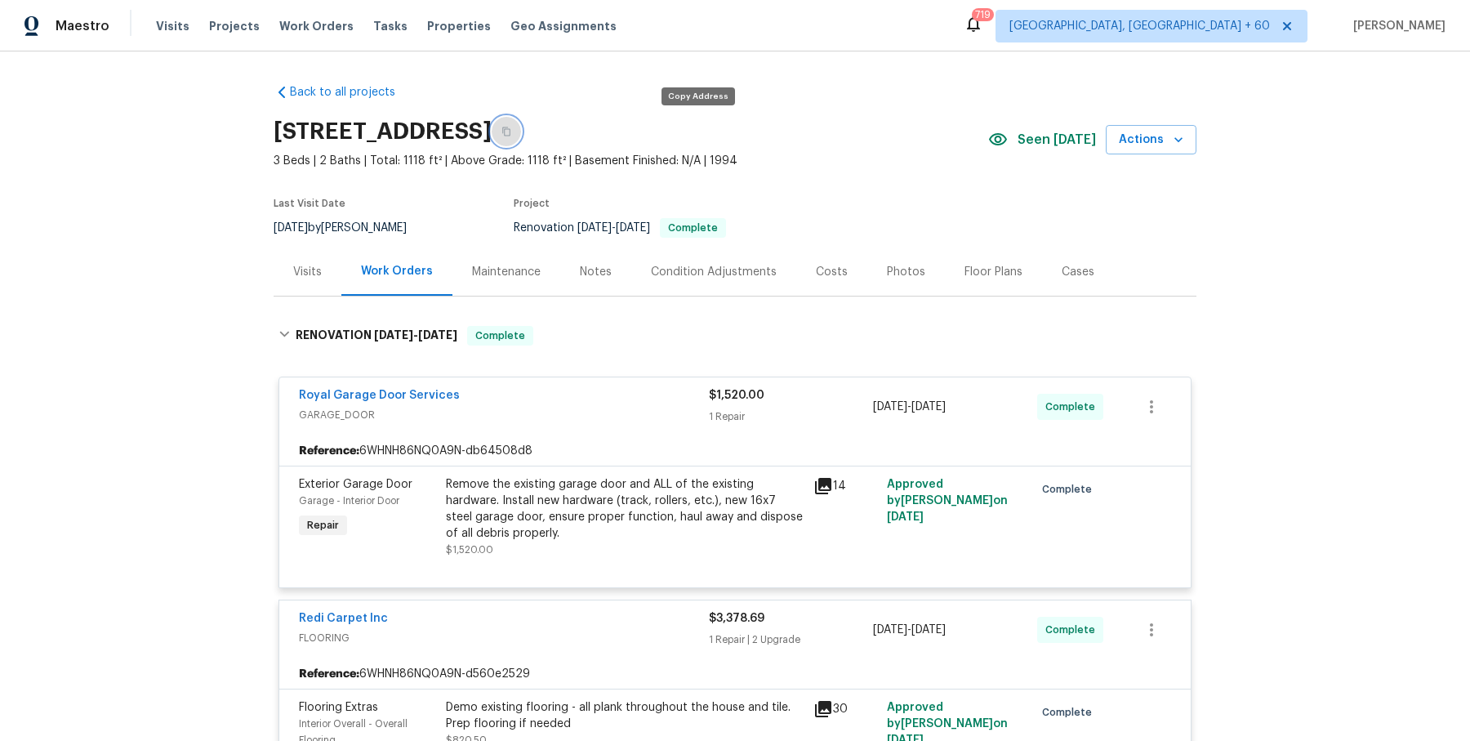
click at [521, 118] on button "button" at bounding box center [506, 131] width 29 height 29
click at [297, 16] on div "Visits Projects Work Orders Tasks Properties Geo Assignments" at bounding box center [396, 26] width 480 height 33
click at [297, 25] on span "Work Orders" at bounding box center [316, 26] width 74 height 16
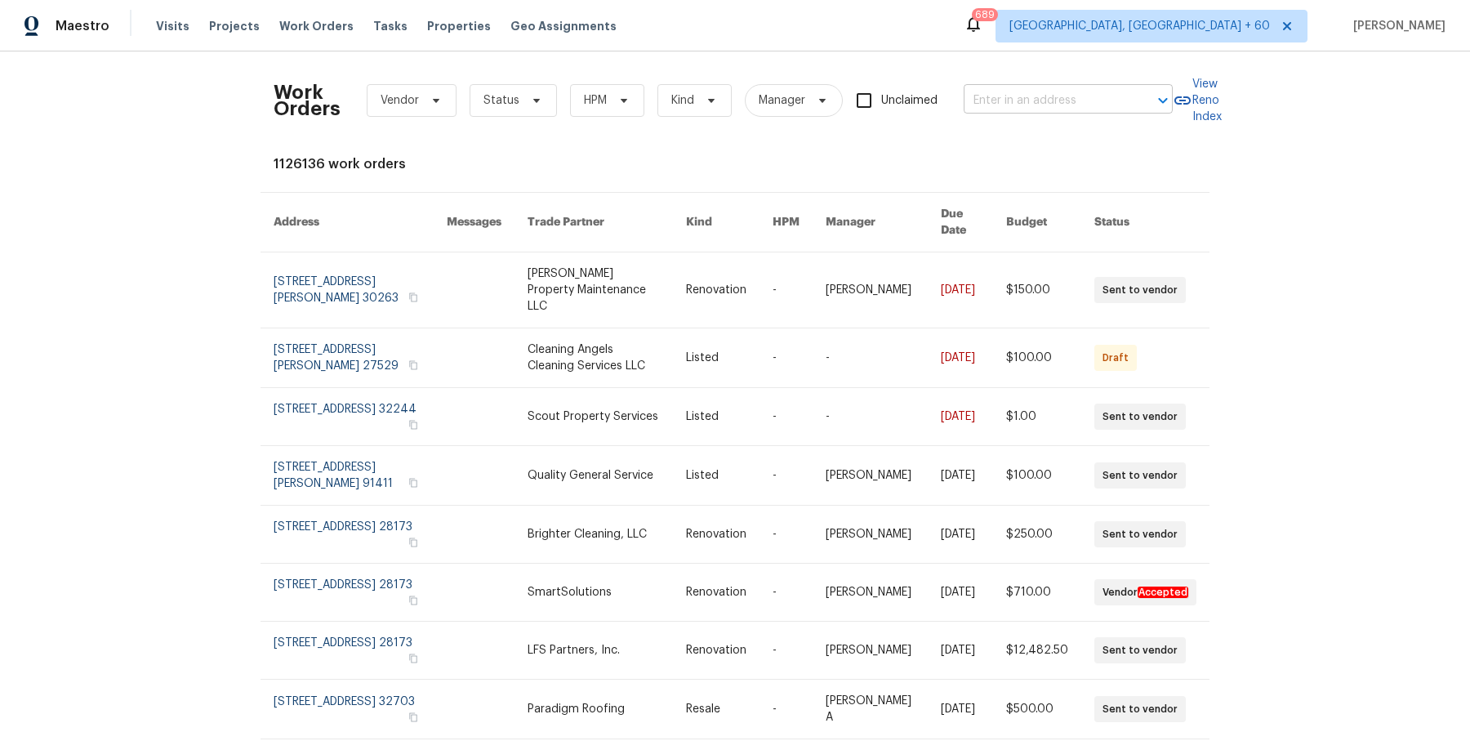
click at [1098, 90] on input "text" at bounding box center [1045, 100] width 163 height 25
paste input "[STREET_ADDRESS]"
type input "[STREET_ADDRESS]"
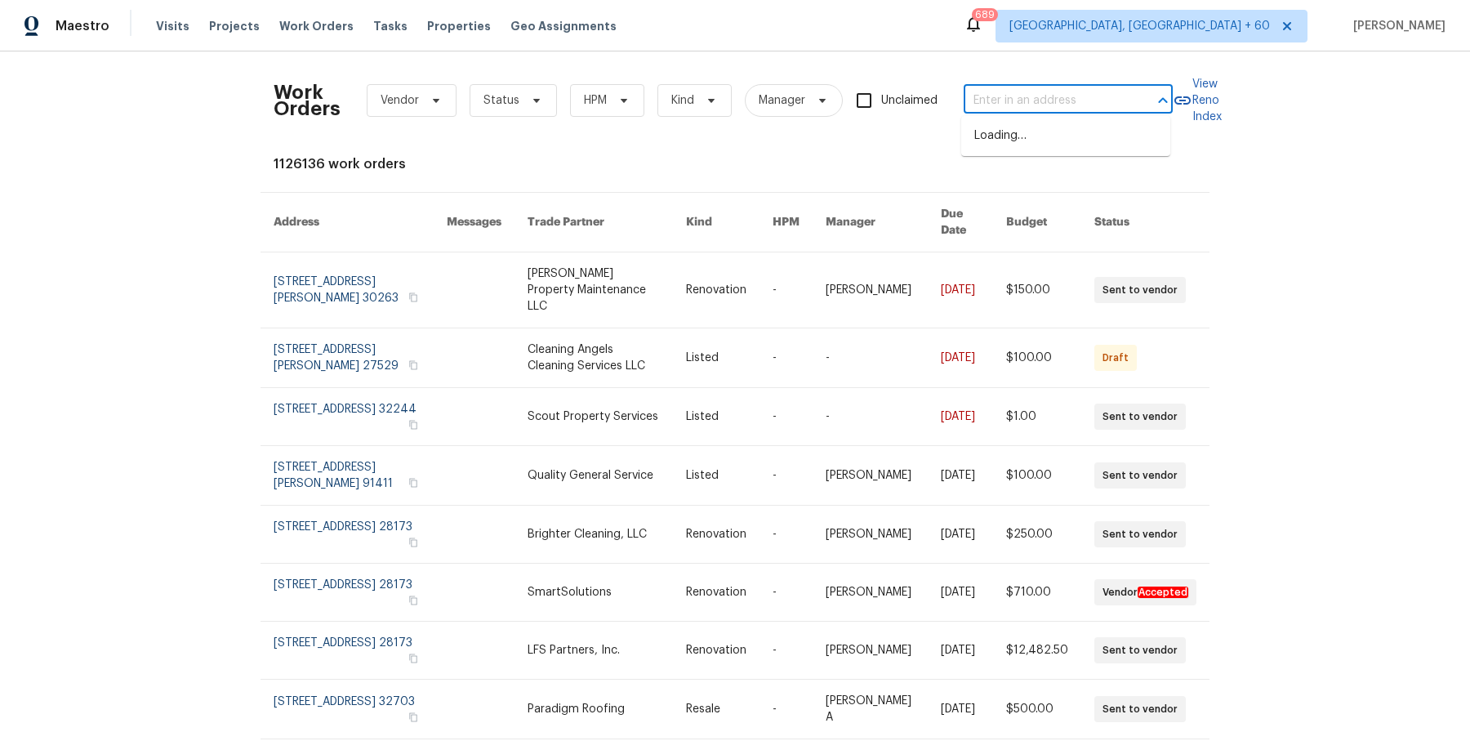
click at [1097, 88] on input "text" at bounding box center [1045, 100] width 163 height 25
paste input "[STREET_ADDRESS]"
type input "[STREET_ADDRESS]"
click at [1069, 130] on li "[STREET_ADDRESS]" at bounding box center [1065, 136] width 209 height 27
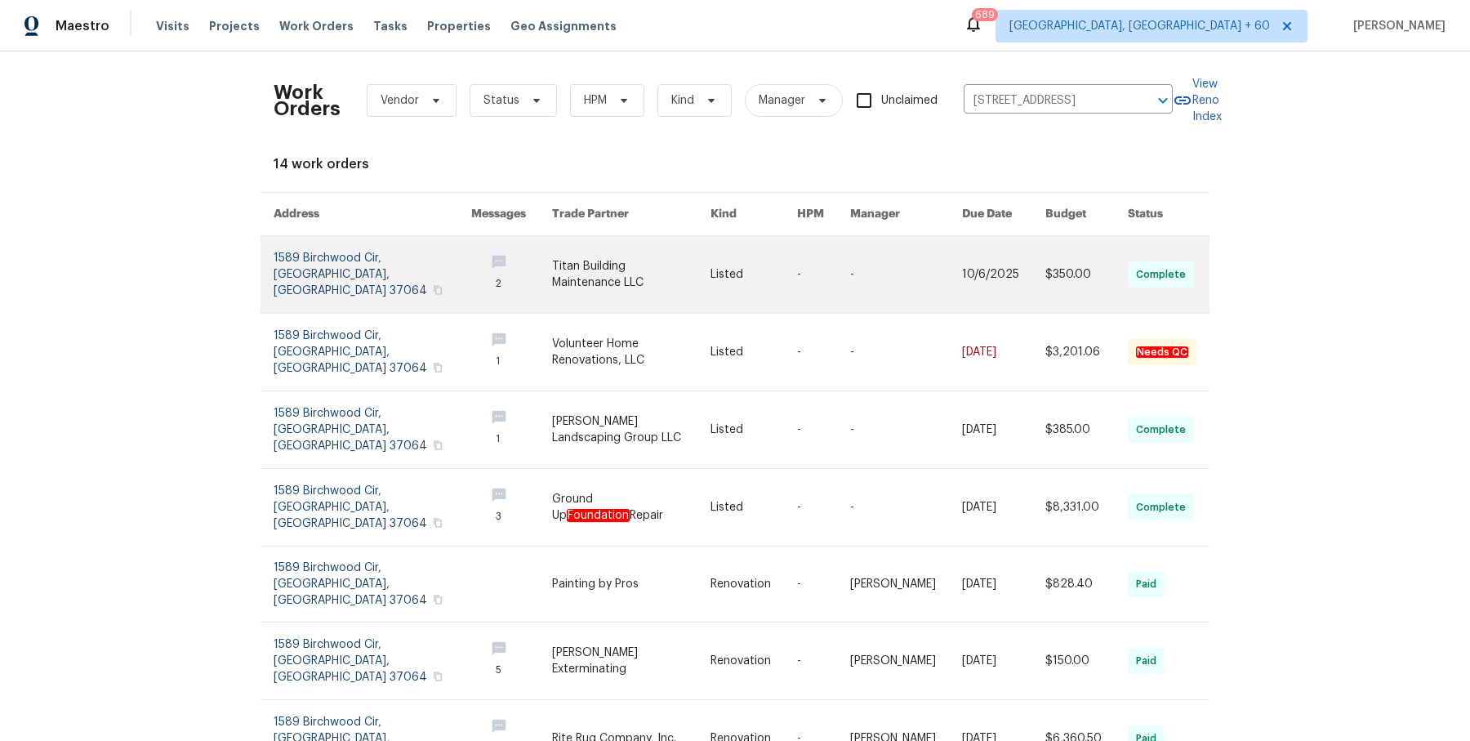
click at [667, 299] on link at bounding box center [631, 274] width 158 height 77
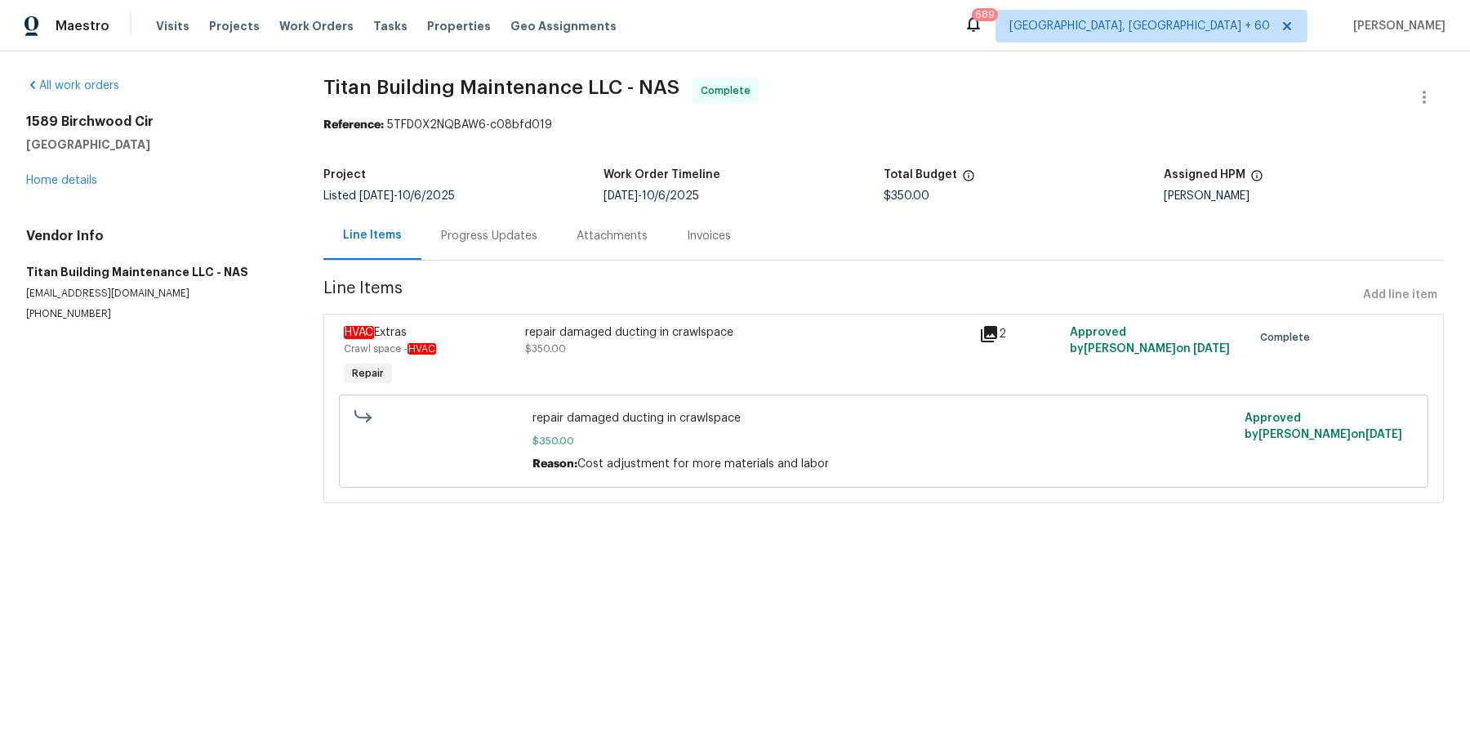
click at [86, 186] on div "[STREET_ADDRESS] Home details" at bounding box center [155, 151] width 258 height 75
click at [86, 182] on link "Home details" at bounding box center [61, 180] width 71 height 11
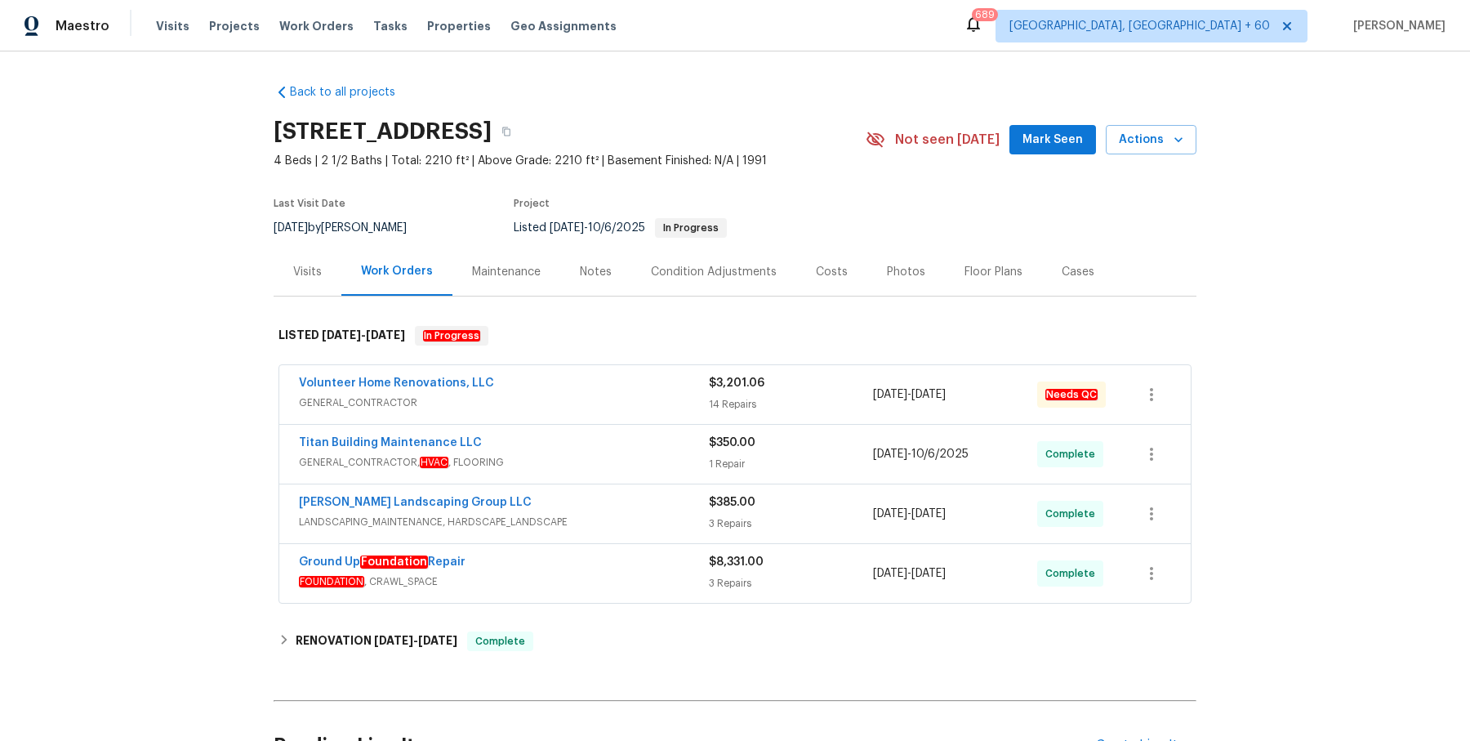
click at [522, 373] on div "Volunteer Home Renovations, LLC GENERAL_CONTRACTOR $3,201.06 14 Repairs [DATE] …" at bounding box center [735, 394] width 912 height 59
click at [549, 377] on div "Volunteer Home Renovations, LLC" at bounding box center [504, 385] width 410 height 20
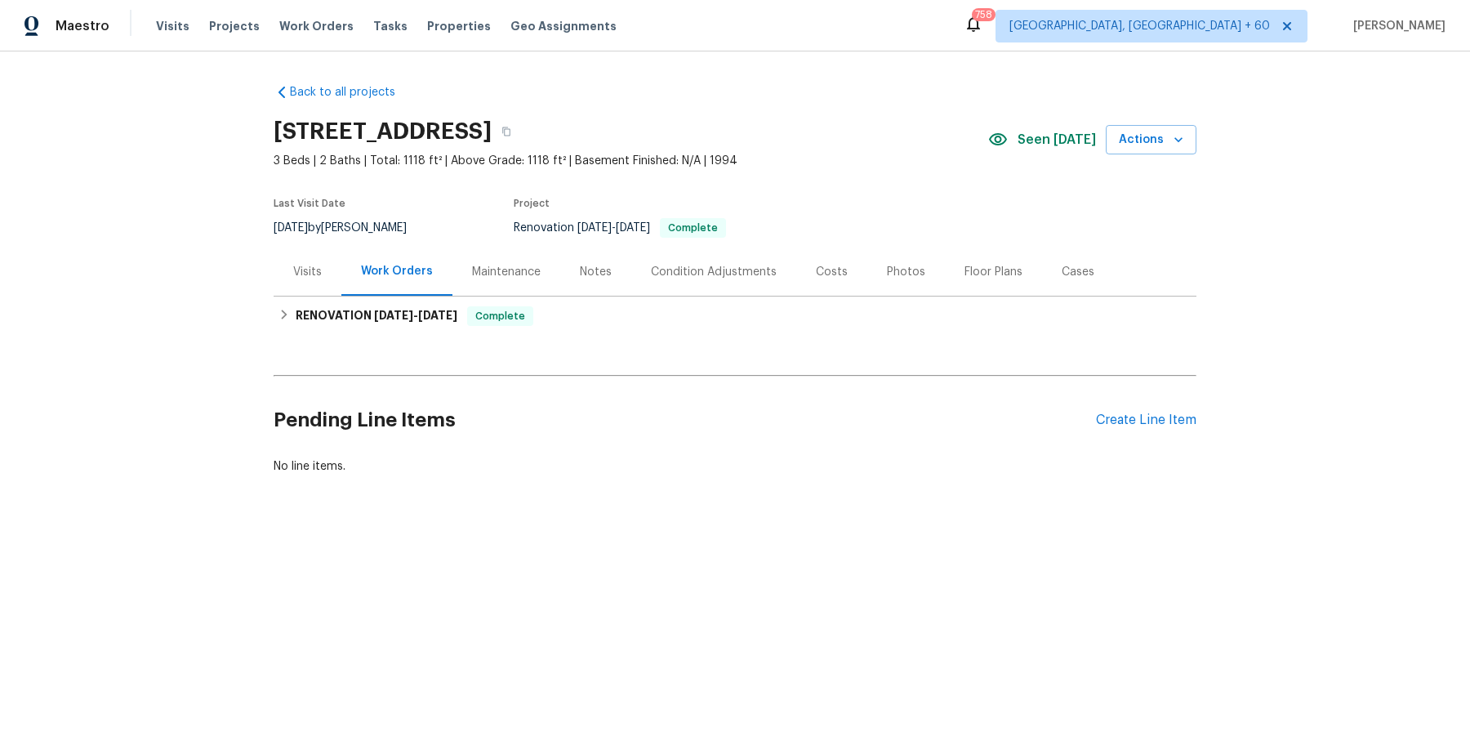
click at [310, 278] on div "Visits" at bounding box center [307, 272] width 29 height 16
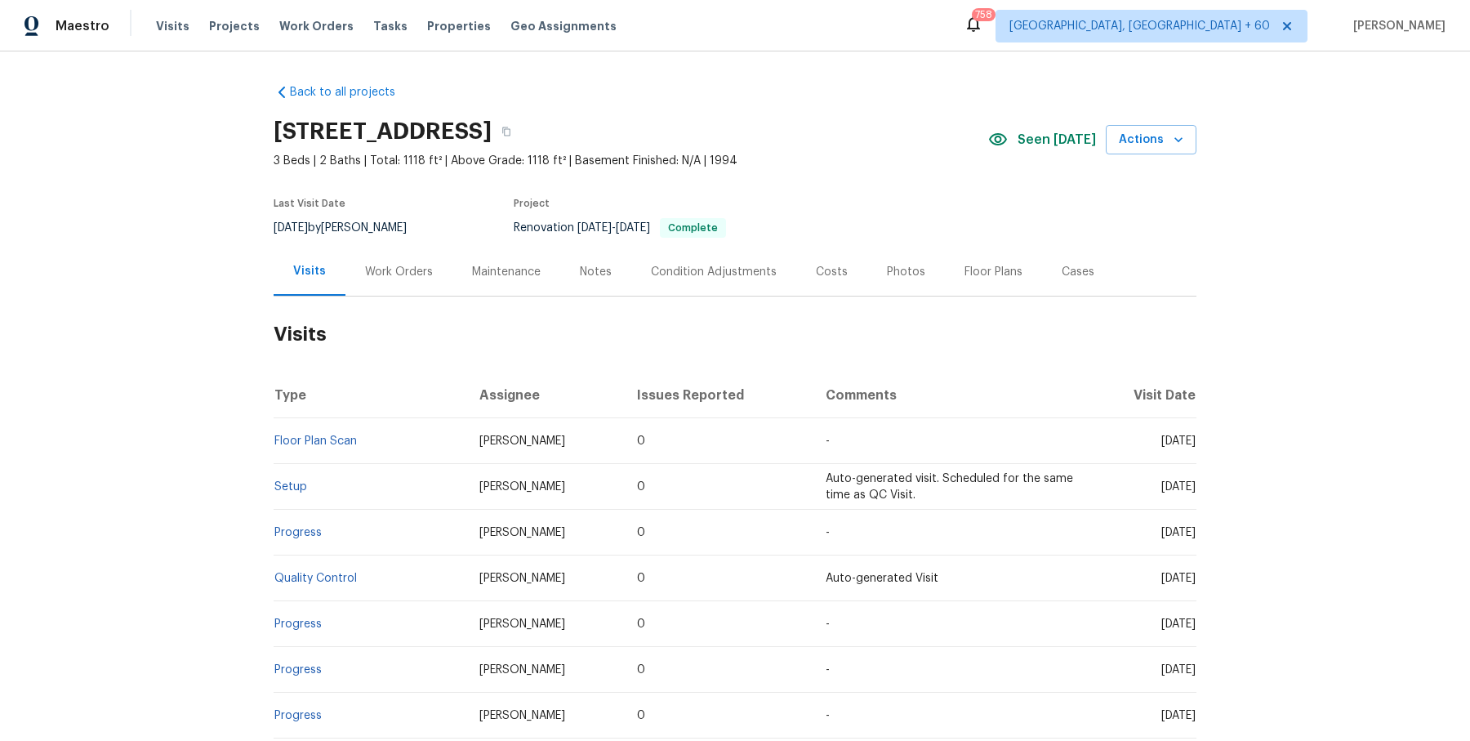
scroll to position [199, 0]
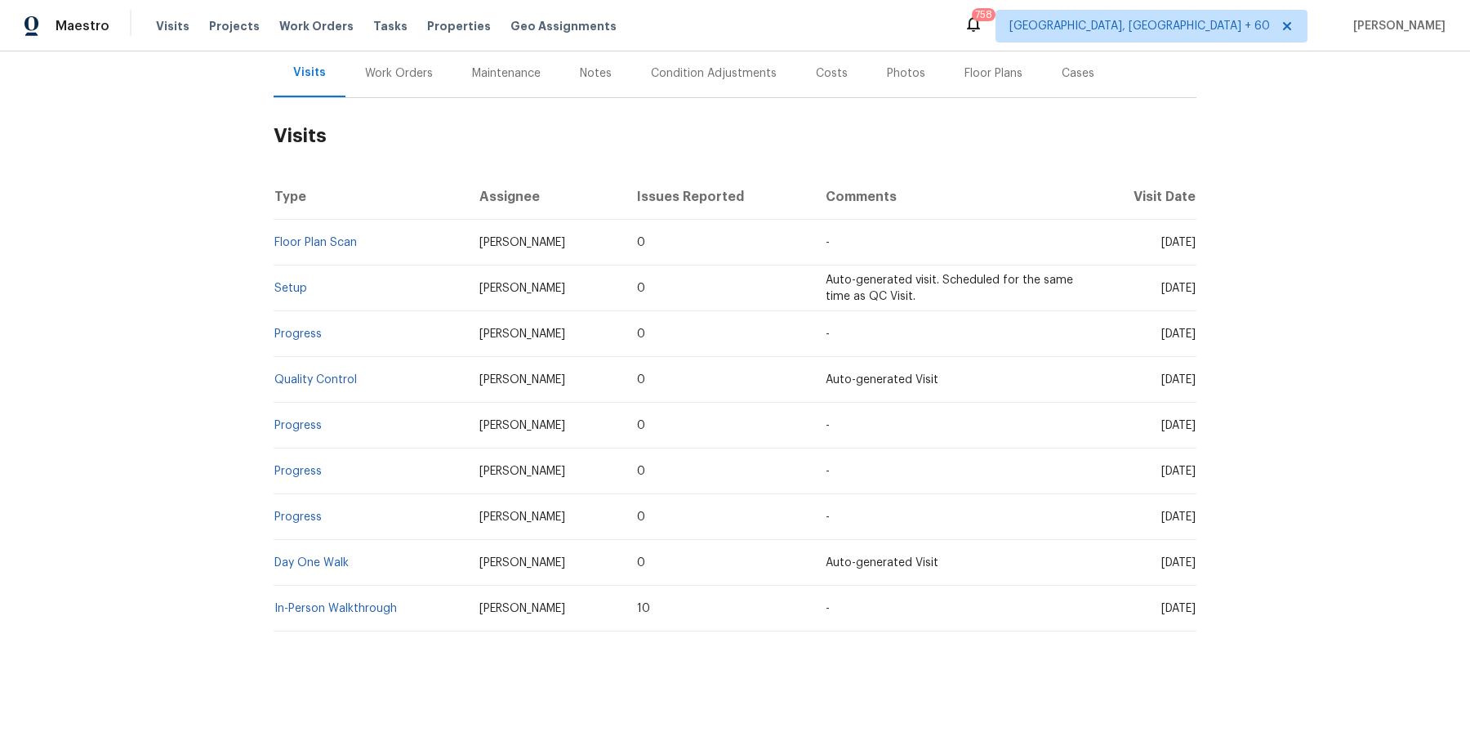
click at [319, 600] on td "In-Person Walkthrough" at bounding box center [370, 609] width 193 height 46
click at [332, 608] on link "In-Person Walkthrough" at bounding box center [335, 608] width 123 height 11
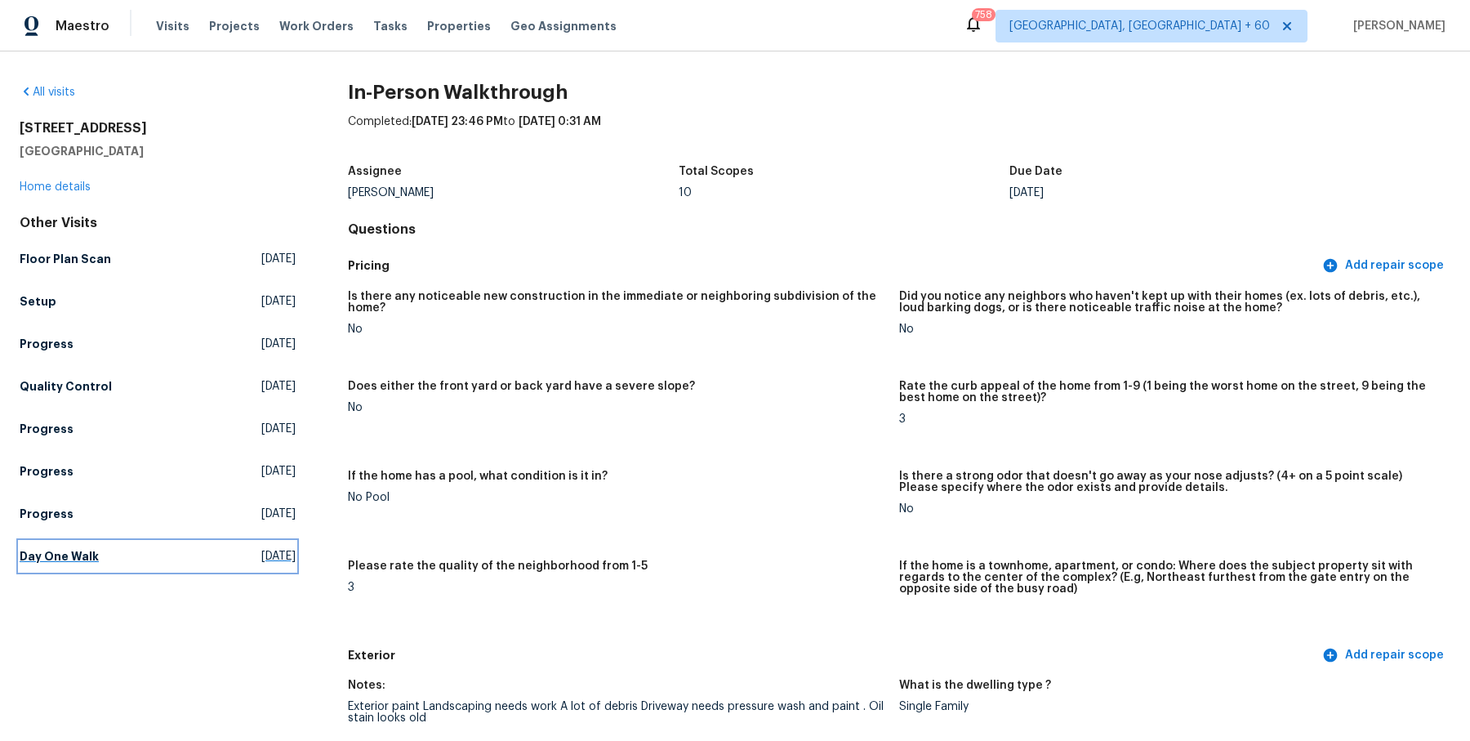
click at [53, 554] on h5 "Day One Walk" at bounding box center [59, 556] width 79 height 16
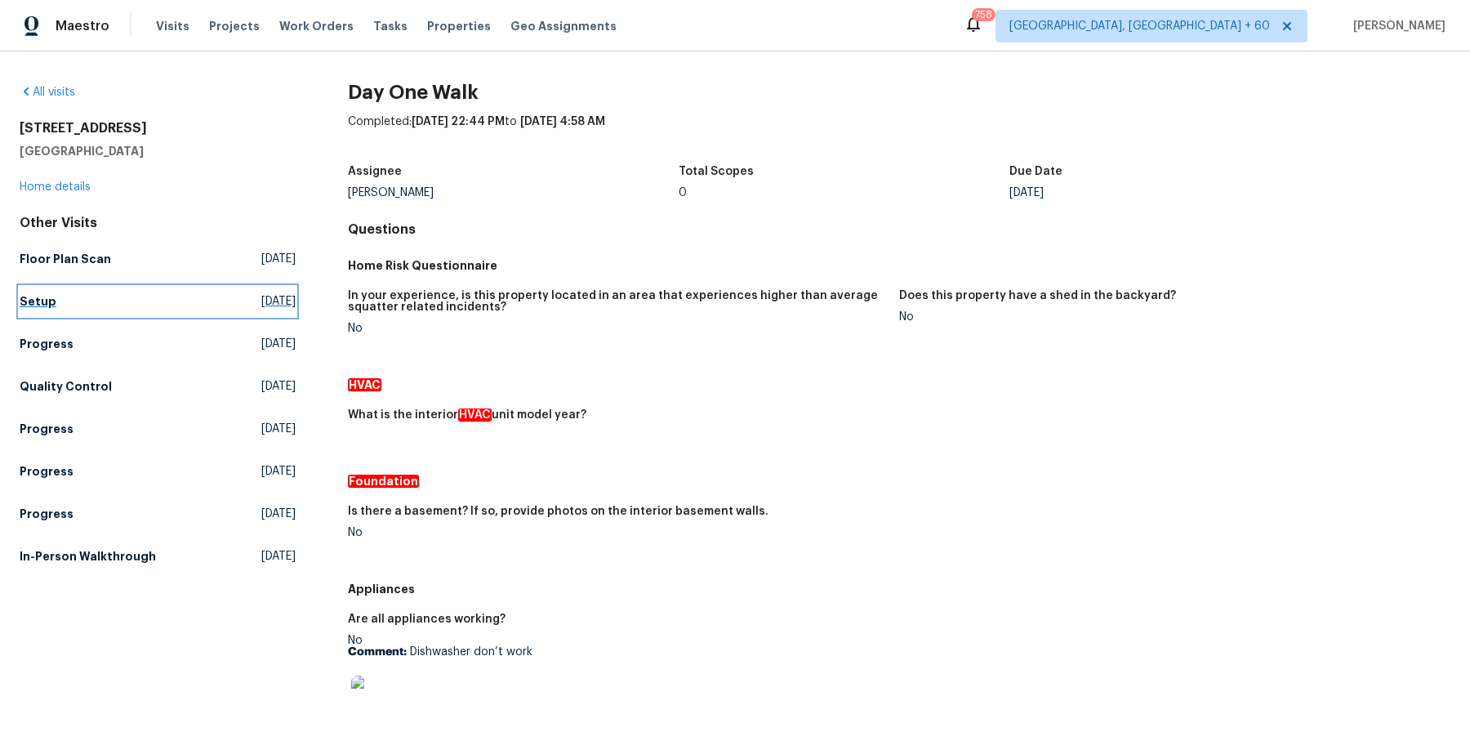
click at [50, 312] on link "Setup Wed, Oct 15 2025" at bounding box center [158, 301] width 276 height 29
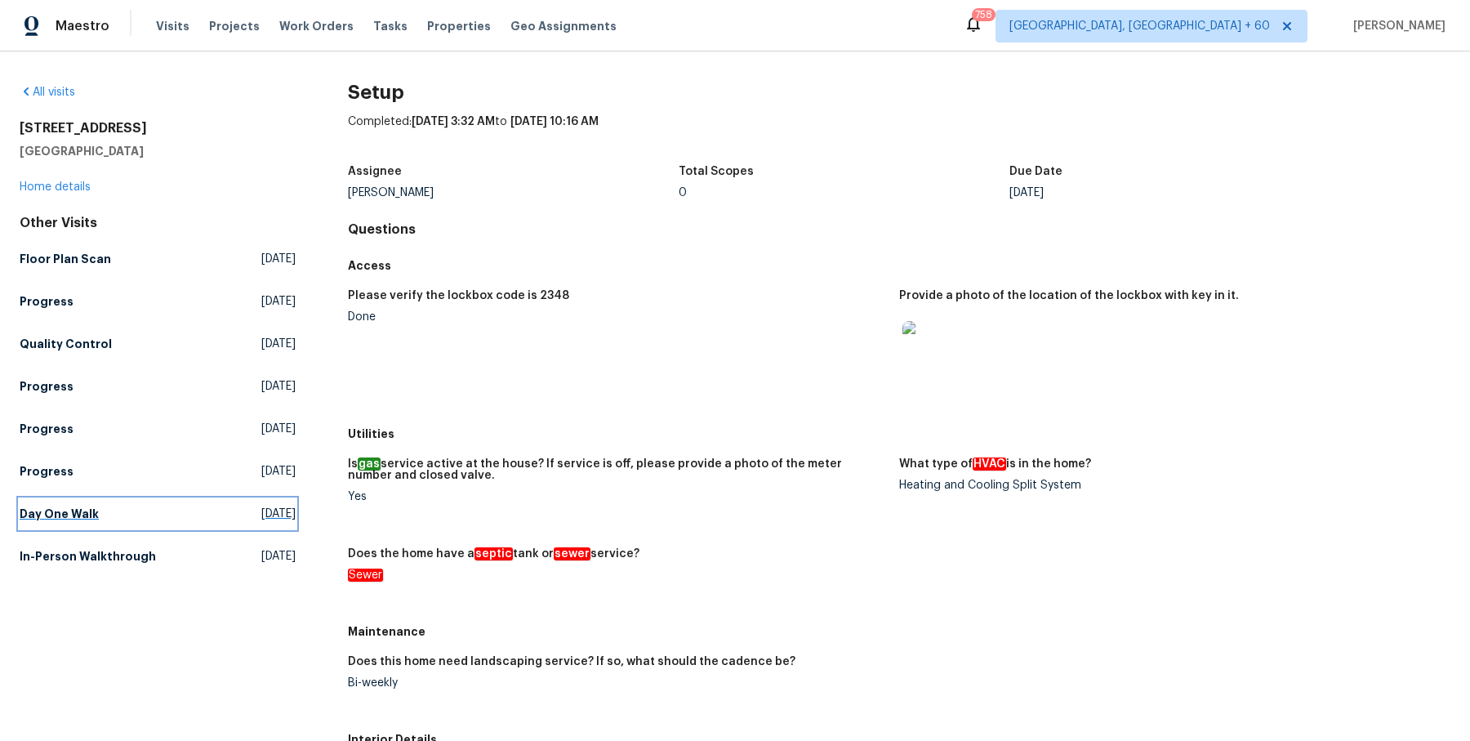
click at [77, 521] on link "Day One Walk Tue, Sep 30 2025" at bounding box center [158, 513] width 276 height 29
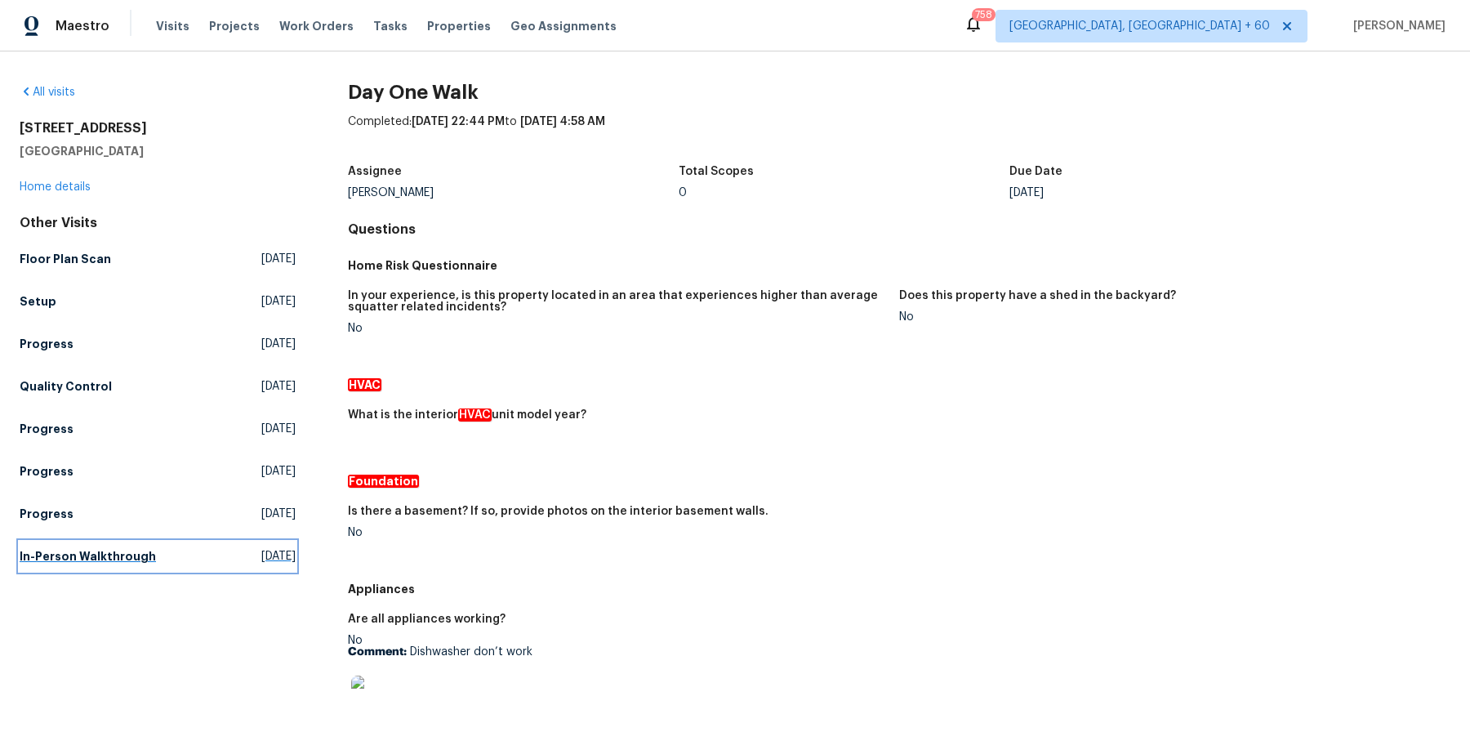
click at [125, 550] on h5 "In-Person Walkthrough" at bounding box center [88, 556] width 136 height 16
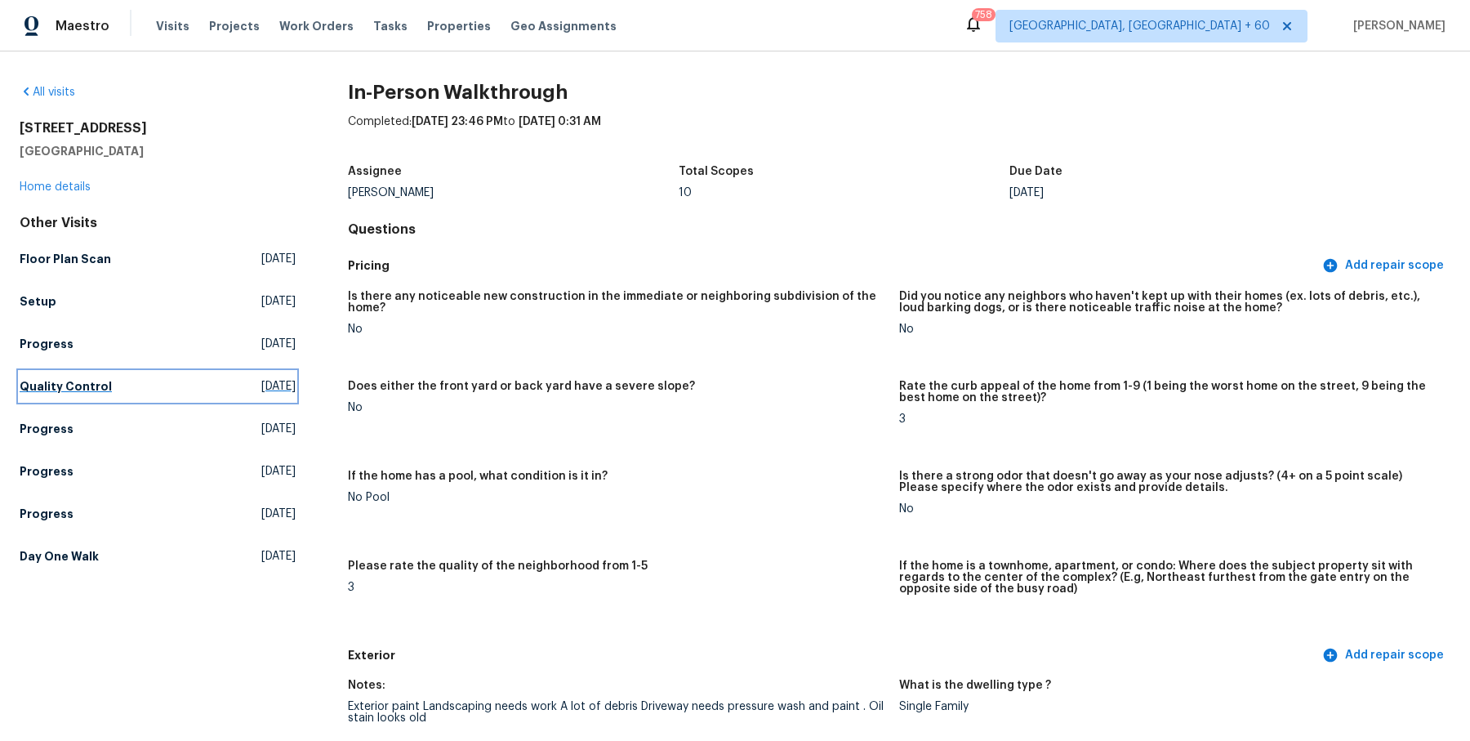
click at [74, 379] on h5 "Quality Control" at bounding box center [66, 386] width 92 height 16
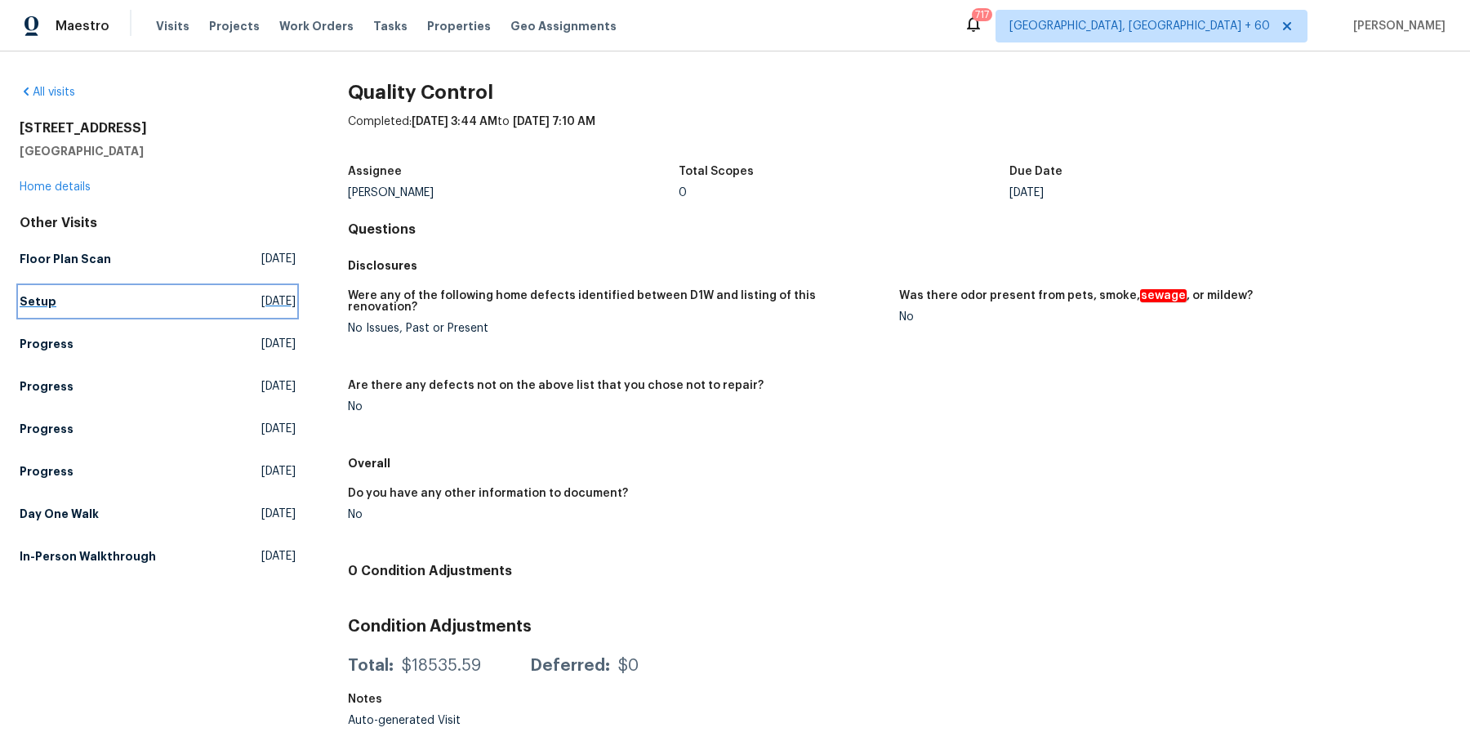
click at [54, 292] on link "Setup Wed, Oct 15 2025" at bounding box center [158, 301] width 276 height 29
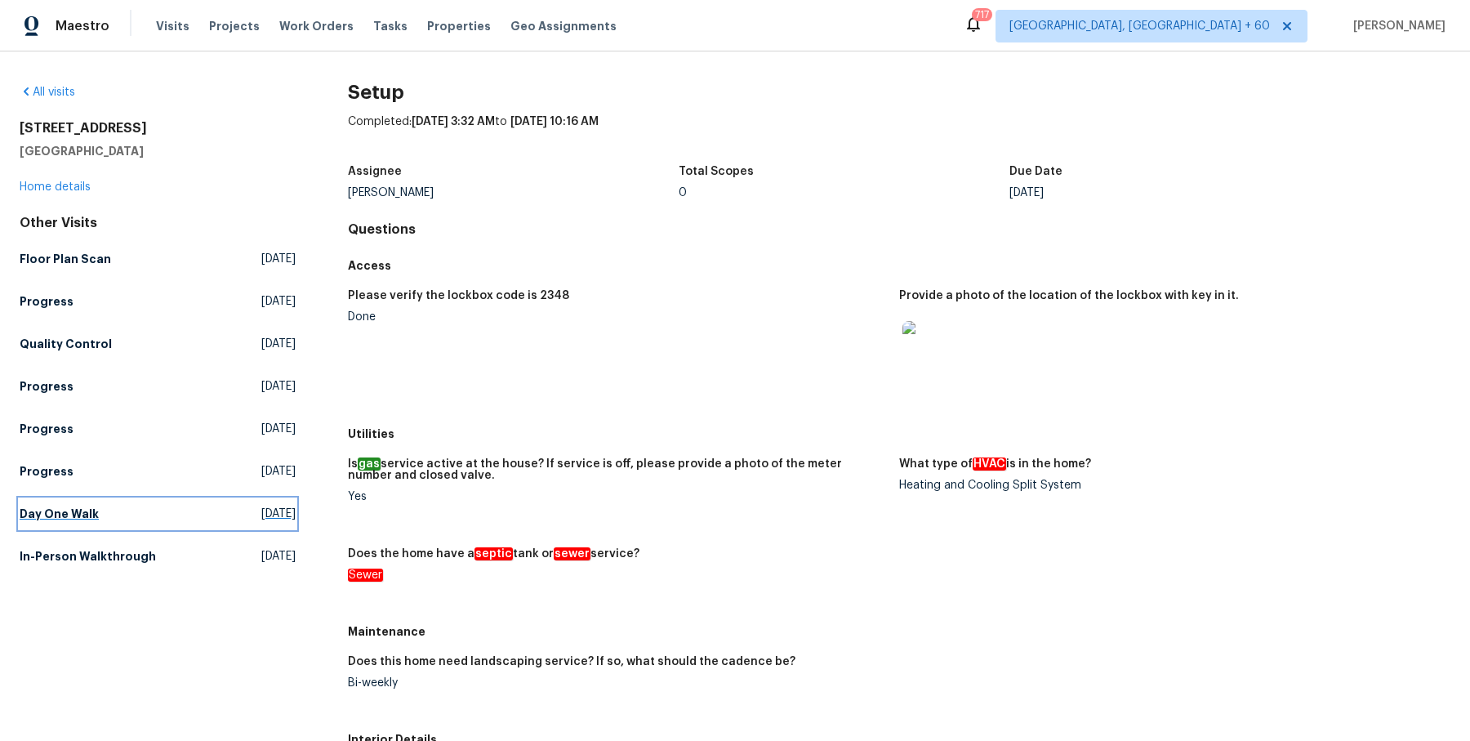
click at [53, 507] on h5 "Day One Walk" at bounding box center [59, 514] width 79 height 16
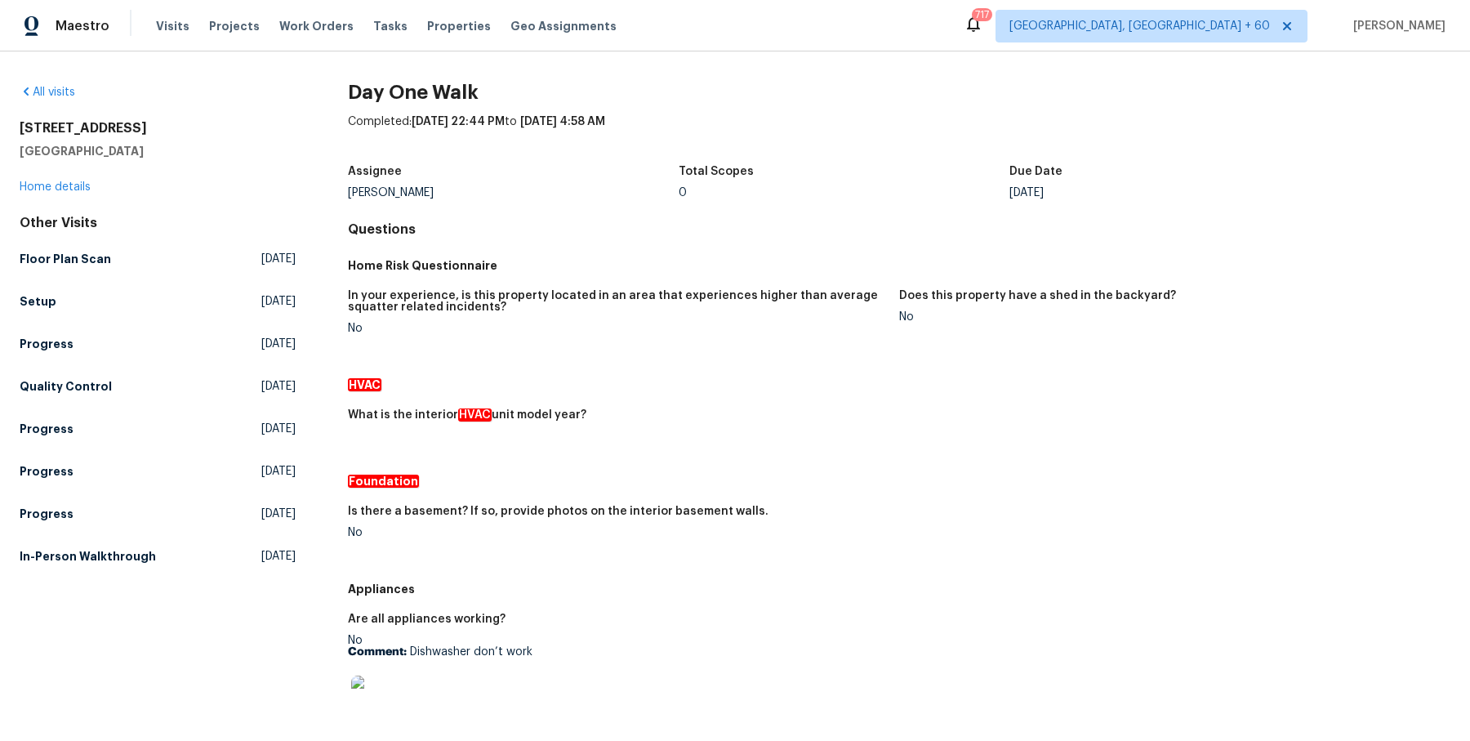
click at [65, 364] on div "Other Visits Floor Plan Scan Wed, Oct 15 2025 Setup Wed, Oct 15 2025 Progress T…" at bounding box center [158, 393] width 276 height 356
click at [49, 384] on h5 "Quality Control" at bounding box center [66, 386] width 92 height 16
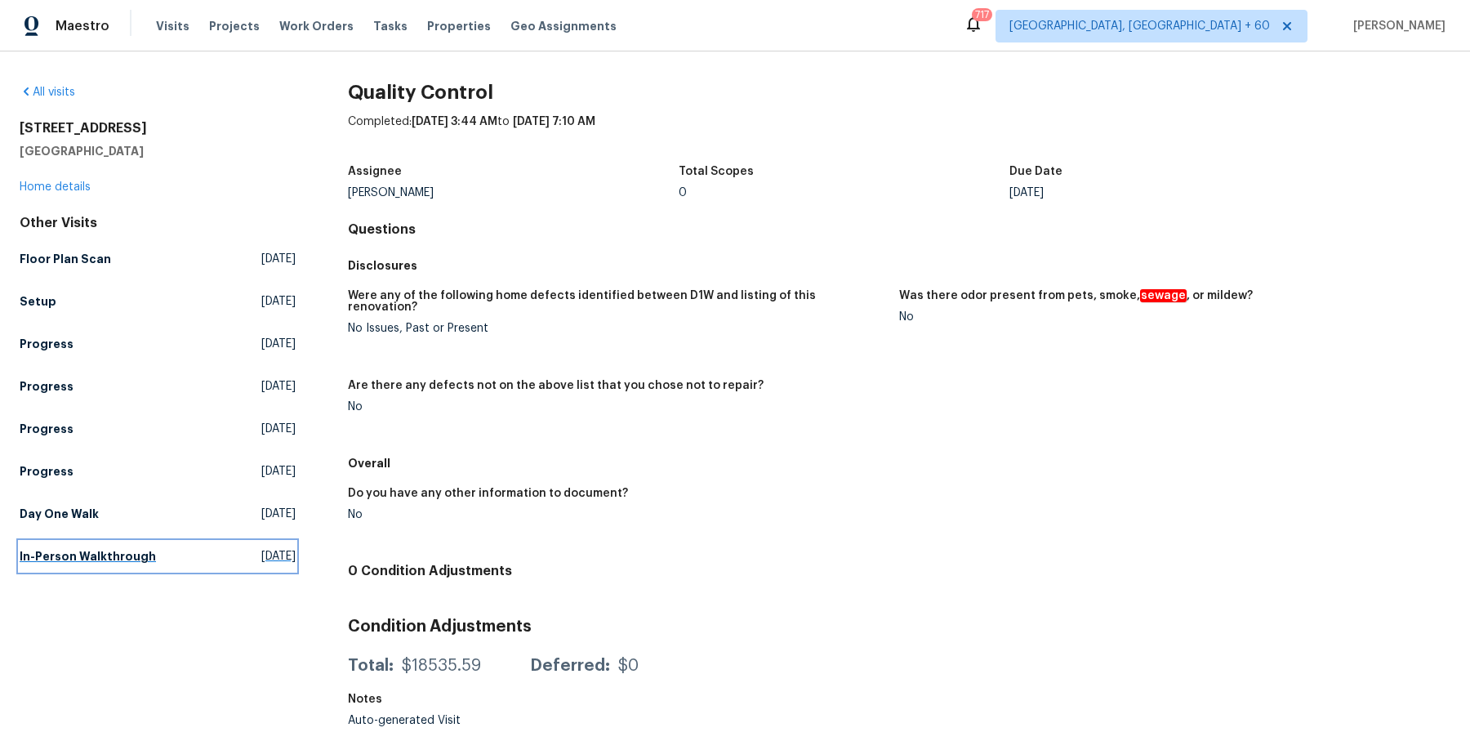
click at [109, 561] on h5 "In-Person Walkthrough" at bounding box center [88, 556] width 136 height 16
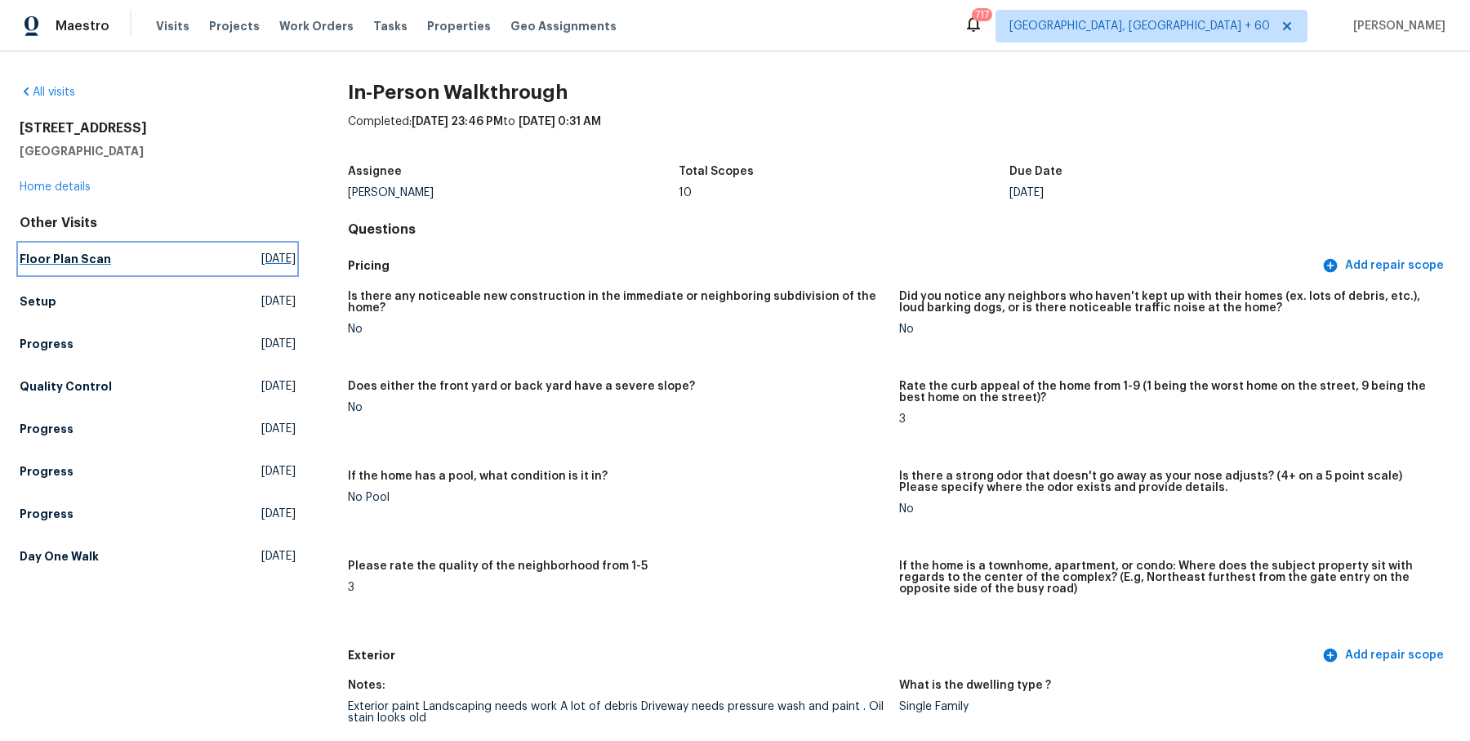
click at [27, 267] on link "Floor Plan Scan Wed, Oct 15 2025" at bounding box center [158, 258] width 276 height 29
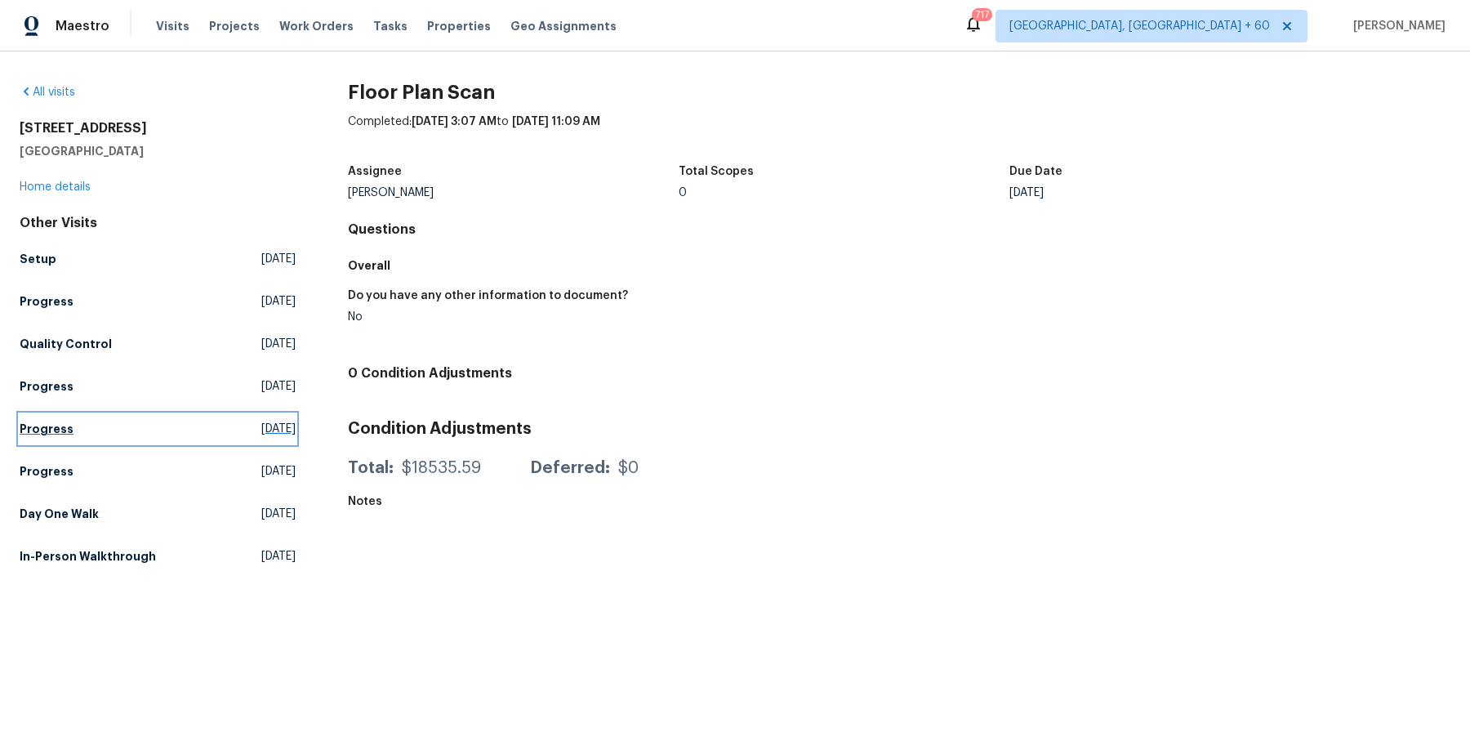
click at [65, 421] on h5 "Progress" at bounding box center [47, 429] width 54 height 16
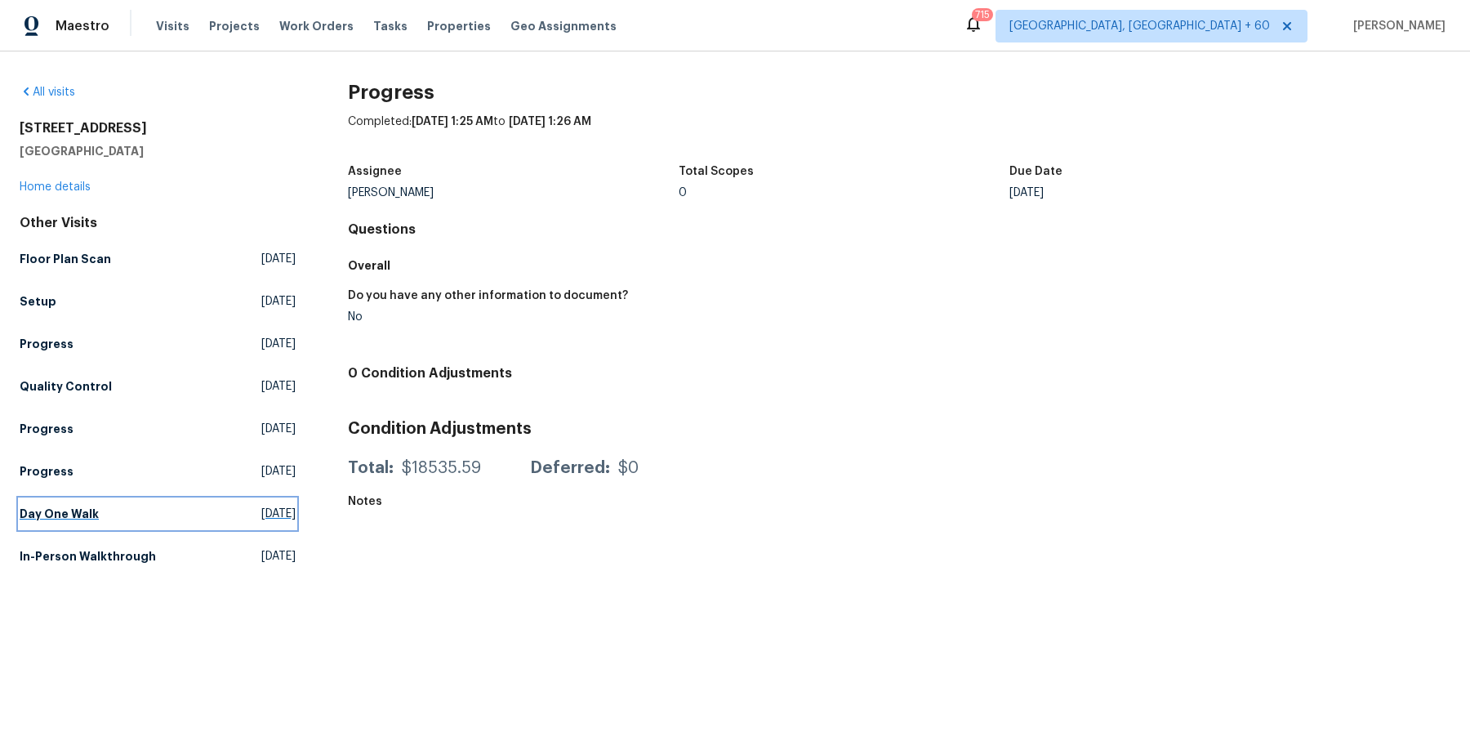
click at [25, 511] on h5 "Day One Walk" at bounding box center [59, 514] width 79 height 16
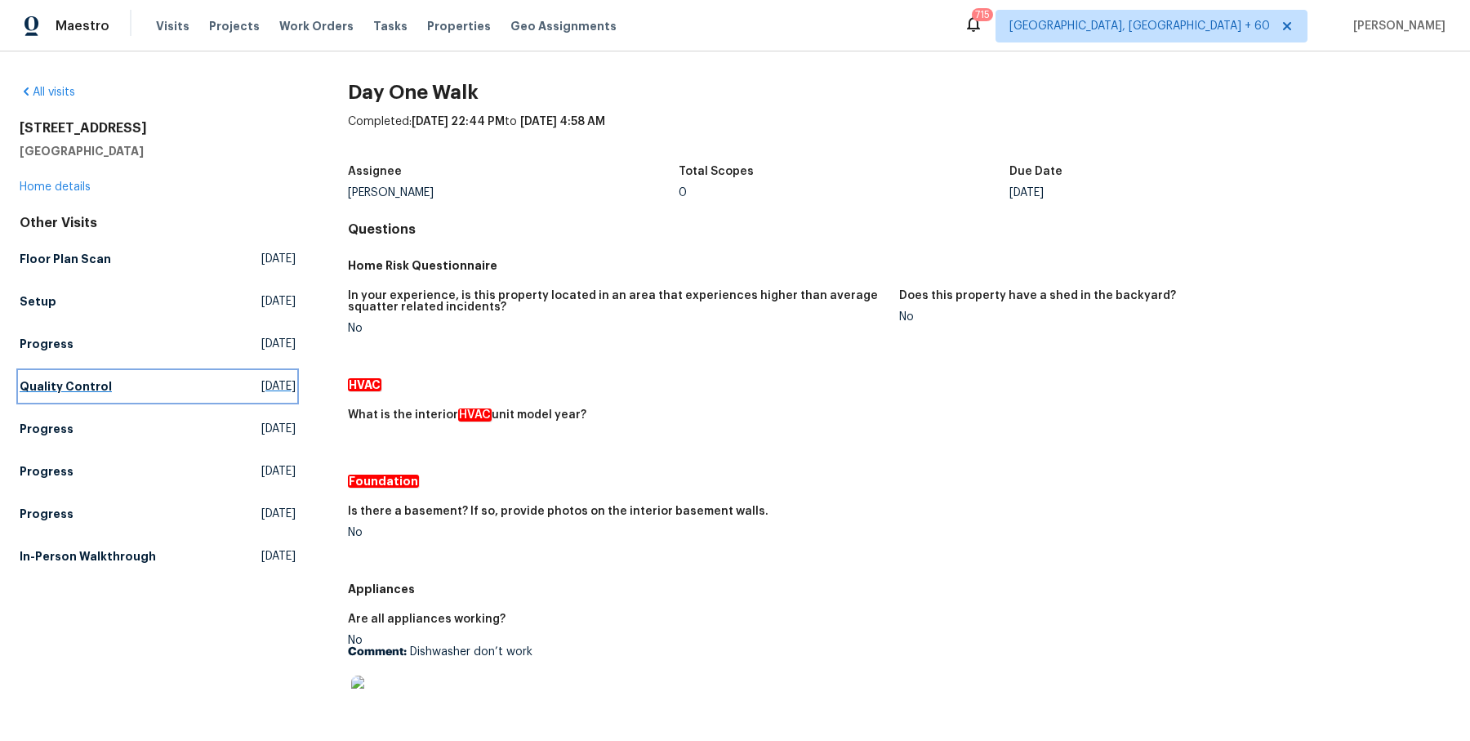
click at [81, 386] on h5 "Quality Control" at bounding box center [66, 386] width 92 height 16
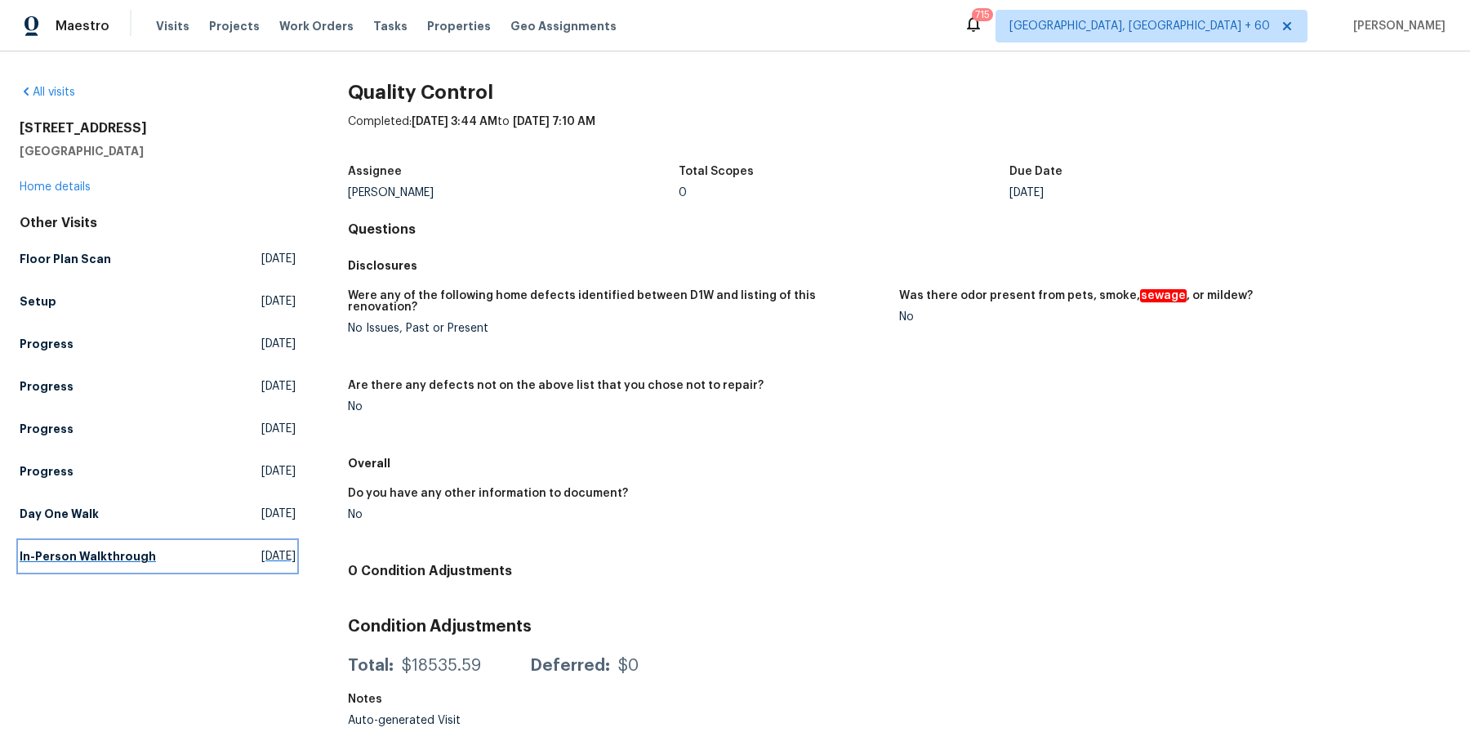
click at [82, 544] on link "In-Person Walkthrough Wed, Aug 20 2025" at bounding box center [158, 556] width 276 height 29
